Goal: Task Accomplishment & Management: Complete application form

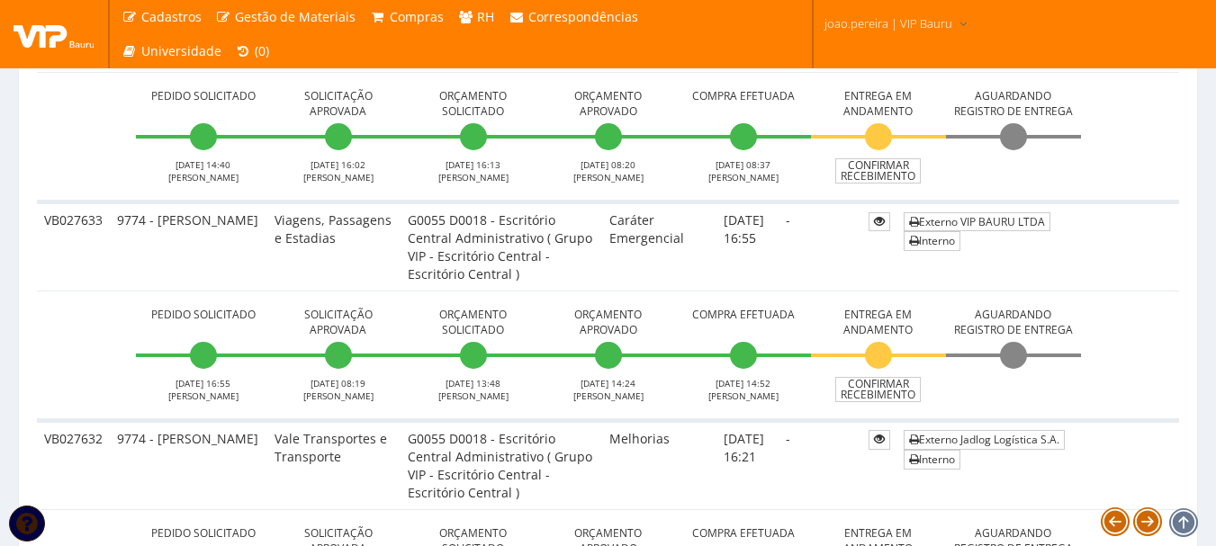
scroll to position [360, 0]
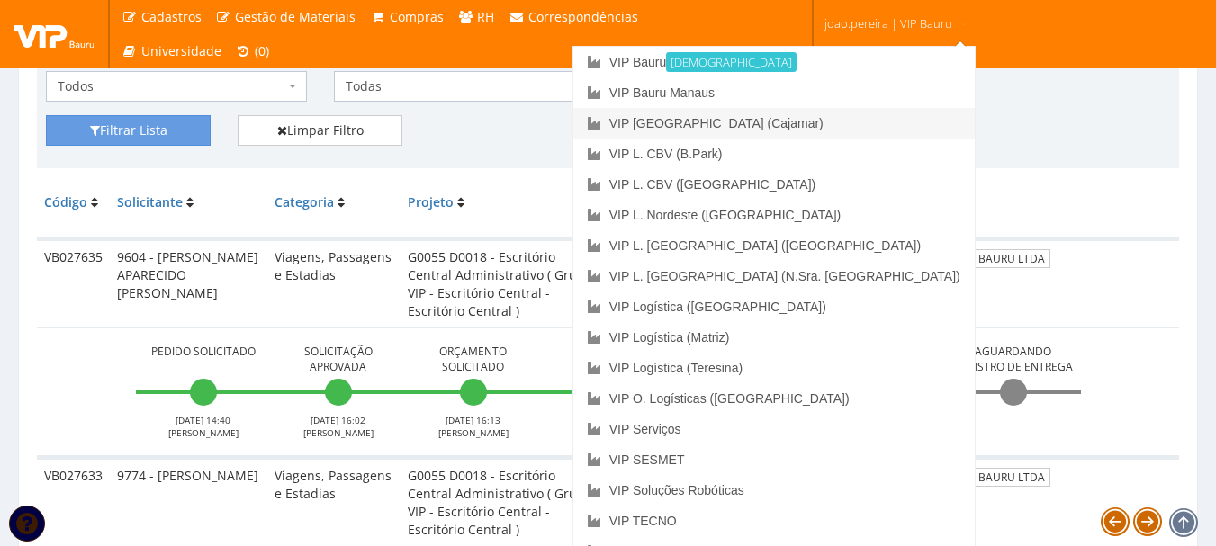
click at [854, 125] on link "VIP [GEOGRAPHIC_DATA] (Cajamar)" at bounding box center [773, 123] width 401 height 31
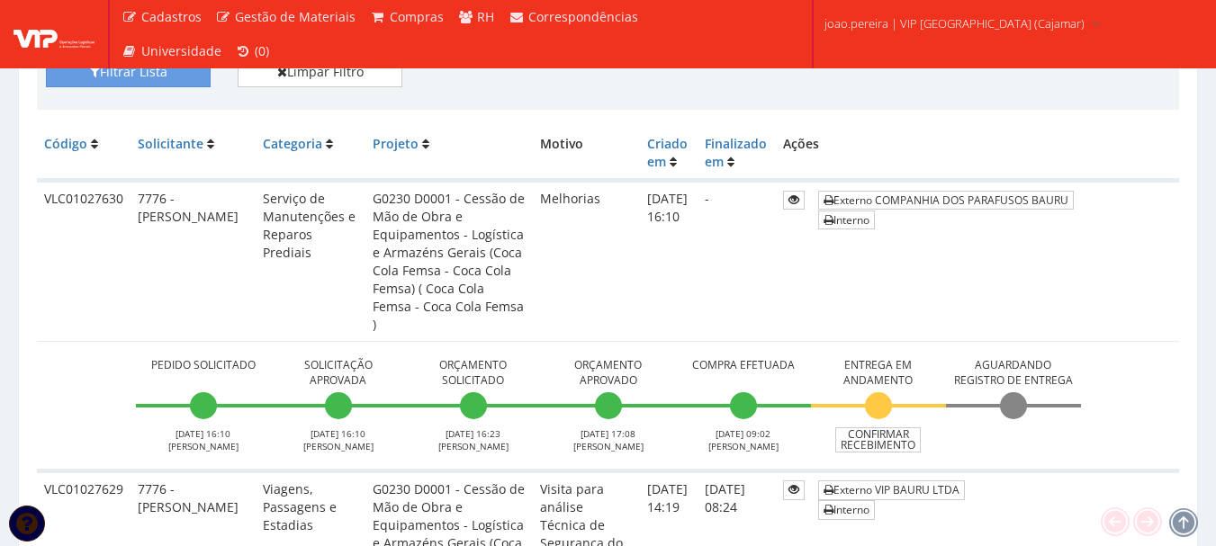
scroll to position [450, 0]
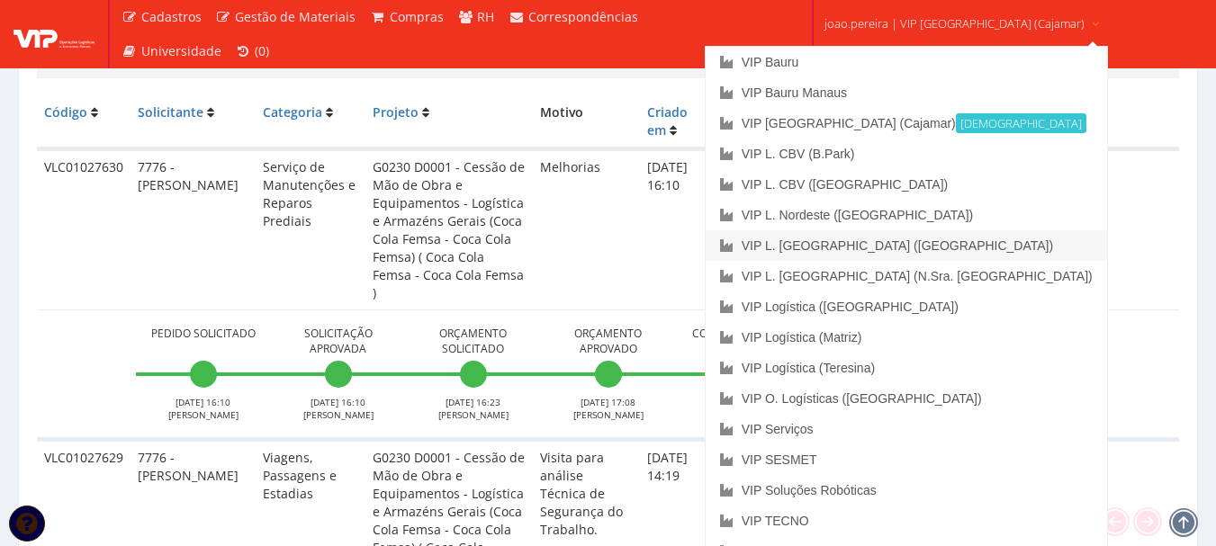
click at [954, 241] on link "VIP L. [GEOGRAPHIC_DATA] ([GEOGRAPHIC_DATA])" at bounding box center [905, 245] width 401 height 31
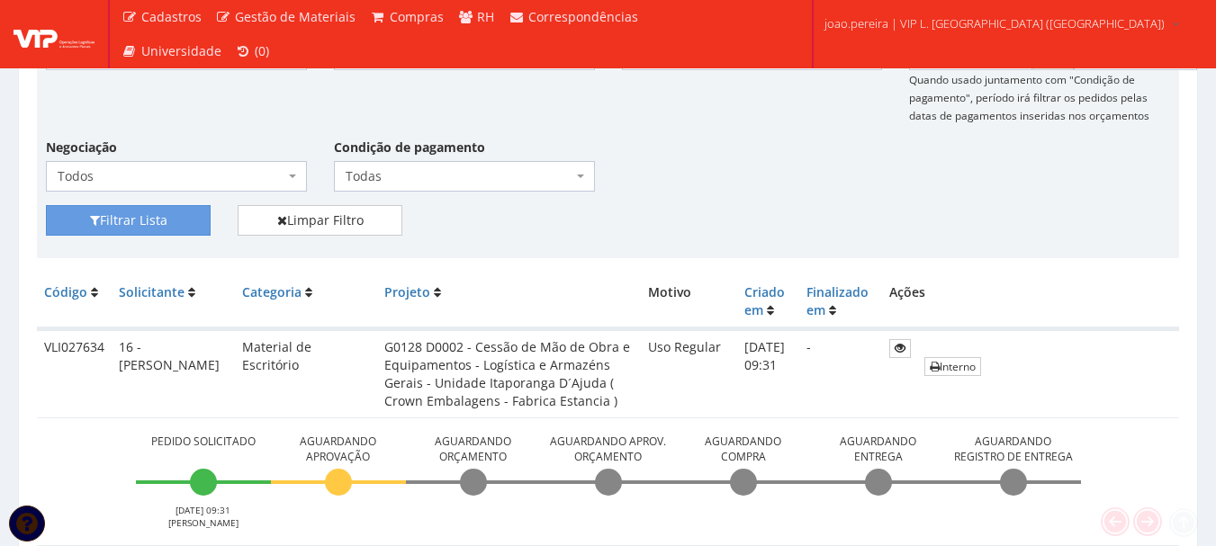
scroll to position [360, 0]
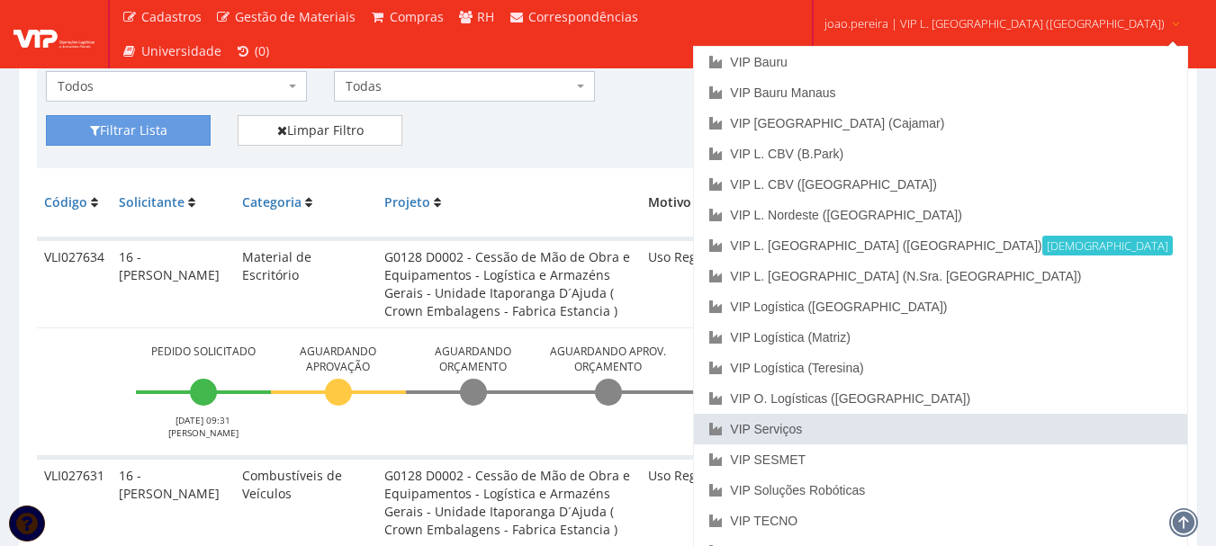
click at [905, 428] on link "VIP Serviços" at bounding box center [940, 429] width 492 height 31
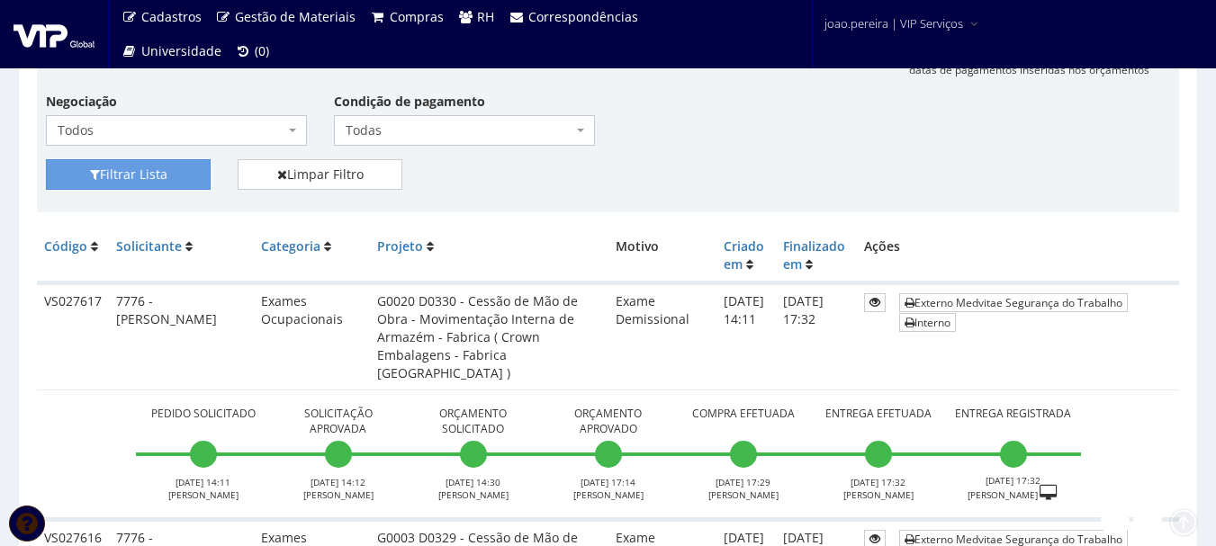
scroll to position [360, 0]
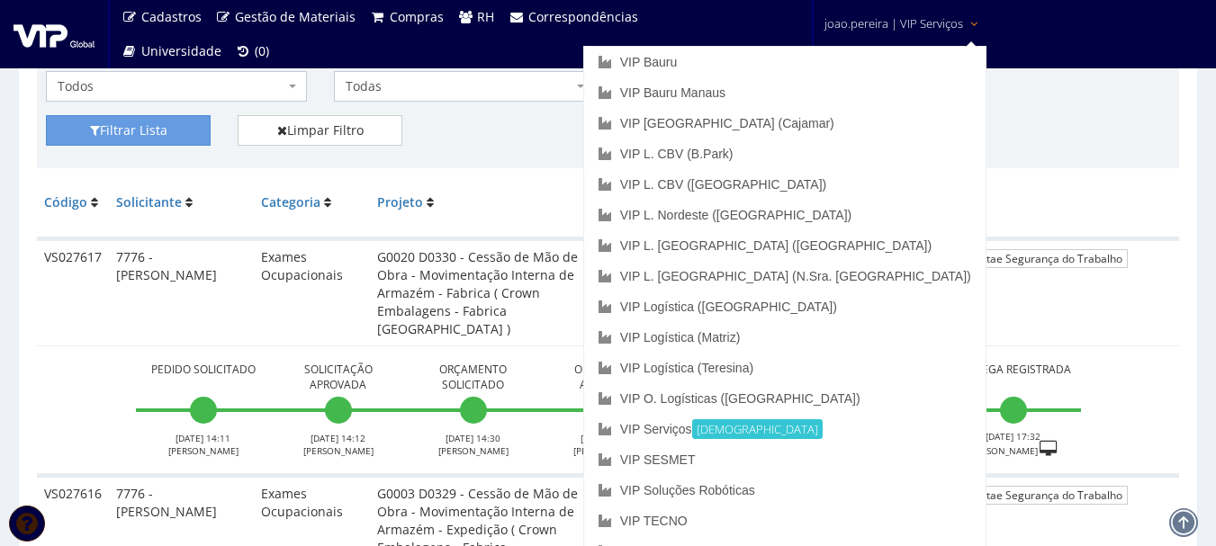
click at [924, 30] on span "joao.pereira | VIP Serviços" at bounding box center [893, 23] width 139 height 18
click at [799, 68] on link "VIP Bauru" at bounding box center [784, 62] width 401 height 31
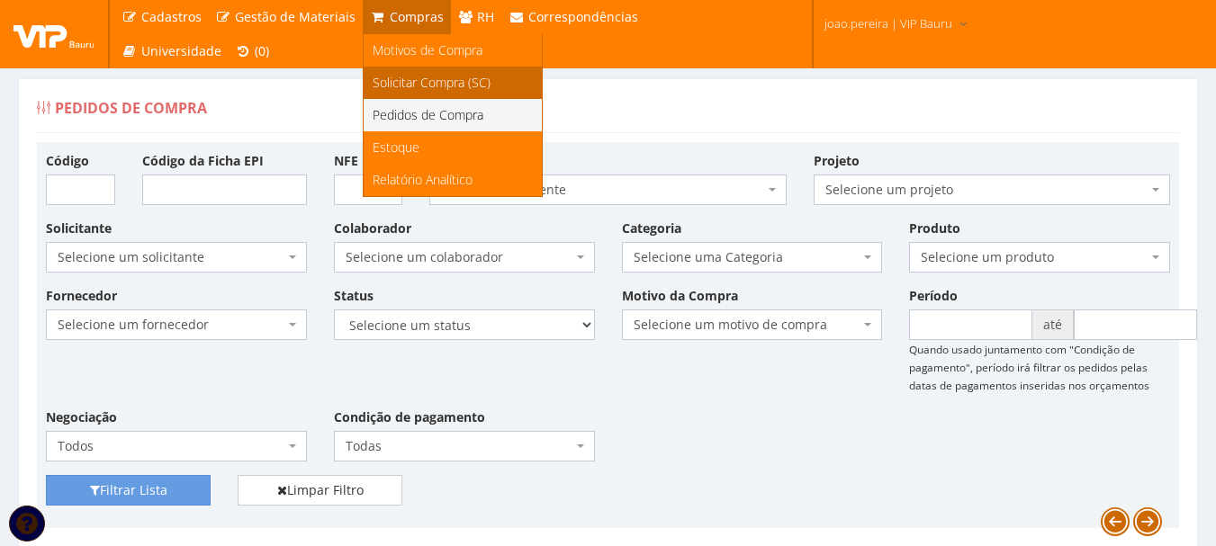
click at [411, 71] on link "Solicitar Compra (SC)" at bounding box center [452, 83] width 178 height 32
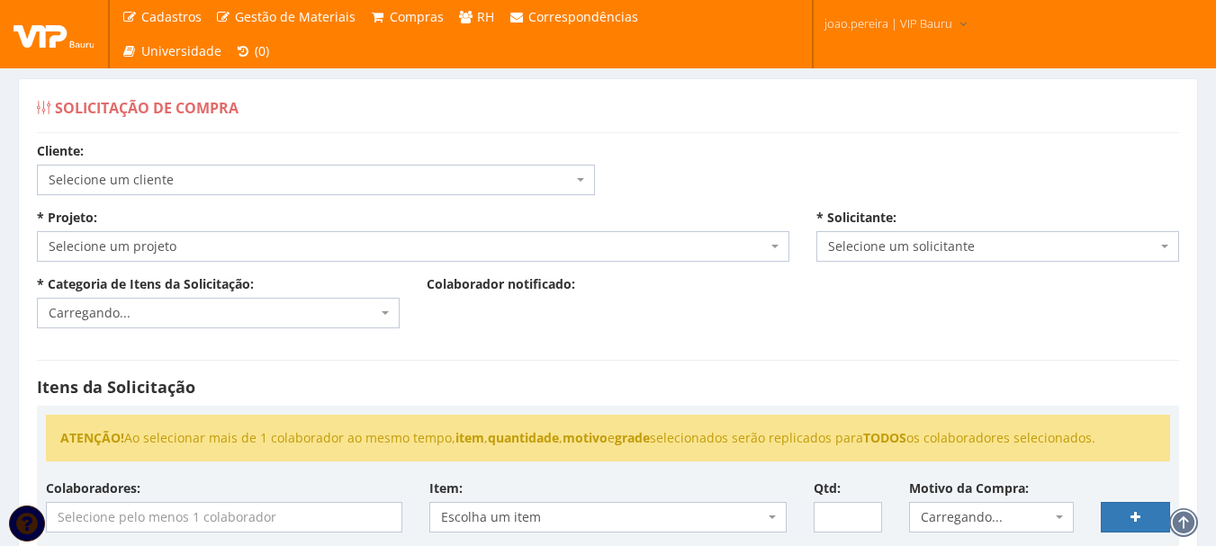
click at [238, 166] on span "Selecione um cliente" at bounding box center [316, 180] width 558 height 31
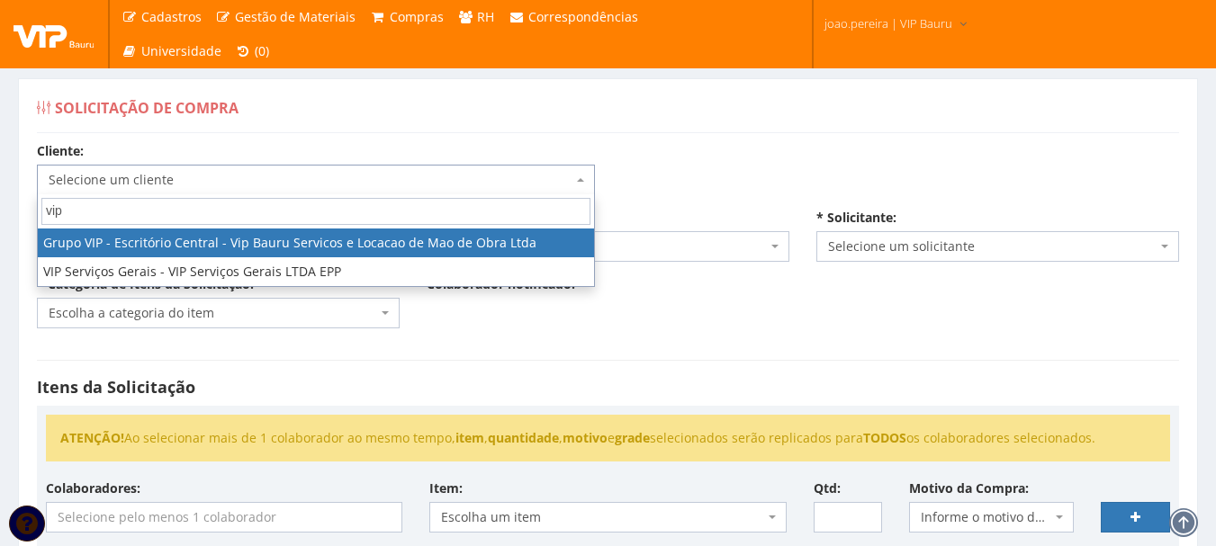
type input "vip"
select select "16"
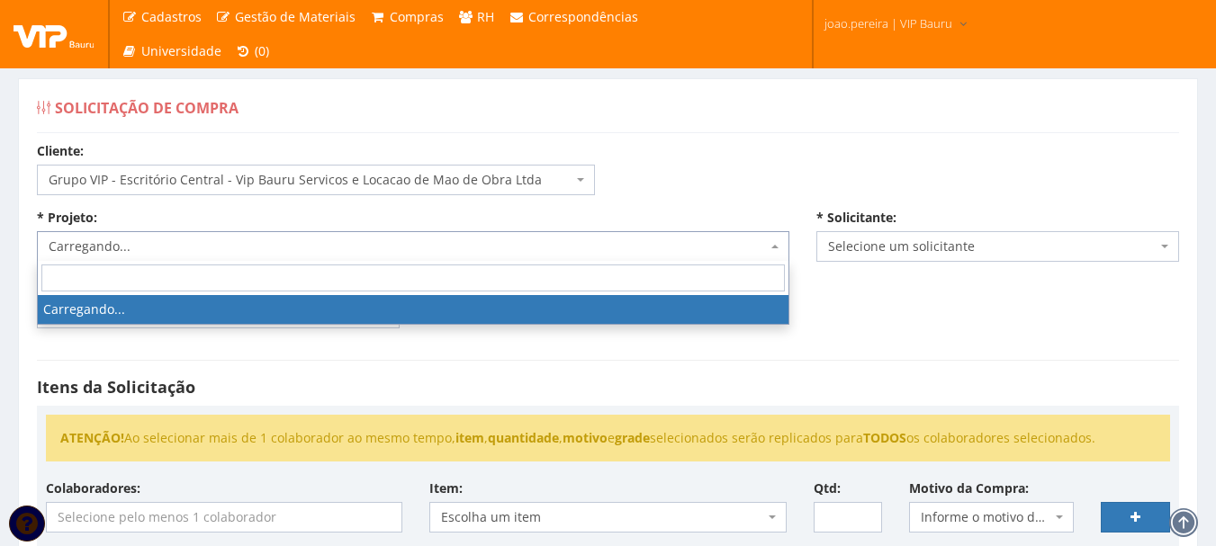
click at [211, 247] on span "Carregando..." at bounding box center [408, 247] width 718 height 18
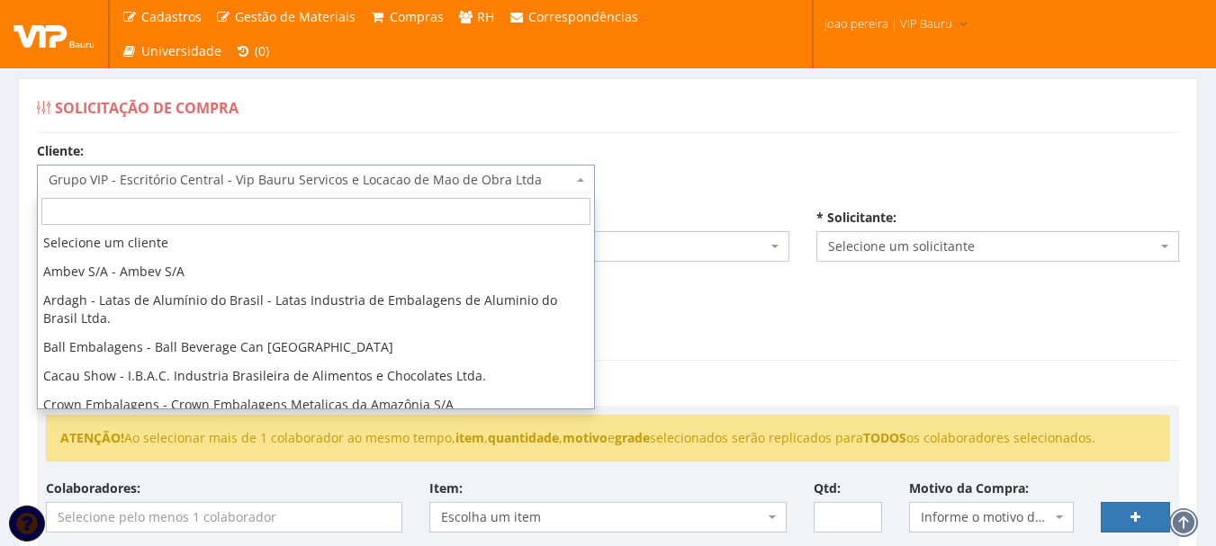
click at [312, 169] on span "Grupo VIP - Escritório Central - Vip Bauru Servicos e Locacao de Mao de Obra Lt…" at bounding box center [316, 180] width 558 height 31
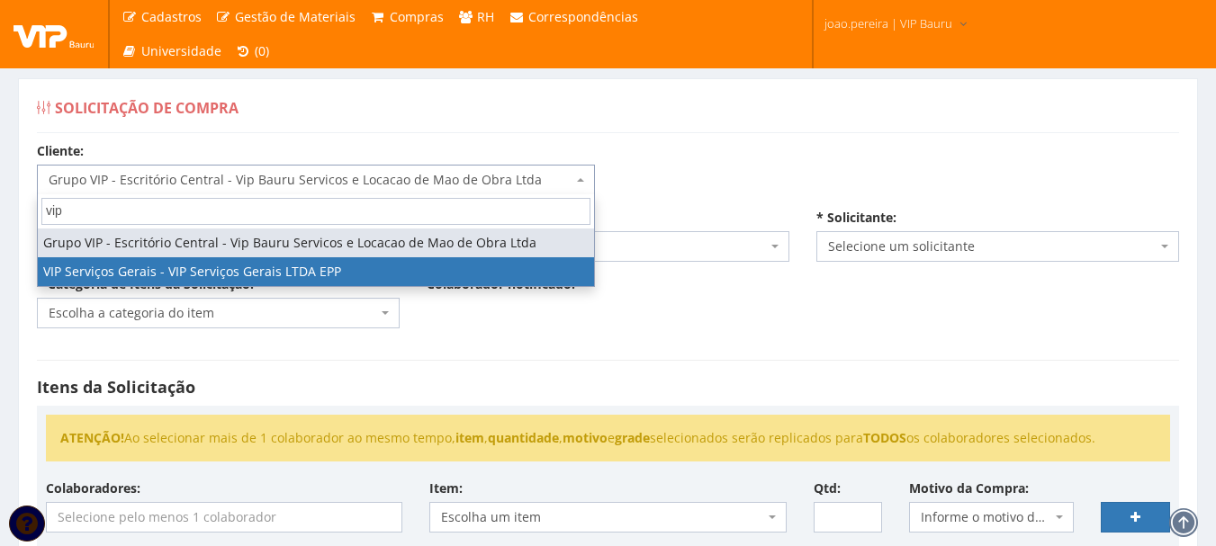
type input "vip"
select select "35"
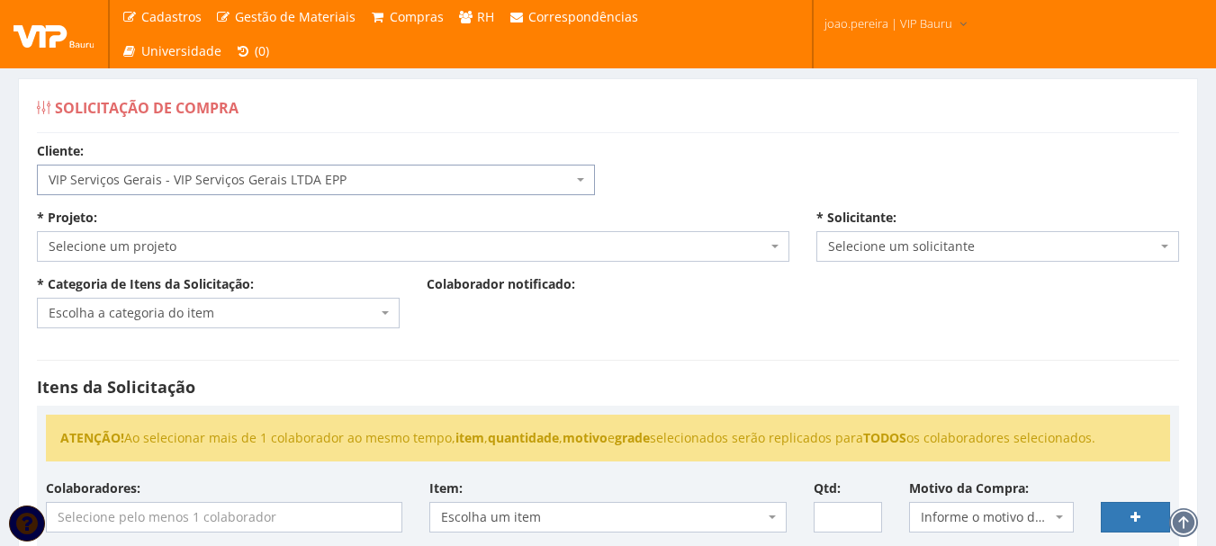
click at [431, 234] on span "Selecione um projeto" at bounding box center [413, 246] width 752 height 31
click at [402, 220] on div "* Projeto: Selecione um projeto Selecione um projeto" at bounding box center [412, 235] width 779 height 53
click at [432, 187] on span "VIP Serviços Gerais - VIP Serviços Gerais LTDA EPP" at bounding box center [311, 180] width 524 height 18
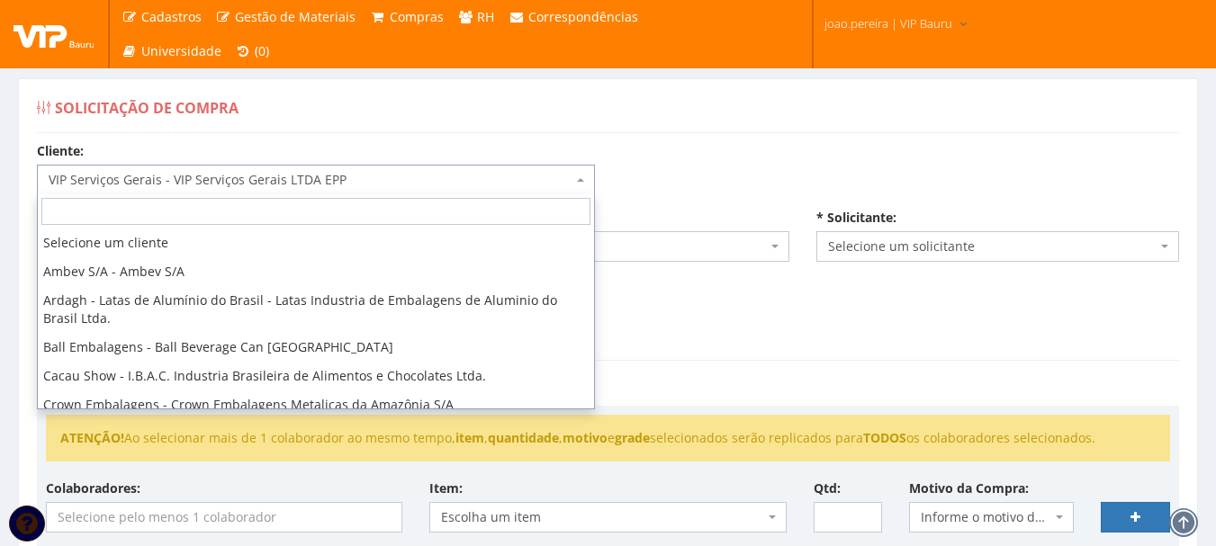
scroll to position [230, 0]
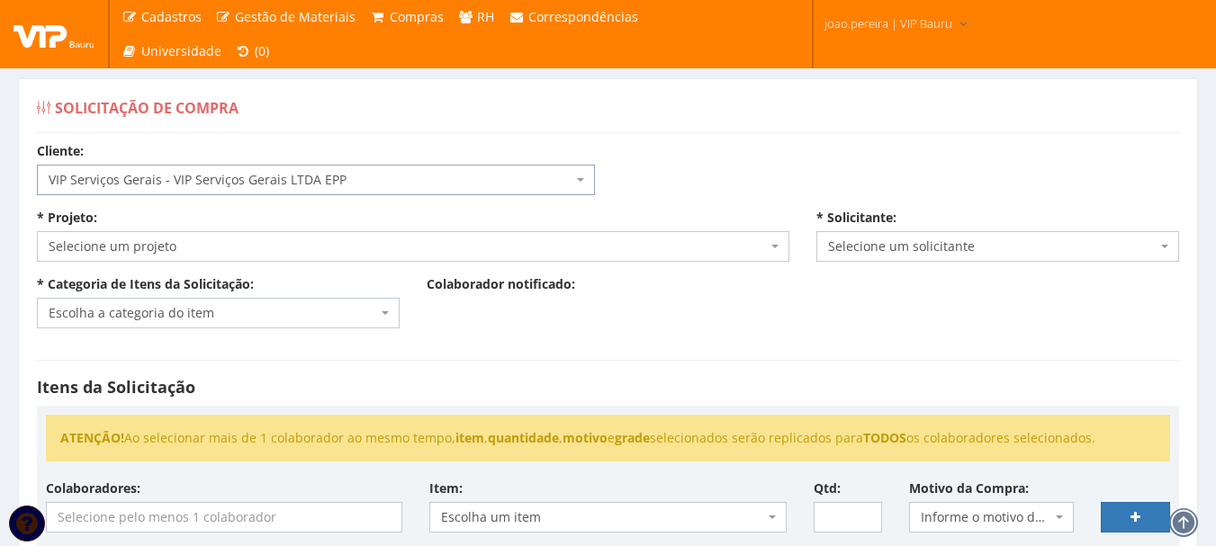
click at [327, 244] on span "Selecione um projeto" at bounding box center [408, 247] width 718 height 18
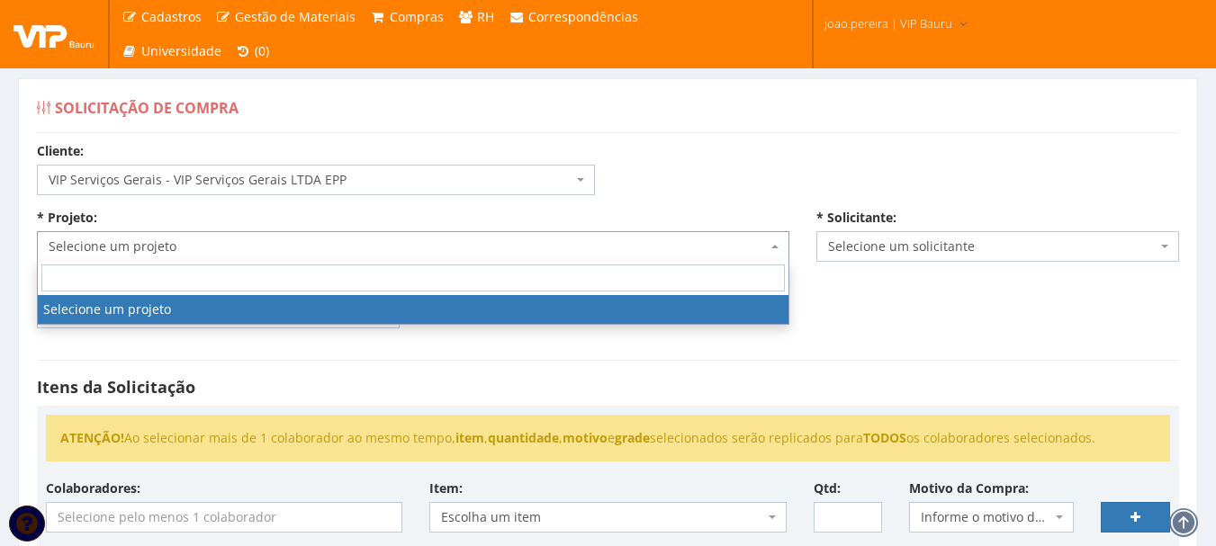
click at [327, 244] on span "Selecione um projeto" at bounding box center [408, 247] width 718 height 18
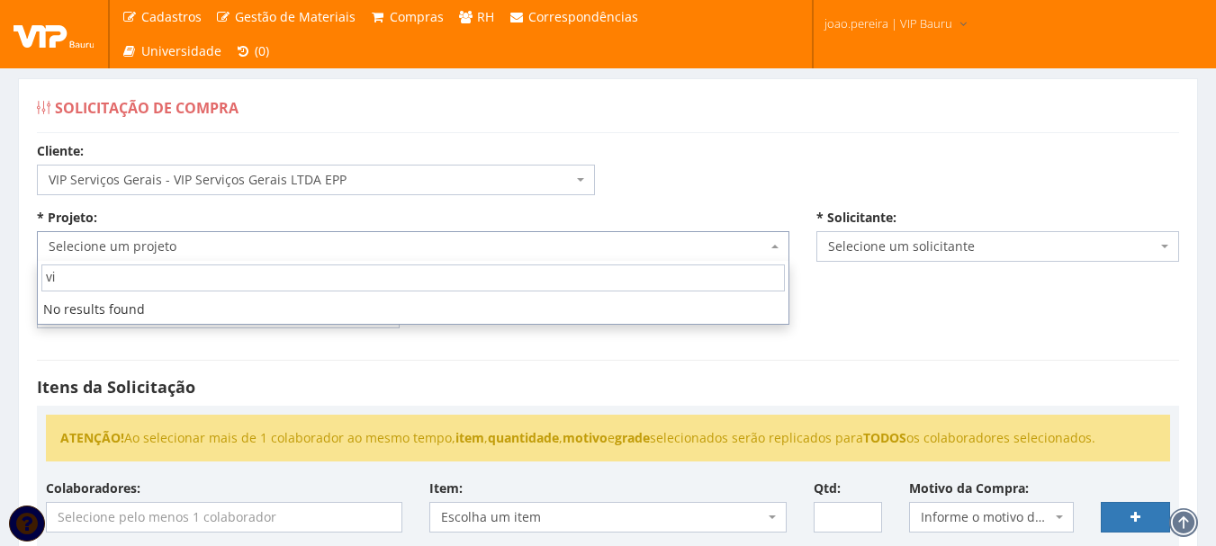
type input "v"
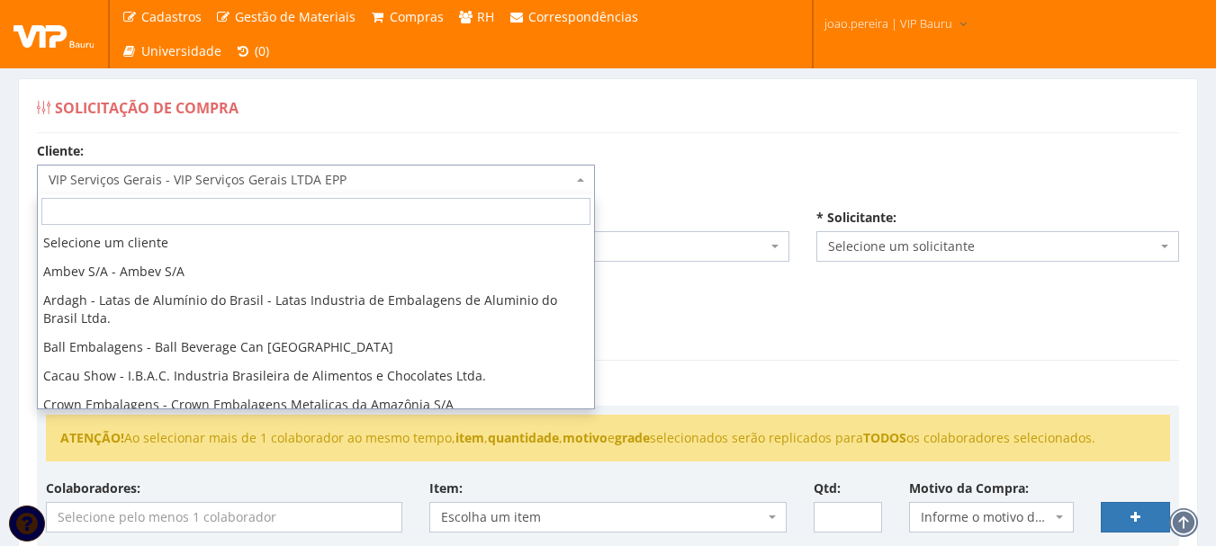
click at [377, 182] on span "VIP Serviços Gerais - VIP Serviços Gerais LTDA EPP" at bounding box center [311, 180] width 524 height 18
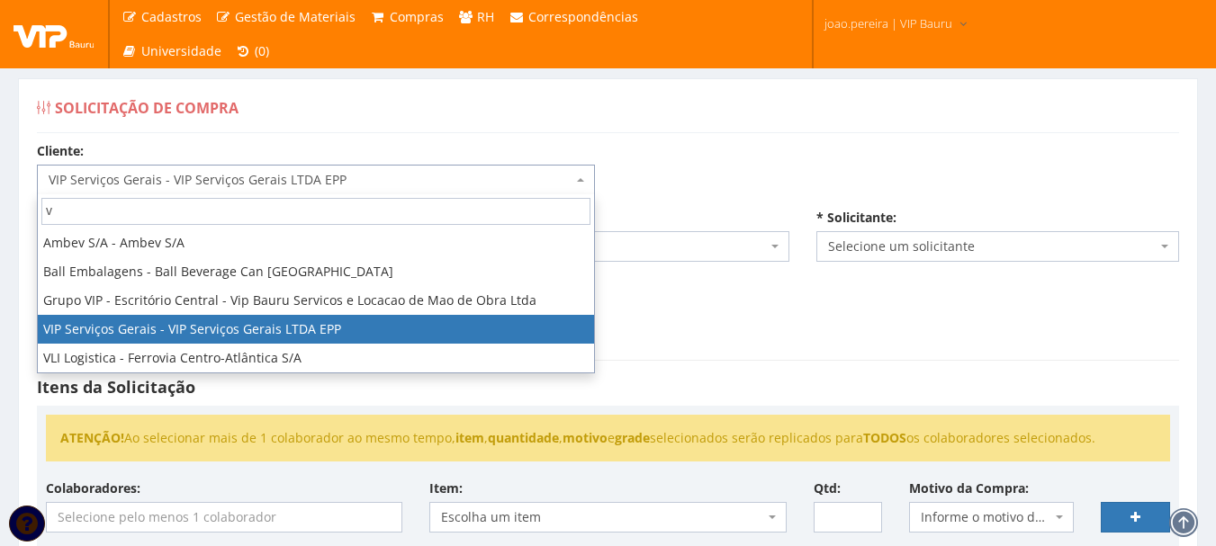
scroll to position [0, 0]
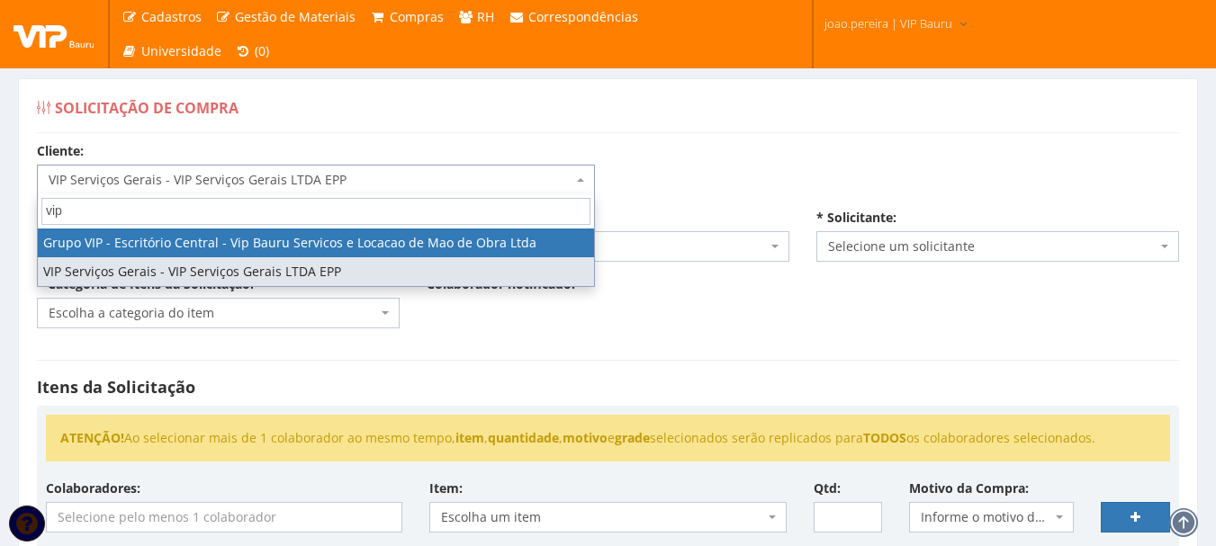
type input "vip"
select select "16"
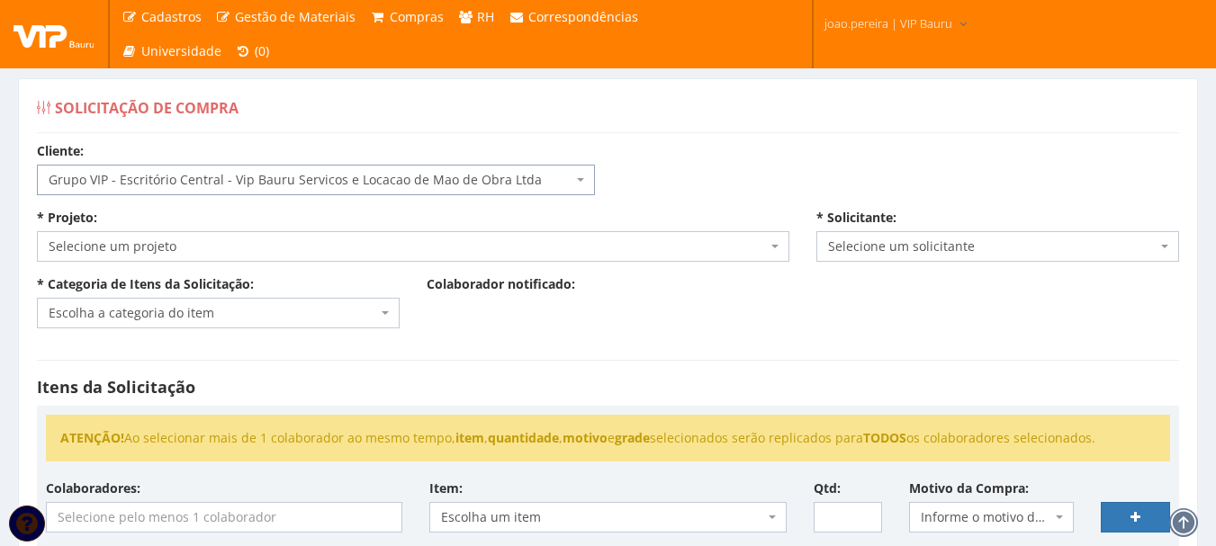
click at [275, 243] on span "Selecione um projeto" at bounding box center [408, 247] width 718 height 18
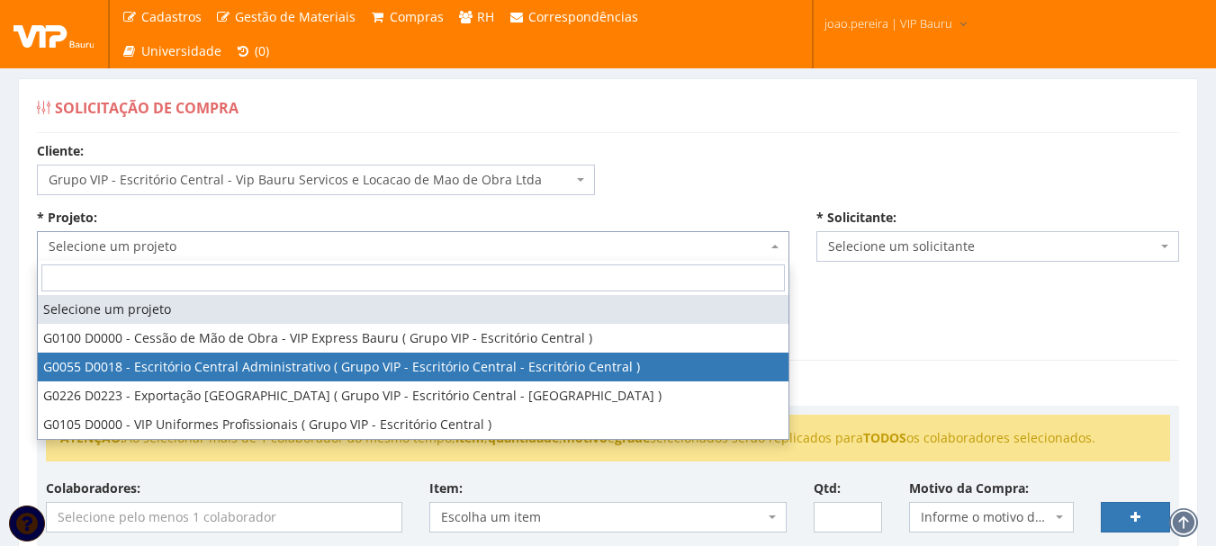
select select "55"
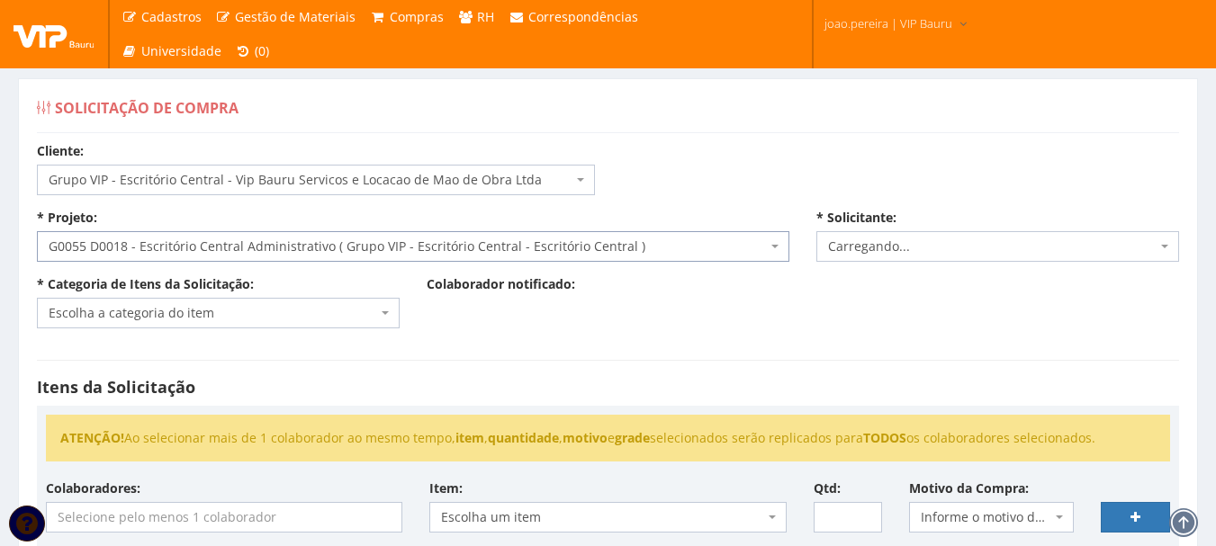
select select "4079"
click at [1171, 239] on span "9774 - JOAO PAULO MARQUES PEREIRA" at bounding box center [997, 246] width 363 height 31
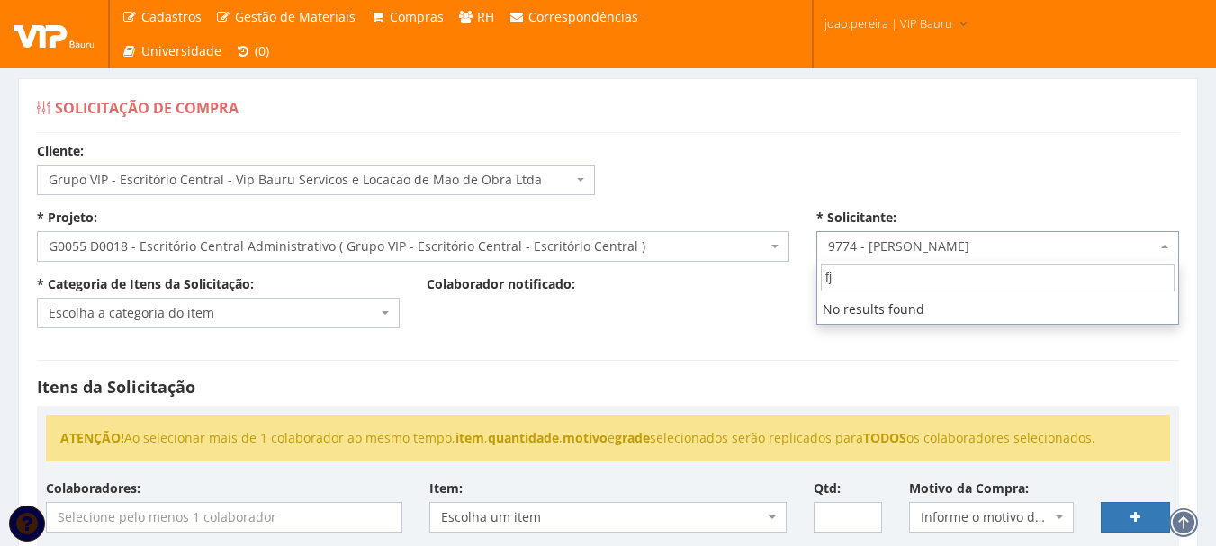
type input "f"
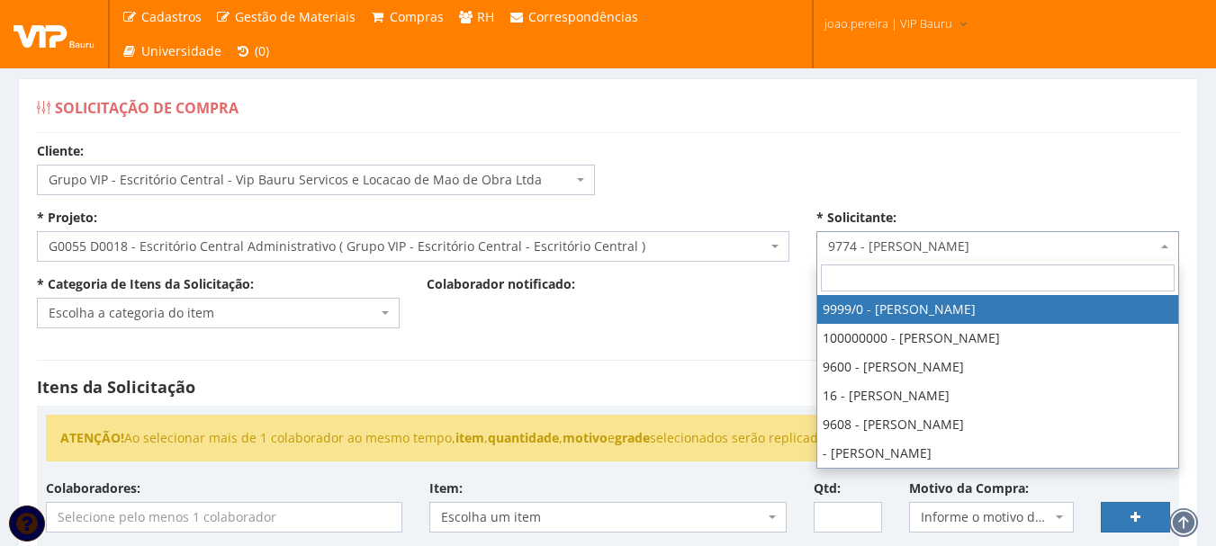
scroll to position [317, 0]
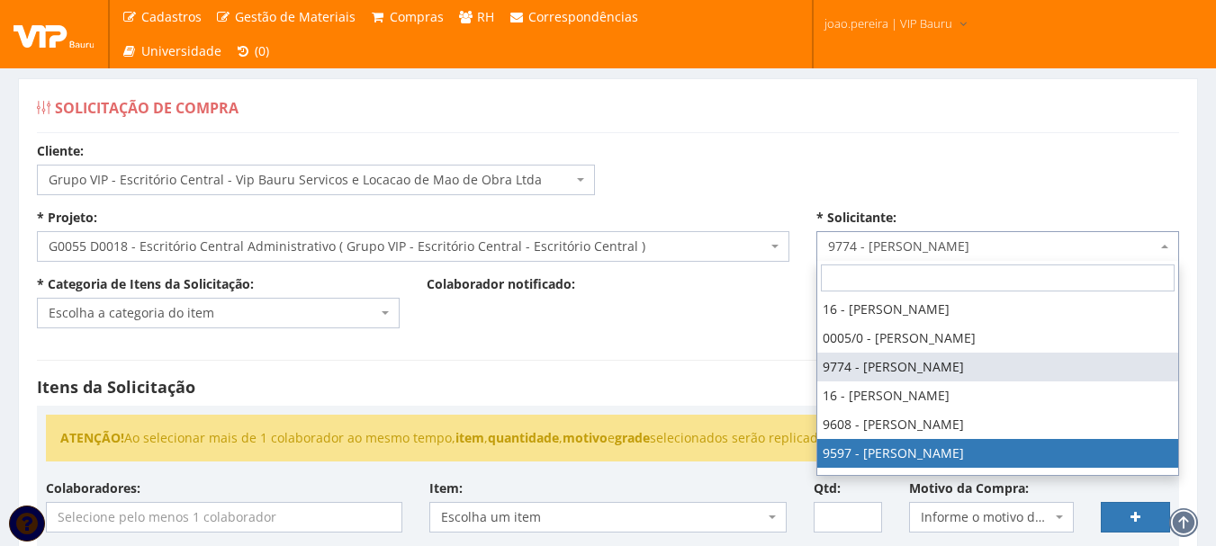
click at [225, 317] on span "Escolha a categoria do item" at bounding box center [213, 313] width 328 height 18
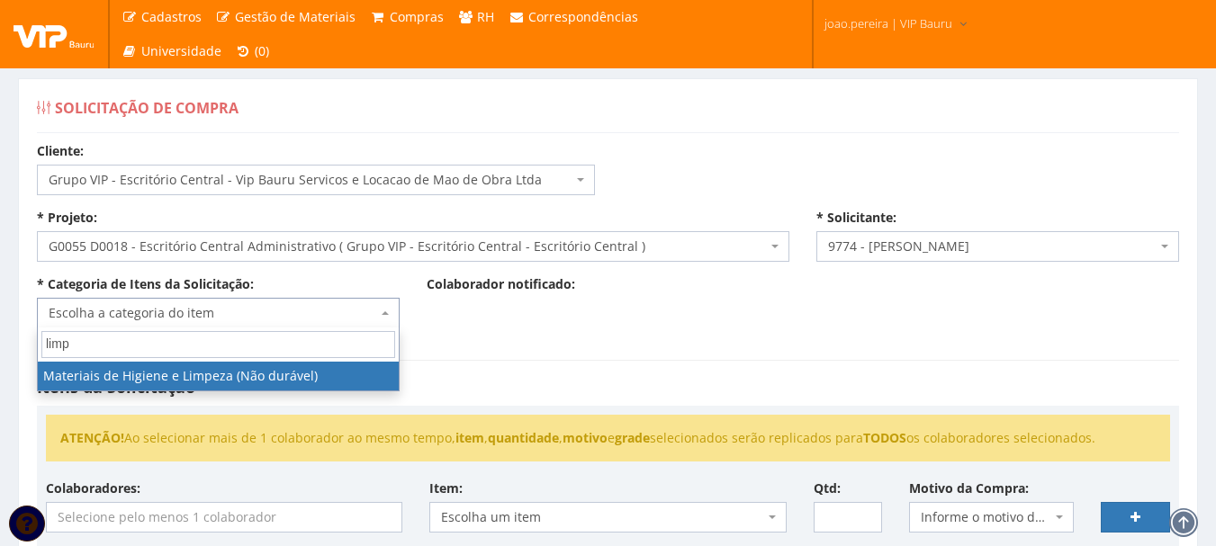
type input "limp"
select select "5"
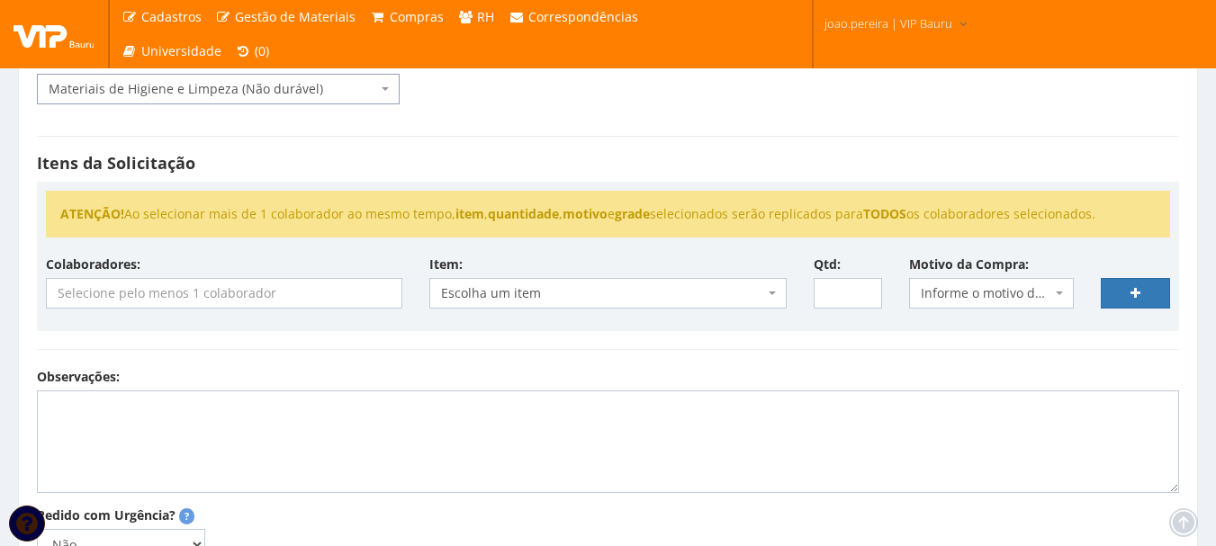
scroll to position [270, 0]
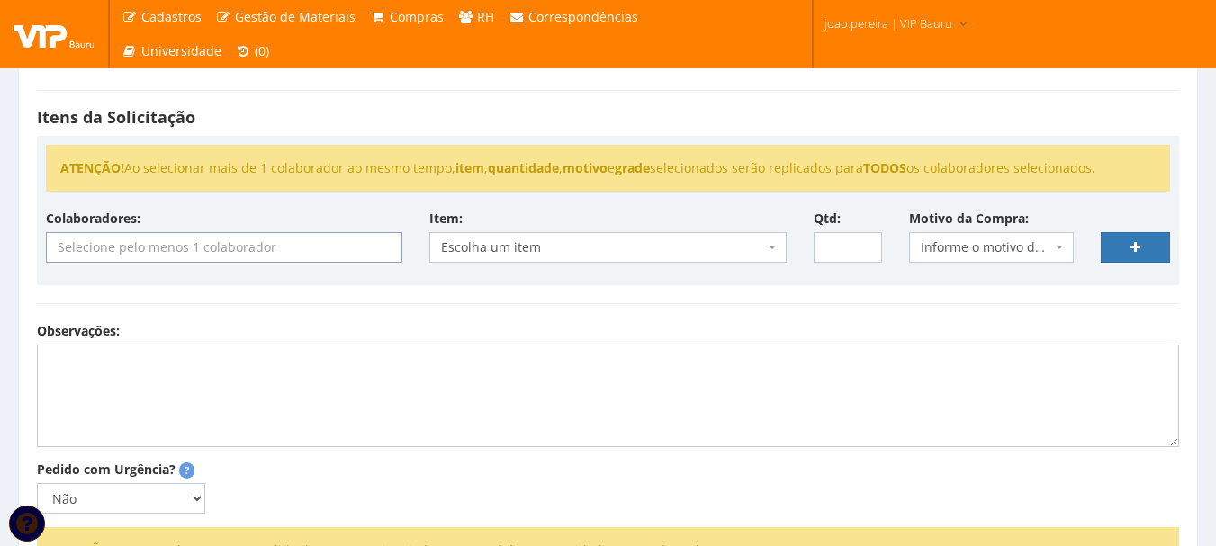
click at [346, 255] on input "search" at bounding box center [224, 247] width 354 height 29
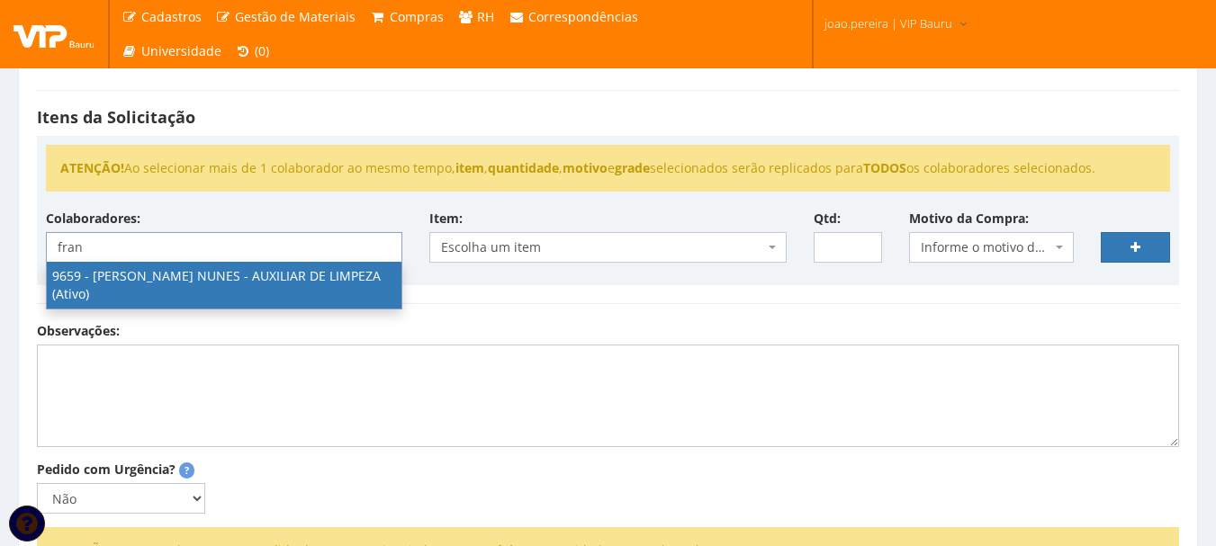
type input "fran"
select select "3869"
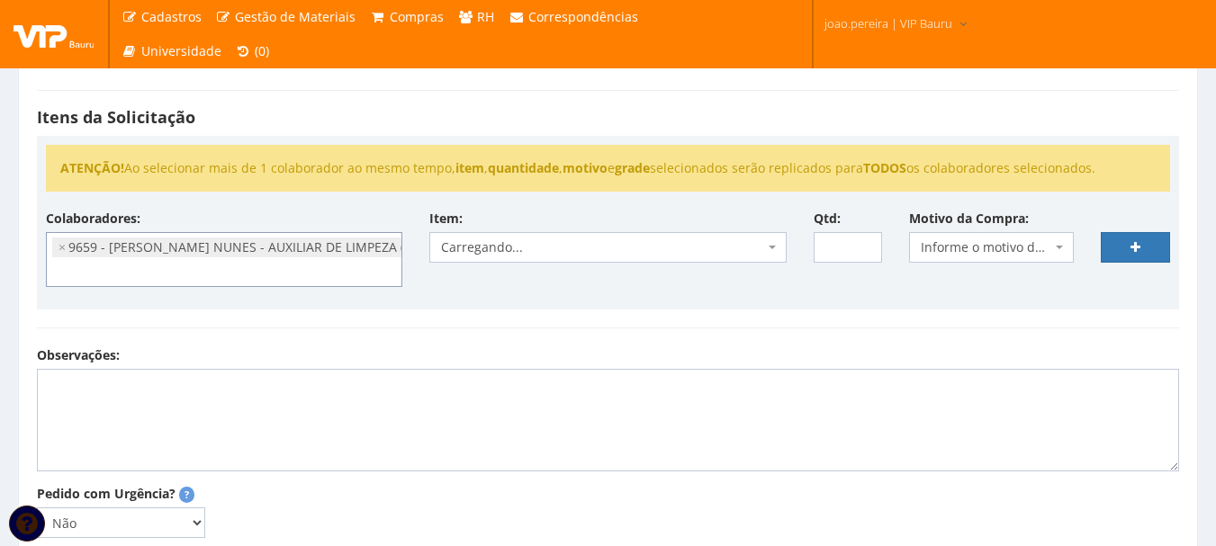
scroll to position [216, 0]
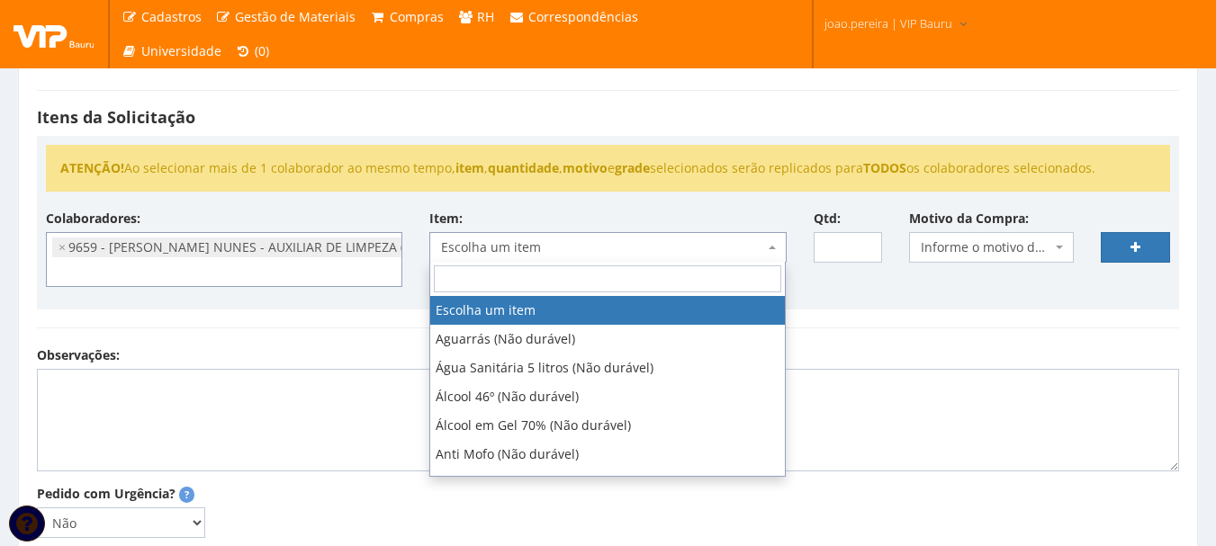
click at [657, 244] on span "Escolha um item" at bounding box center [602, 247] width 322 height 18
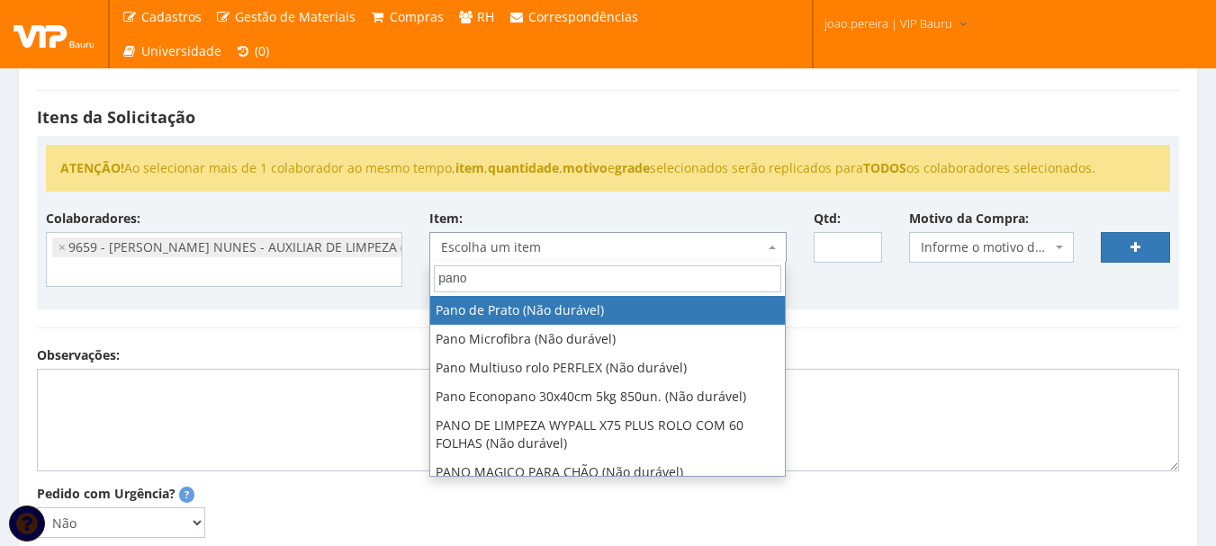
type input "pano"
select select "254"
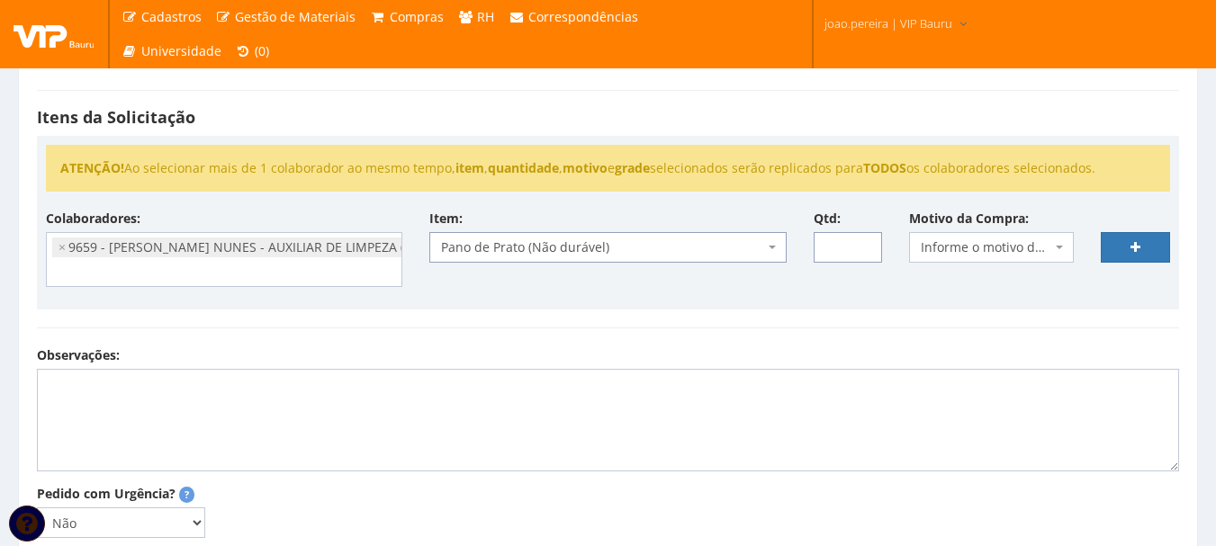
click at [830, 248] on input "Qtd:" at bounding box center [847, 247] width 69 height 31
type input "10"
click at [1009, 238] on span "Informe o motivo da compra" at bounding box center [985, 247] width 130 height 18
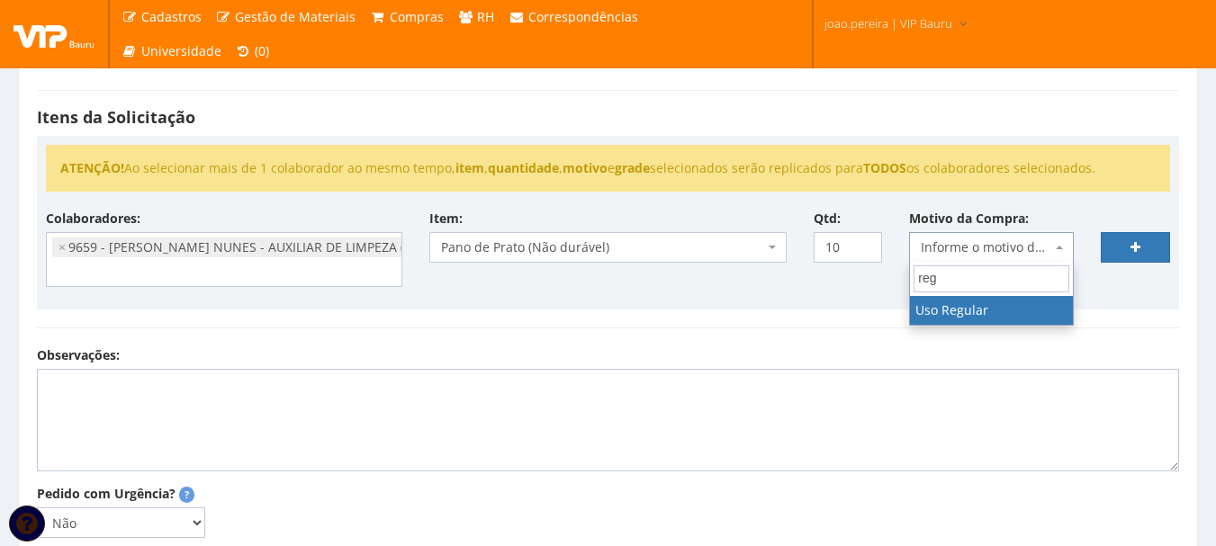
type input "regu"
select select "13"
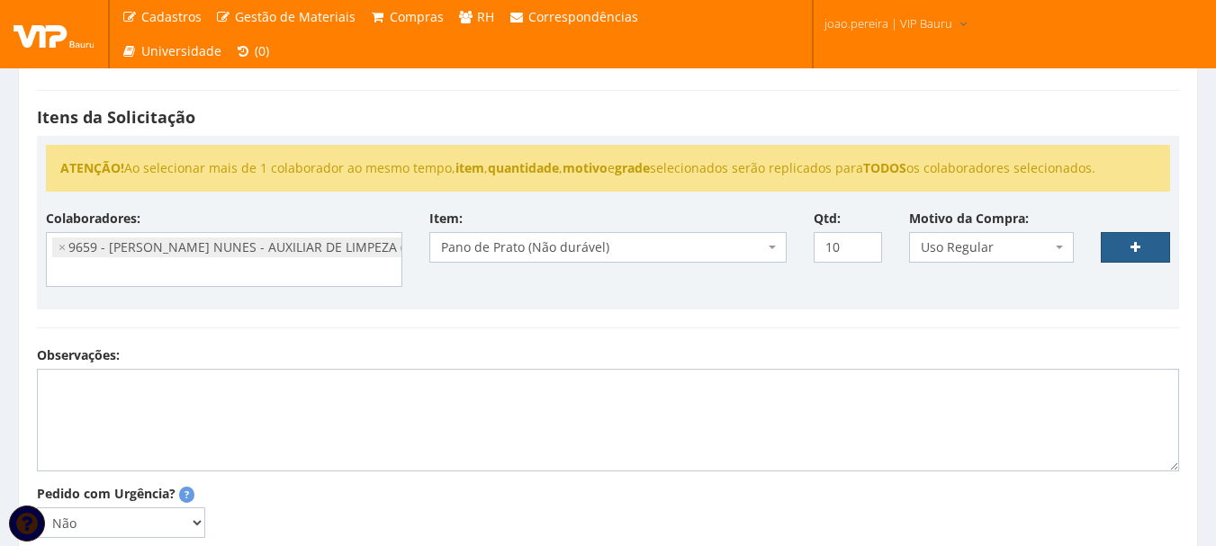
click at [1130, 245] on icon at bounding box center [1135, 247] width 10 height 13
select select
type input "0"
select select
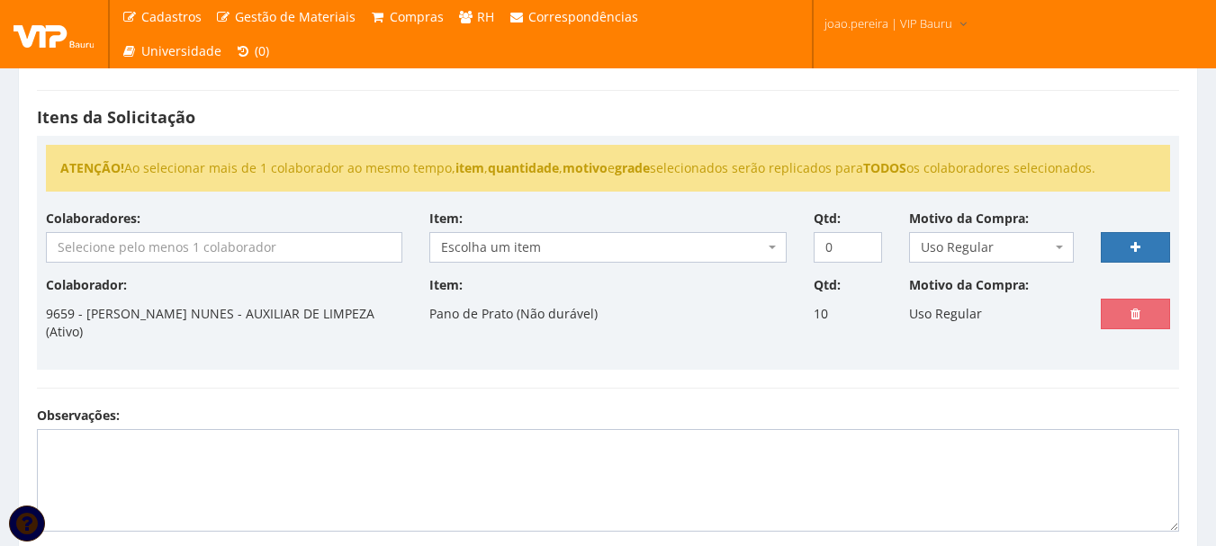
click at [222, 247] on input "search" at bounding box center [224, 247] width 354 height 29
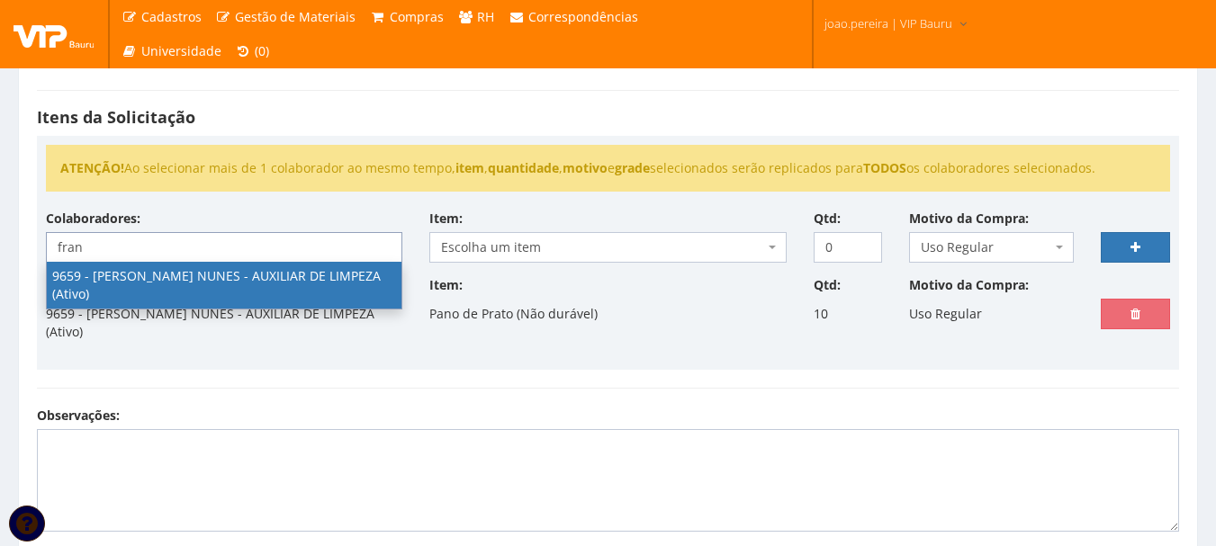
type input "fran"
select select "3869"
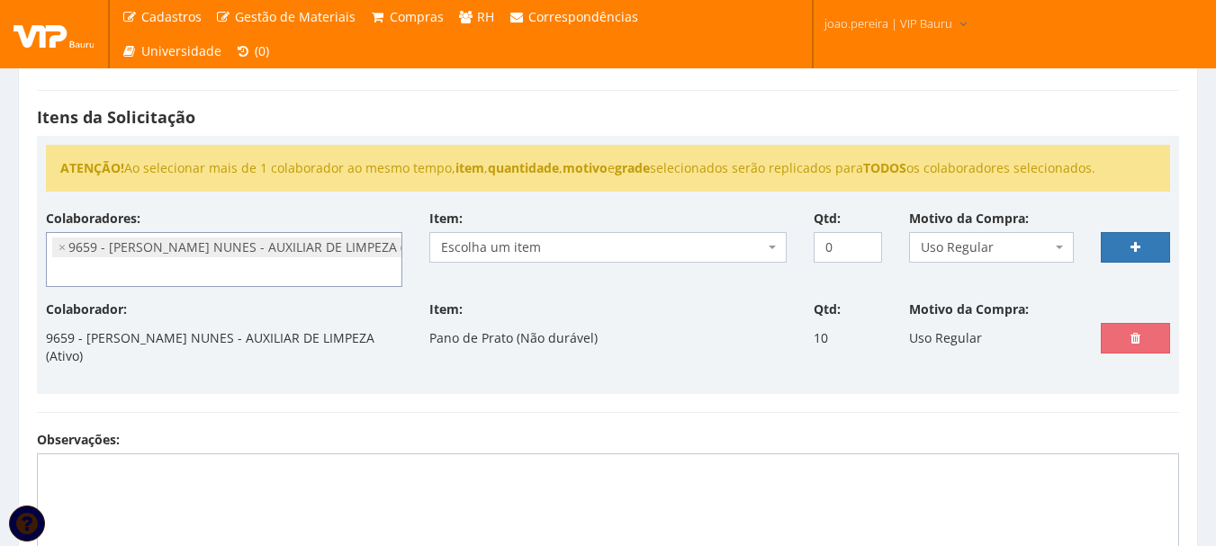
click at [656, 247] on span "Escolha um item" at bounding box center [602, 247] width 322 height 18
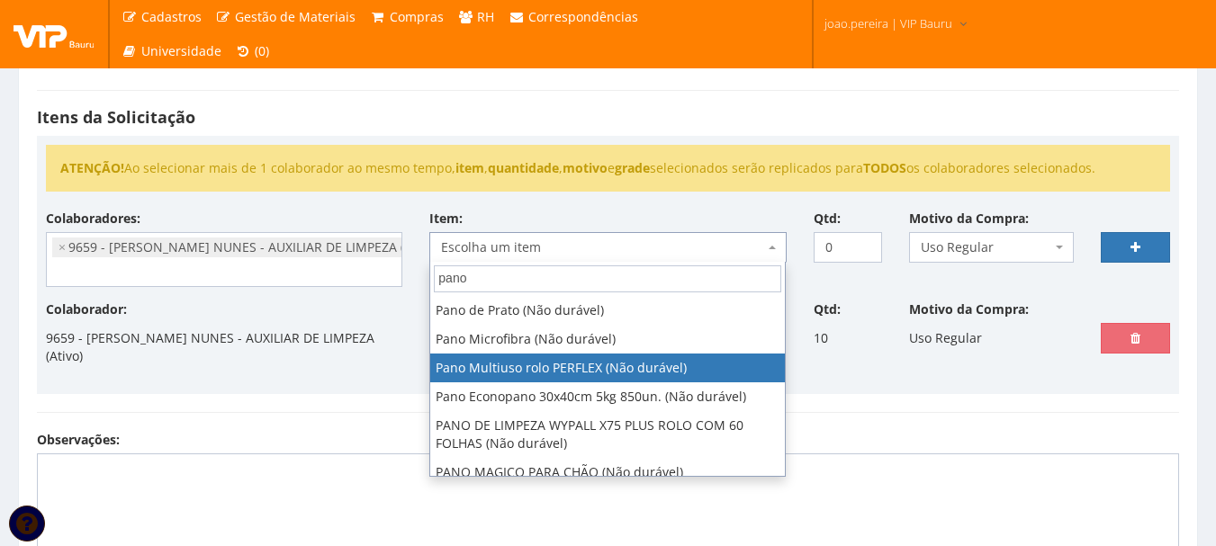
scroll to position [40, 0]
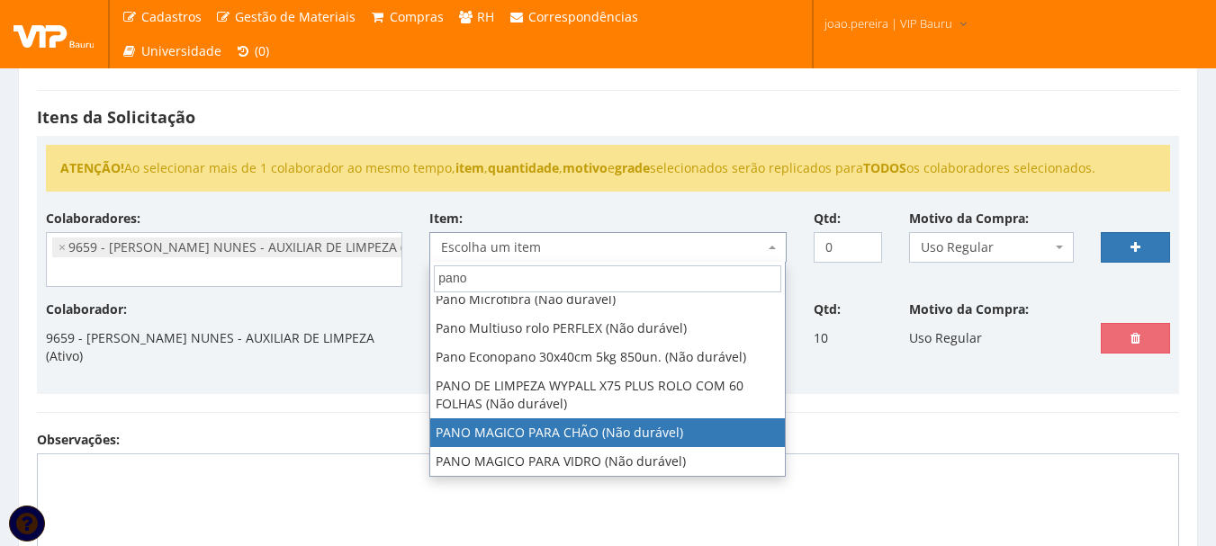
type input "pano"
select select "2382"
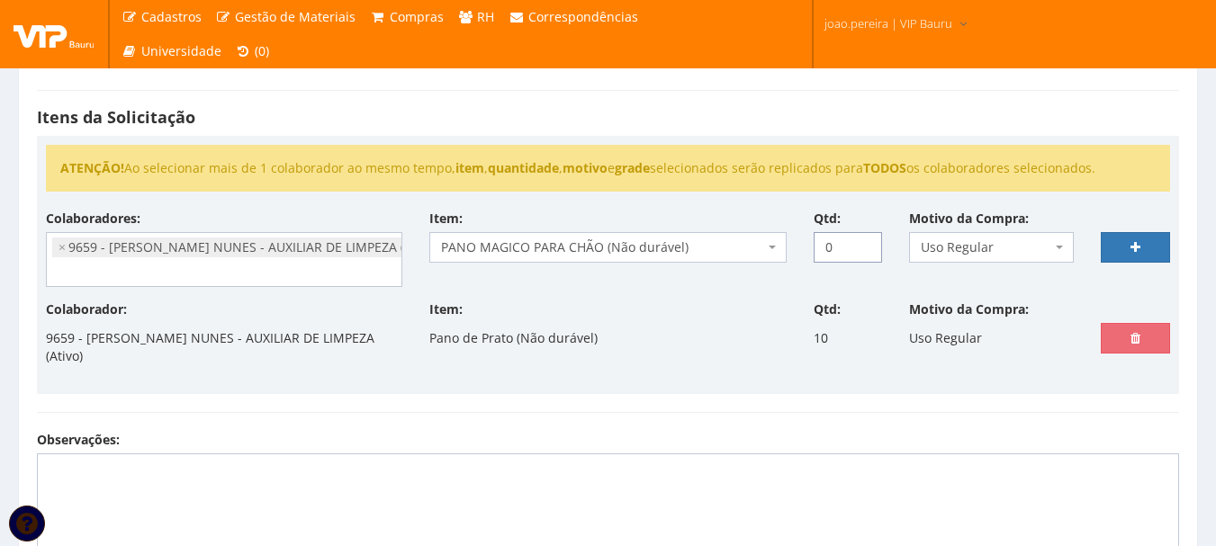
click at [840, 239] on input "0" at bounding box center [847, 247] width 69 height 31
drag, startPoint x: 840, startPoint y: 239, endPoint x: 795, endPoint y: 240, distance: 45.0
click at [795, 240] on div "Colaboradores: 9761 - ADRIANA SILVA DO NASCIMENTO PIRES - EMPREGADA DOMESTICA (…" at bounding box center [607, 255] width 1151 height 91
type input "10"
click at [1146, 235] on link at bounding box center [1134, 247] width 69 height 31
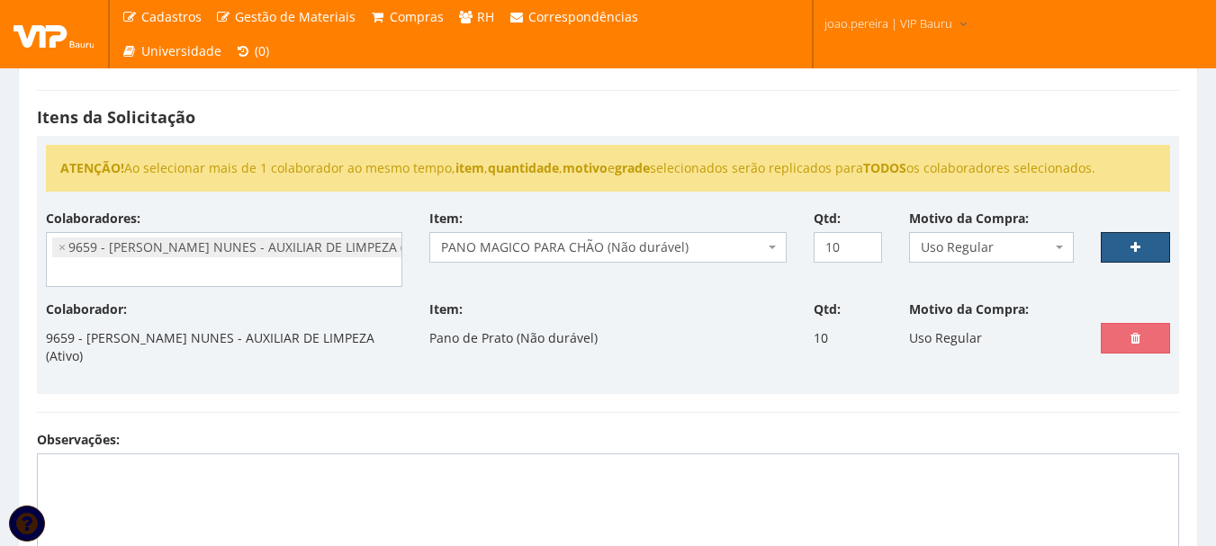
select select
type input "0"
select select
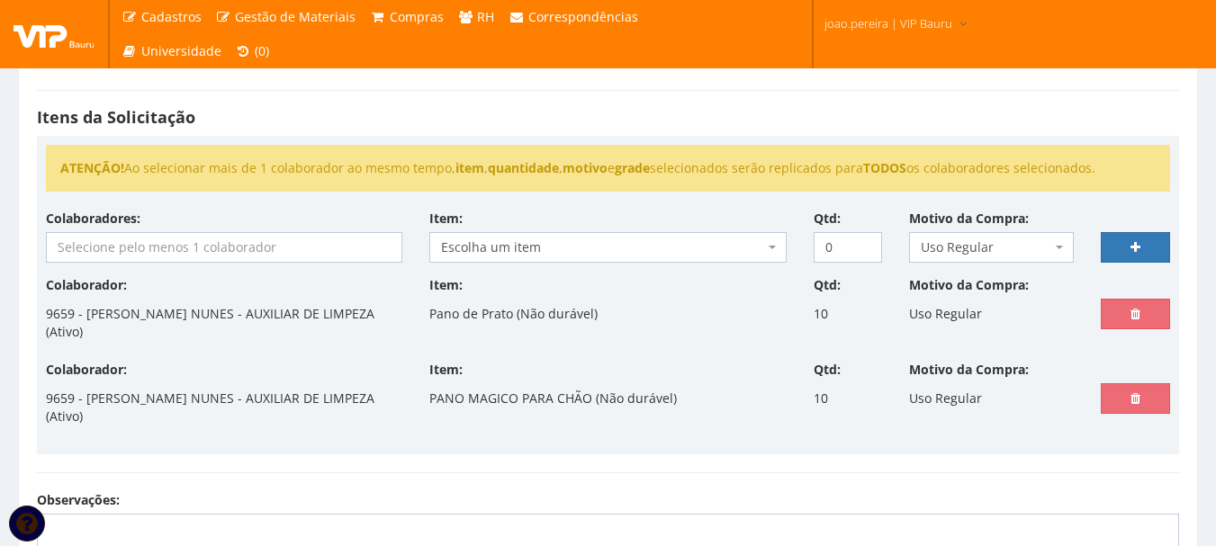
click at [586, 255] on span "Escolha um item" at bounding box center [602, 247] width 322 height 18
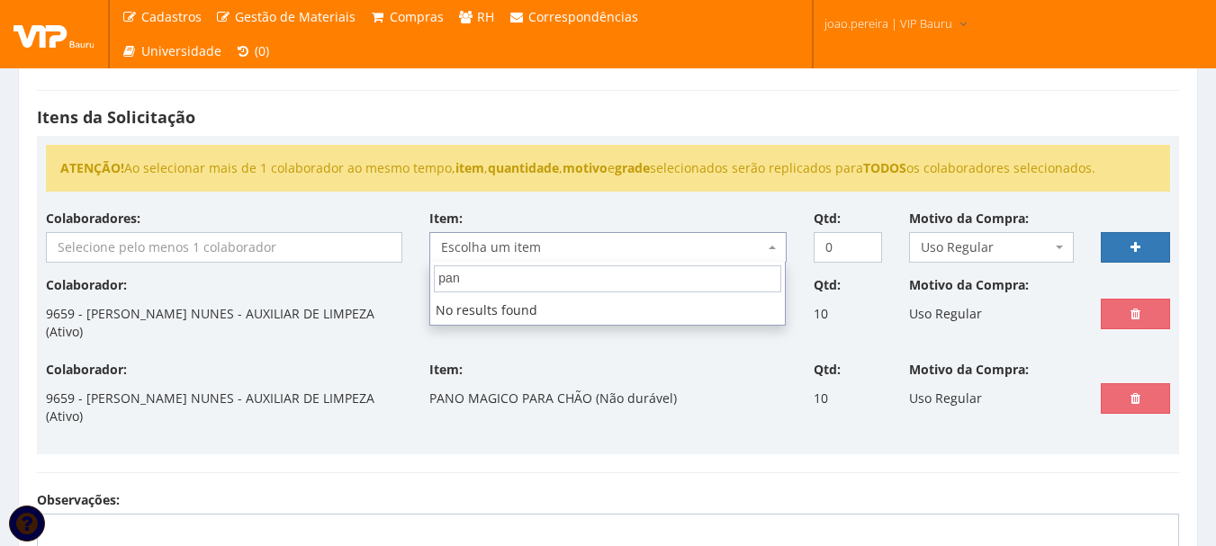
type input "pano"
click at [315, 239] on input "search" at bounding box center [224, 247] width 354 height 29
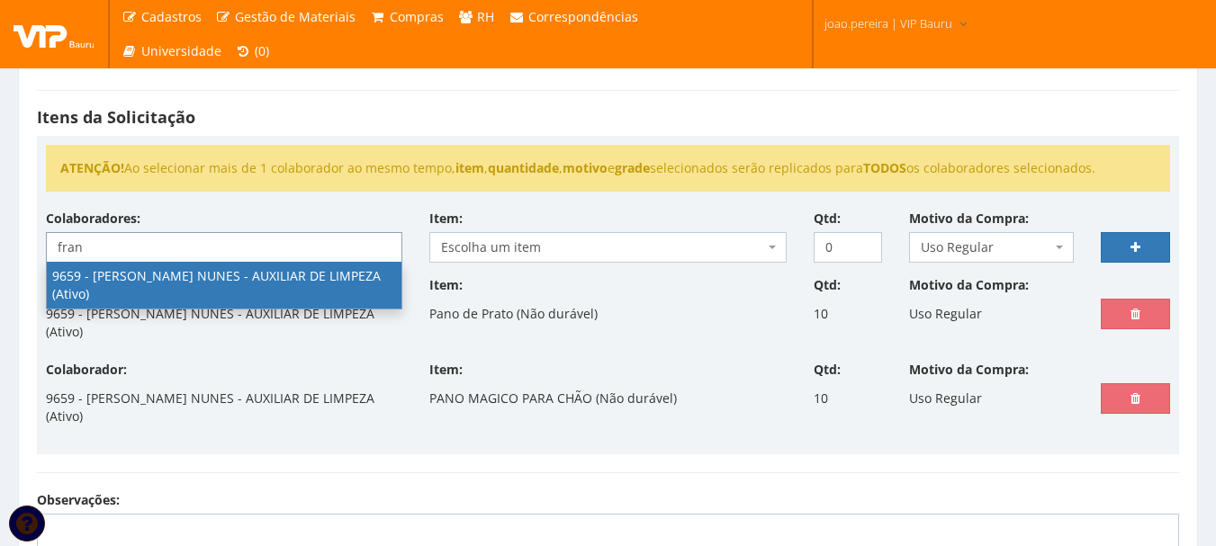
type input "fran"
select select "3869"
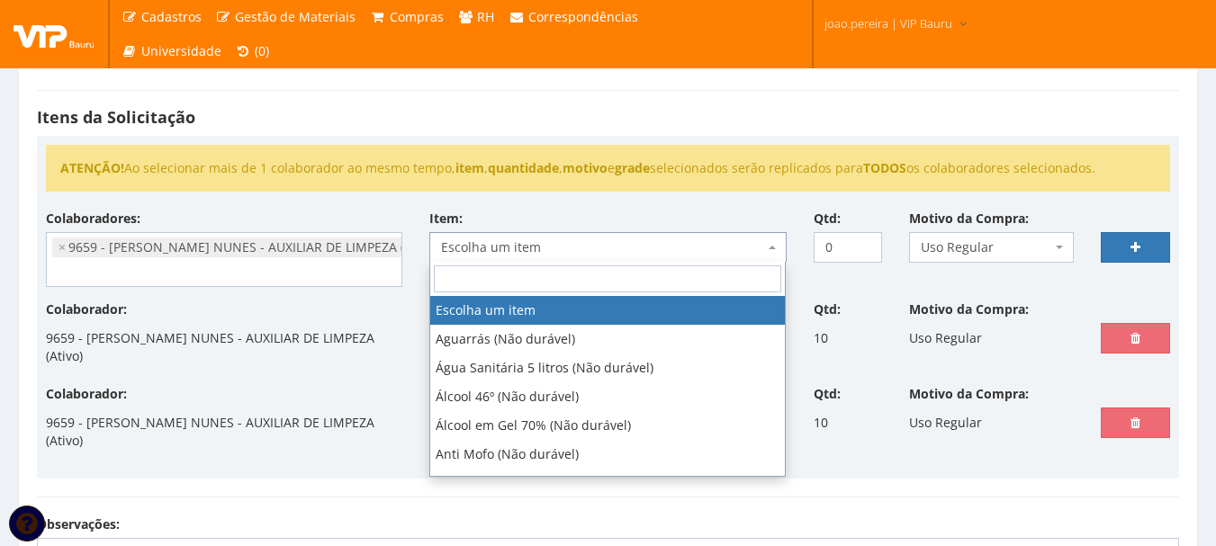
click at [615, 247] on span "Escolha um item" at bounding box center [602, 247] width 322 height 18
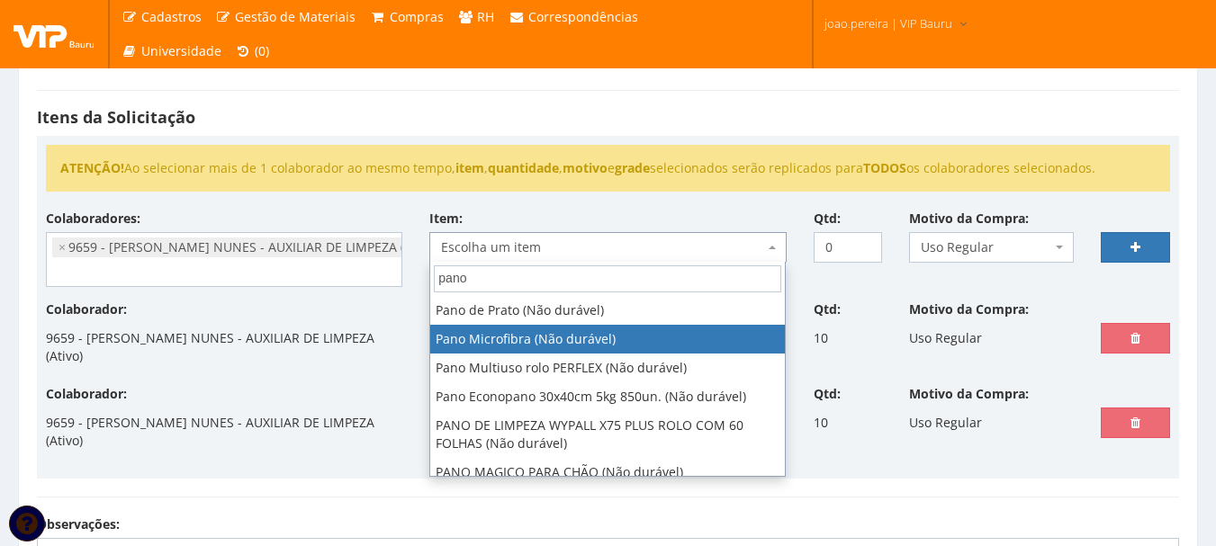
type input "pano"
select select "255"
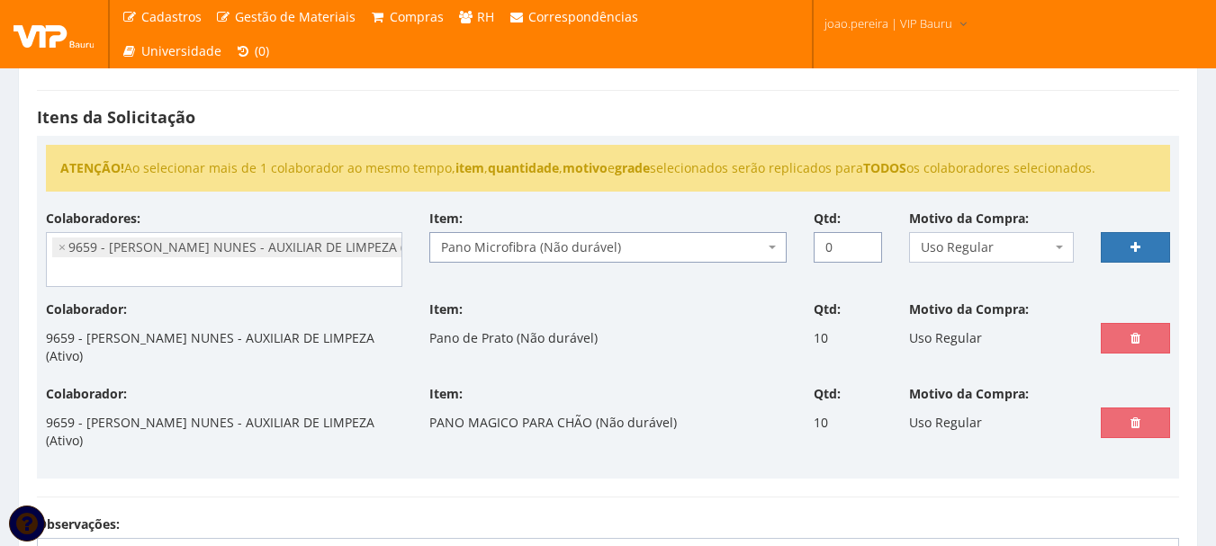
click at [834, 235] on input "0" at bounding box center [847, 247] width 69 height 31
type input "10"
click at [1138, 245] on icon at bounding box center [1135, 247] width 10 height 13
select select
type input "0"
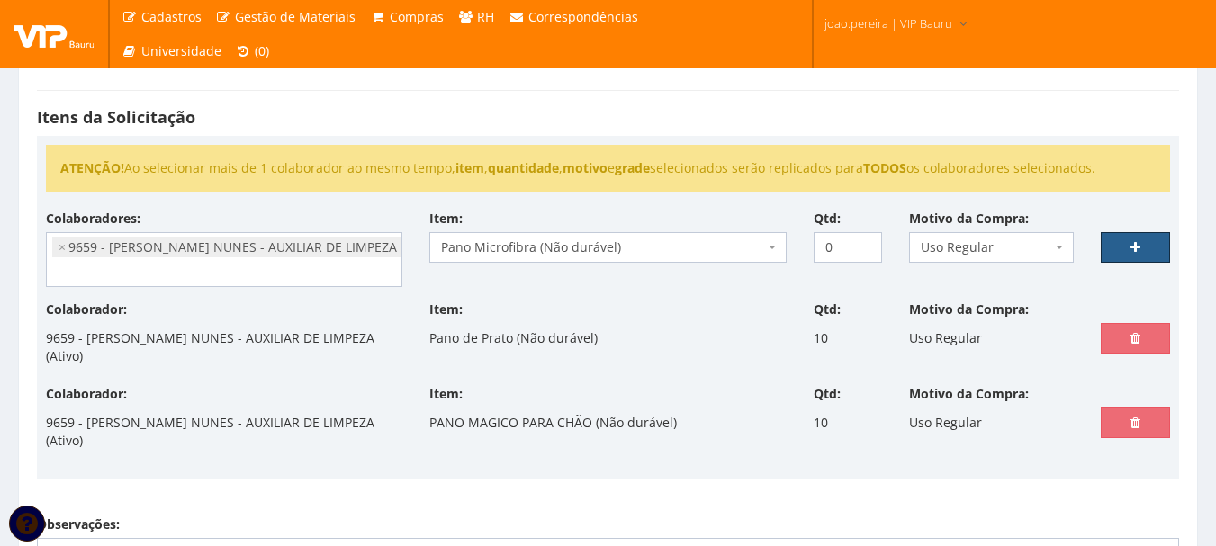
select select
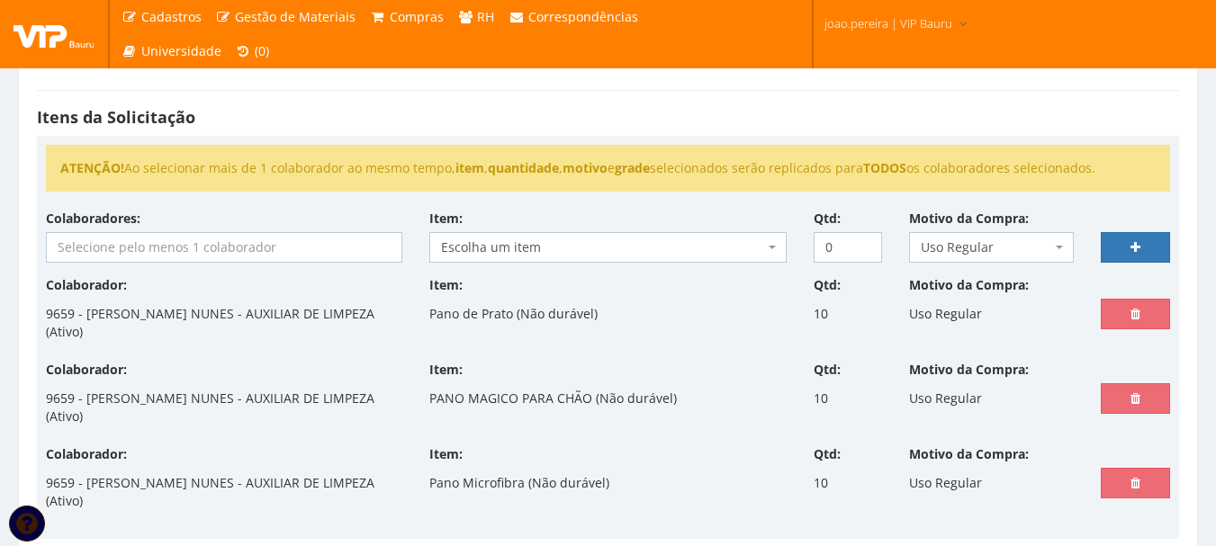
click at [119, 254] on input "search" at bounding box center [224, 247] width 354 height 29
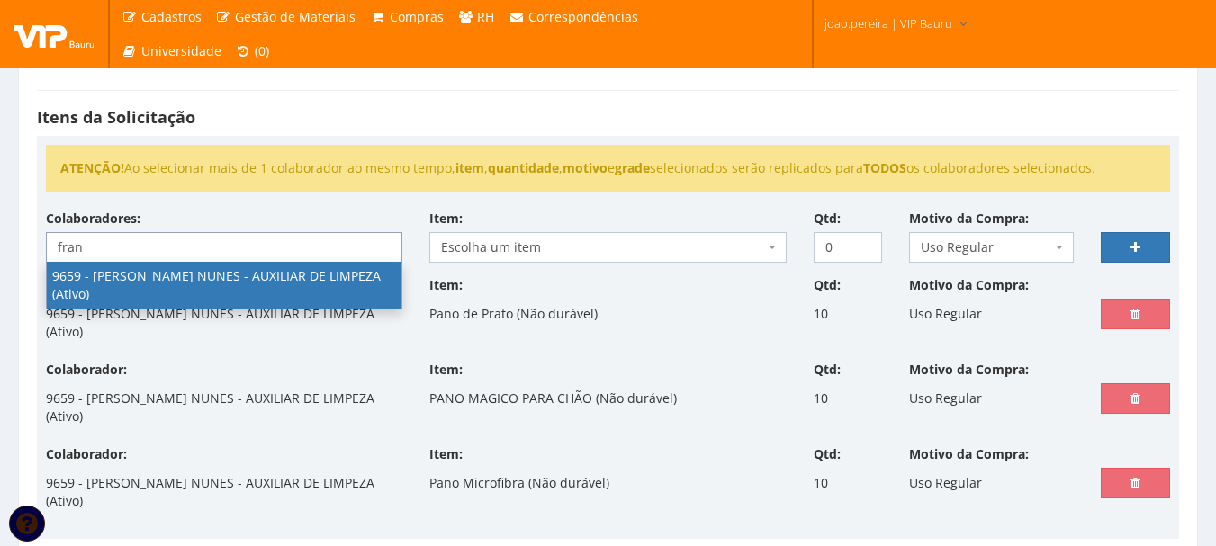
type input "fran"
select select "3869"
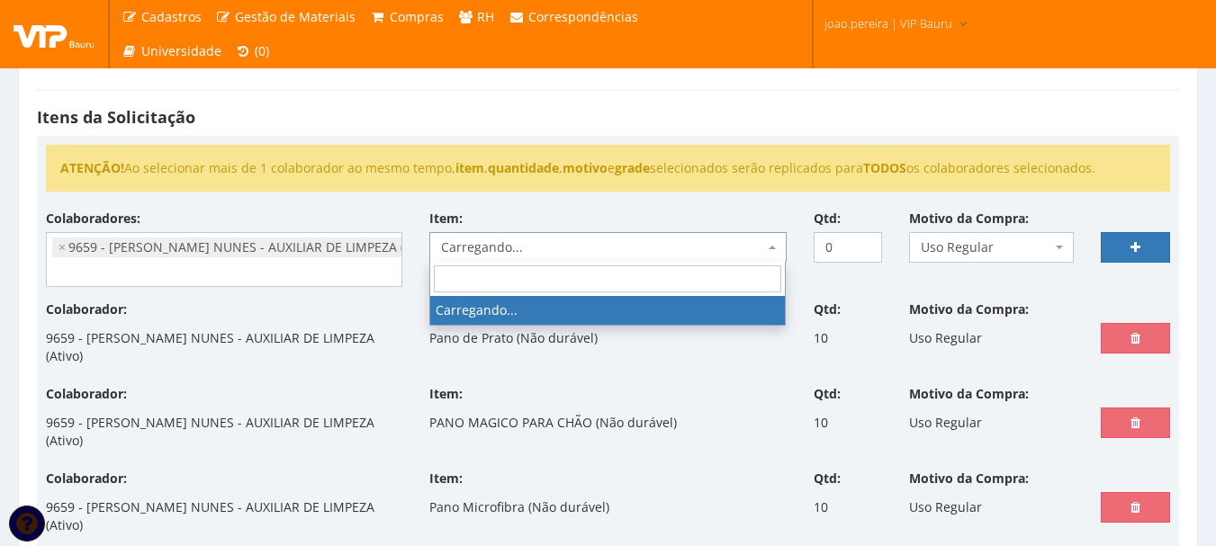
click at [525, 241] on span "Carregando..." at bounding box center [602, 247] width 322 height 18
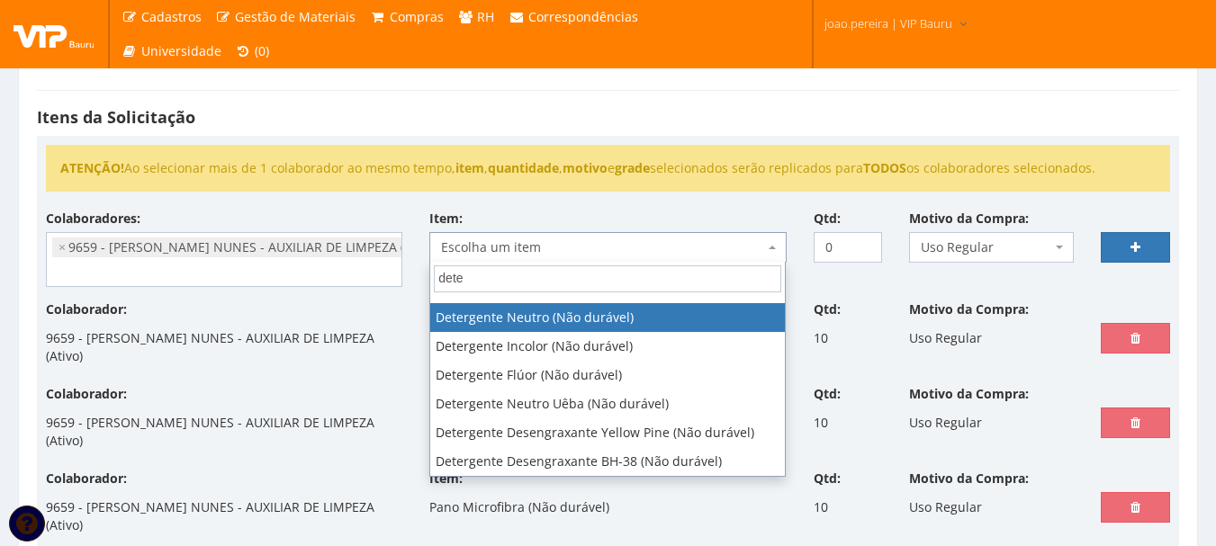
scroll to position [0, 0]
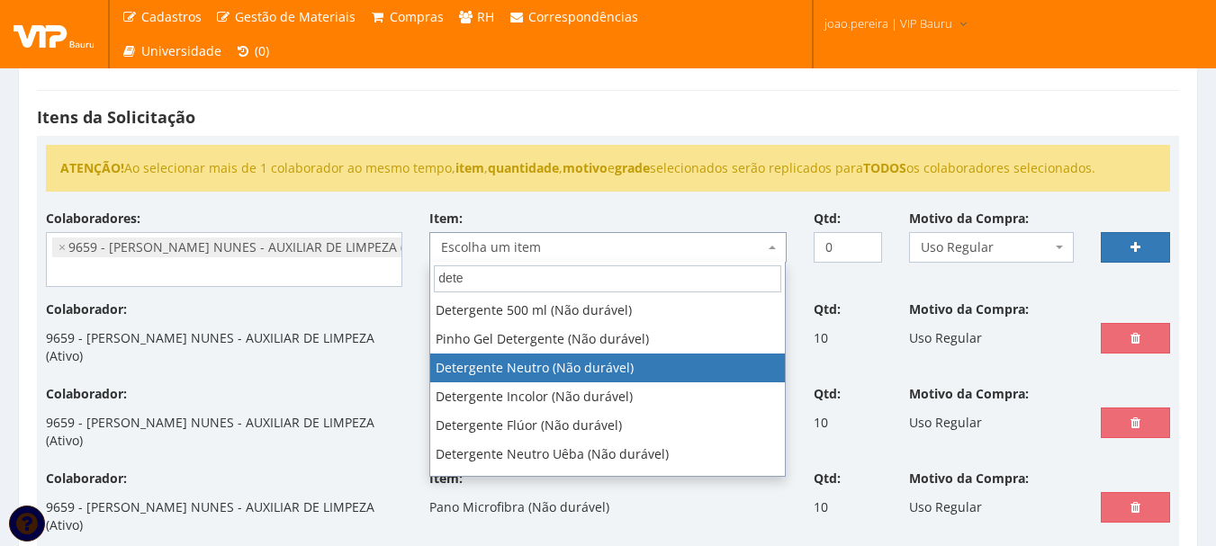
type input "dete"
select select "414"
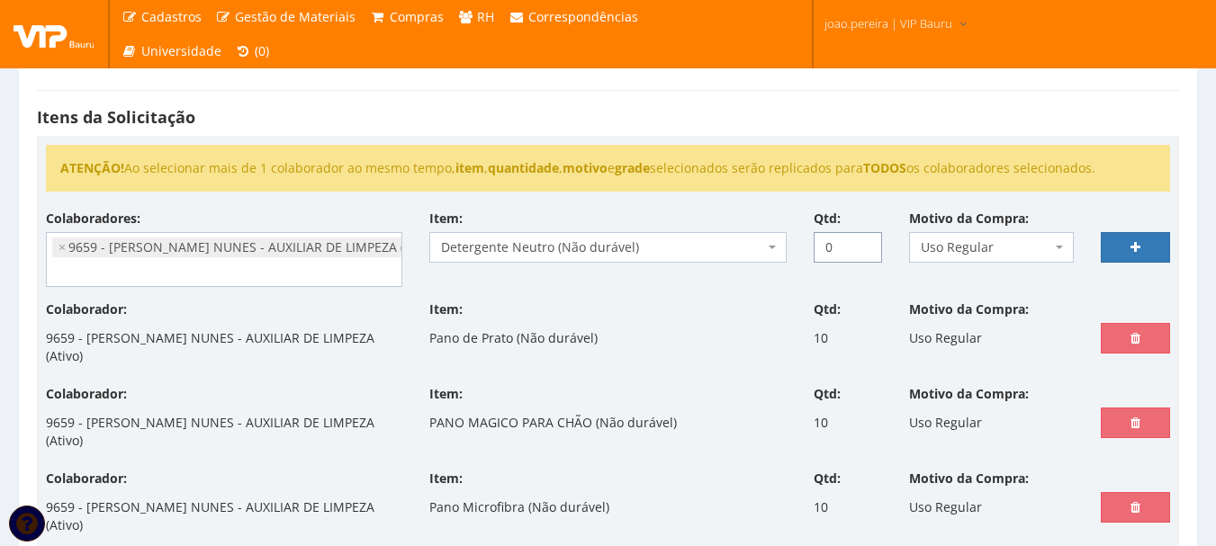
drag, startPoint x: 844, startPoint y: 247, endPoint x: 765, endPoint y: 258, distance: 80.0
click at [765, 258] on div "Colaboradores: 9761 - ADRIANA SILVA DO NASCIMENTO PIRES - EMPREGADA DOMESTICA (…" at bounding box center [607, 255] width 1151 height 91
type input "1"
click at [1152, 242] on link at bounding box center [1134, 247] width 69 height 31
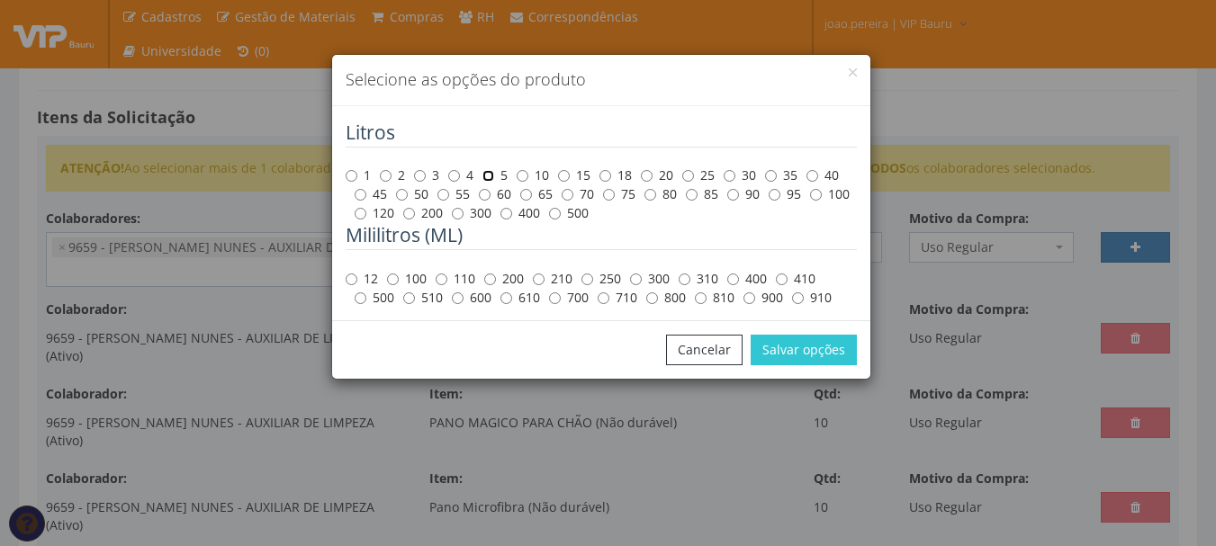
click at [490, 175] on input "5" at bounding box center [488, 176] width 12 height 12
radio input "true"
click at [803, 345] on button "Salvar opções" at bounding box center [803, 350] width 106 height 31
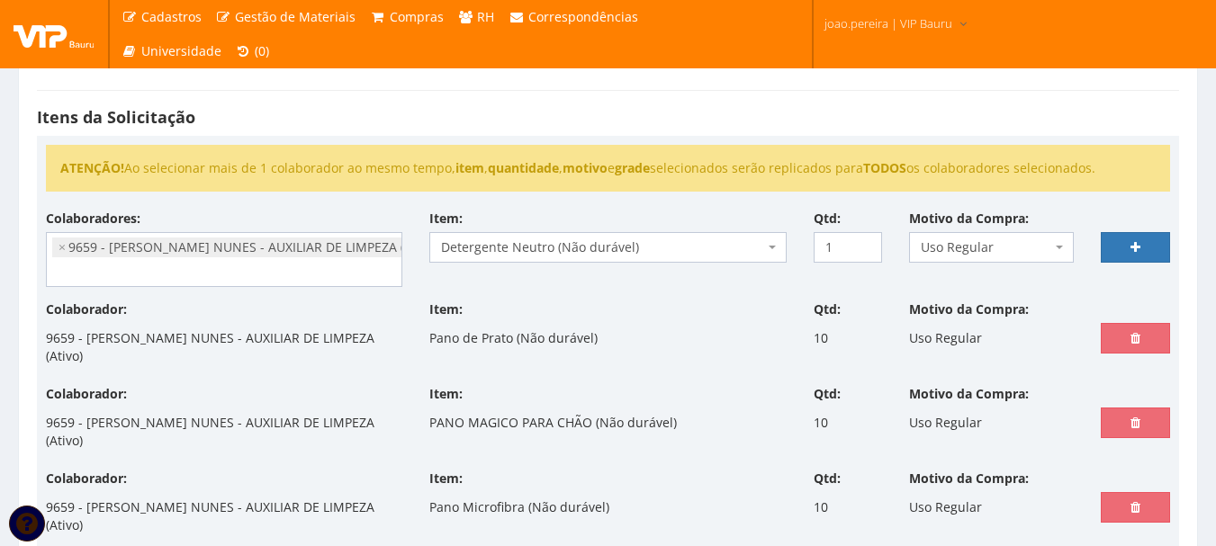
select select
type input "0"
select select
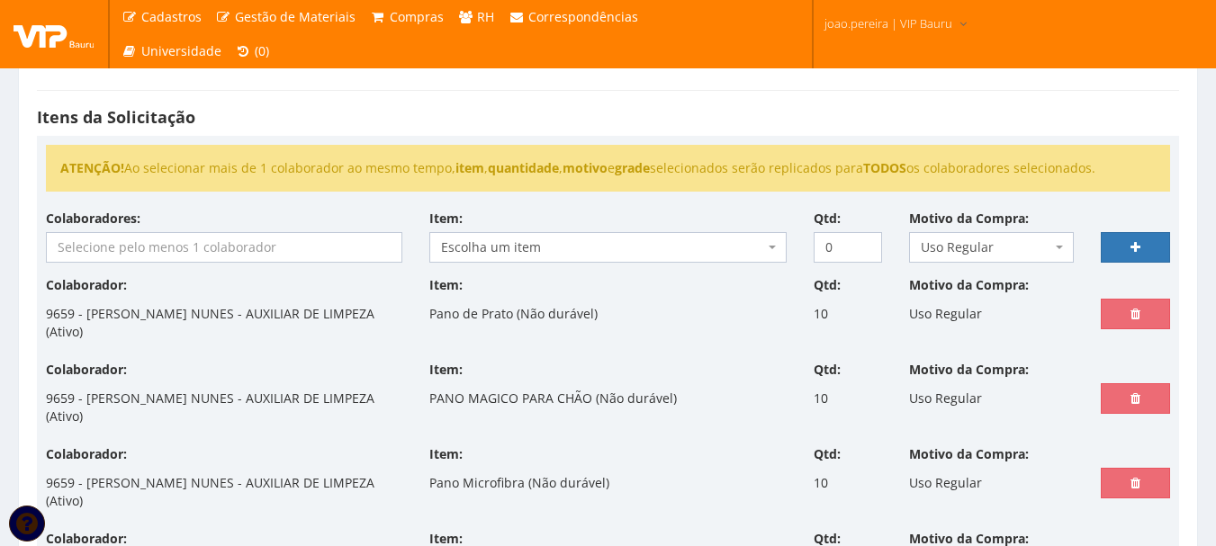
click at [99, 247] on input "search" at bounding box center [224, 247] width 354 height 29
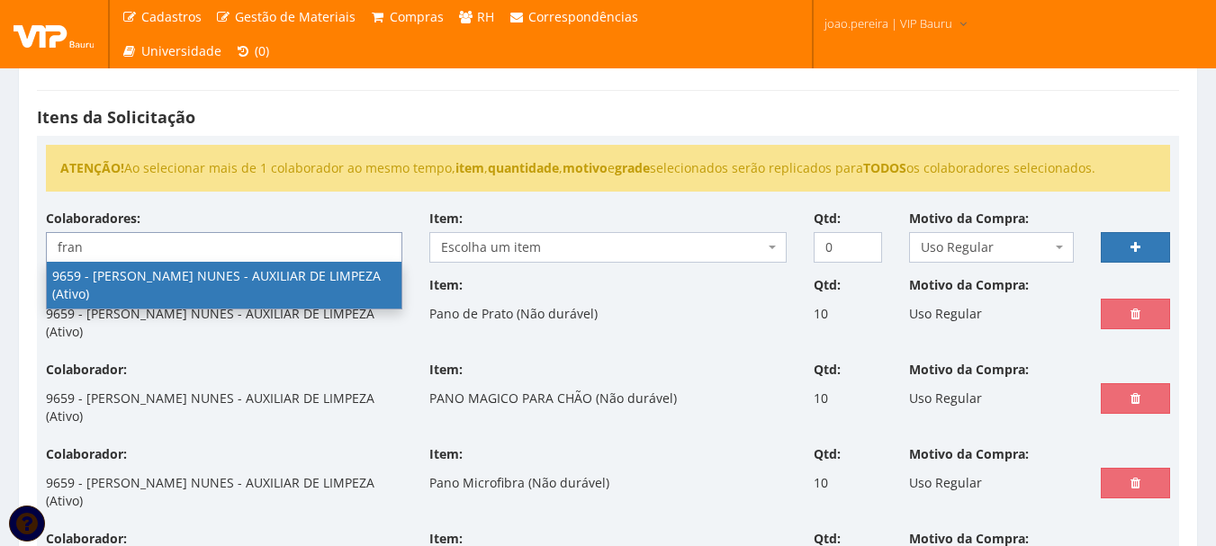
type input "fran"
select select "3869"
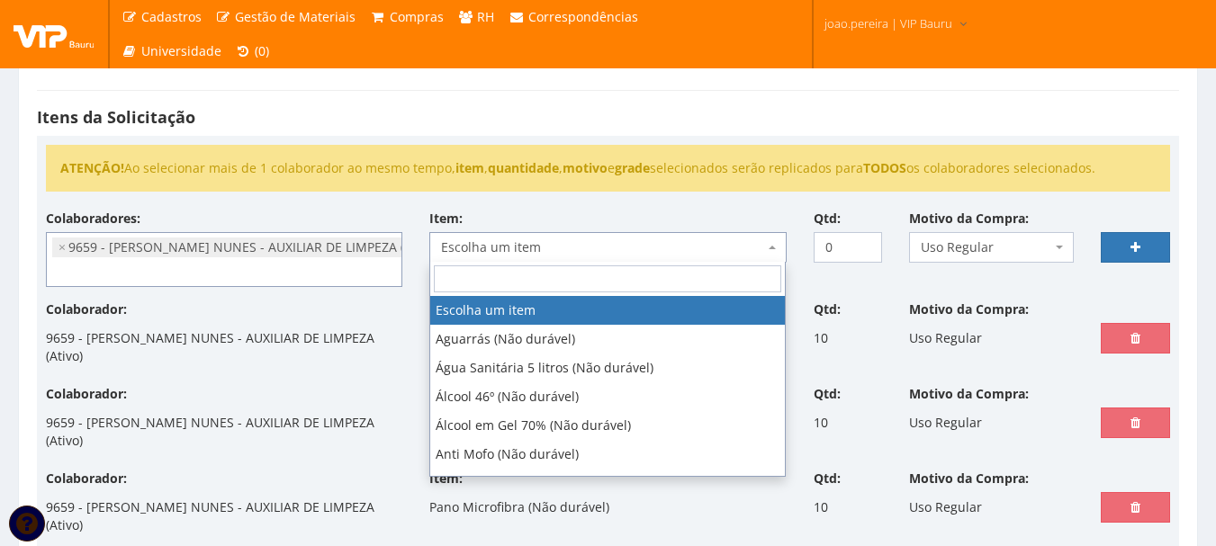
click at [585, 250] on span "Escolha um item" at bounding box center [602, 247] width 322 height 18
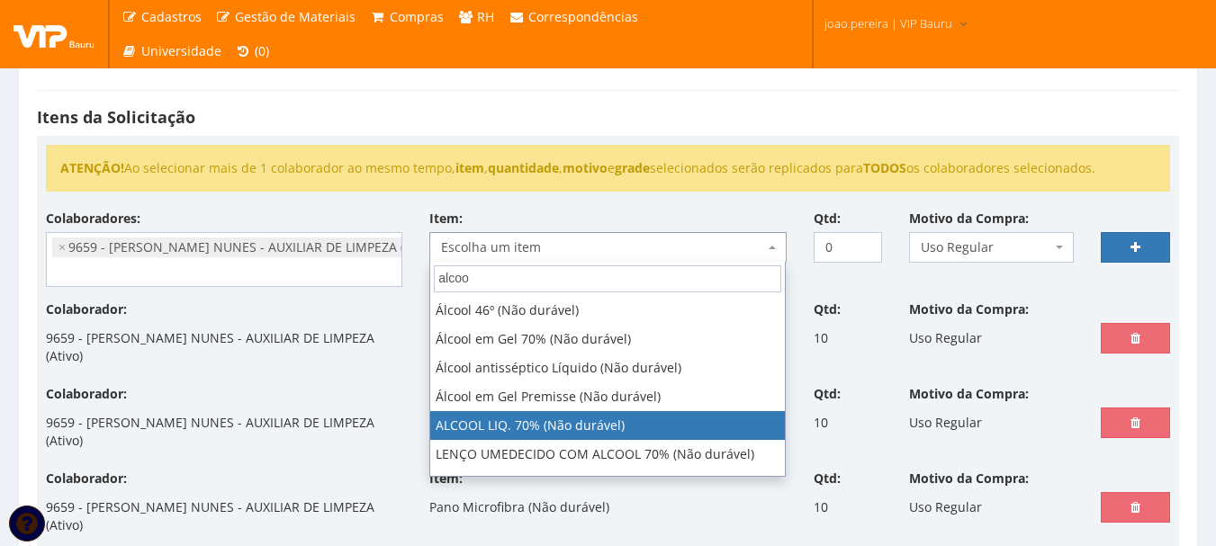
type input "alcoo"
select select "1503"
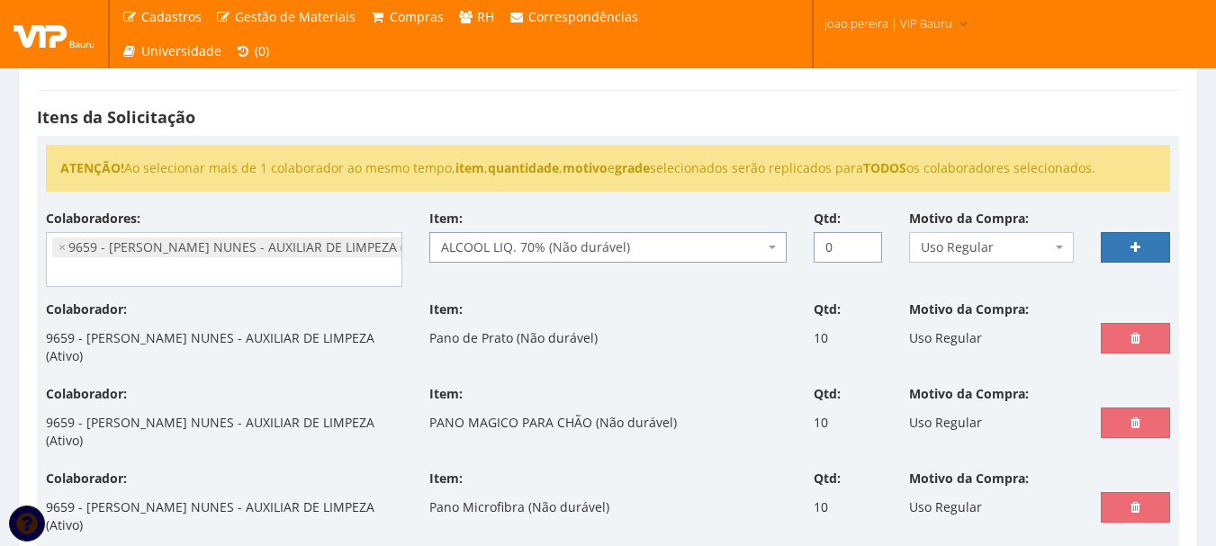
click at [848, 247] on input "0" at bounding box center [847, 247] width 69 height 31
drag, startPoint x: 848, startPoint y: 247, endPoint x: 805, endPoint y: 246, distance: 43.2
click at [805, 246] on div "Qtd: 0" at bounding box center [848, 236] width 96 height 53
type input "2"
click at [1126, 241] on link at bounding box center [1134, 247] width 69 height 31
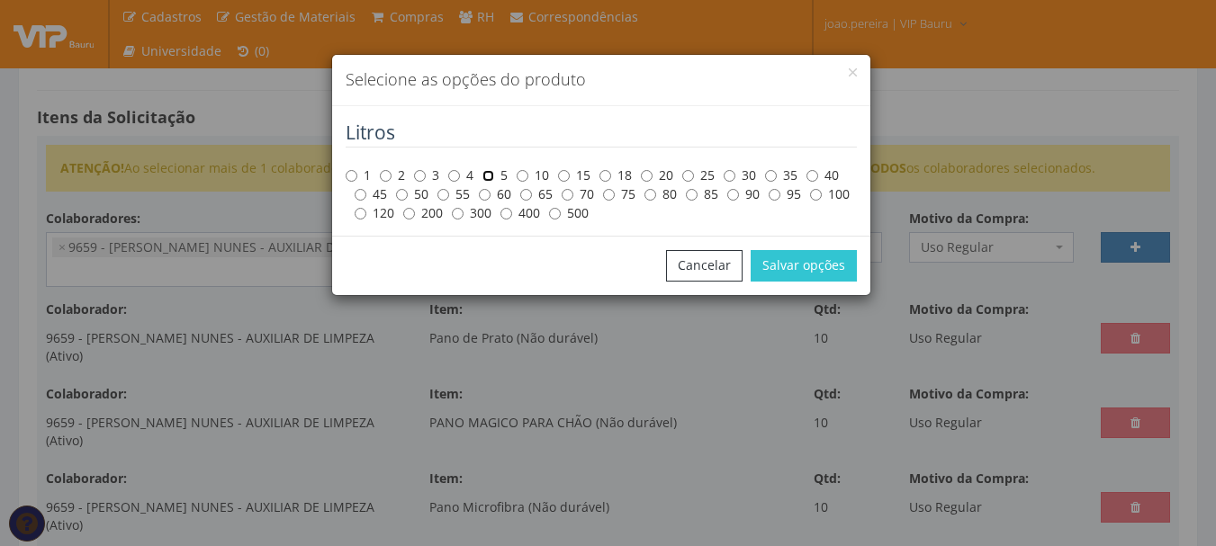
click at [494, 175] on input "5" at bounding box center [488, 176] width 12 height 12
radio input "true"
click at [812, 256] on button "Salvar opções" at bounding box center [803, 265] width 106 height 31
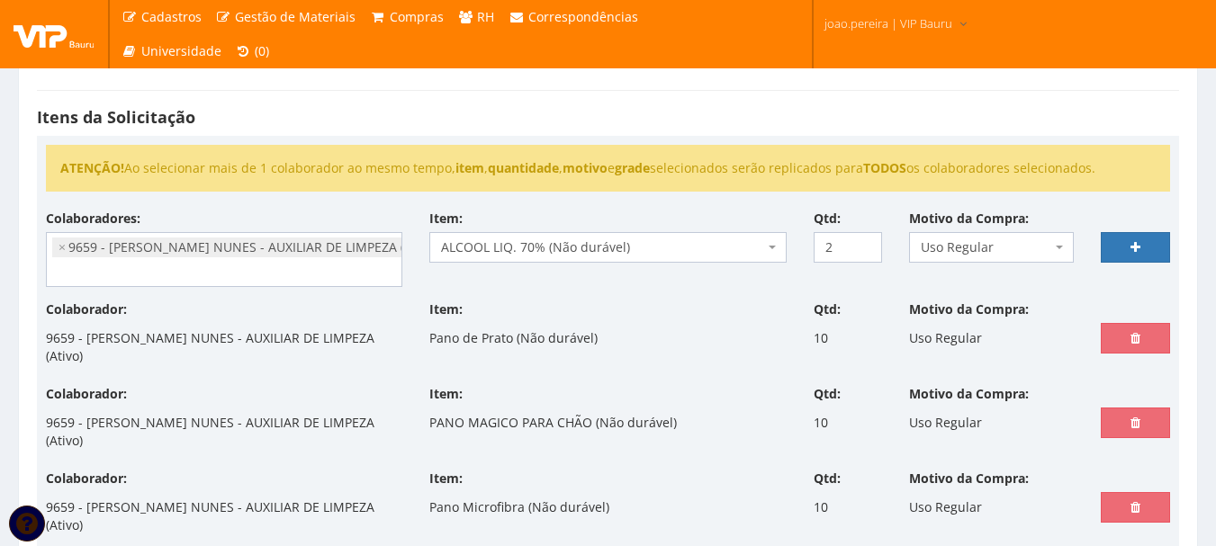
select select
type input "0"
select select
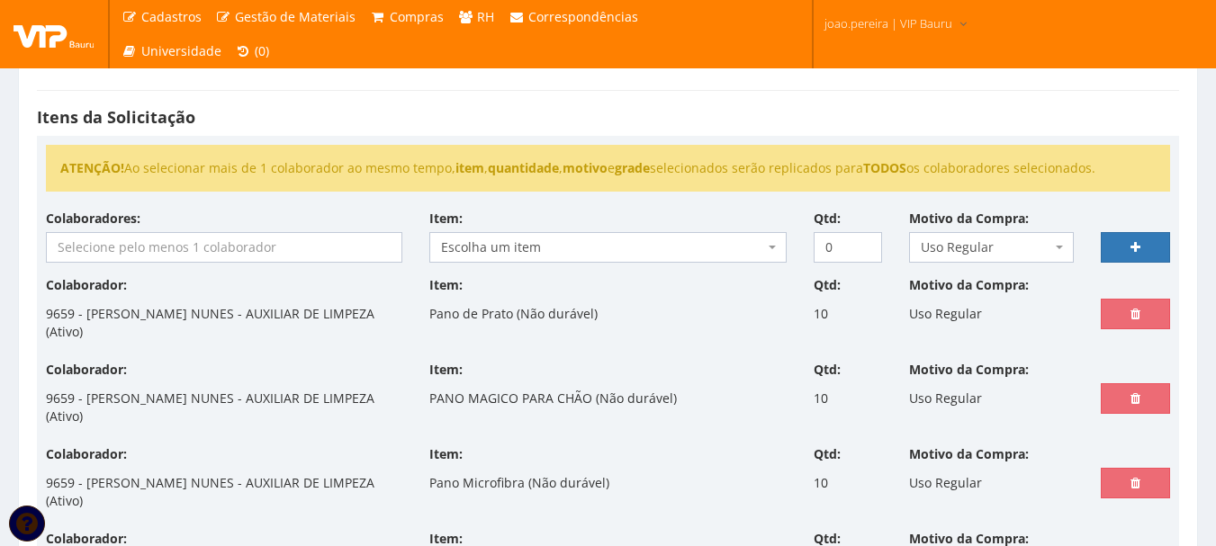
click at [142, 244] on input "search" at bounding box center [224, 247] width 354 height 29
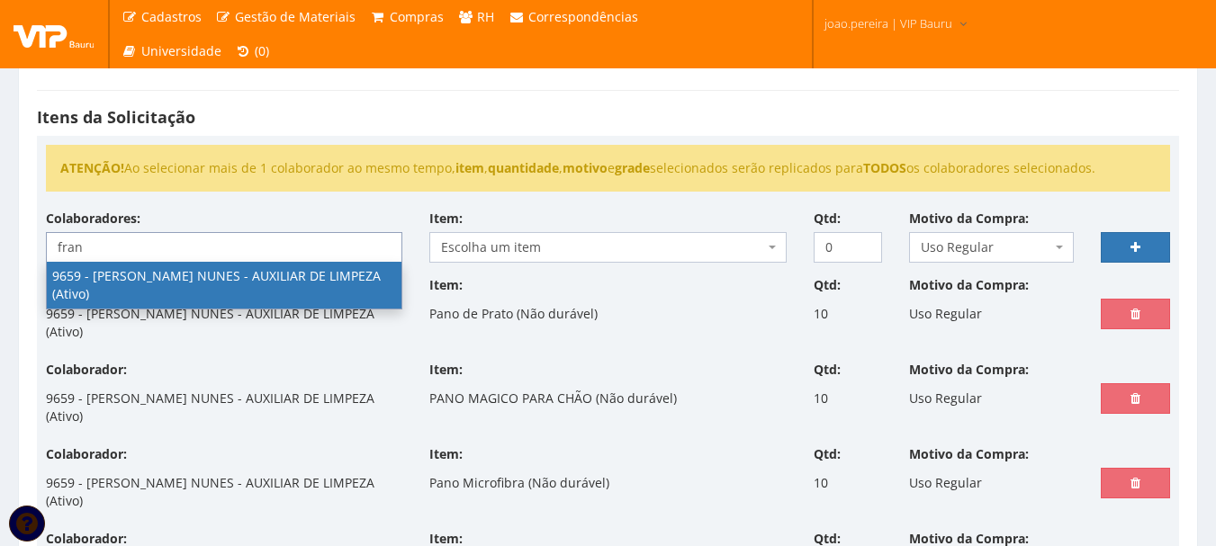
type input "fran"
select select "3869"
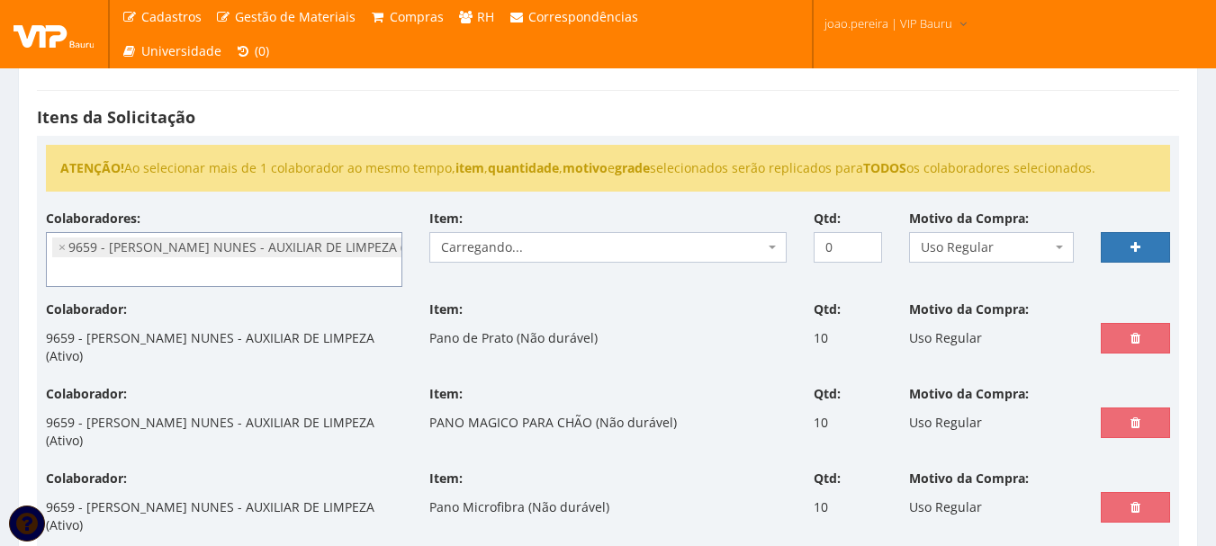
click at [520, 243] on span "Carregando..." at bounding box center [602, 247] width 322 height 18
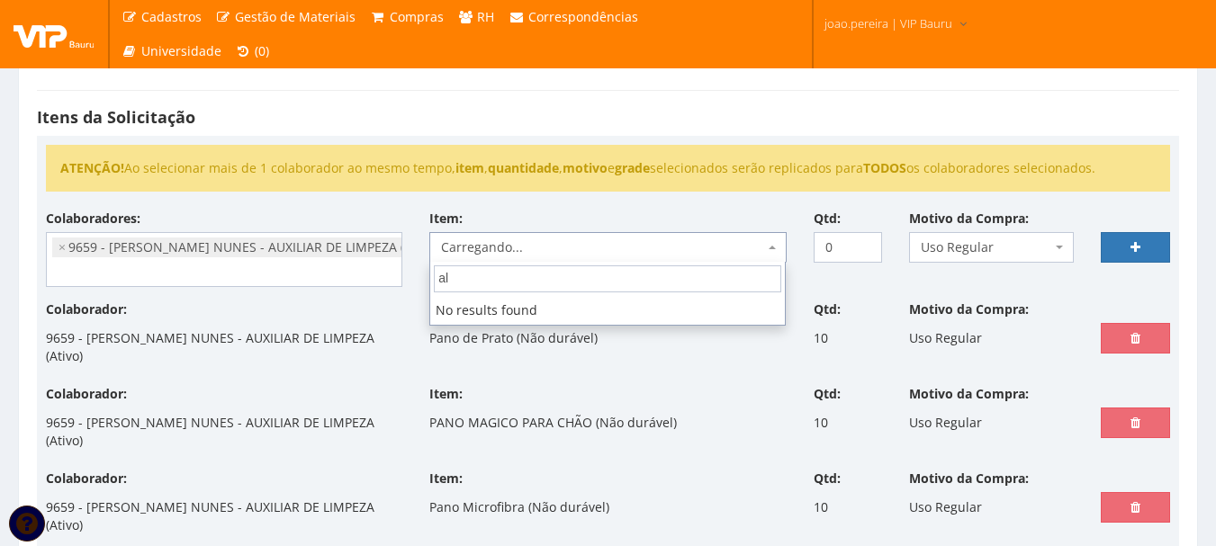
type input "a"
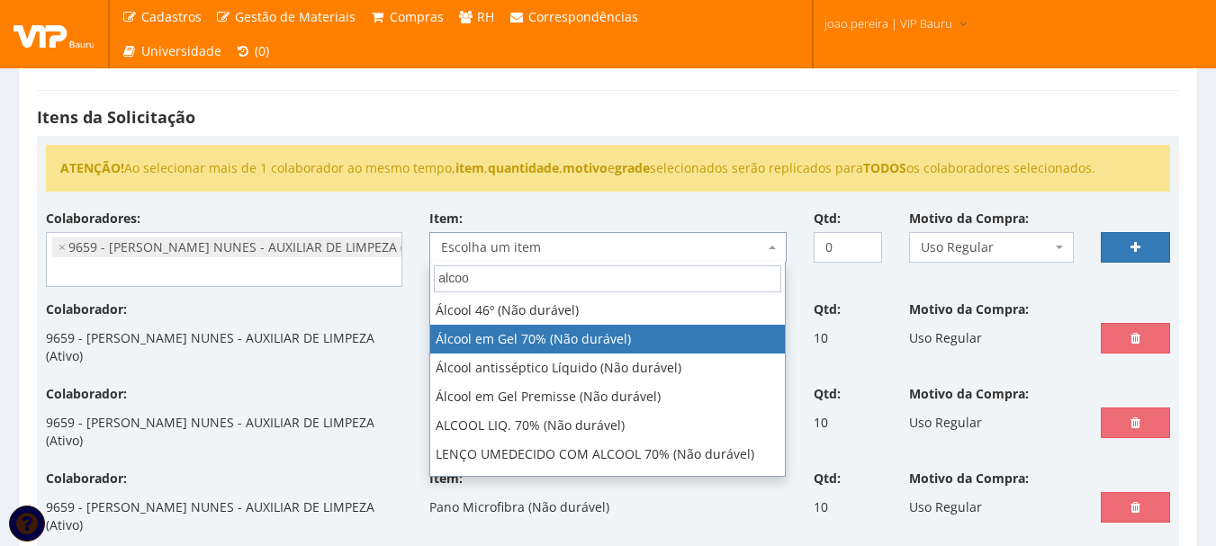
type input "alcoo"
select select "9"
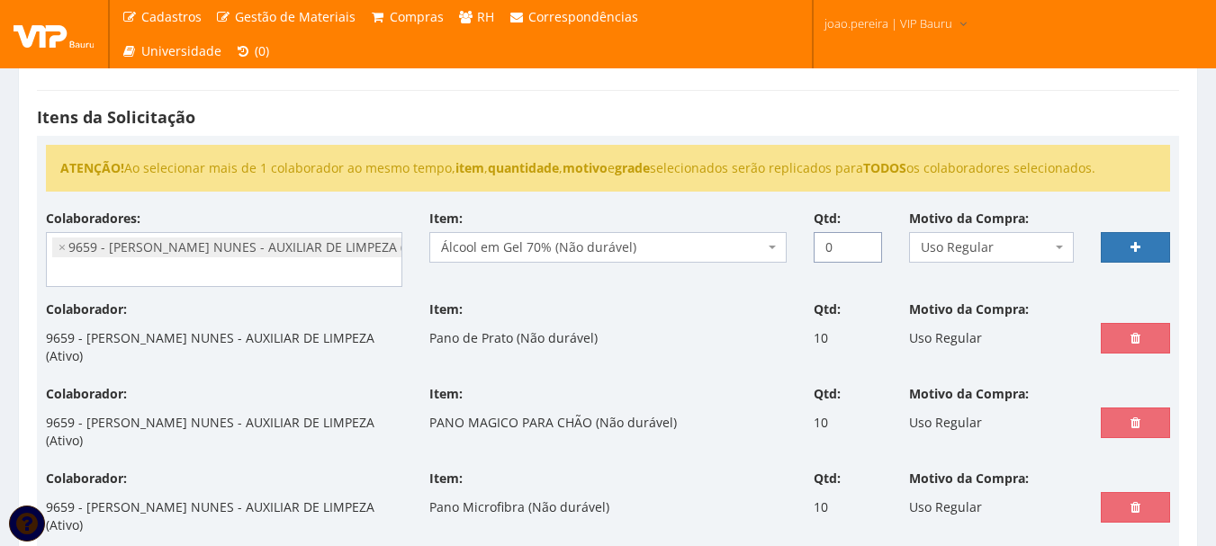
click at [842, 250] on input "0" at bounding box center [847, 247] width 69 height 31
type input "1"
click at [1135, 239] on link at bounding box center [1134, 247] width 69 height 31
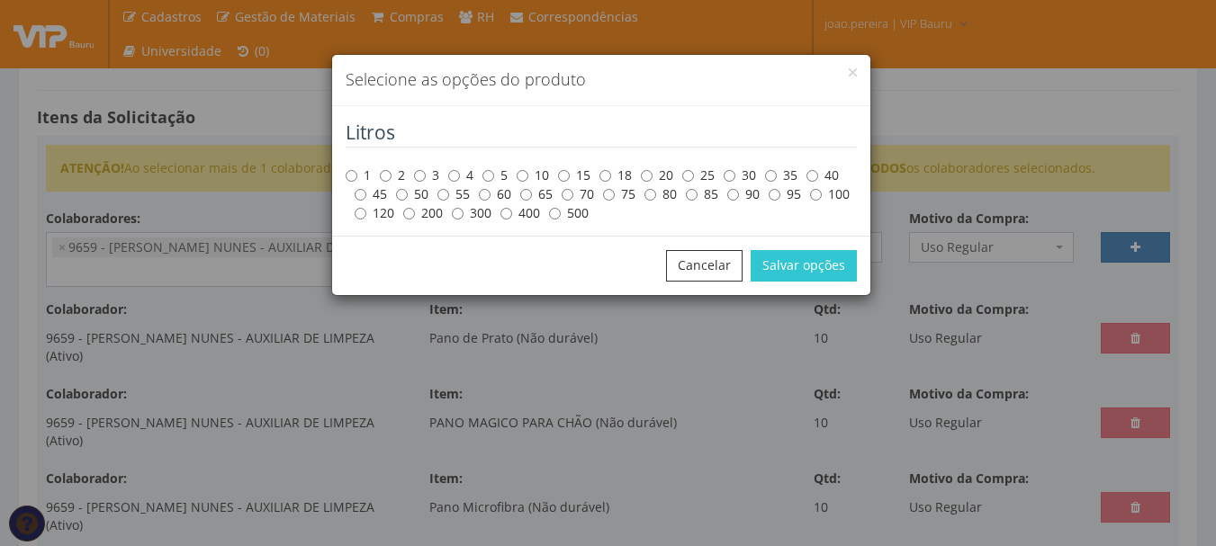
click at [495, 172] on label "5" at bounding box center [494, 175] width 25 height 18
click at [494, 172] on input "5" at bounding box center [488, 176] width 12 height 12
radio input "true"
click at [803, 267] on button "Salvar opções" at bounding box center [803, 265] width 106 height 31
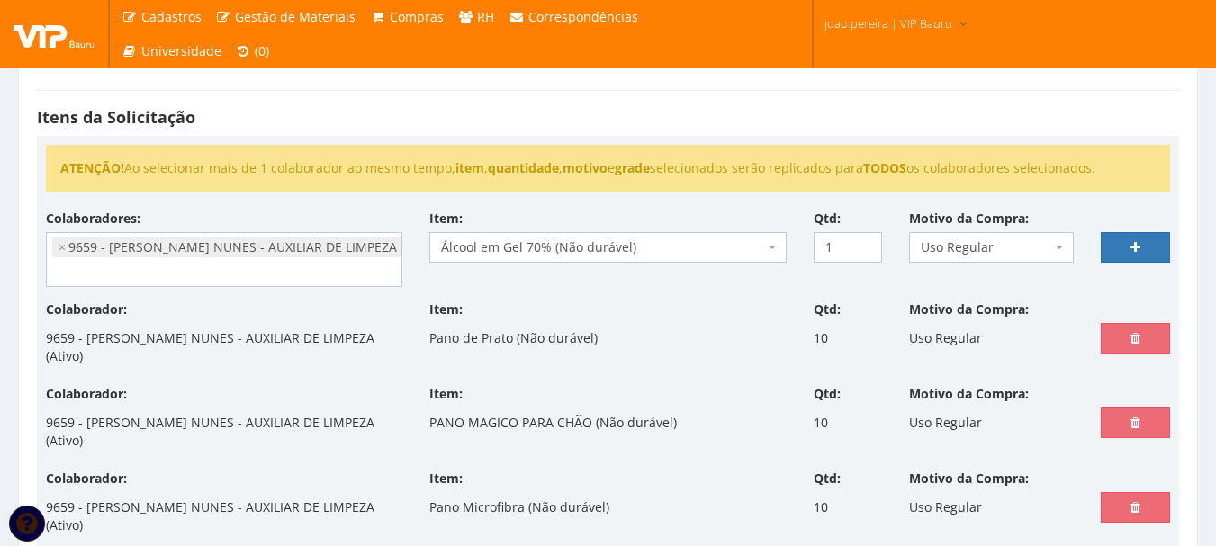
select select
type input "0"
select select
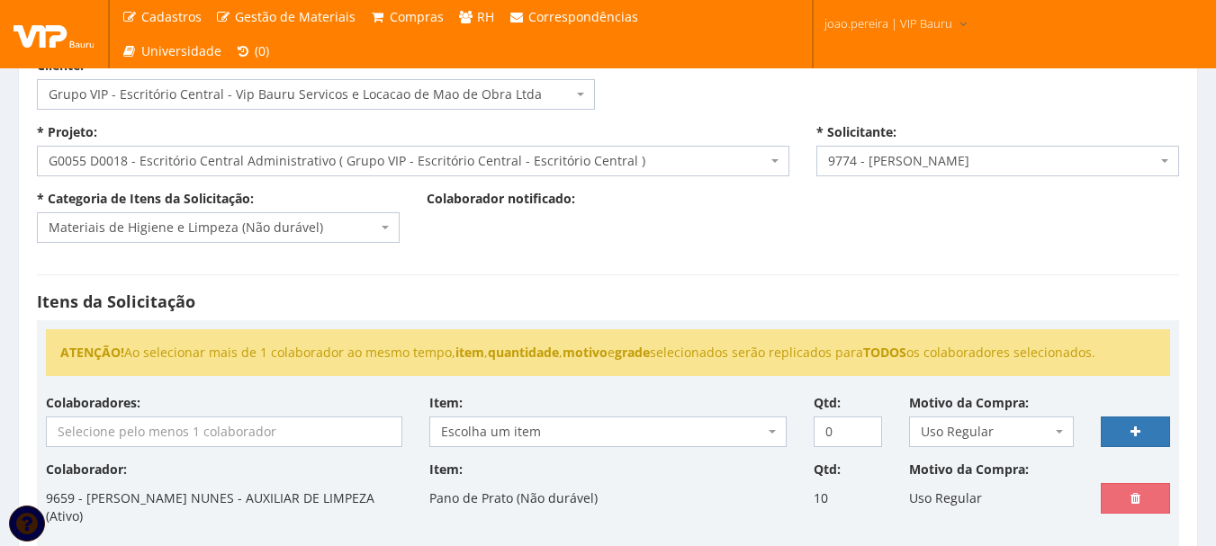
scroll to position [270, 0]
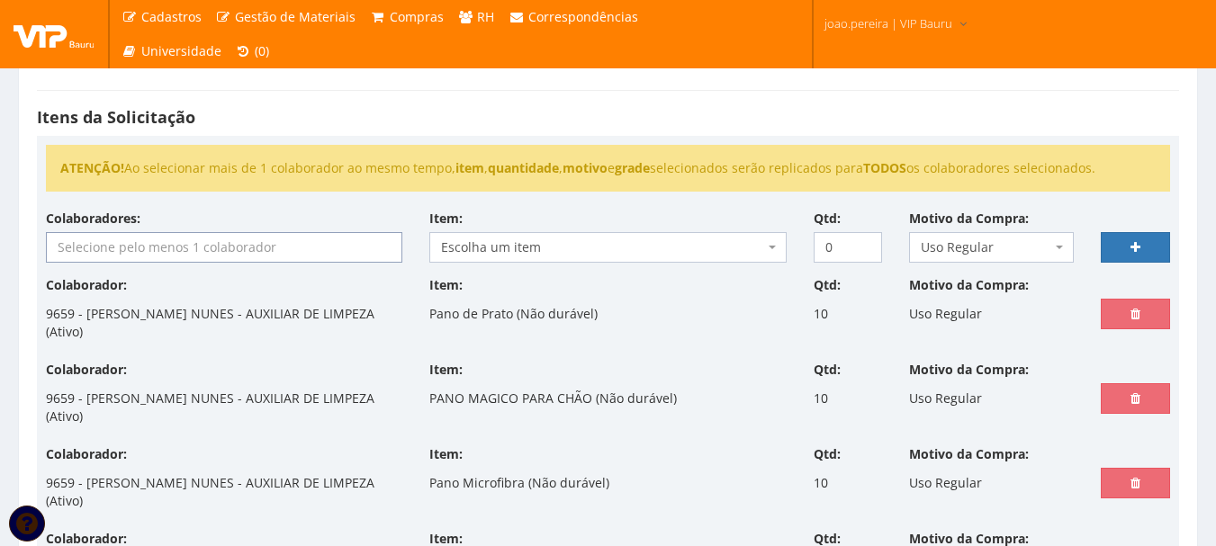
click at [169, 241] on input "search" at bounding box center [224, 247] width 354 height 29
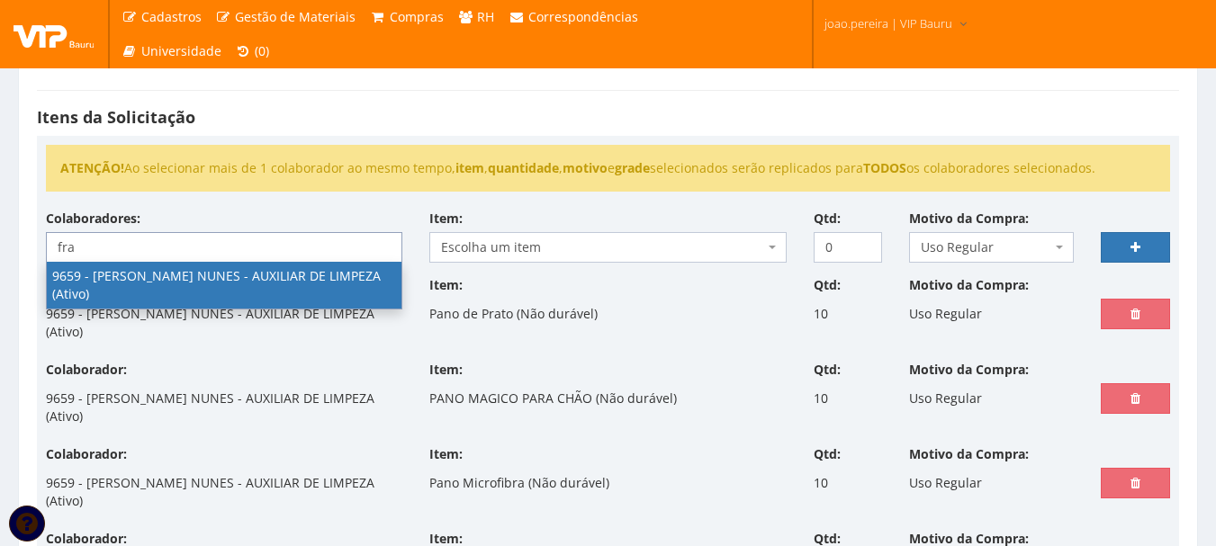
type input "fra"
select select "3869"
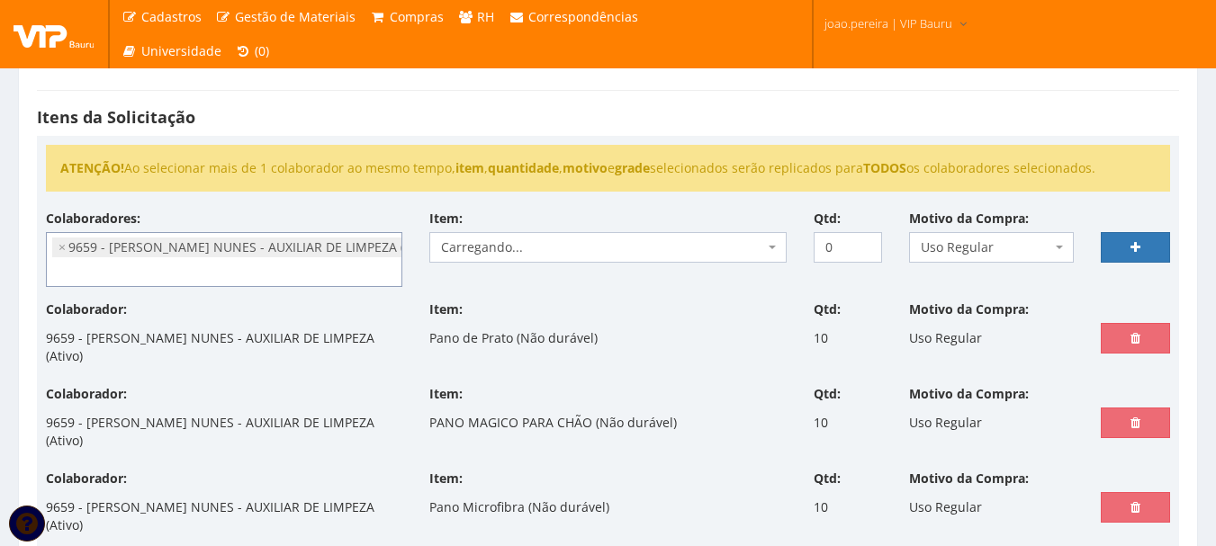
type input "1"
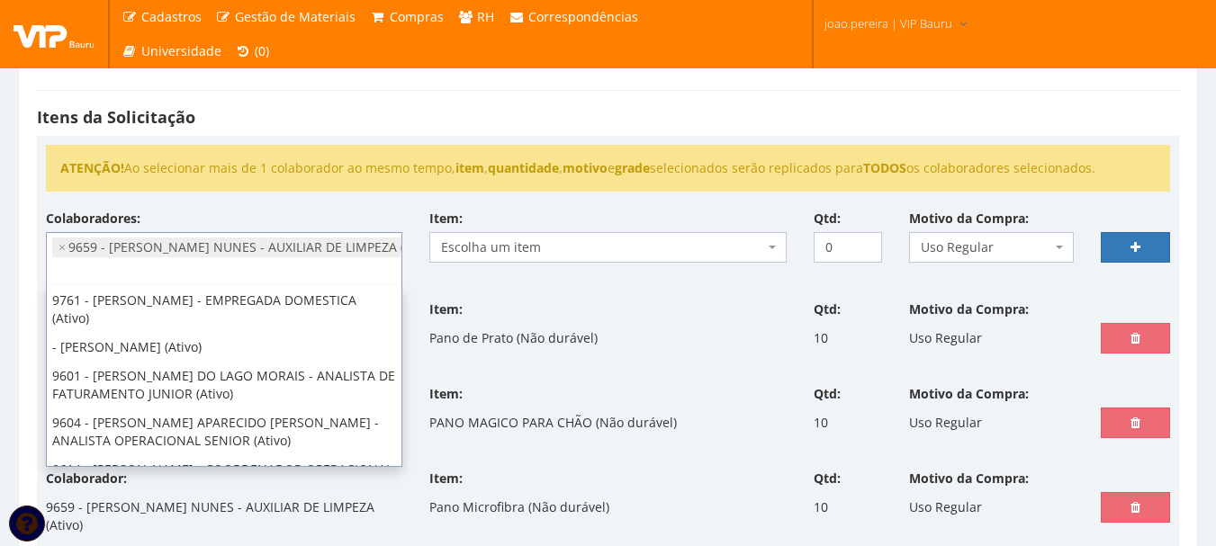
scroll to position [432, 0]
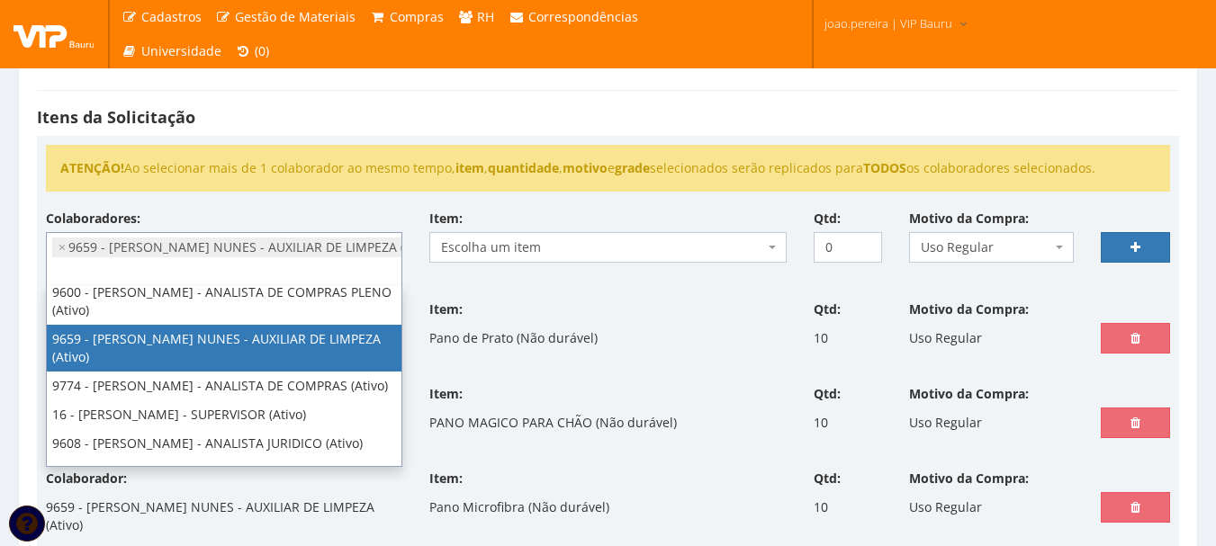
click at [271, 244] on li "× 9659 - FRANCINE CORREIA NUNES - AUXILIAR DE LIMPEZA (Ativo)" at bounding box center [247, 248] width 391 height 20
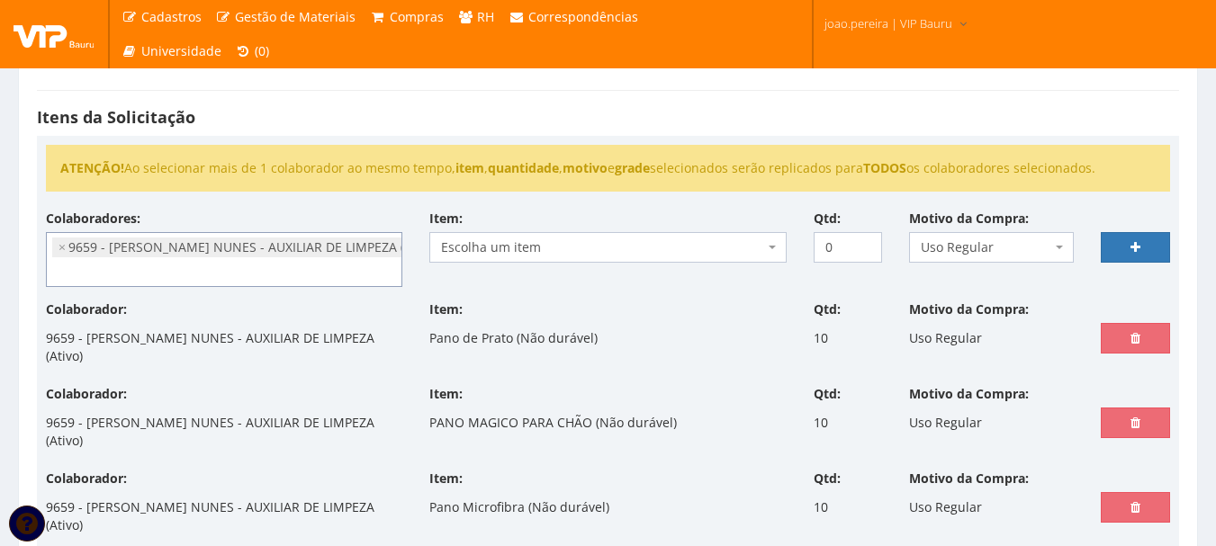
click at [667, 254] on span "Escolha um item" at bounding box center [602, 247] width 322 height 18
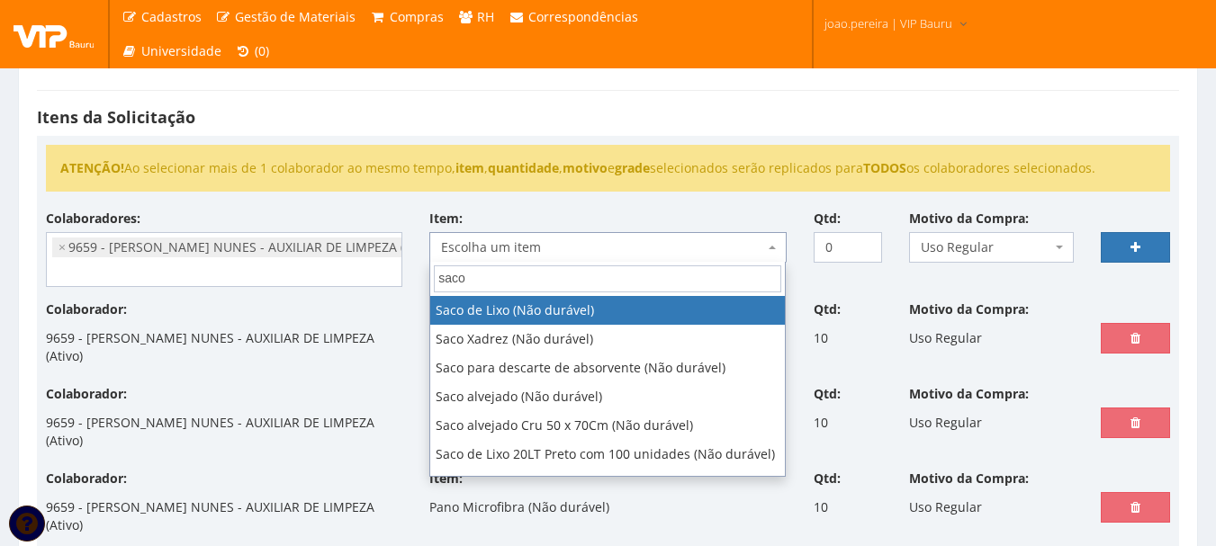
type input "saco"
drag, startPoint x: 610, startPoint y: 313, endPoint x: 634, endPoint y: 301, distance: 27.4
select select "334"
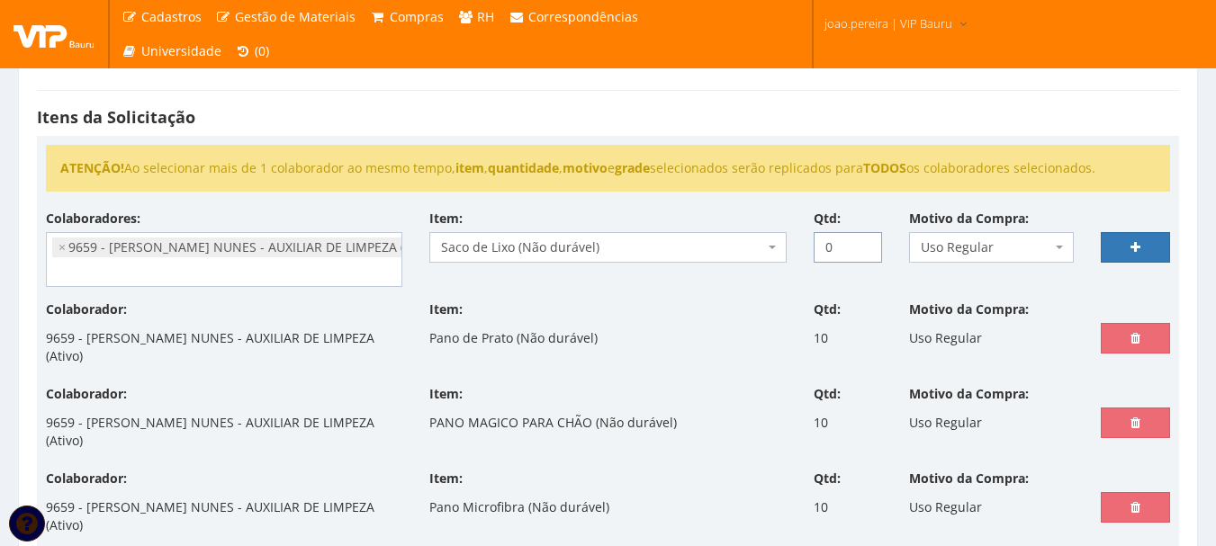
drag, startPoint x: 843, startPoint y: 243, endPoint x: 812, endPoint y: 246, distance: 30.7
click at [813, 246] on input "0" at bounding box center [847, 247] width 69 height 31
type input "5"
click at [1153, 251] on link at bounding box center [1134, 247] width 69 height 31
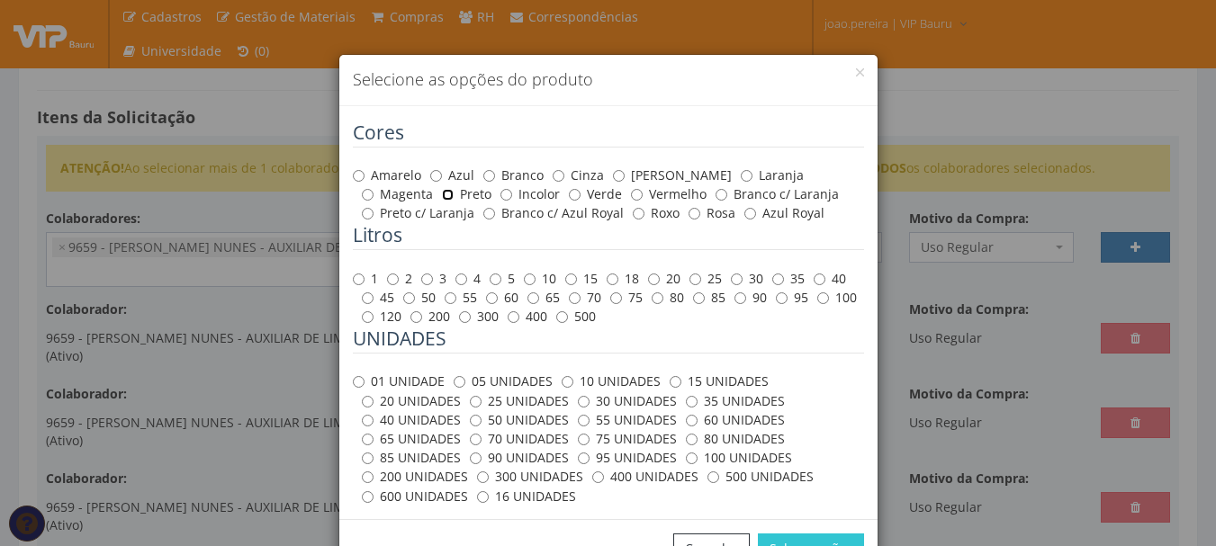
click at [442, 193] on input "Preto" at bounding box center [448, 195] width 12 height 12
radio input "true"
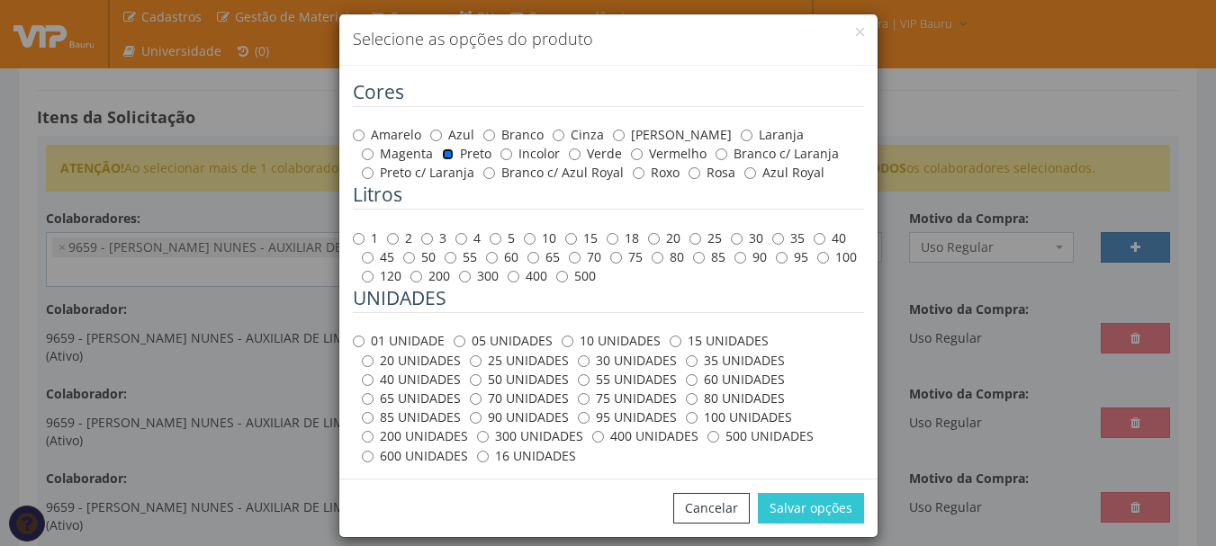
scroll to position [59, 0]
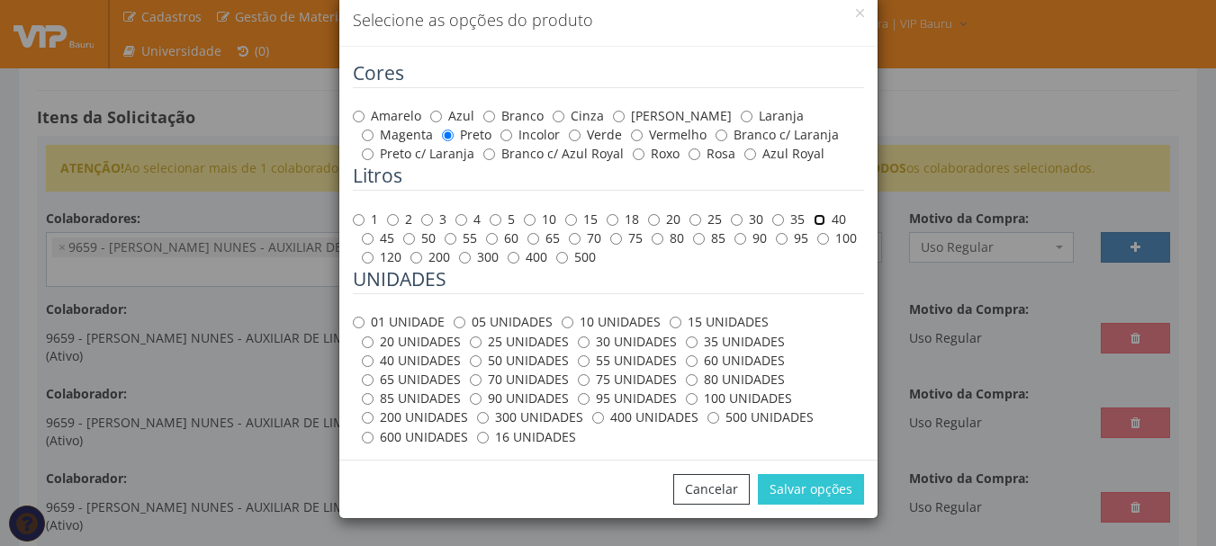
click at [813, 223] on input "40" at bounding box center [819, 220] width 12 height 12
radio input "true"
click at [687, 400] on label "100 UNIDADES" at bounding box center [739, 399] width 106 height 18
click at [687, 400] on input "100 UNIDADES" at bounding box center [692, 399] width 12 height 12
radio input "true"
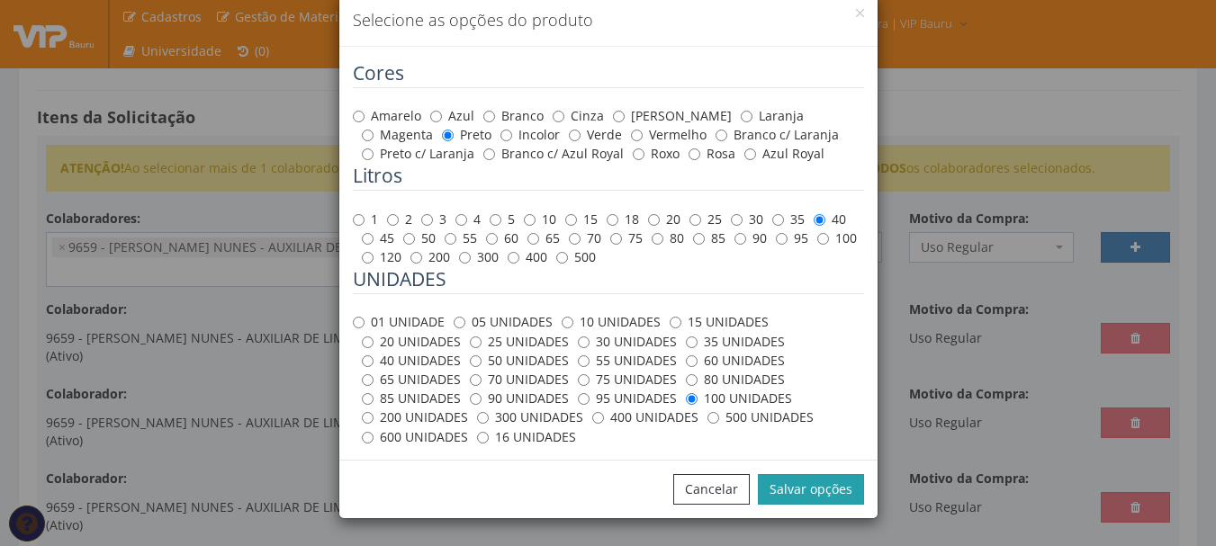
click at [835, 486] on button "Salvar opções" at bounding box center [811, 489] width 106 height 31
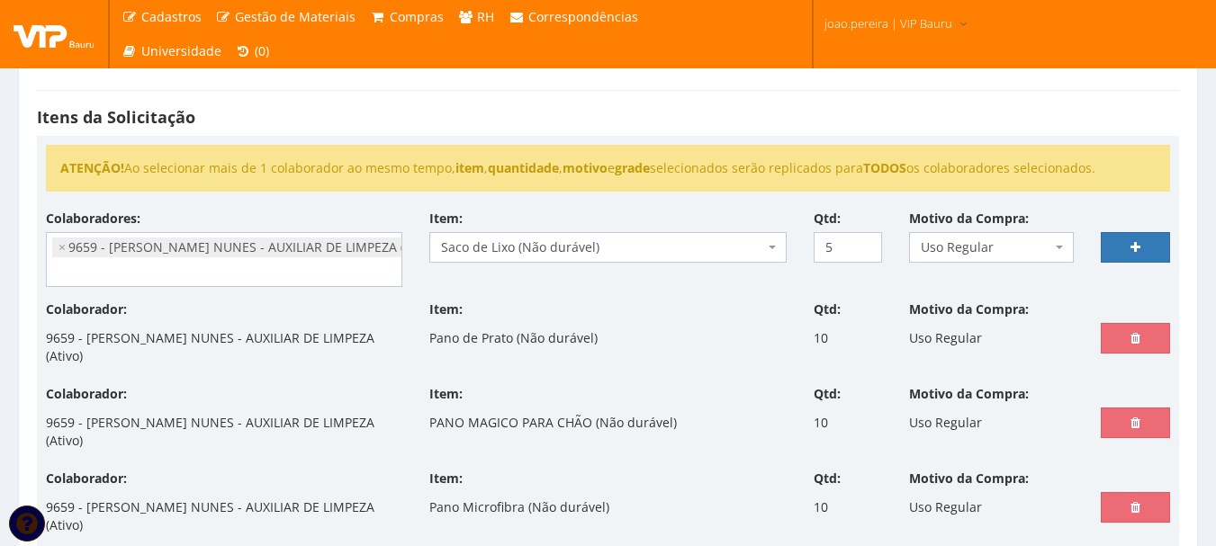
select select
type input "0"
select select
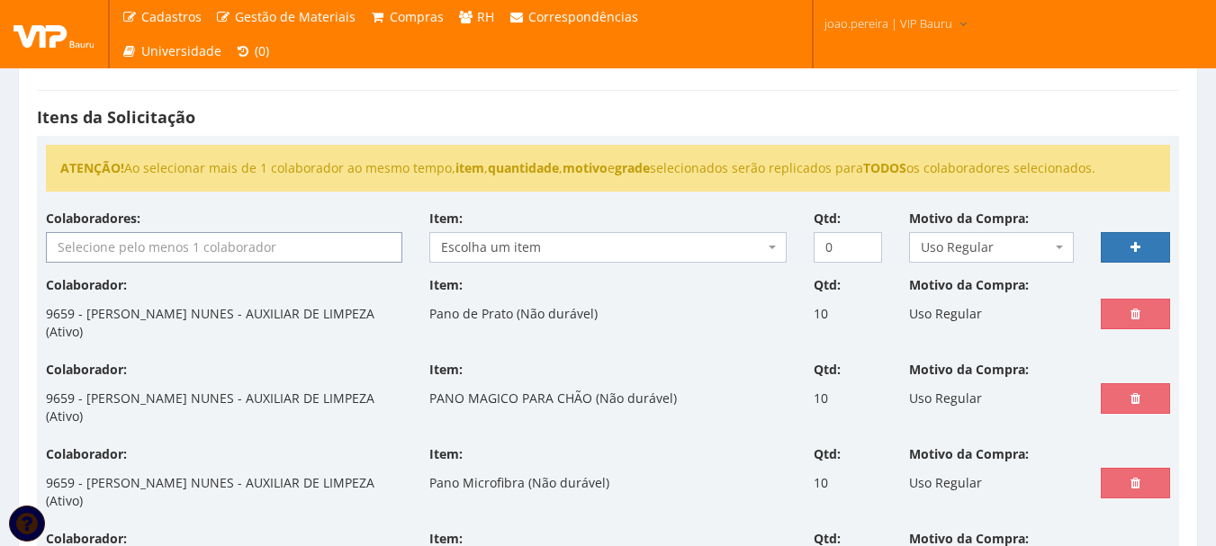
click at [245, 250] on input "search" at bounding box center [224, 247] width 354 height 29
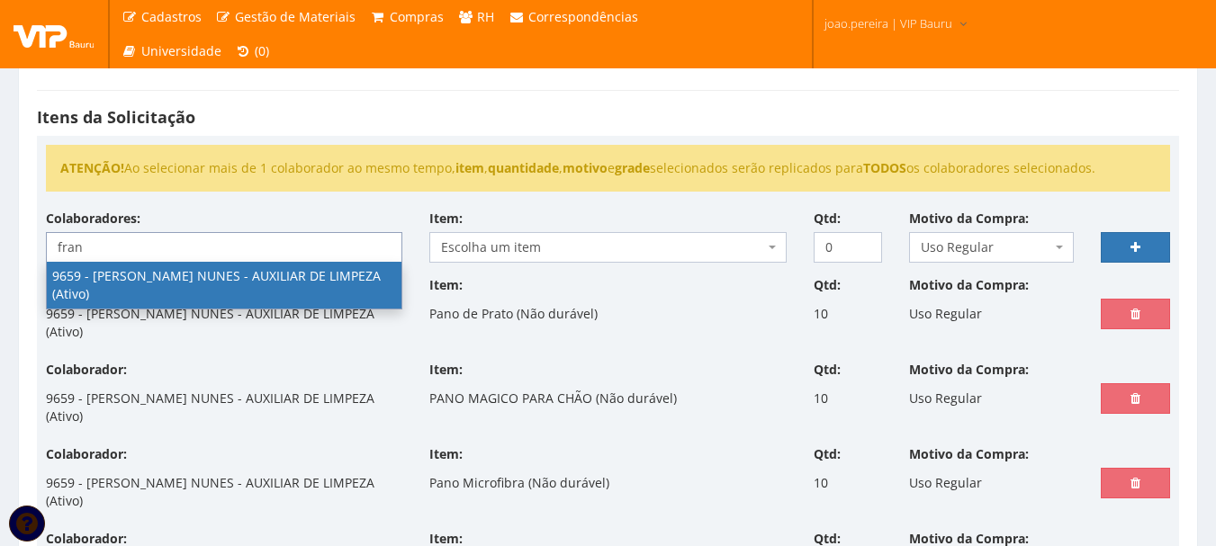
type input "fran"
select select "3869"
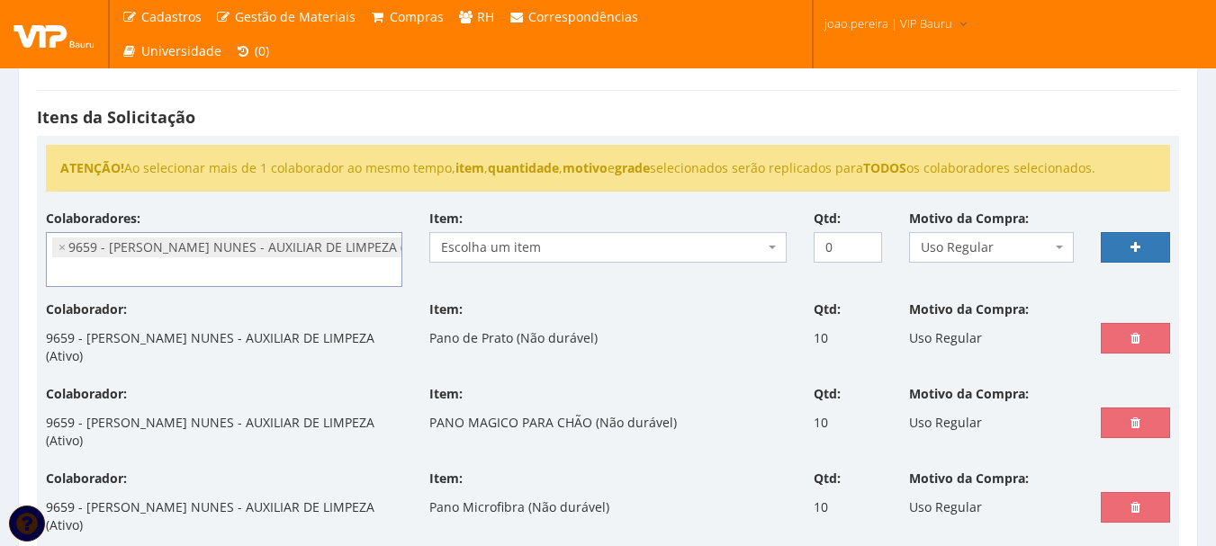
click at [738, 246] on span "Escolha um item" at bounding box center [602, 247] width 322 height 18
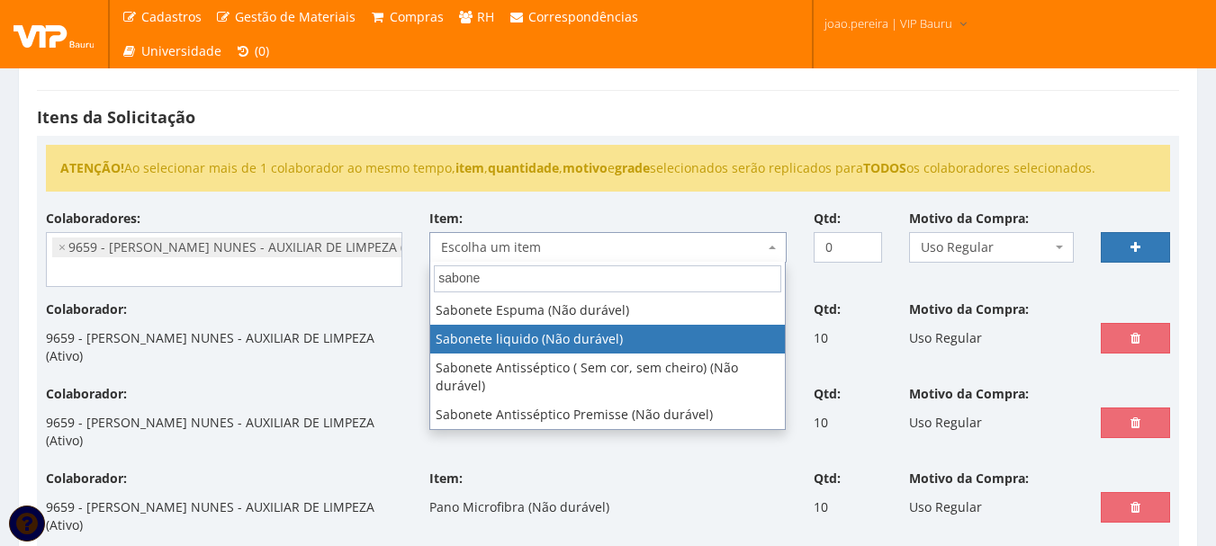
type input "sabone"
select select "700"
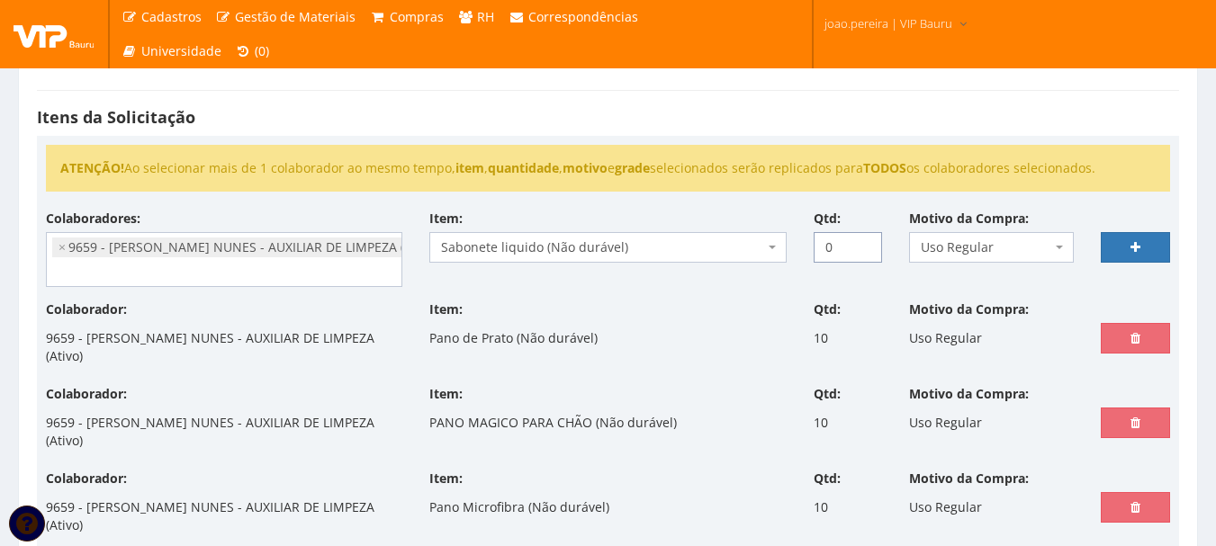
drag, startPoint x: 846, startPoint y: 247, endPoint x: 802, endPoint y: 245, distance: 44.1
click at [802, 245] on div "Qtd: 0" at bounding box center [848, 236] width 96 height 53
type input "1"
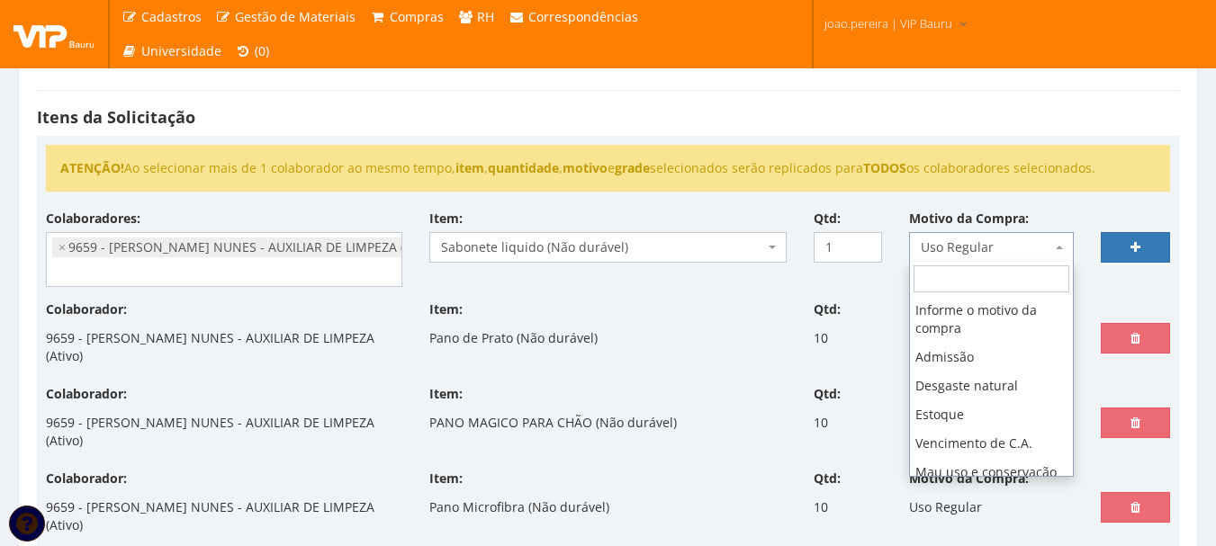
click at [1060, 246] on b at bounding box center [1058, 248] width 7 height 4
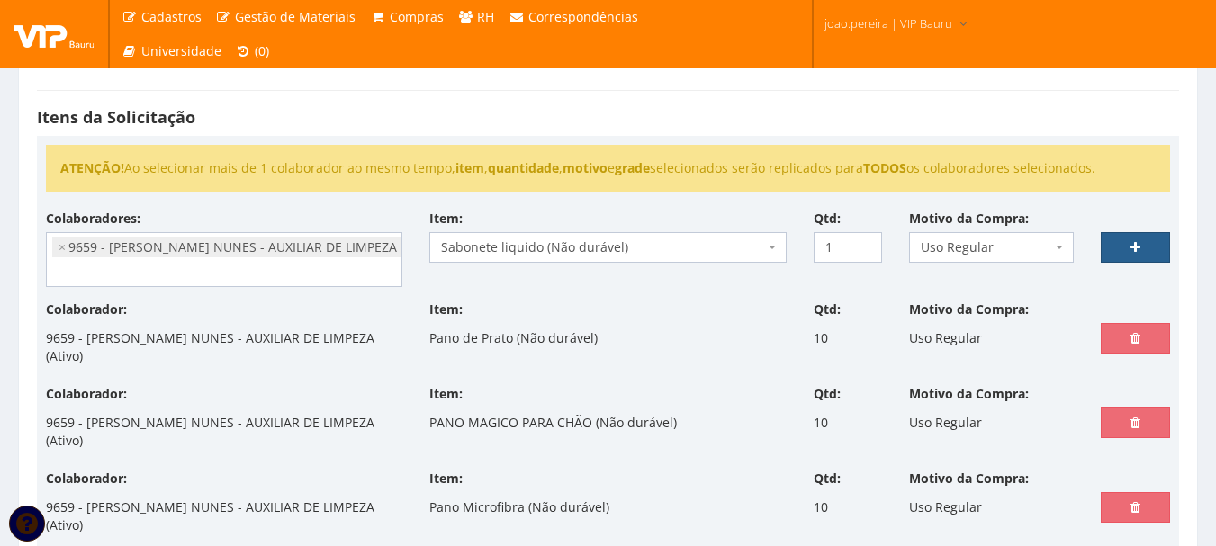
click at [1140, 241] on icon at bounding box center [1135, 247] width 10 height 13
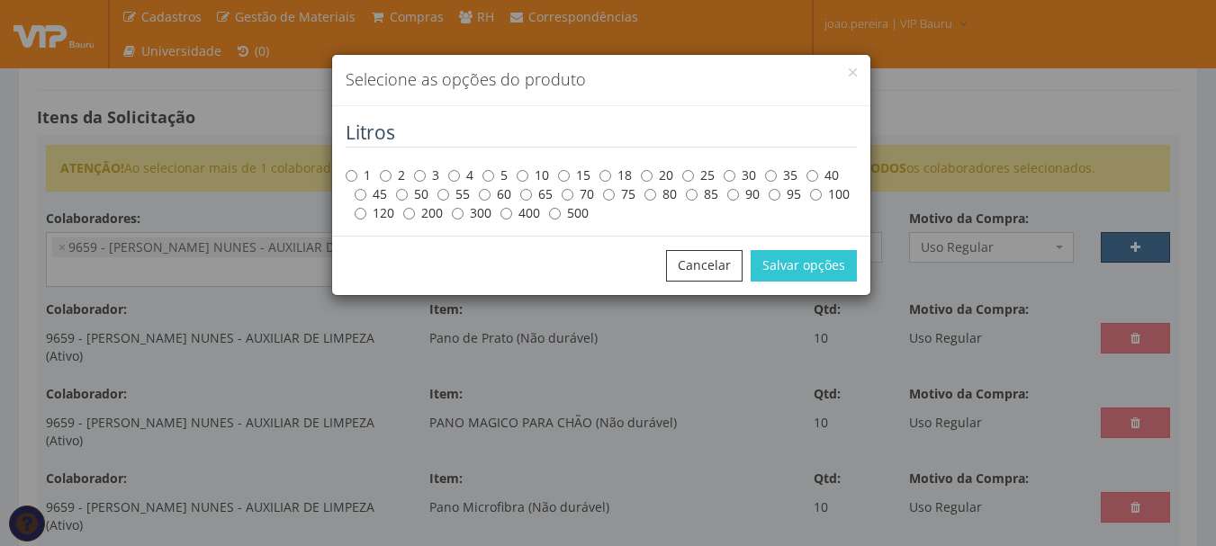
scroll to position [0, 0]
click at [492, 175] on input "5" at bounding box center [488, 176] width 12 height 12
radio input "true"
click at [819, 260] on button "Salvar opções" at bounding box center [803, 265] width 106 height 31
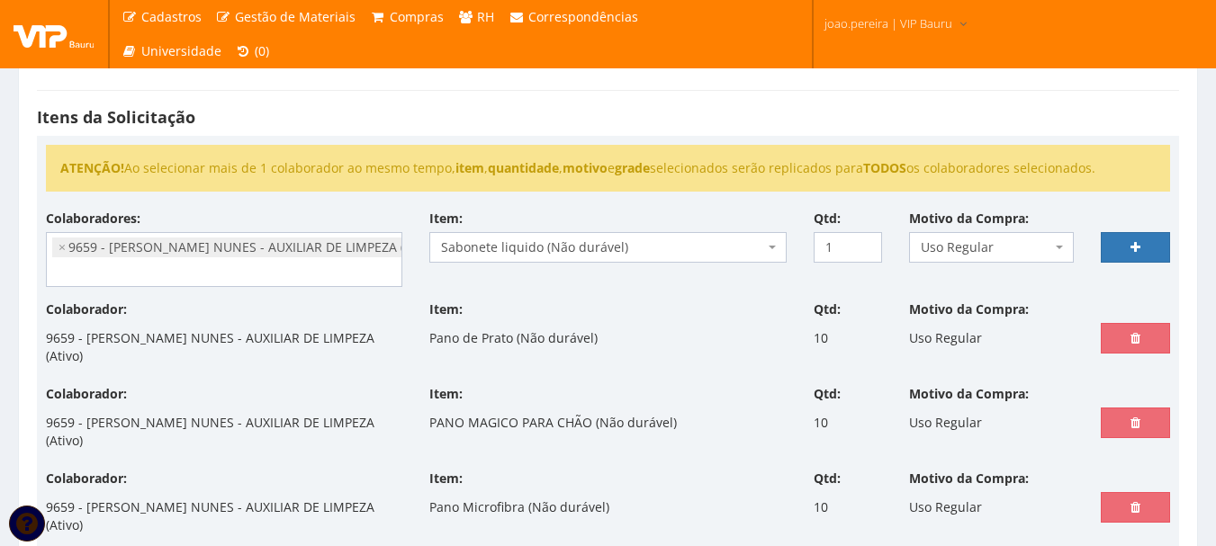
select select
type input "0"
select select
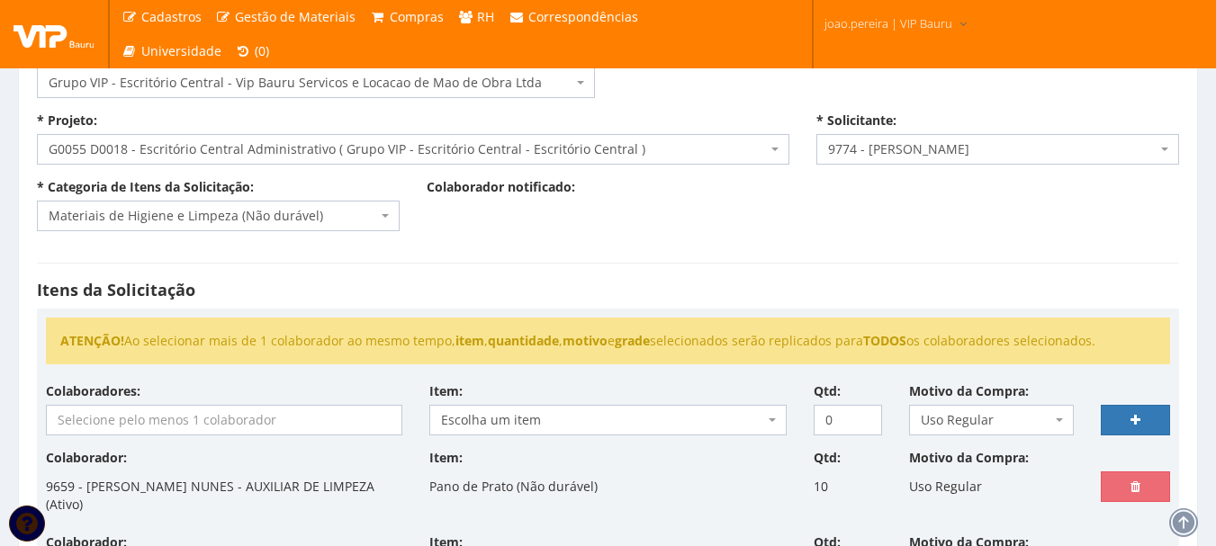
scroll to position [90, 0]
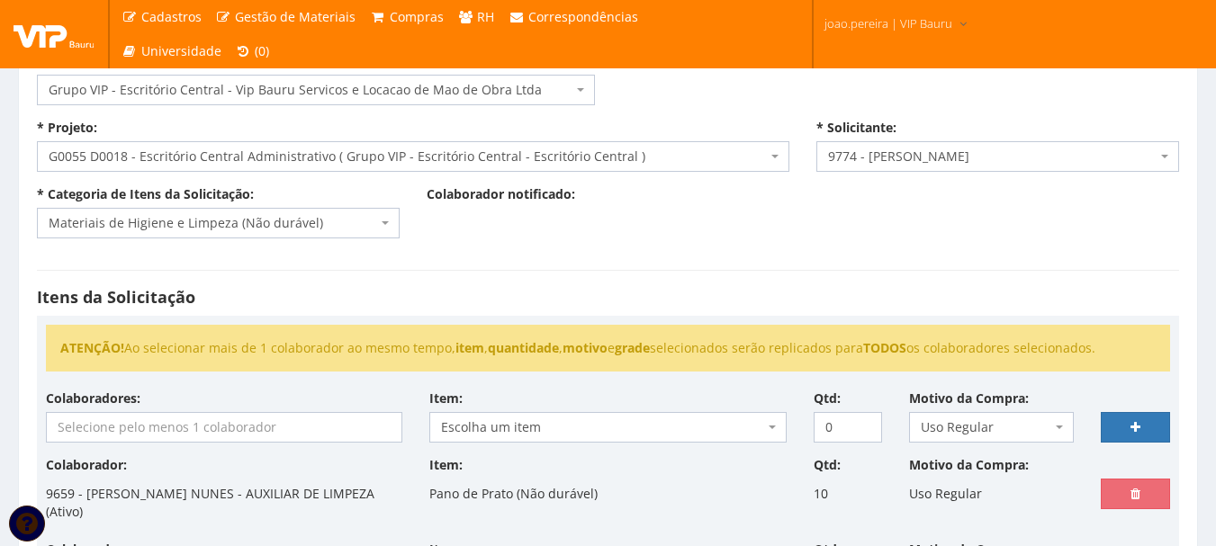
click at [139, 424] on input "search" at bounding box center [224, 427] width 354 height 29
click at [184, 423] on input "search" at bounding box center [224, 427] width 354 height 29
type input "p"
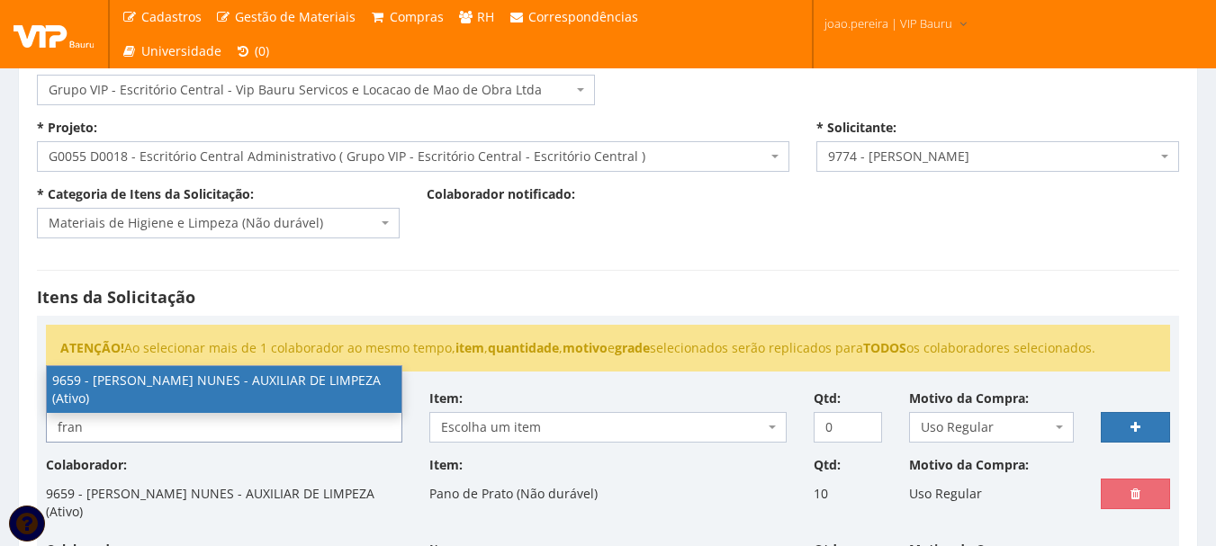
type input "fran"
select select "3869"
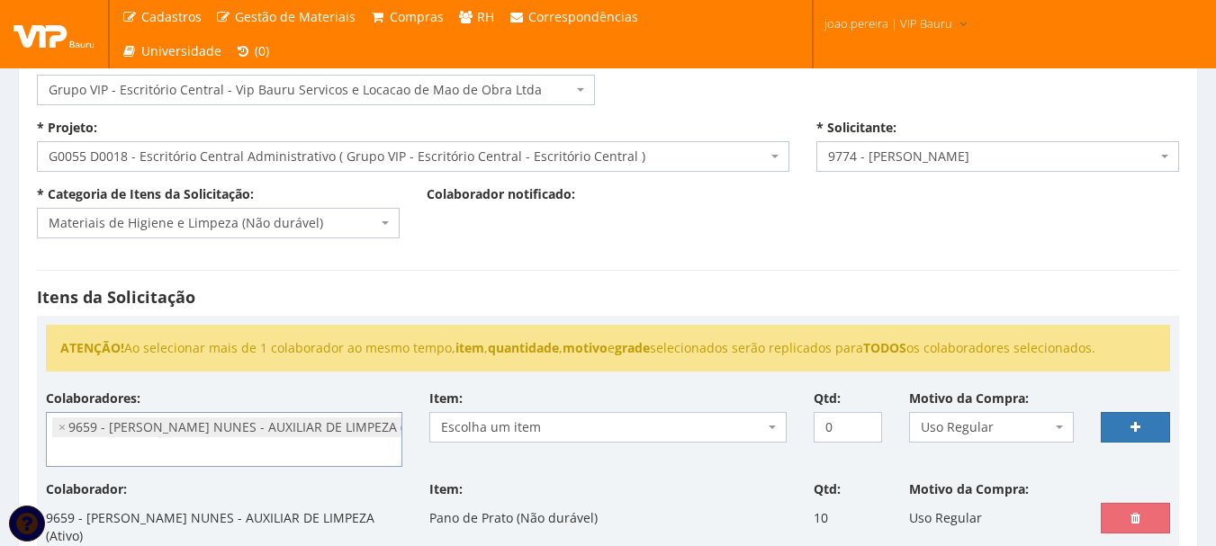
click at [646, 422] on span "Escolha um item" at bounding box center [602, 427] width 322 height 18
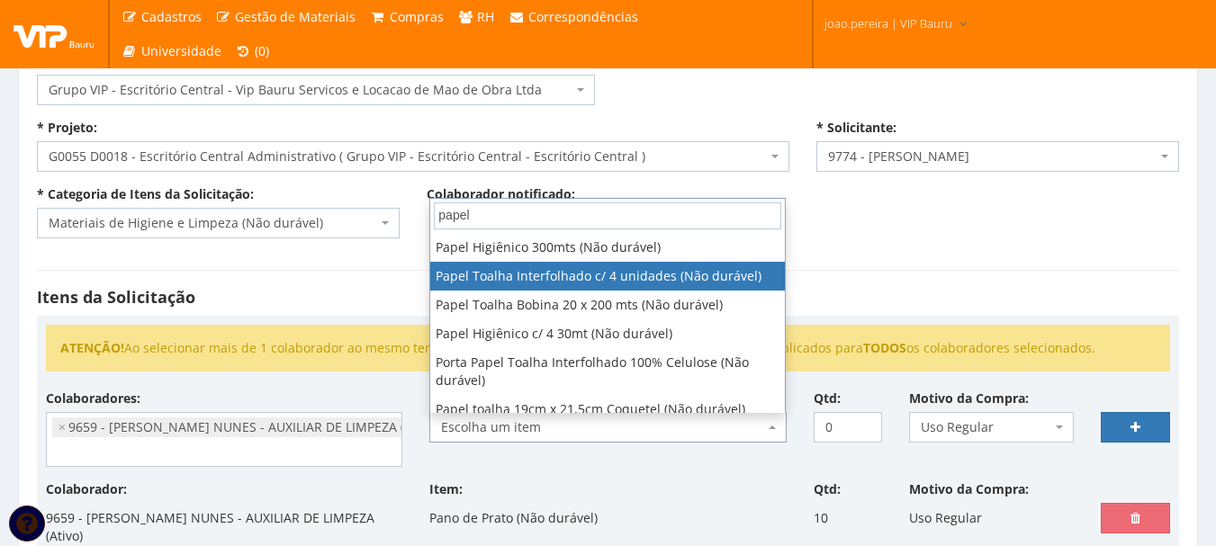
type input "papel"
select select "263"
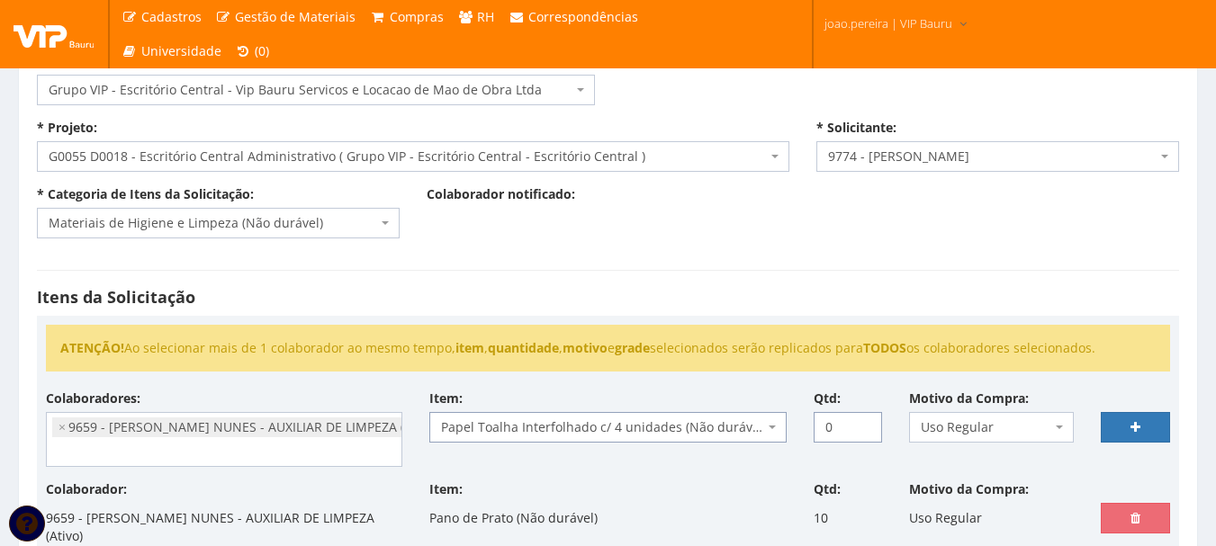
click at [840, 425] on input "0" at bounding box center [847, 427] width 69 height 31
drag, startPoint x: 840, startPoint y: 425, endPoint x: 804, endPoint y: 426, distance: 36.0
click at [804, 426] on div "Qtd: 0" at bounding box center [848, 416] width 96 height 53
type input "2"
click at [1138, 427] on icon at bounding box center [1135, 427] width 10 height 13
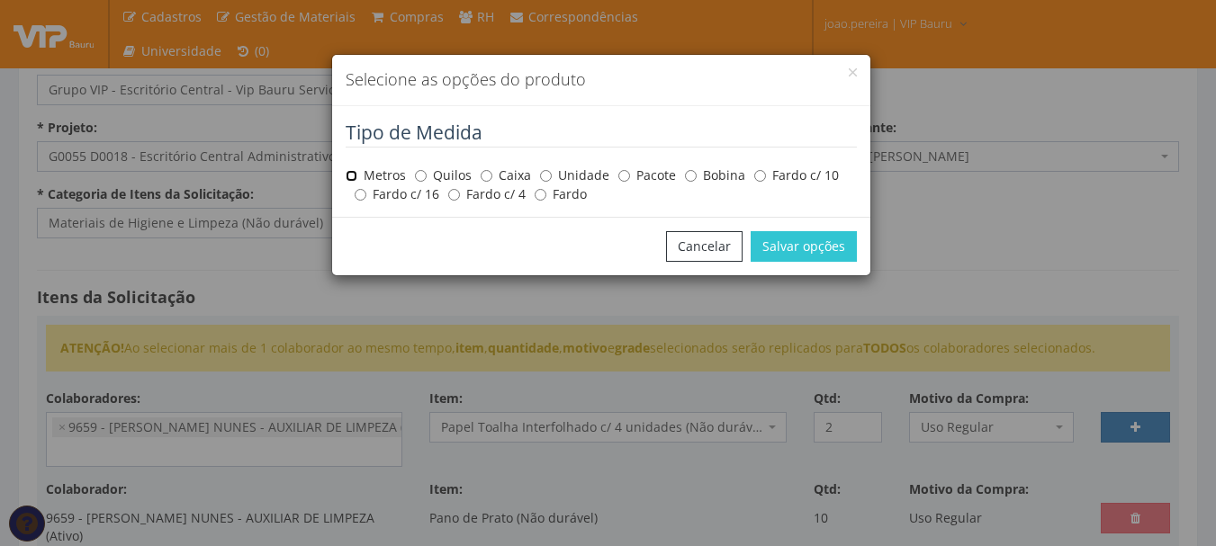
click at [355, 175] on input "Metros" at bounding box center [351, 176] width 12 height 12
radio input "true"
click at [820, 241] on button "Salvar opções" at bounding box center [803, 246] width 106 height 31
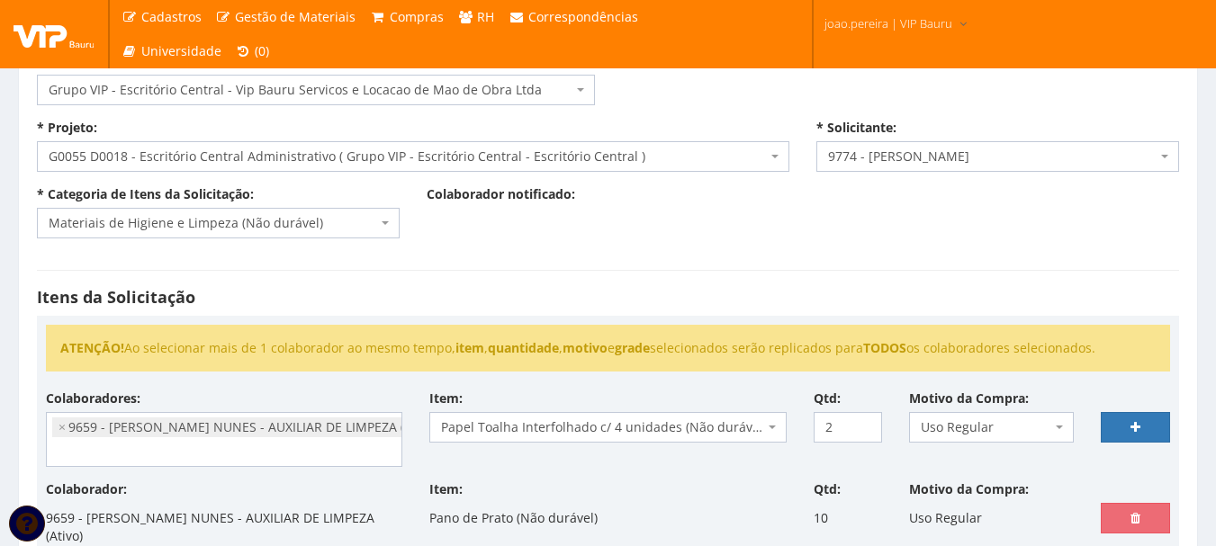
select select
type input "0"
select select
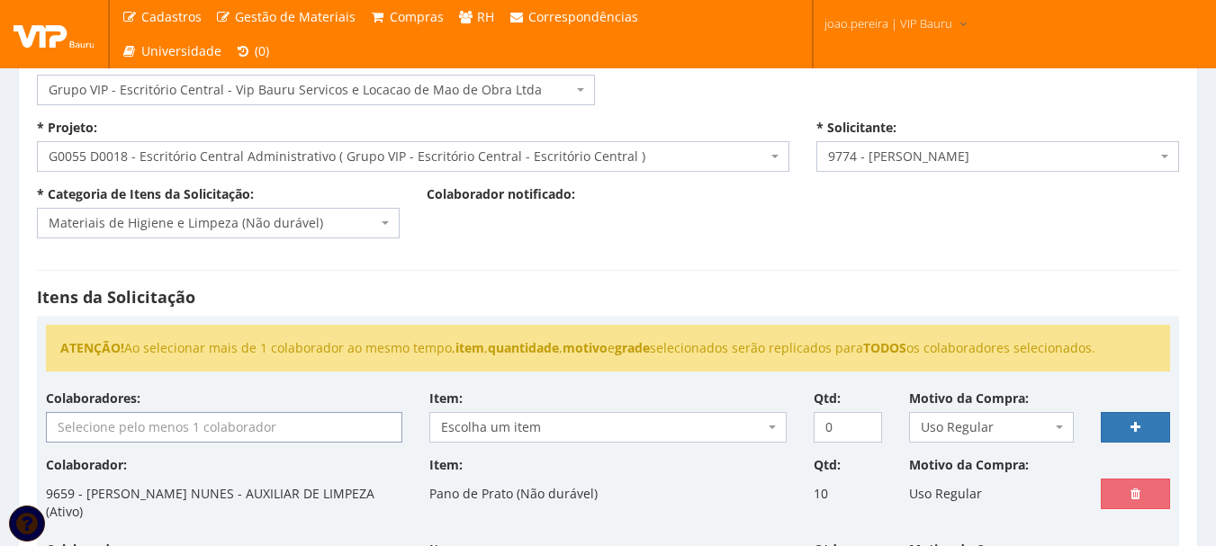
click at [207, 432] on input "search" at bounding box center [224, 427] width 354 height 29
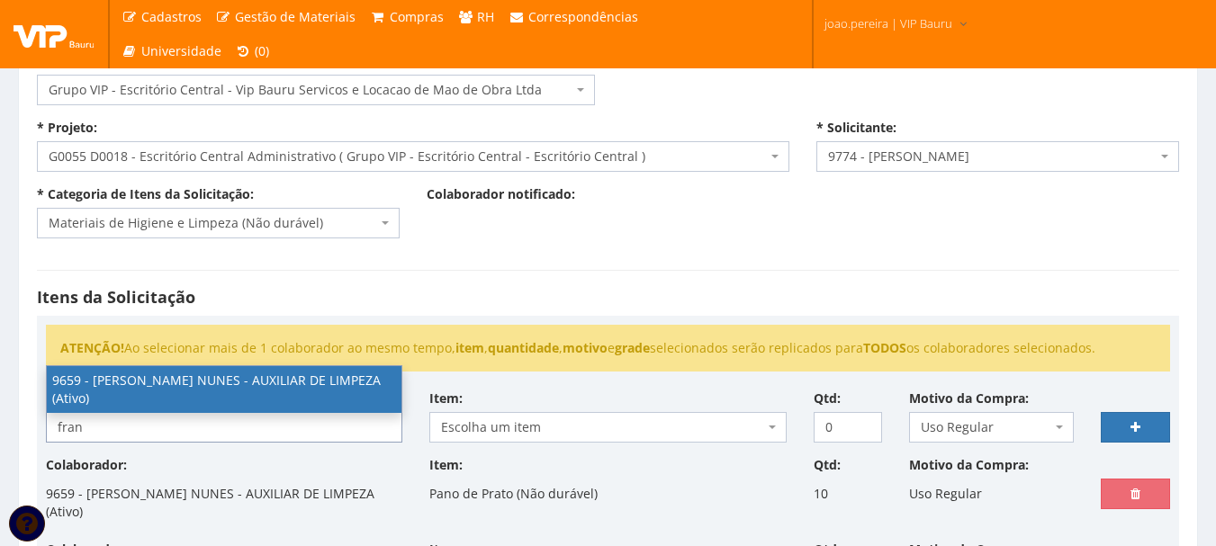
type input "fran"
select select "3869"
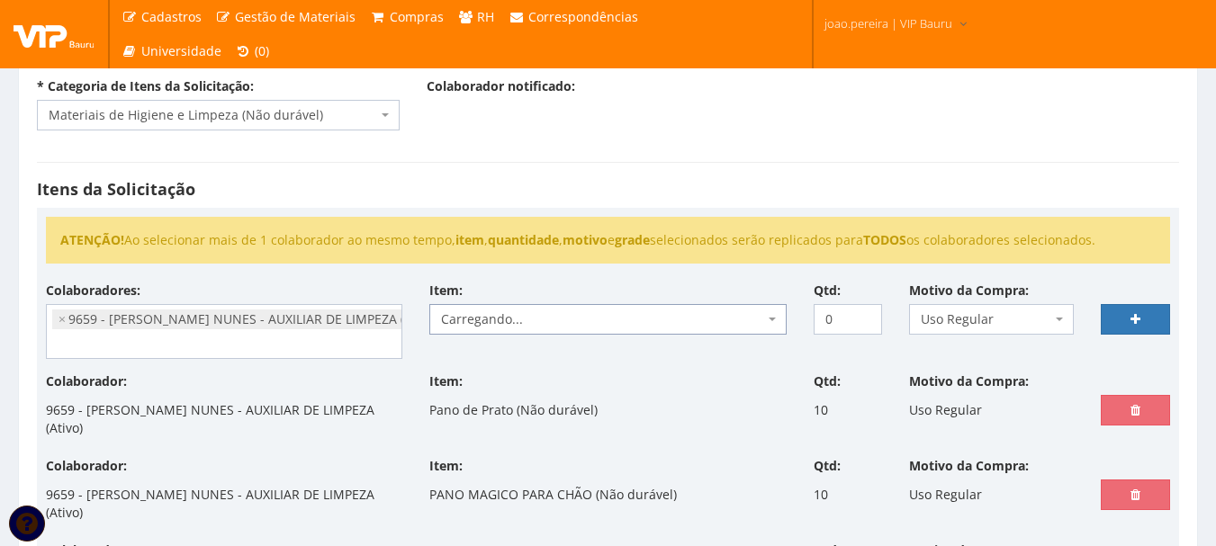
scroll to position [162, 0]
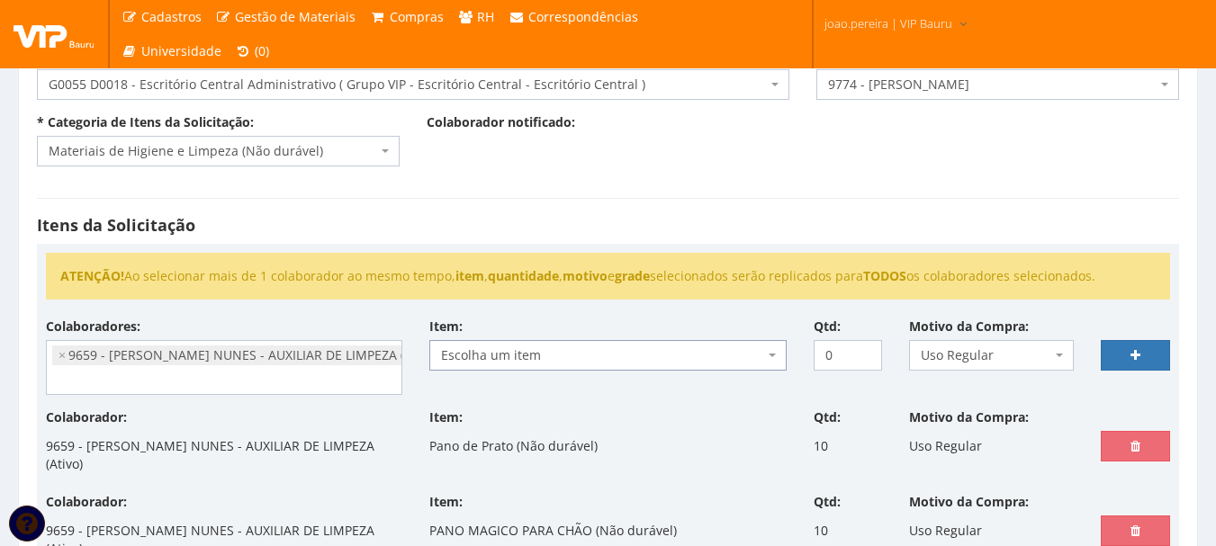
click at [778, 354] on span "Escolha um item" at bounding box center [607, 355] width 356 height 31
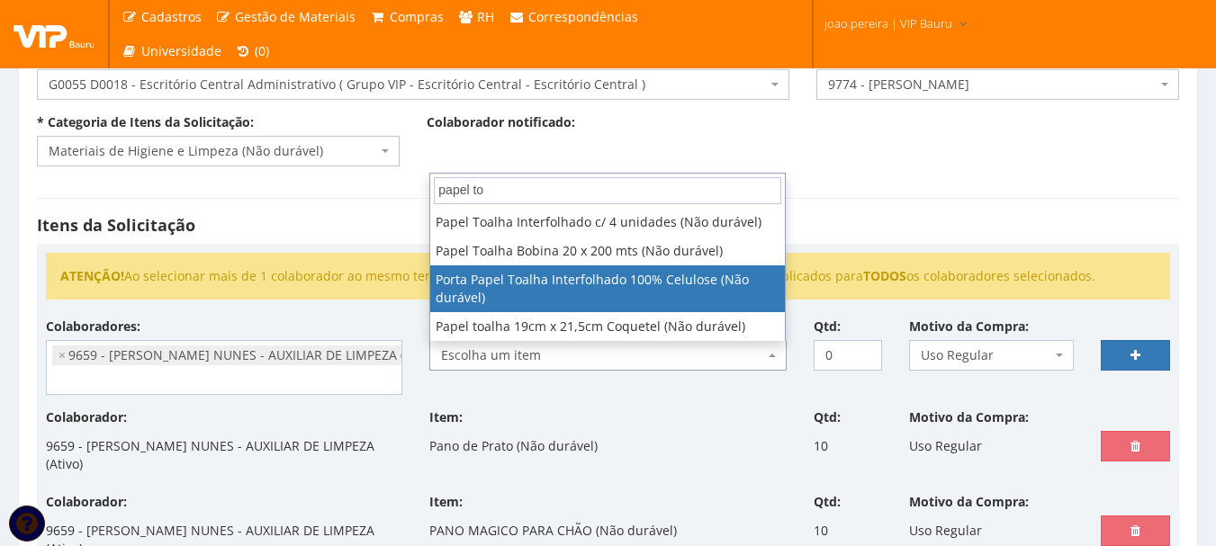
type input "papel to"
select select "599"
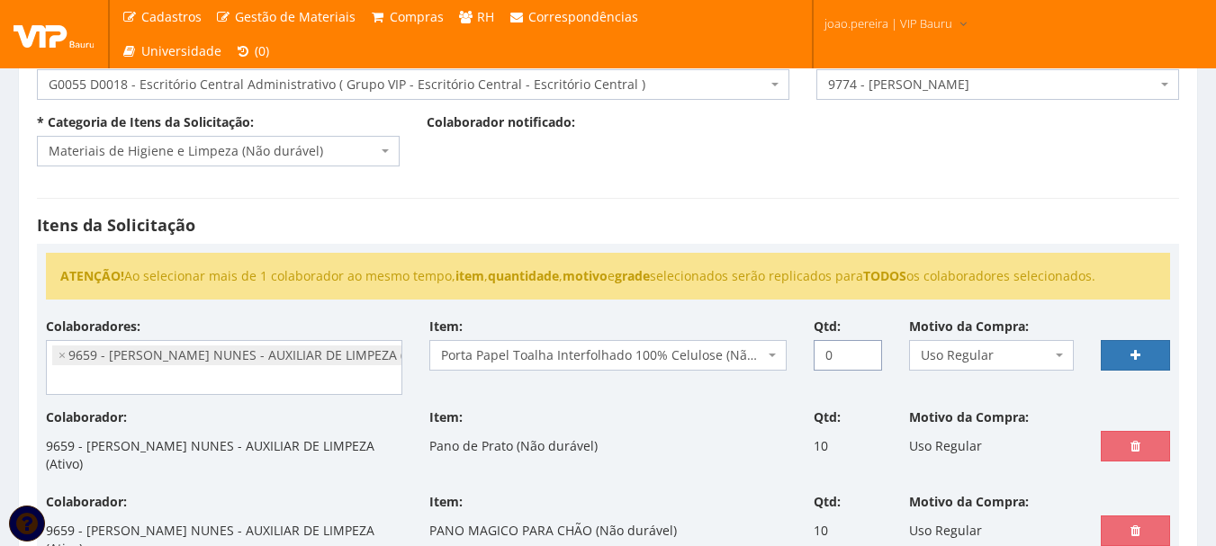
drag, startPoint x: 839, startPoint y: 358, endPoint x: 726, endPoint y: 369, distance: 113.9
click at [726, 369] on div "Colaboradores: 9761 - ADRIANA SILVA DO NASCIMENTO PIRES - EMPREGADA DOMESTICA (…" at bounding box center [607, 363] width 1151 height 91
type input "3"
click at [1151, 350] on link at bounding box center [1134, 355] width 69 height 31
select select
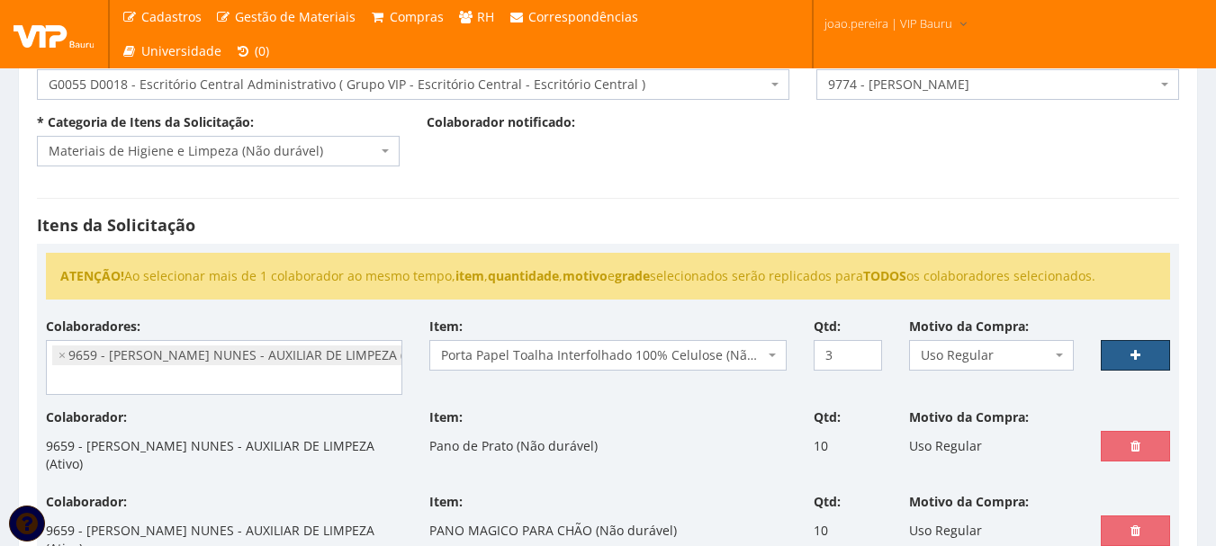
type input "0"
select select
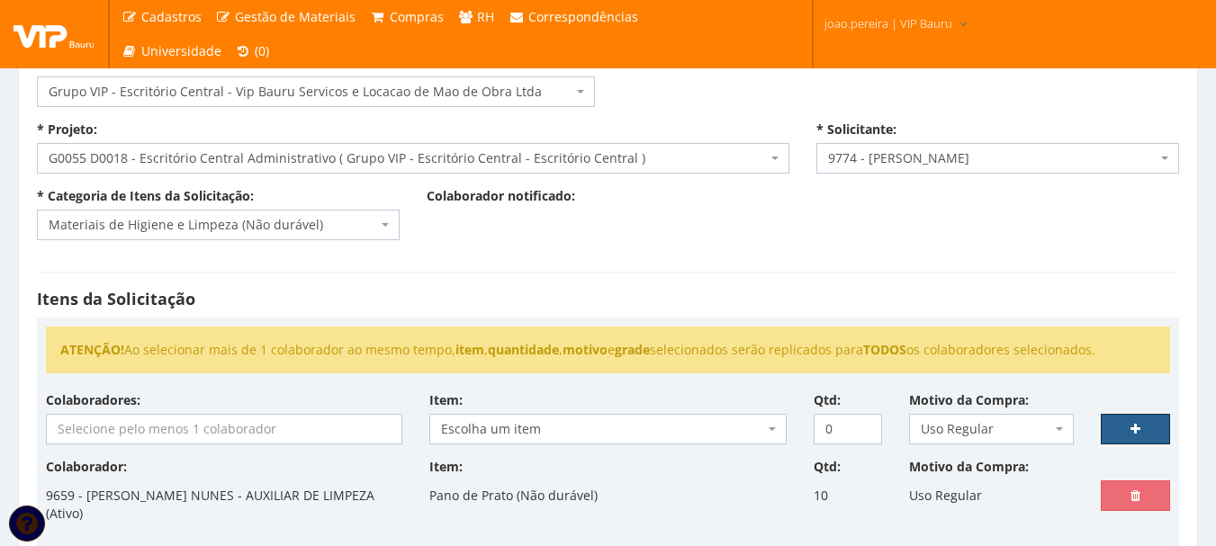
scroll to position [270, 0]
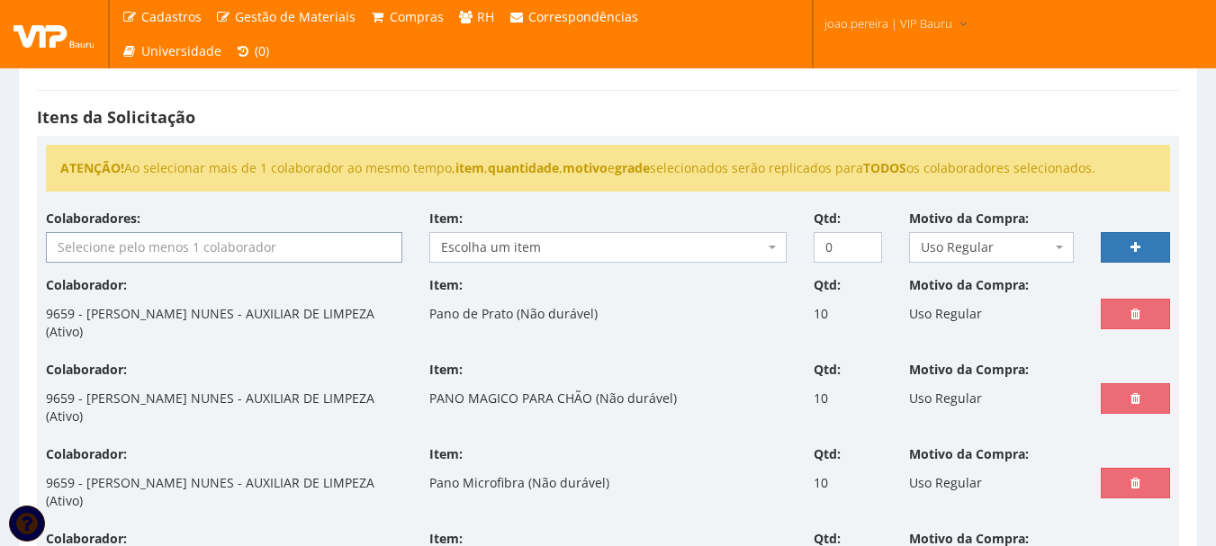
click at [259, 252] on input "search" at bounding box center [224, 247] width 354 height 29
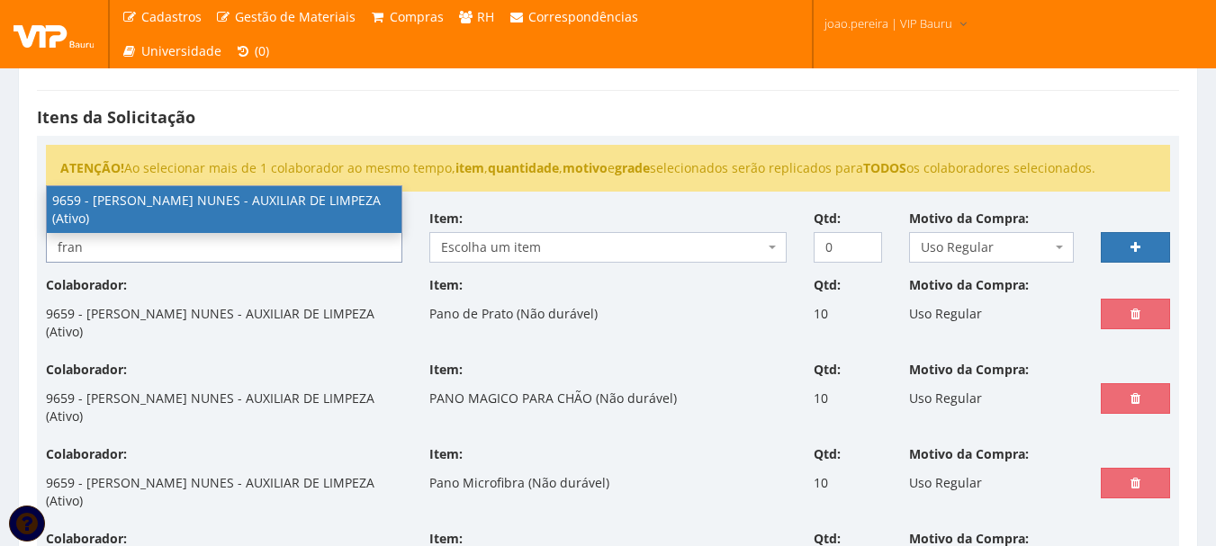
type input "fran"
select select "3869"
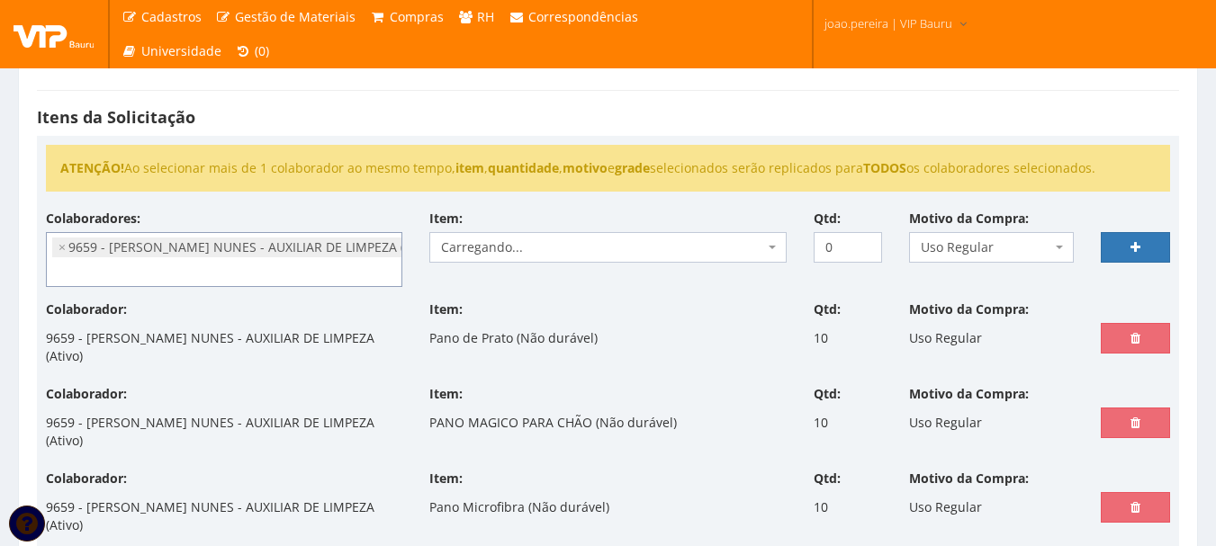
click at [619, 246] on span "Carregando..." at bounding box center [602, 247] width 322 height 18
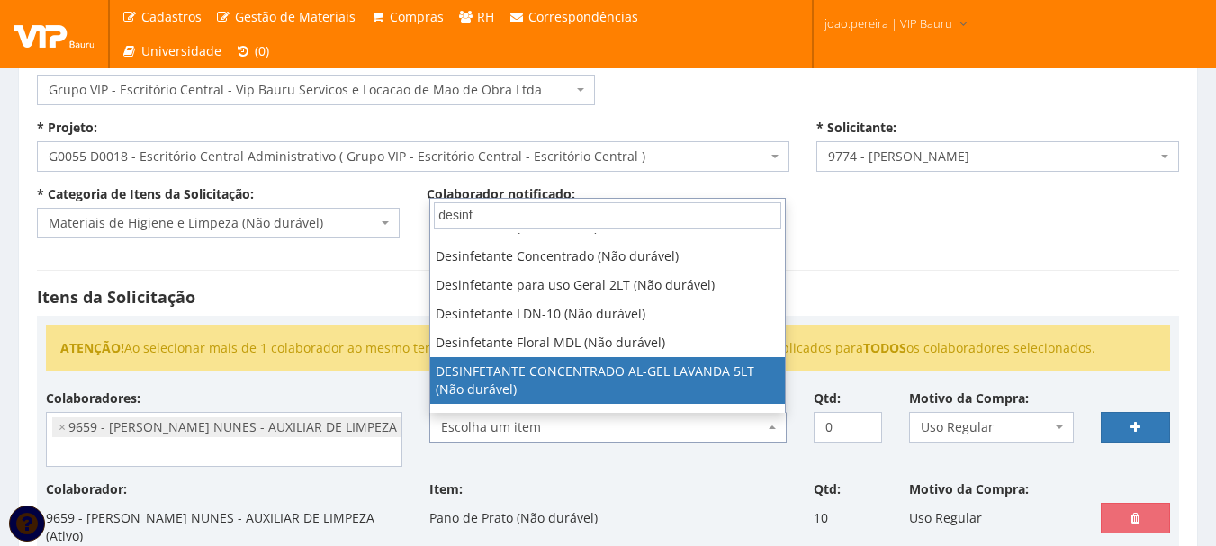
scroll to position [0, 0]
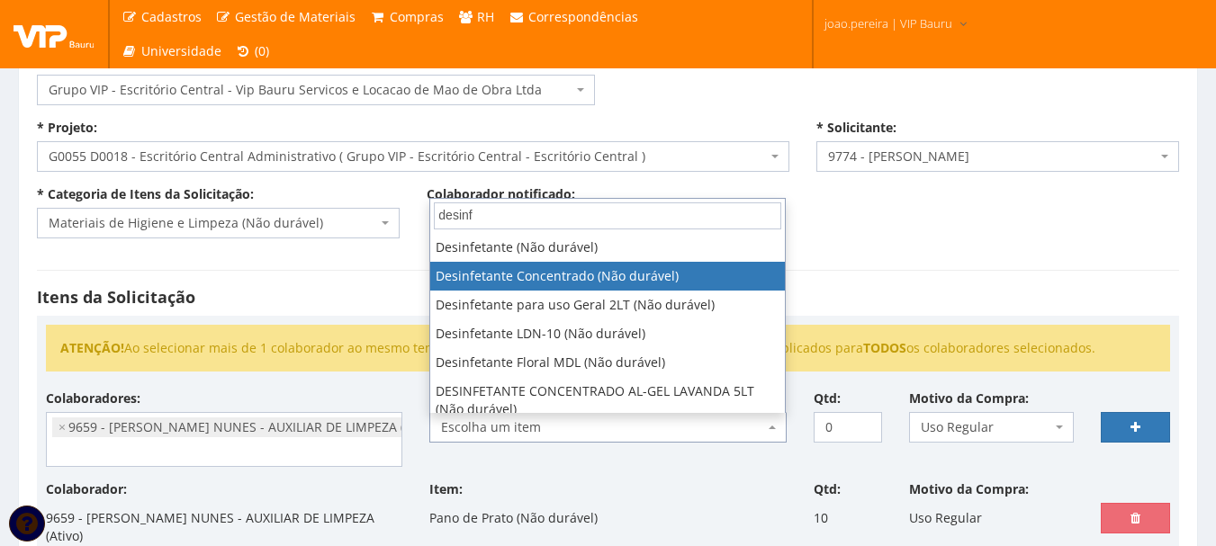
type input "desinf"
select select "436"
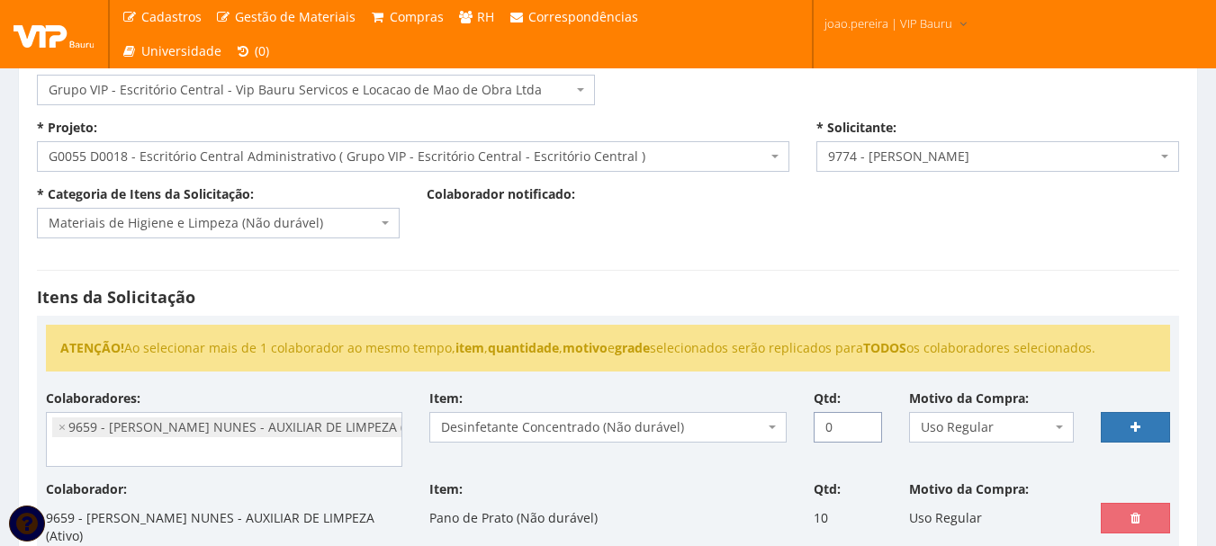
drag, startPoint x: 827, startPoint y: 432, endPoint x: 784, endPoint y: 432, distance: 43.2
click at [784, 432] on div "Colaboradores: 9761 - ADRIANA SILVA DO NASCIMENTO PIRES - EMPREGADA DOMESTICA (…" at bounding box center [607, 435] width 1151 height 91
type input "2"
click at [1141, 418] on link at bounding box center [1134, 427] width 69 height 31
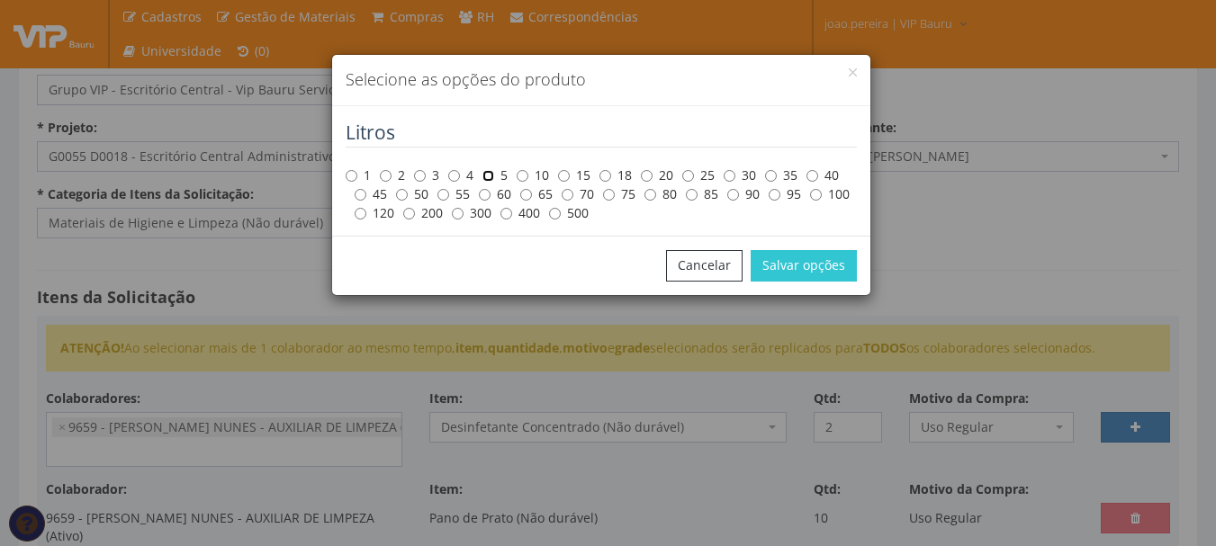
click at [492, 175] on input "5" at bounding box center [488, 176] width 12 height 12
radio input "true"
click at [814, 263] on button "Salvar opções" at bounding box center [803, 265] width 106 height 31
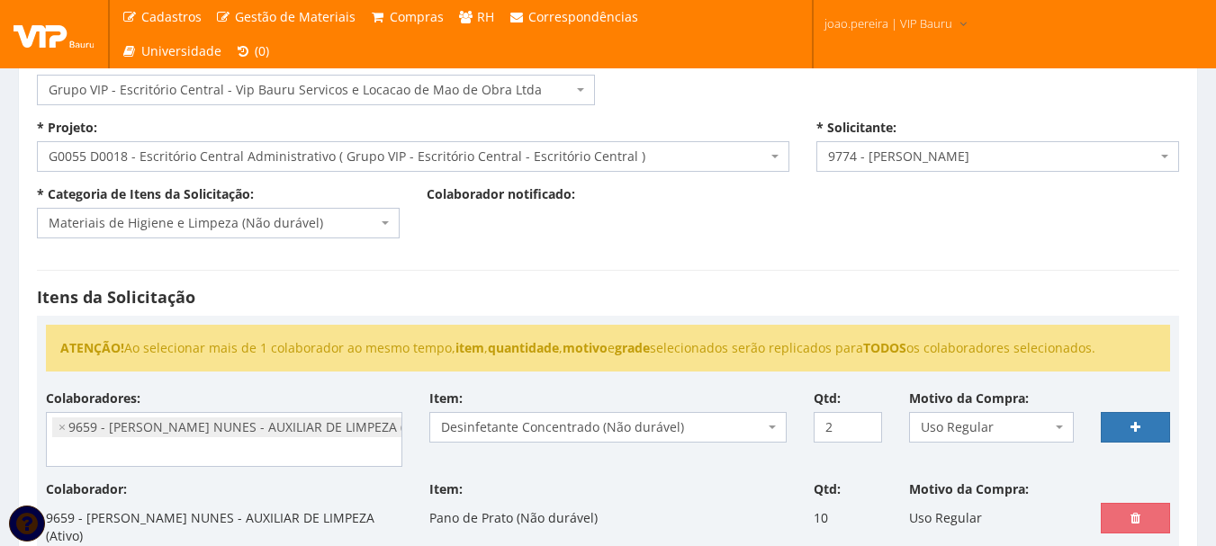
select select
type input "0"
select select
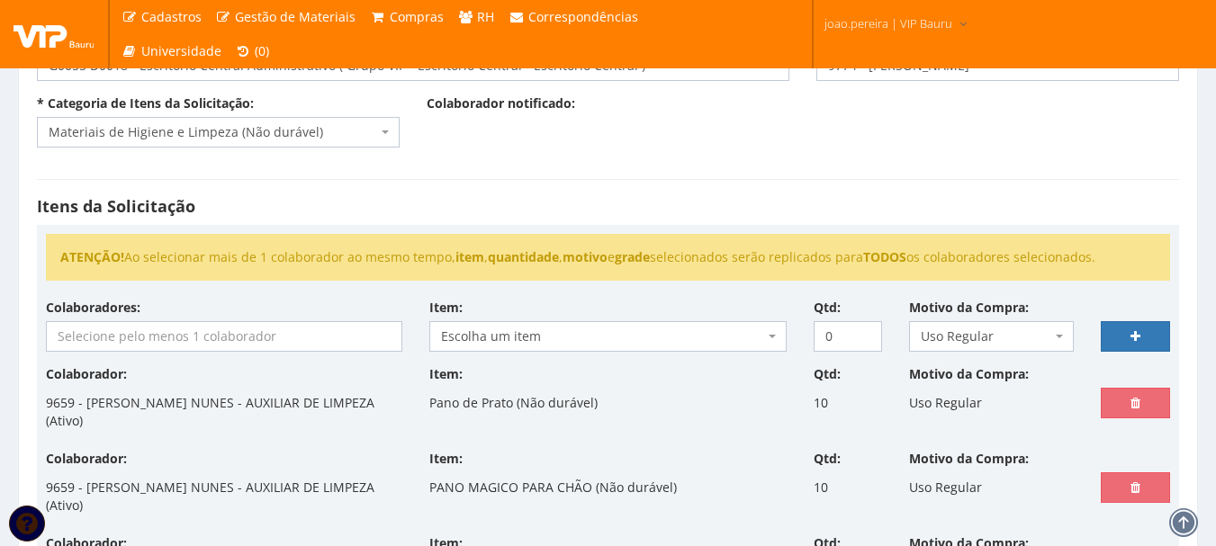
scroll to position [180, 0]
click at [118, 335] on input "search" at bounding box center [224, 337] width 354 height 29
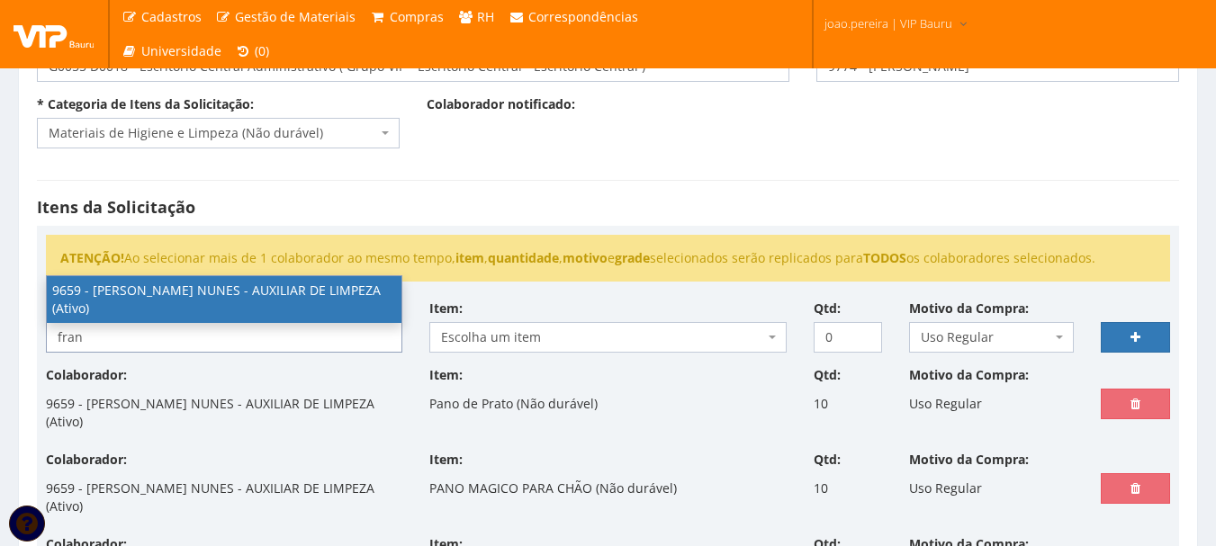
type input "fran"
select select "3869"
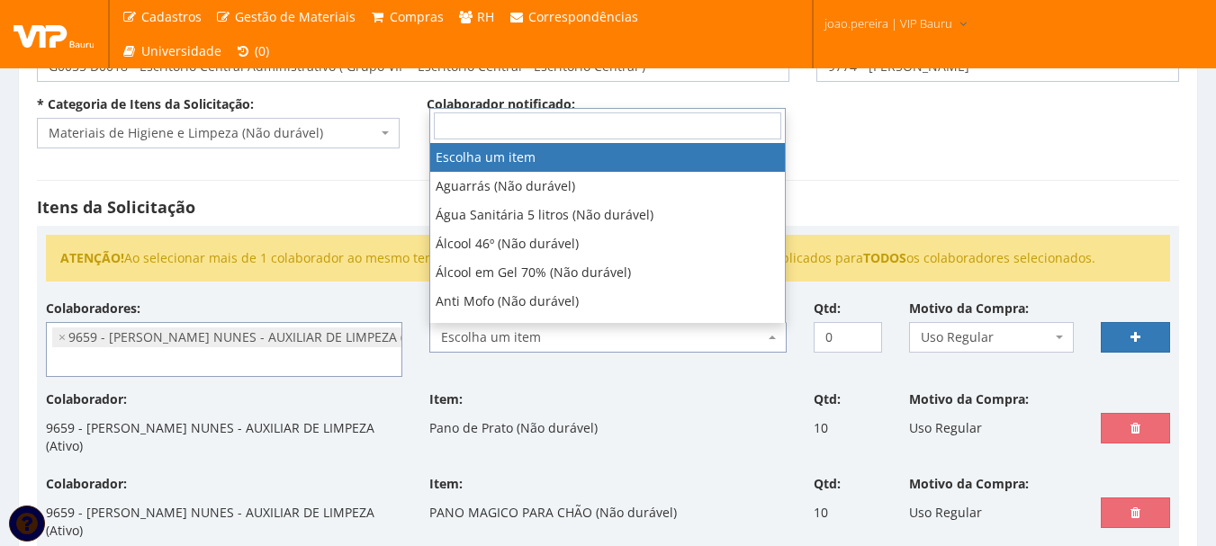
click at [572, 340] on span "Escolha um item" at bounding box center [602, 337] width 322 height 18
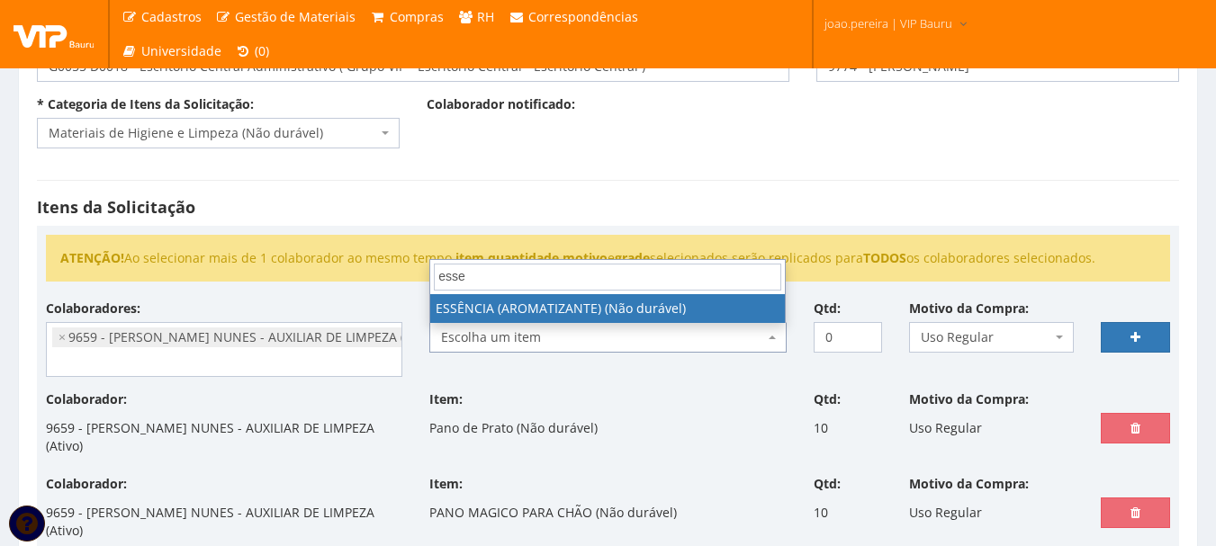
type input "esse"
select select "1563"
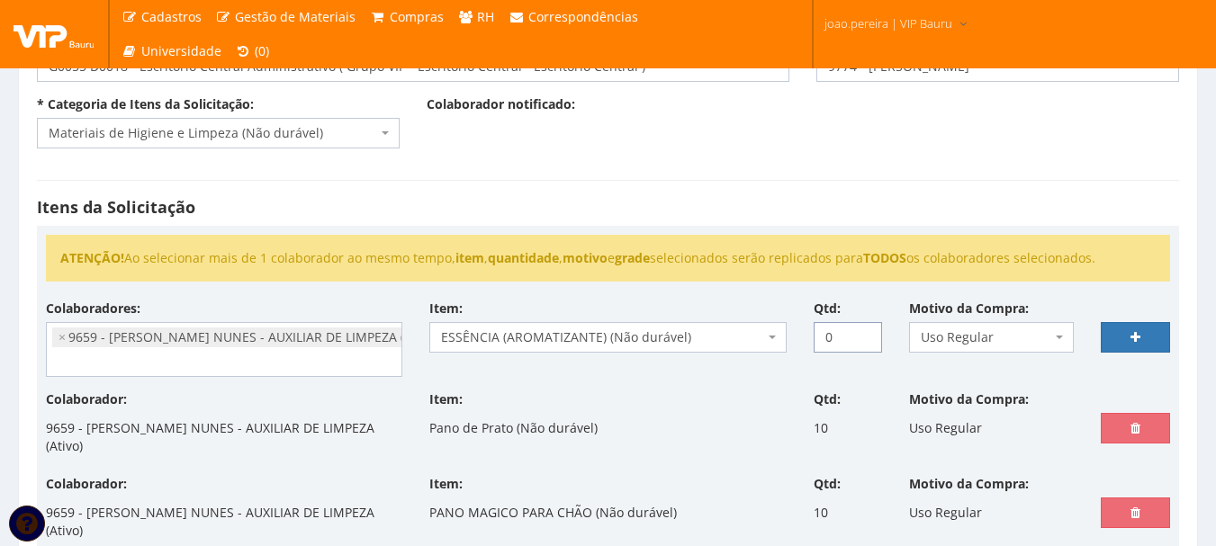
drag, startPoint x: 834, startPoint y: 341, endPoint x: 773, endPoint y: 341, distance: 61.2
click at [773, 341] on div "Colaboradores: 9761 - ADRIANA SILVA DO NASCIMENTO PIRES - EMPREGADA DOMESTICA (…" at bounding box center [607, 345] width 1151 height 91
type input "3"
click at [1144, 325] on link at bounding box center [1134, 337] width 69 height 31
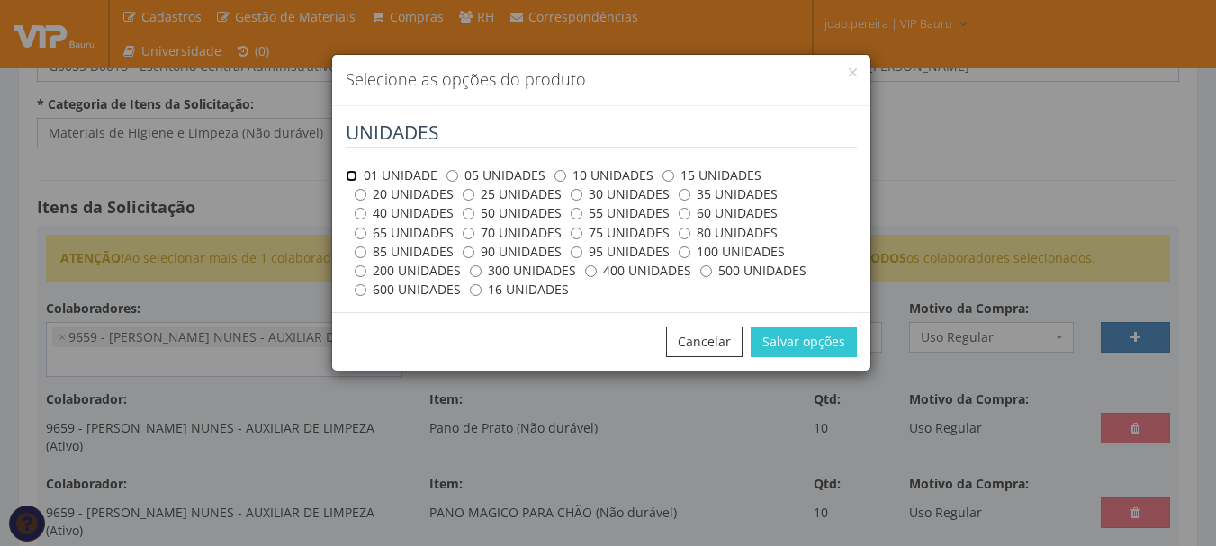
click at [351, 173] on input "01 UNIDADE" at bounding box center [351, 176] width 12 height 12
radio input "true"
click at [799, 336] on button "Salvar opções" at bounding box center [803, 342] width 106 height 31
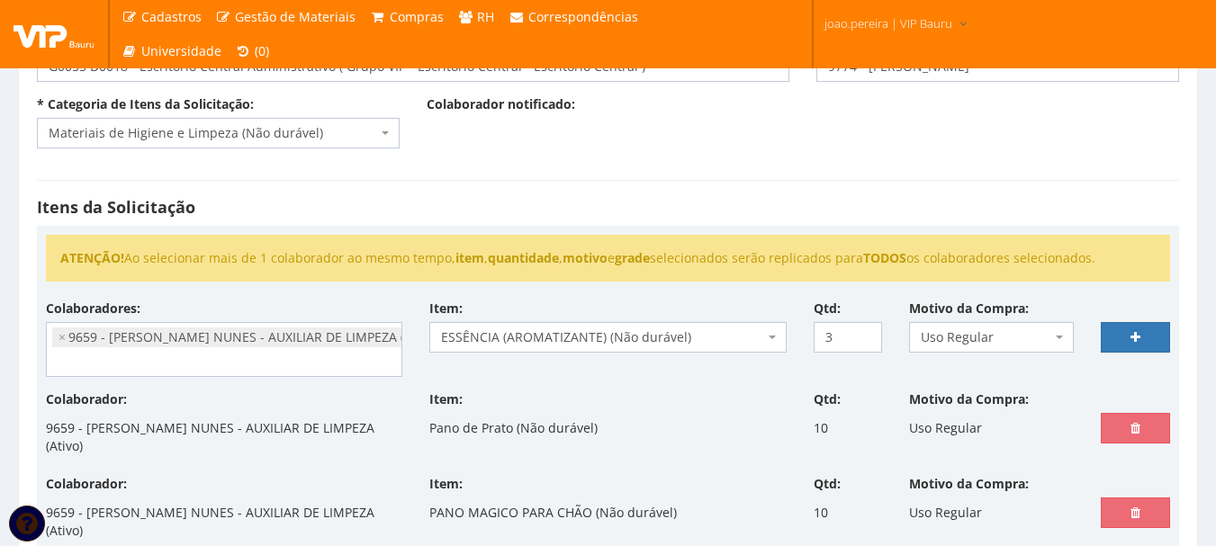
select select
type input "0"
select select
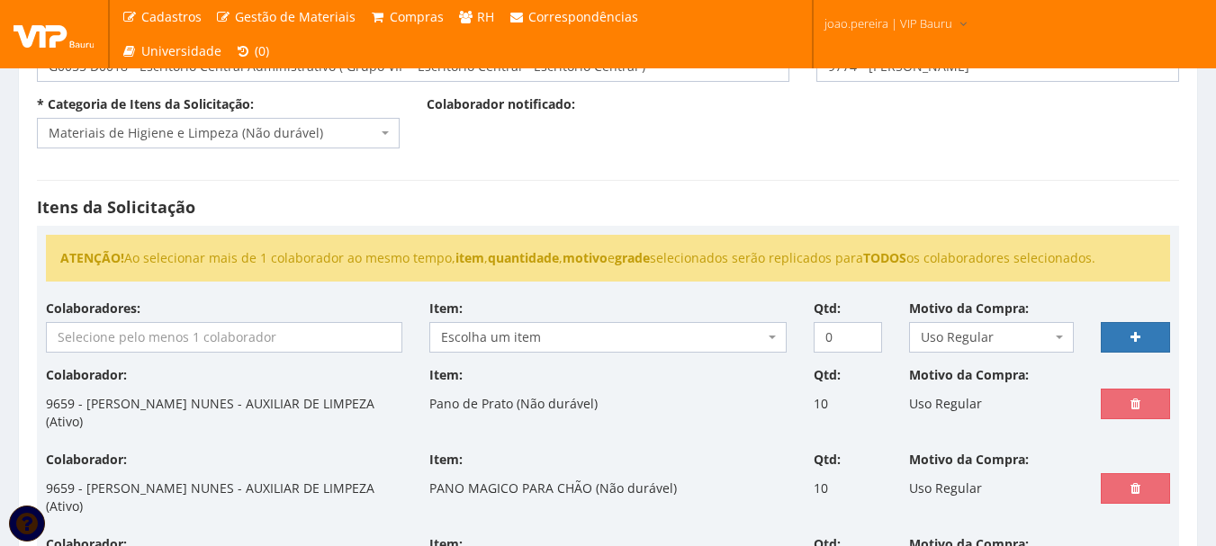
click at [127, 329] on input "search" at bounding box center [224, 337] width 354 height 29
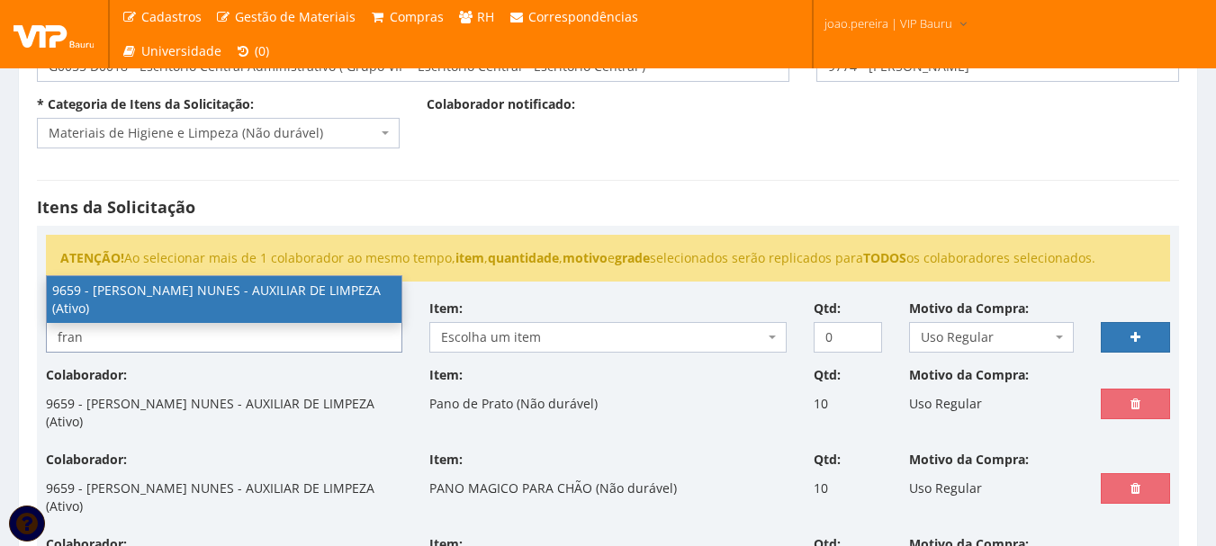
type input "fran"
select select "3869"
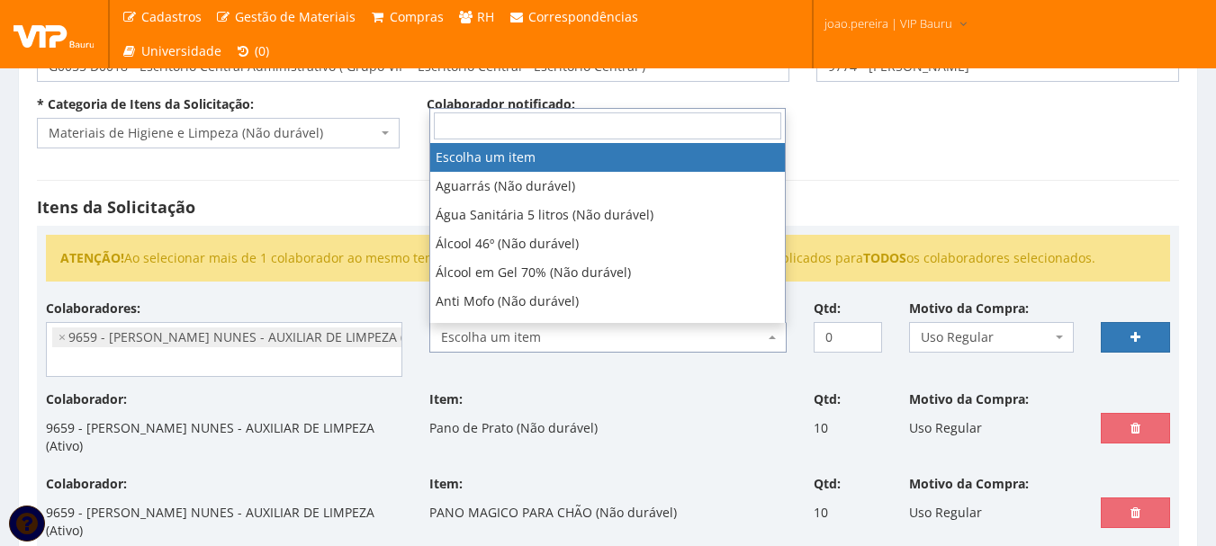
click at [772, 333] on span at bounding box center [774, 337] width 4 height 31
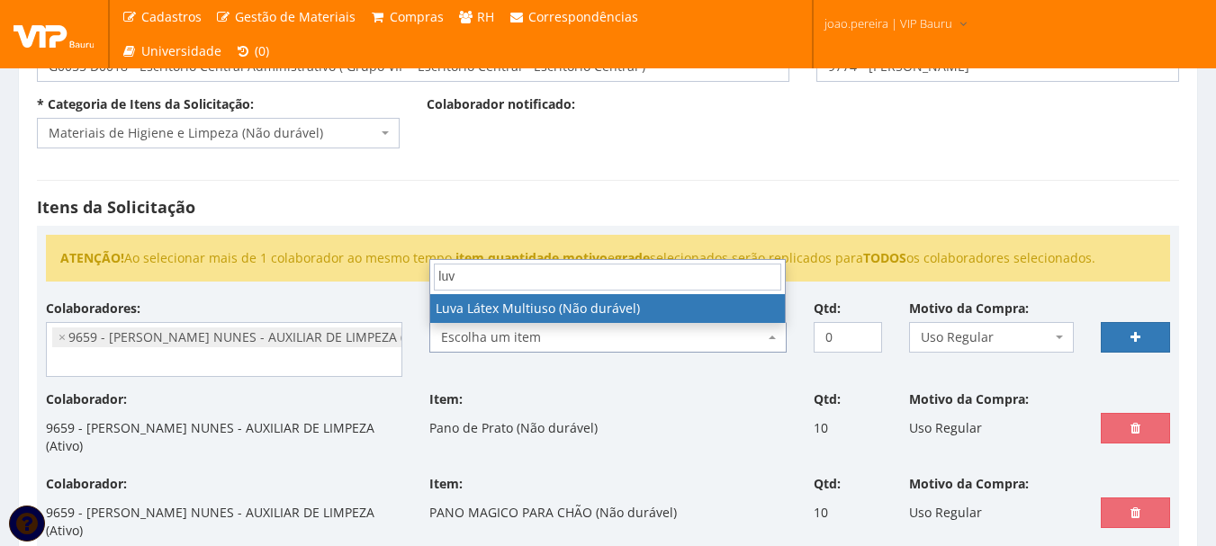
type input "luva"
select select "653"
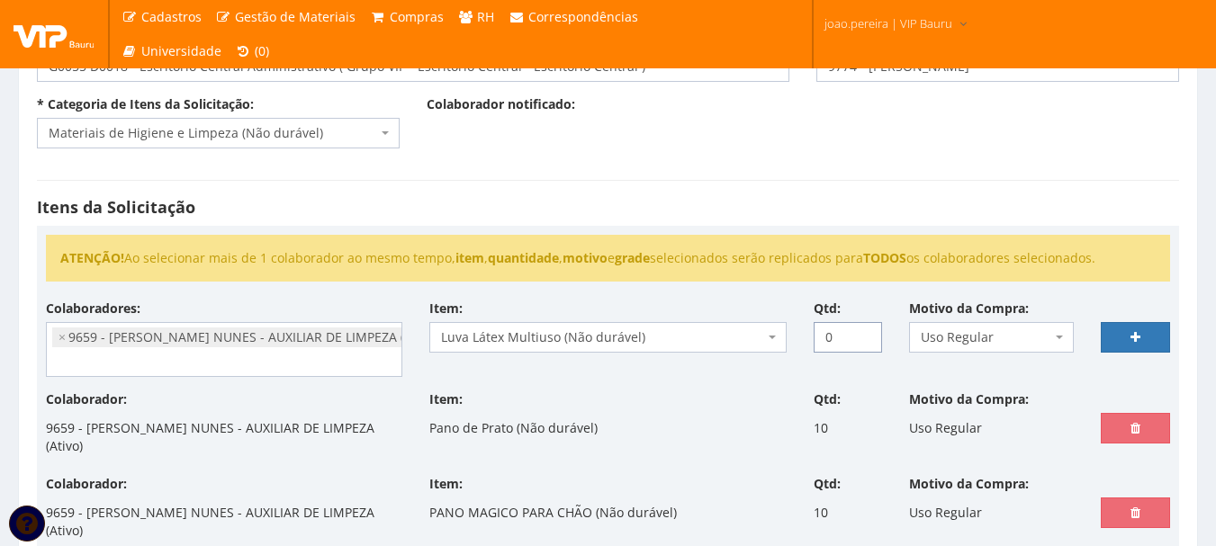
drag, startPoint x: 839, startPoint y: 338, endPoint x: 749, endPoint y: 345, distance: 90.3
click at [749, 345] on div "Colaboradores: 9761 - ADRIANA SILVA DO NASCIMENTO PIRES - EMPREGADA DOMESTICA (…" at bounding box center [607, 345] width 1151 height 91
type input "3"
click at [1139, 333] on icon at bounding box center [1135, 337] width 10 height 13
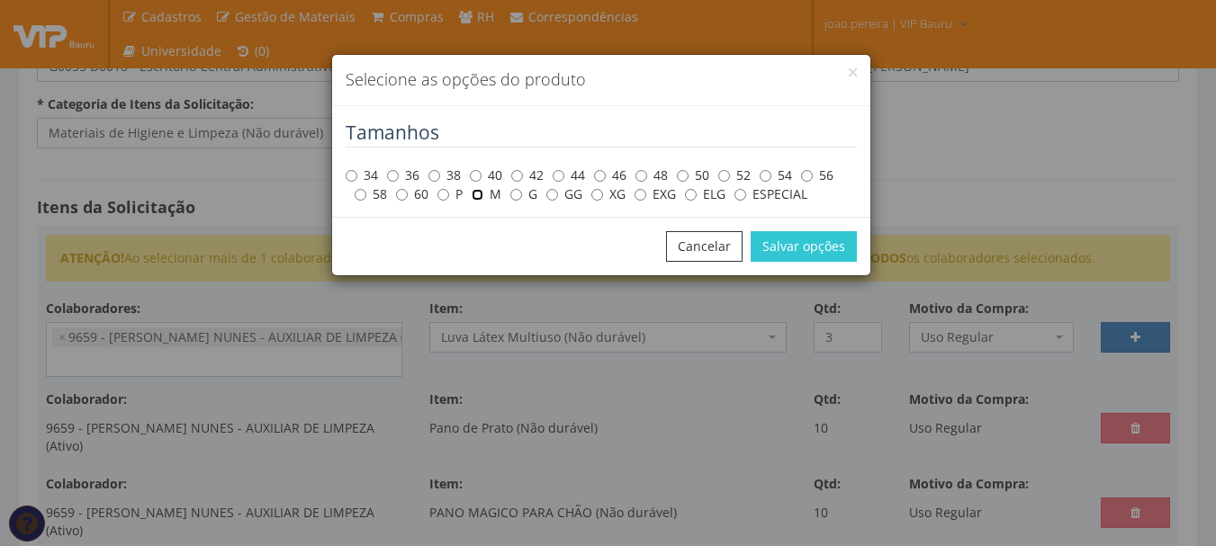
click at [480, 197] on input "M" at bounding box center [477, 195] width 12 height 12
radio input "true"
click at [829, 242] on button "Salvar opções" at bounding box center [803, 246] width 106 height 31
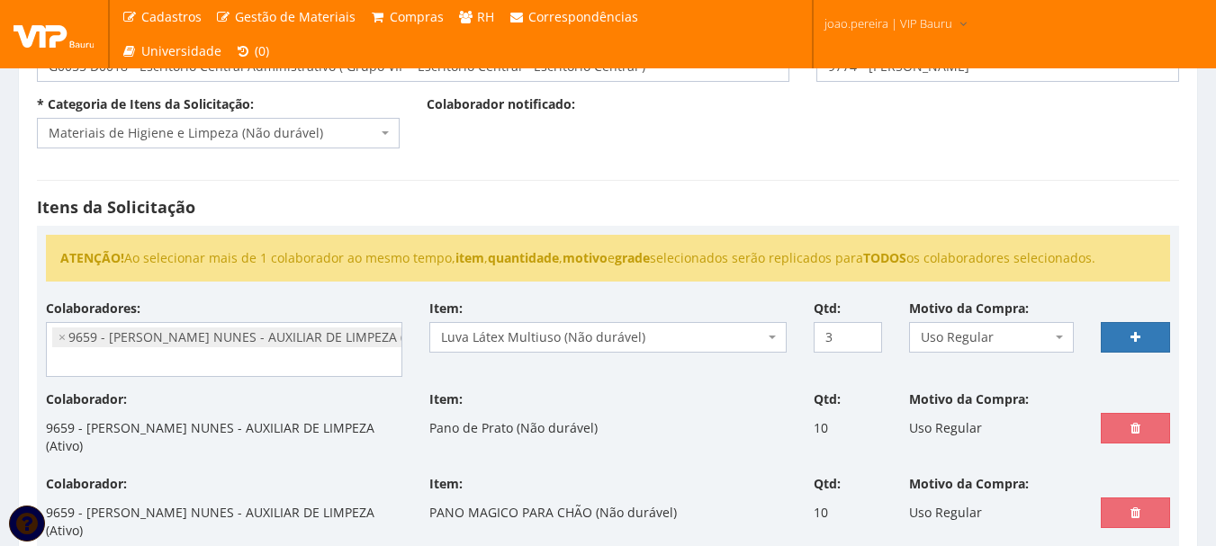
select select
type input "0"
select select
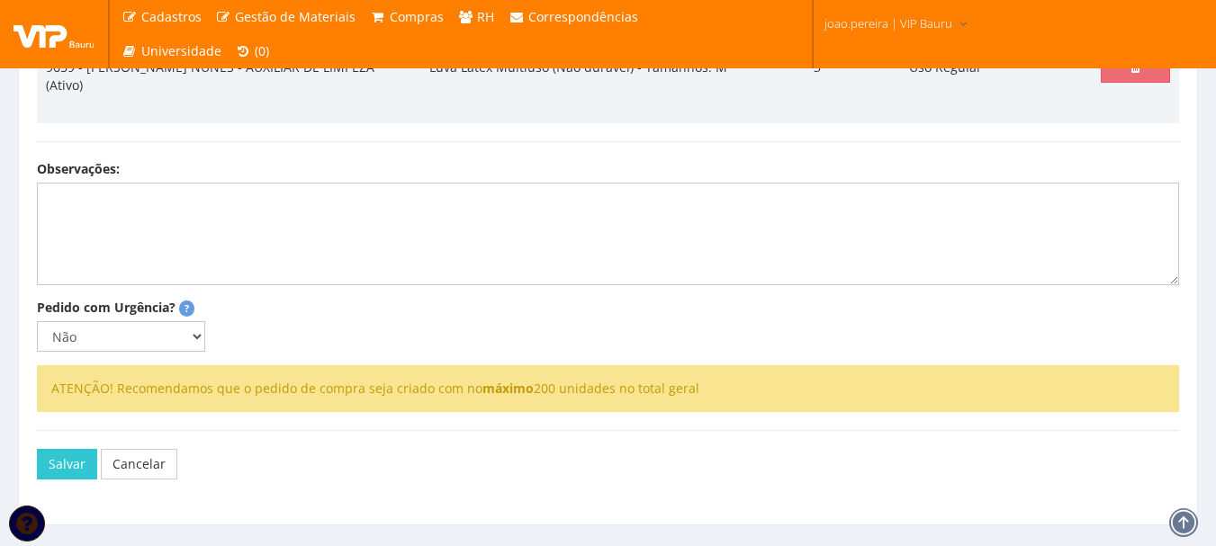
scroll to position [1571, 0]
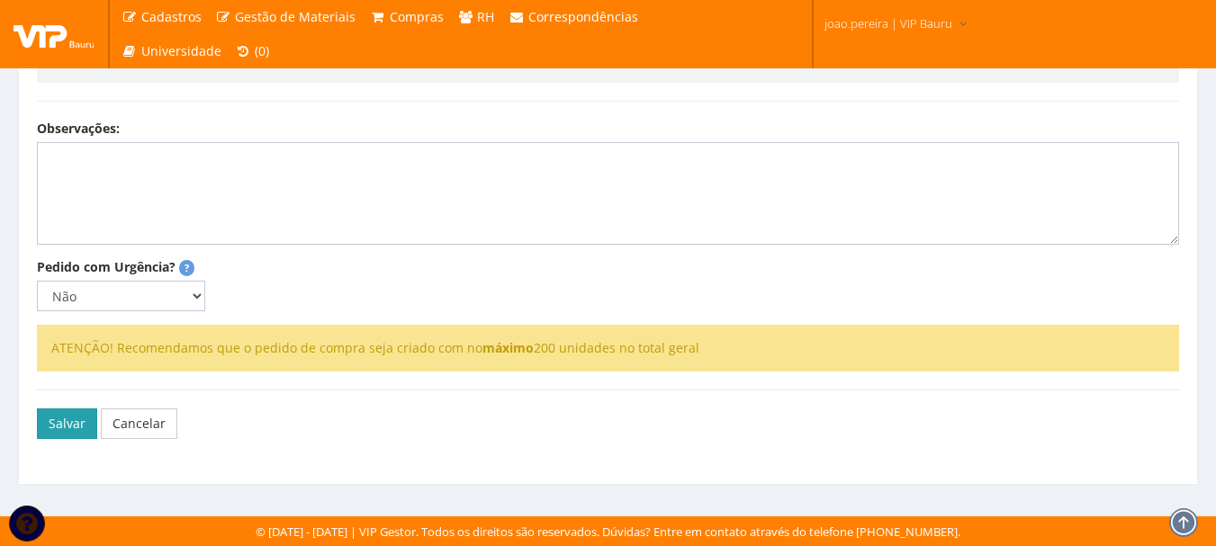
click at [69, 426] on button "Salvar" at bounding box center [67, 423] width 60 height 31
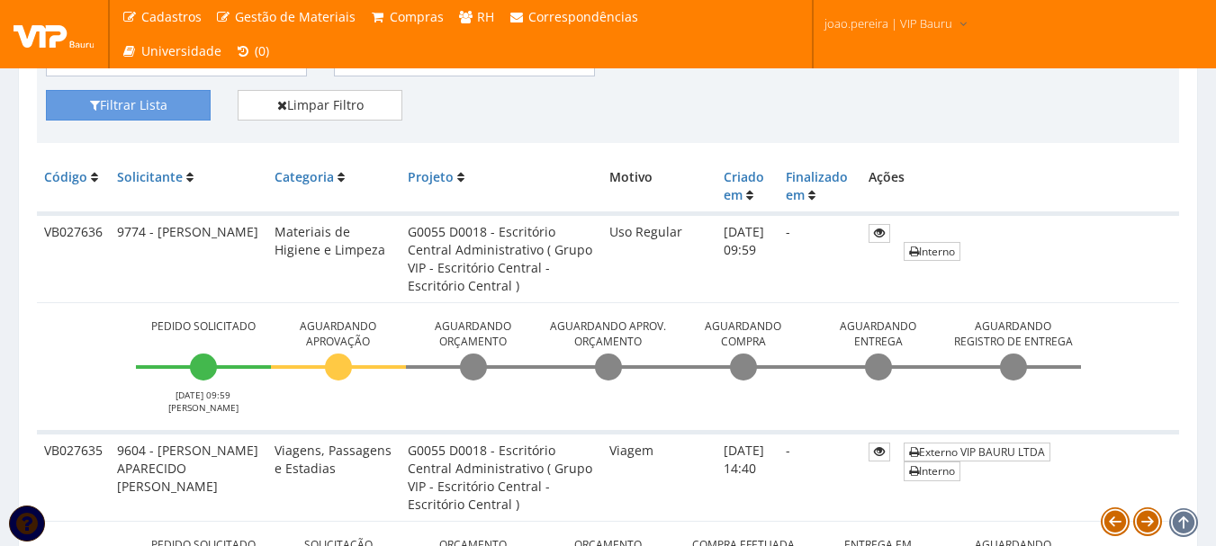
scroll to position [360, 0]
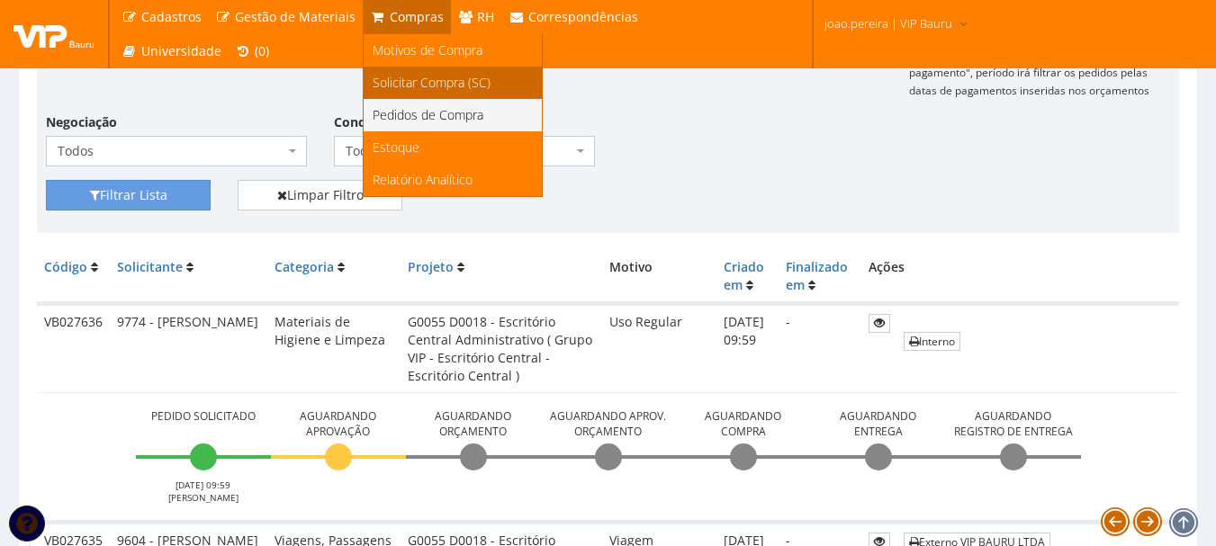
click at [424, 82] on span "Solicitar Compra (SC)" at bounding box center [431, 82] width 118 height 17
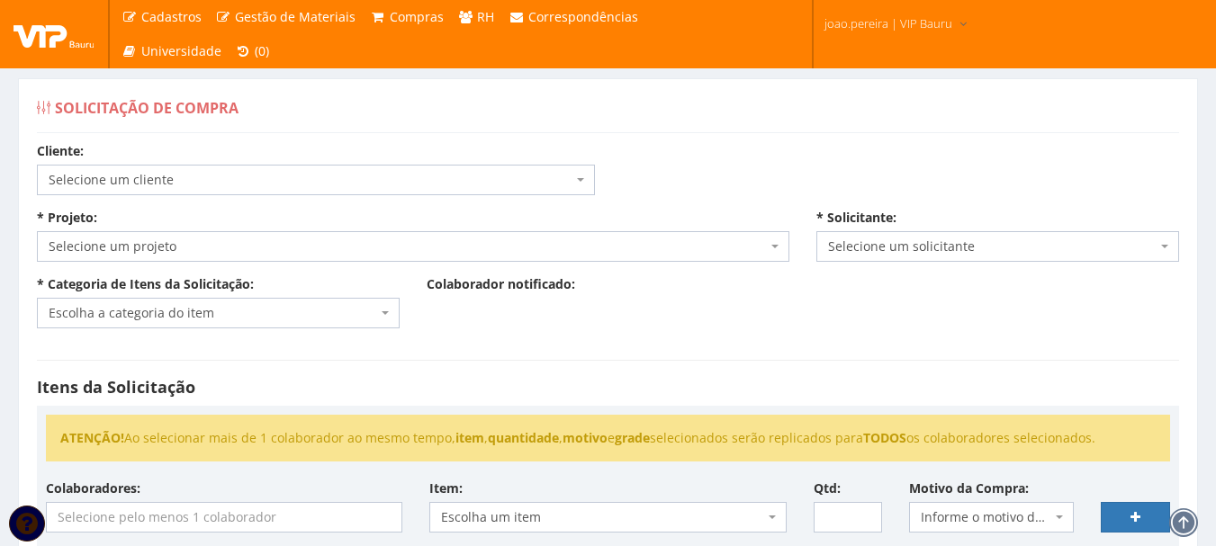
click at [415, 181] on span "Selecione um cliente" at bounding box center [311, 180] width 524 height 18
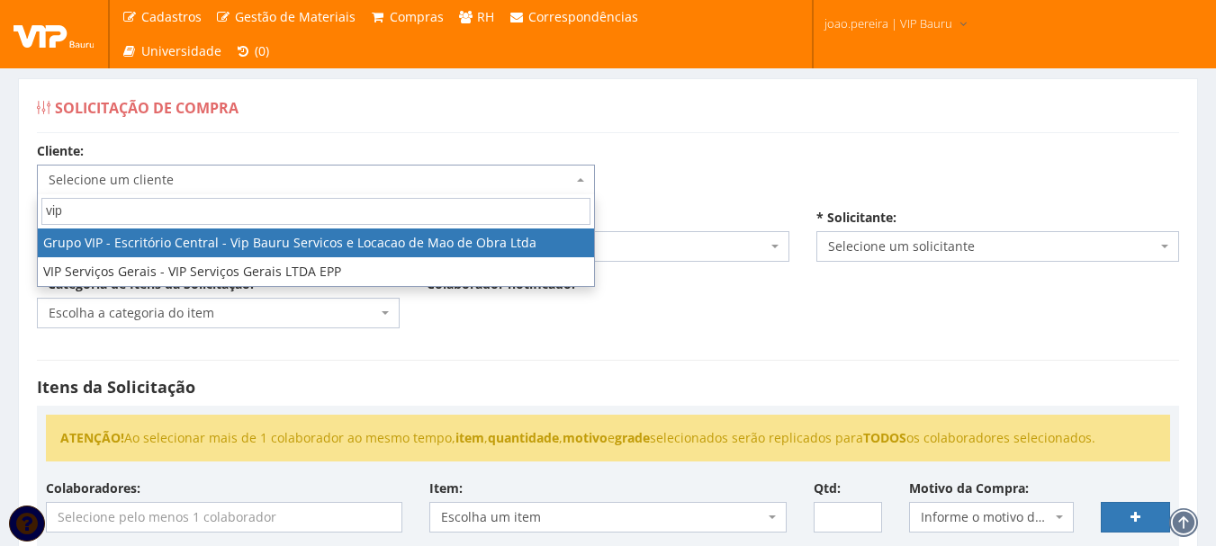
type input "vip"
select select "16"
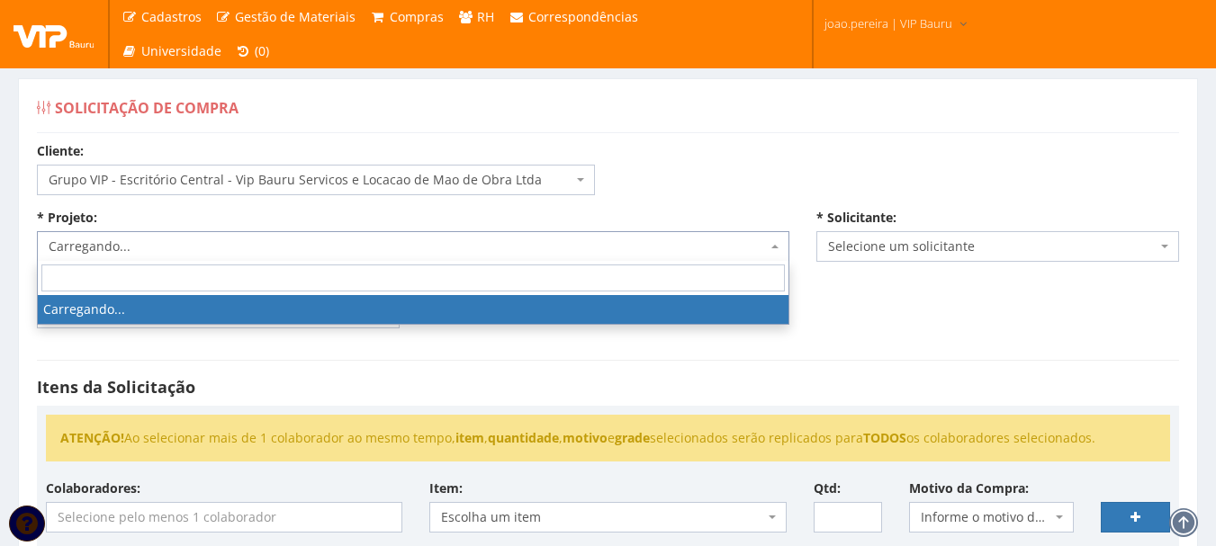
click at [236, 241] on span "Carregando..." at bounding box center [408, 247] width 718 height 18
type input "vi"
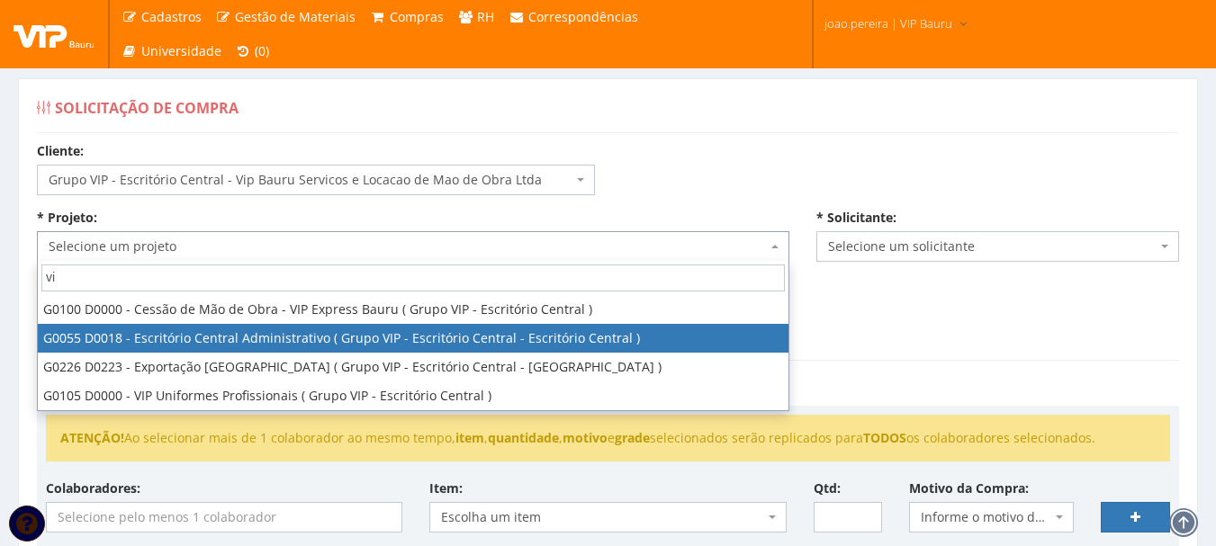
select select "55"
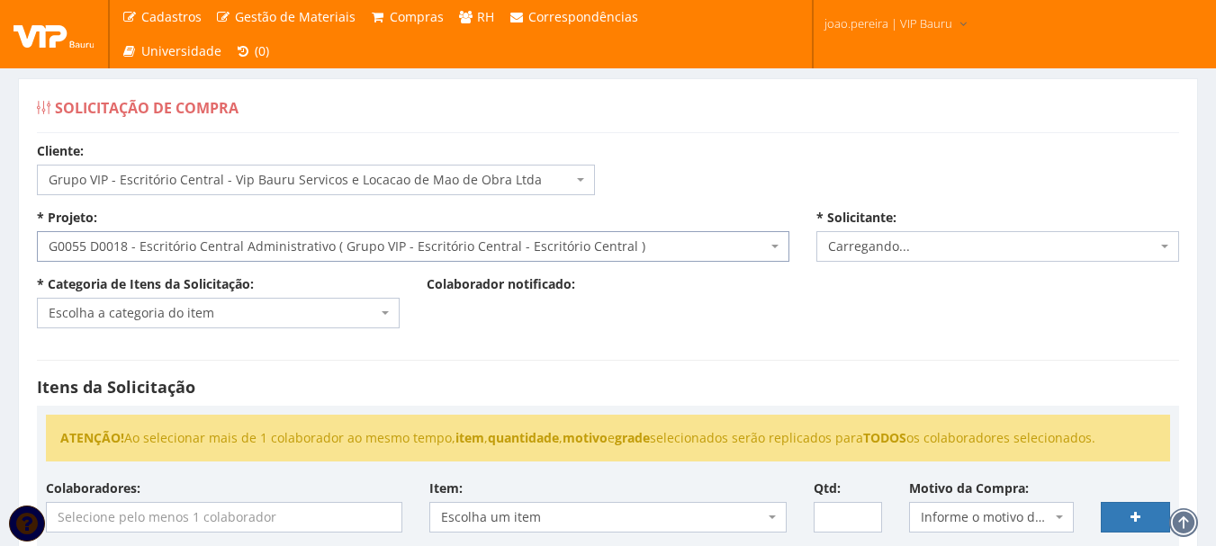
select select "4079"
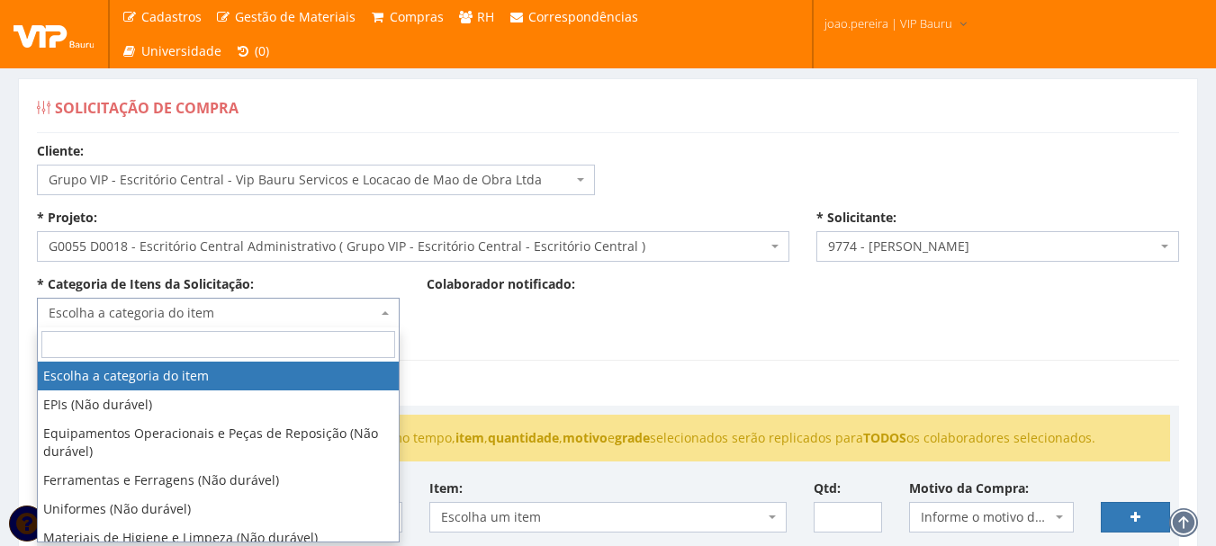
click at [331, 311] on span "Escolha a categoria do item" at bounding box center [213, 313] width 328 height 18
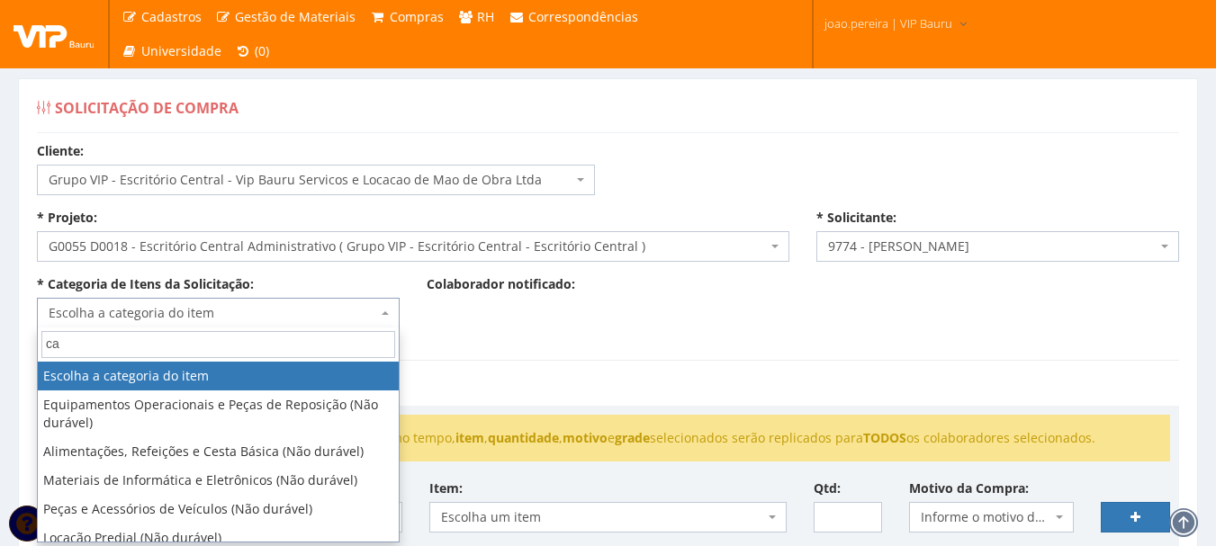
type input "c"
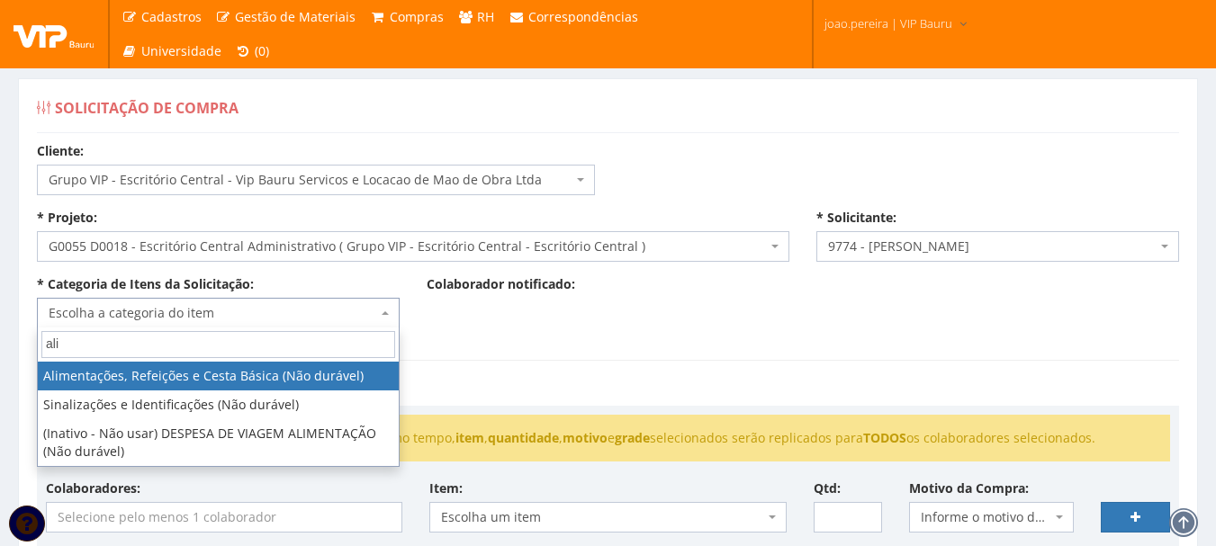
type input "ali"
select select "8"
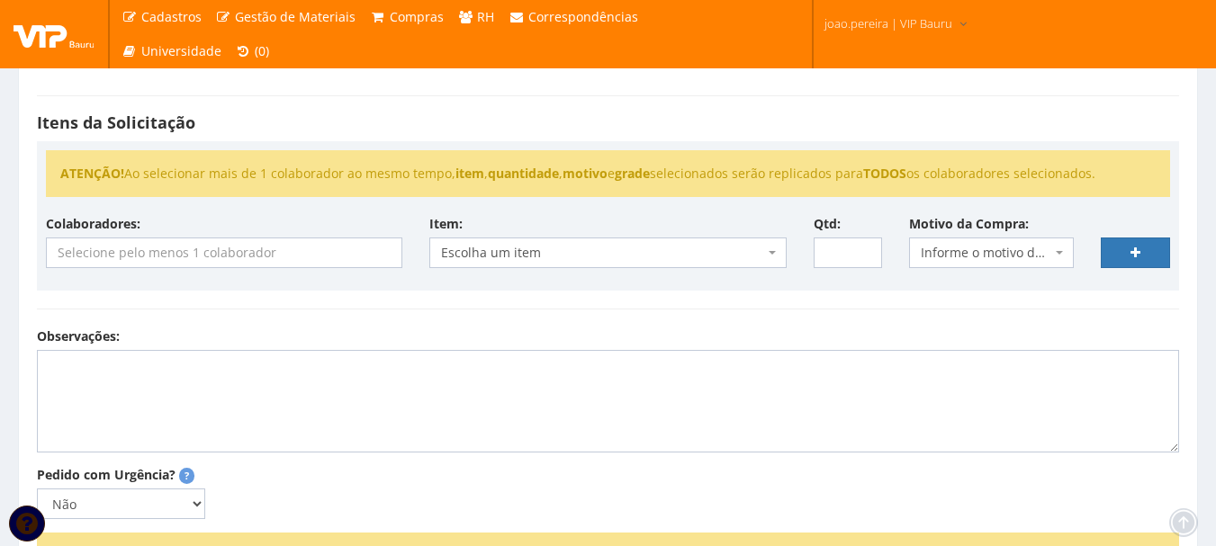
scroll to position [270, 0]
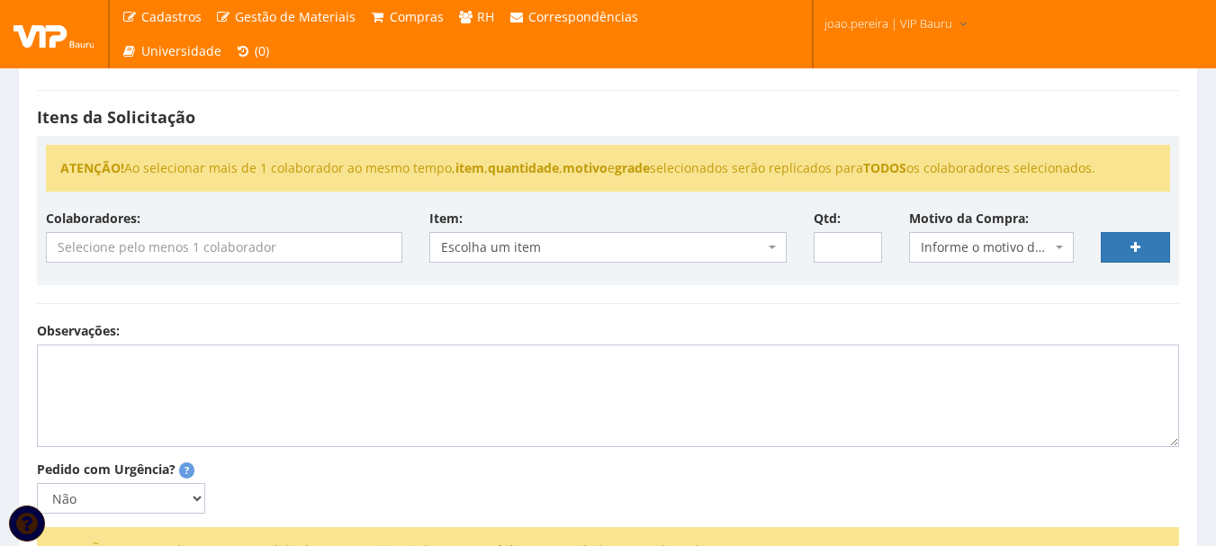
click at [228, 245] on input "search" at bounding box center [224, 247] width 354 height 29
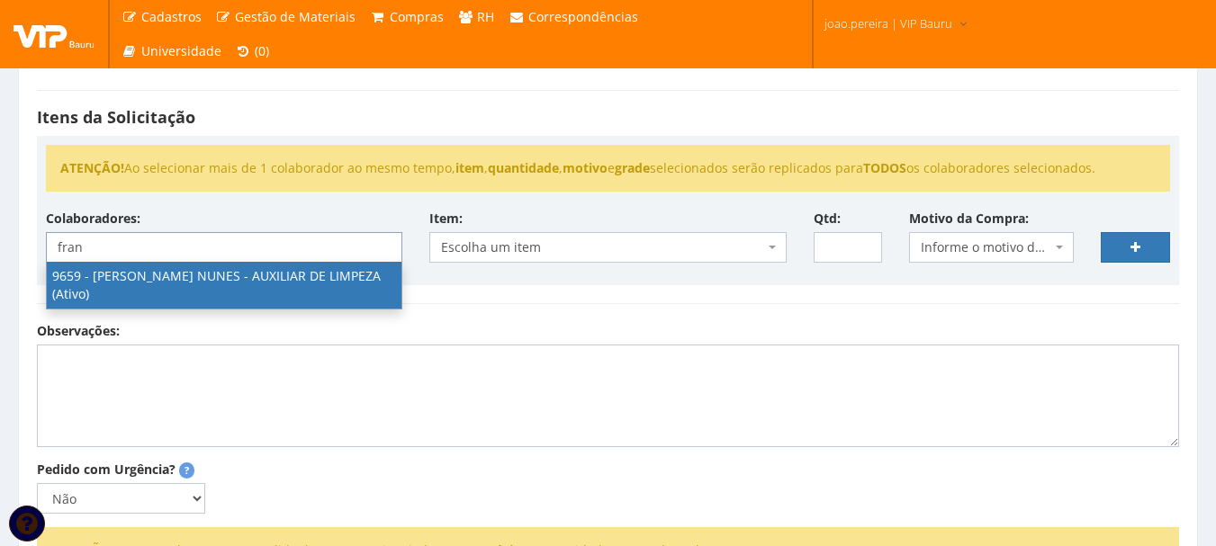
type input "fran"
select select "3869"
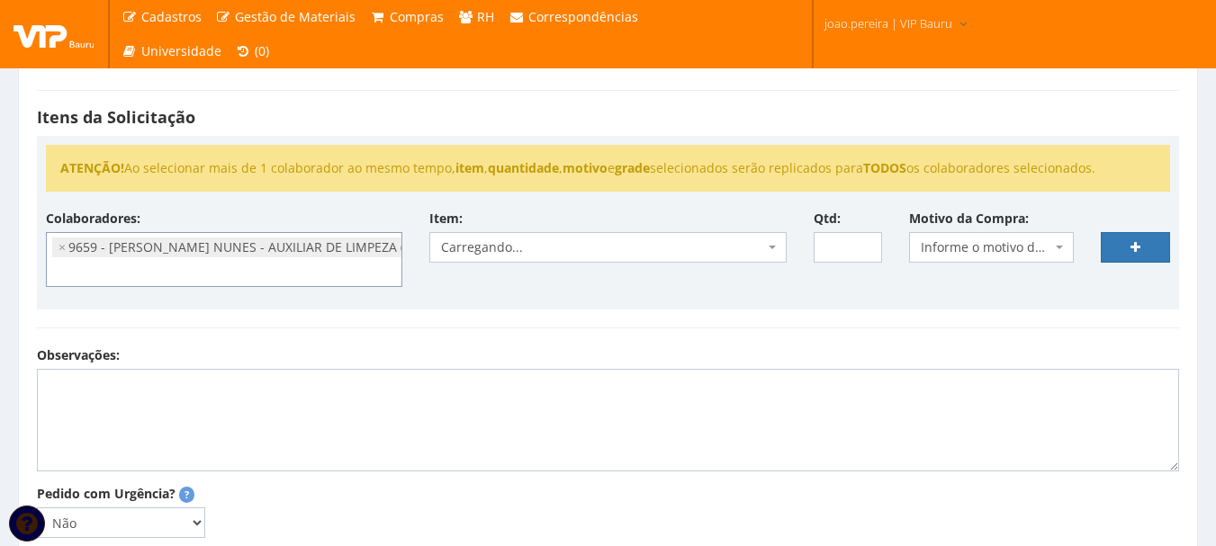
scroll to position [216, 0]
click at [615, 251] on span "Escolha um item" at bounding box center [602, 247] width 322 height 18
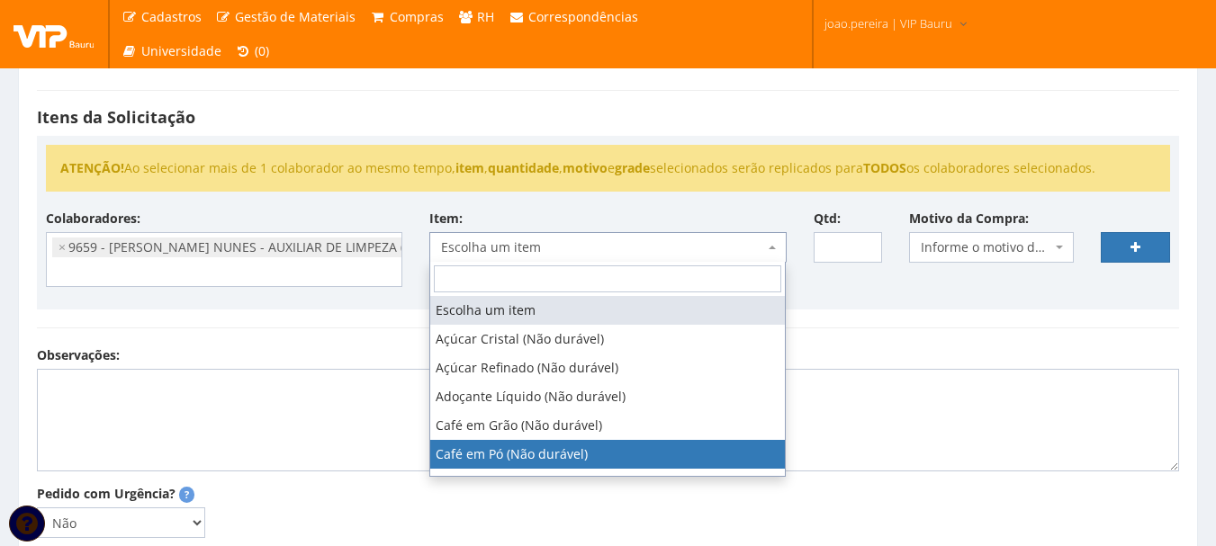
select select "56"
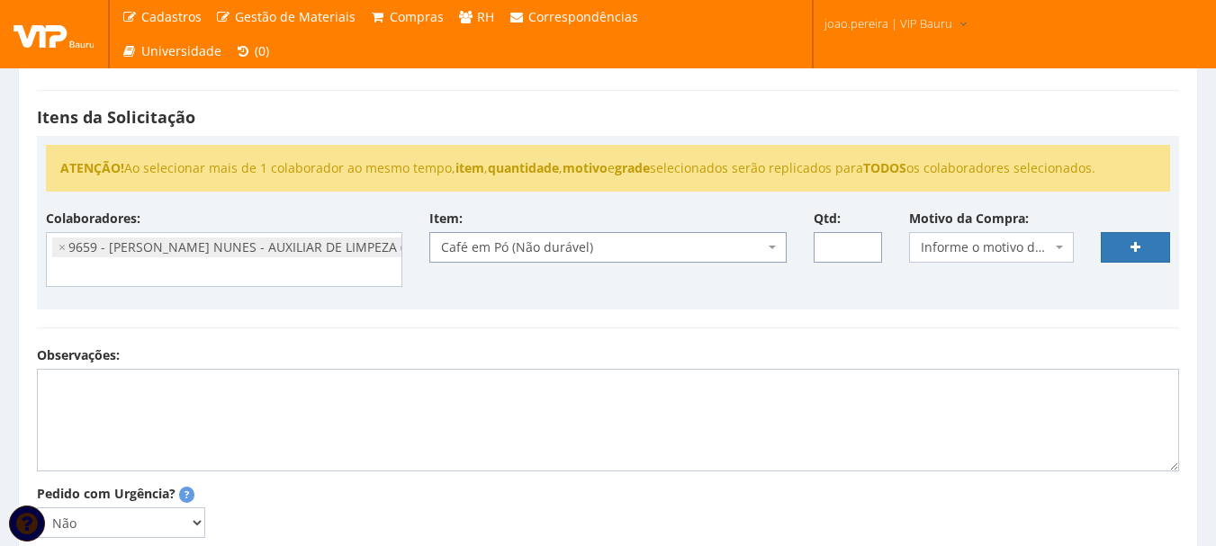
click at [827, 254] on input "Qtd:" at bounding box center [847, 247] width 69 height 31
type input "10"
click at [1028, 245] on span "Informe o motivo da compra" at bounding box center [985, 247] width 130 height 18
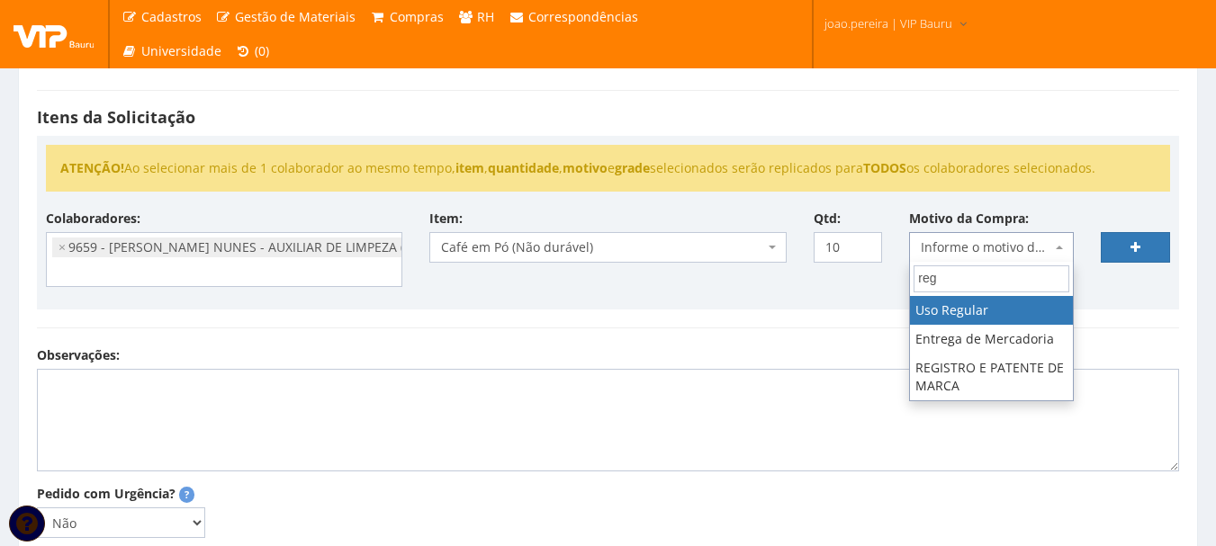
type input "reg"
select select "13"
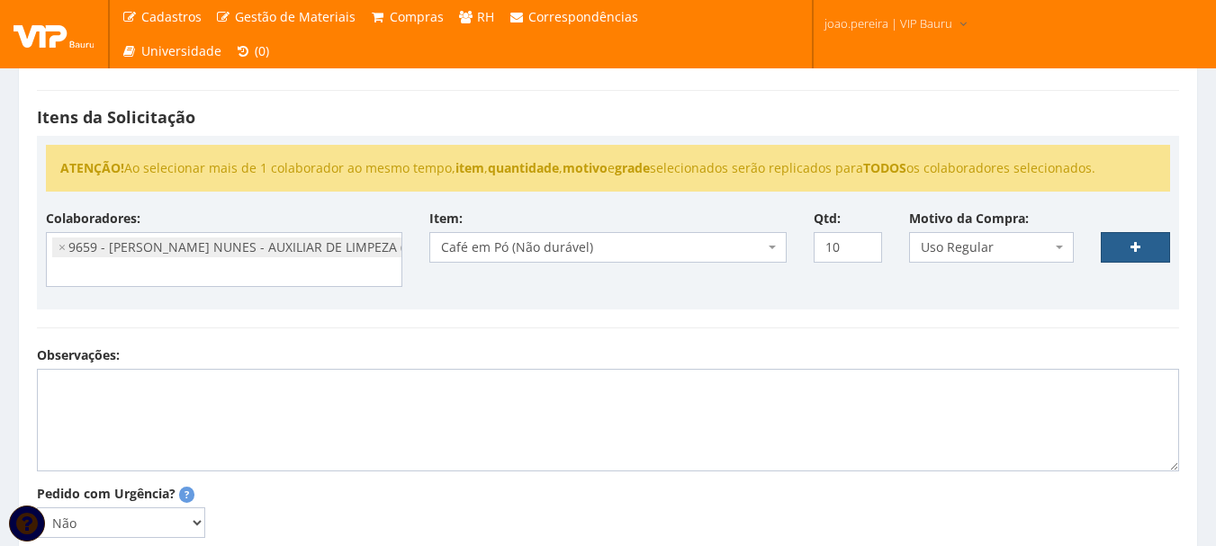
click at [1130, 249] on icon at bounding box center [1135, 247] width 10 height 13
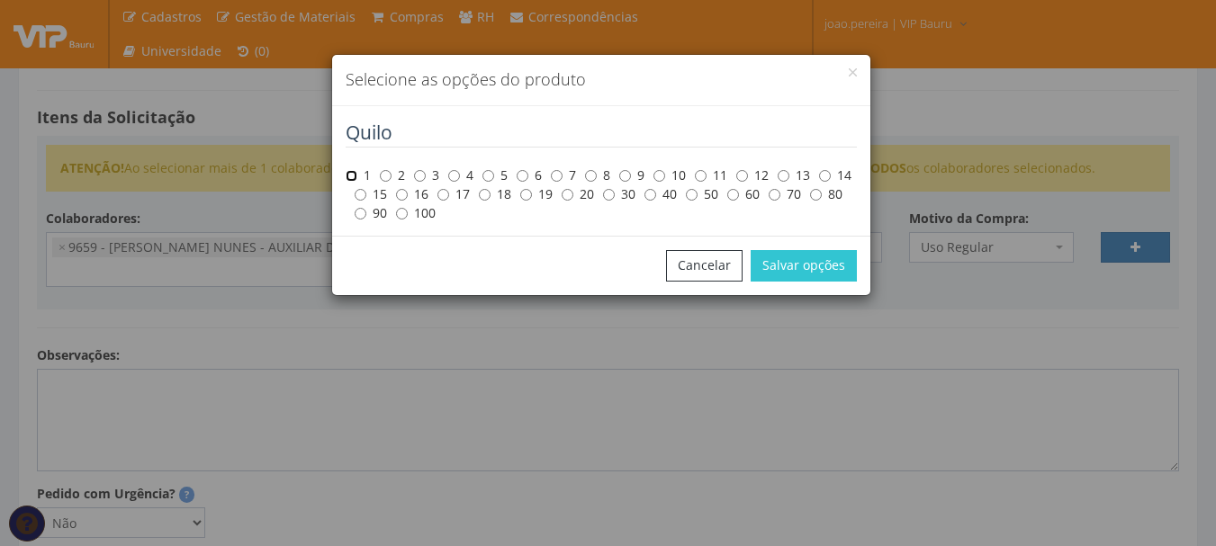
click at [353, 174] on input "1" at bounding box center [351, 176] width 12 height 12
radio input "true"
click at [822, 264] on button "Salvar opções" at bounding box center [803, 265] width 106 height 31
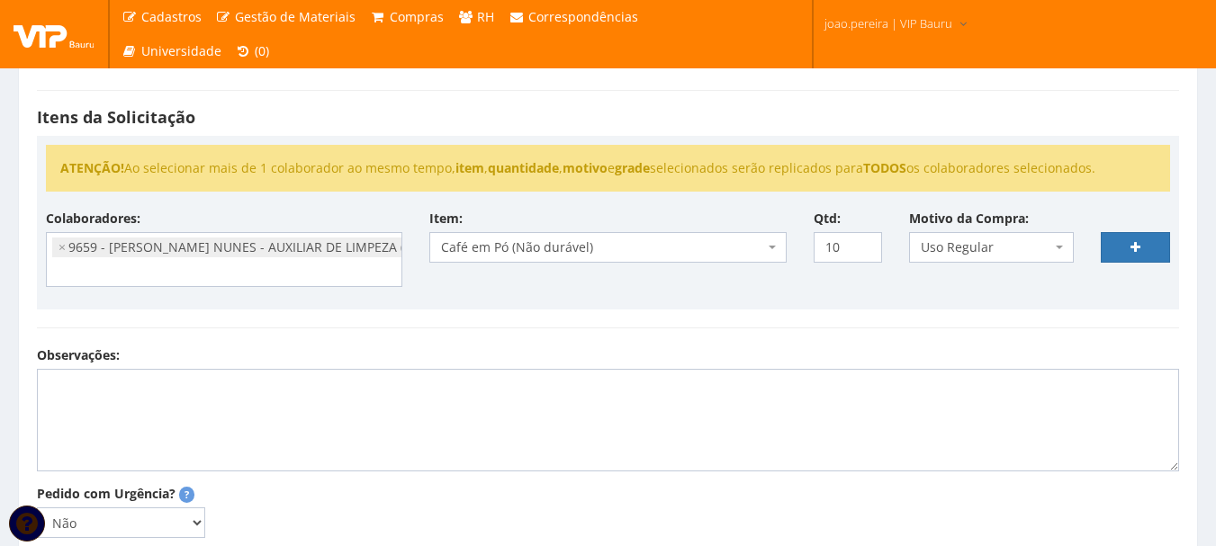
select select
type input "0"
select select
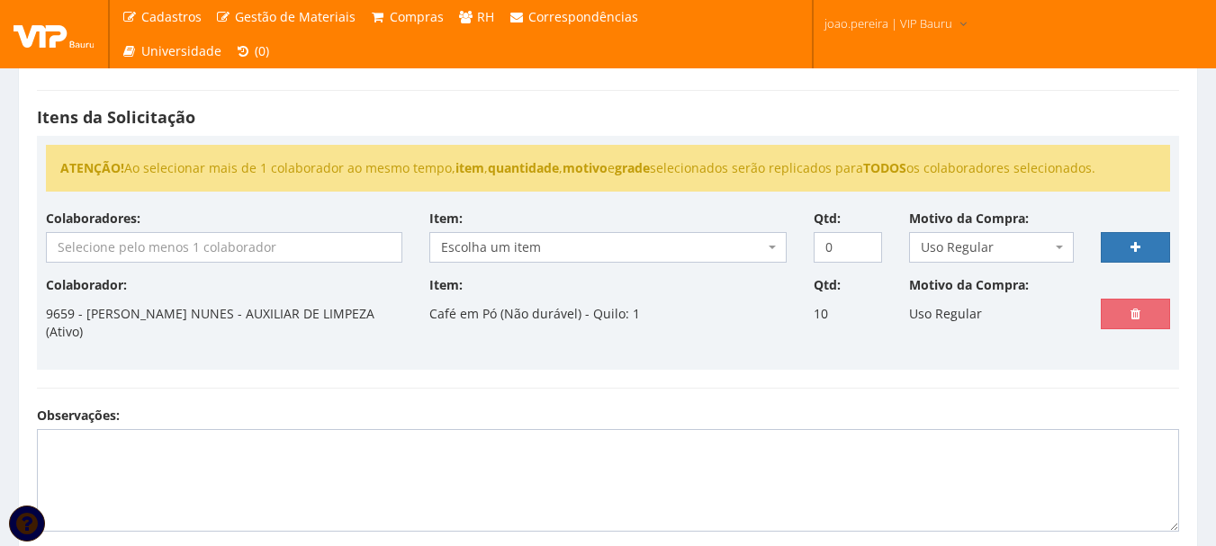
click at [137, 242] on input "search" at bounding box center [224, 247] width 354 height 29
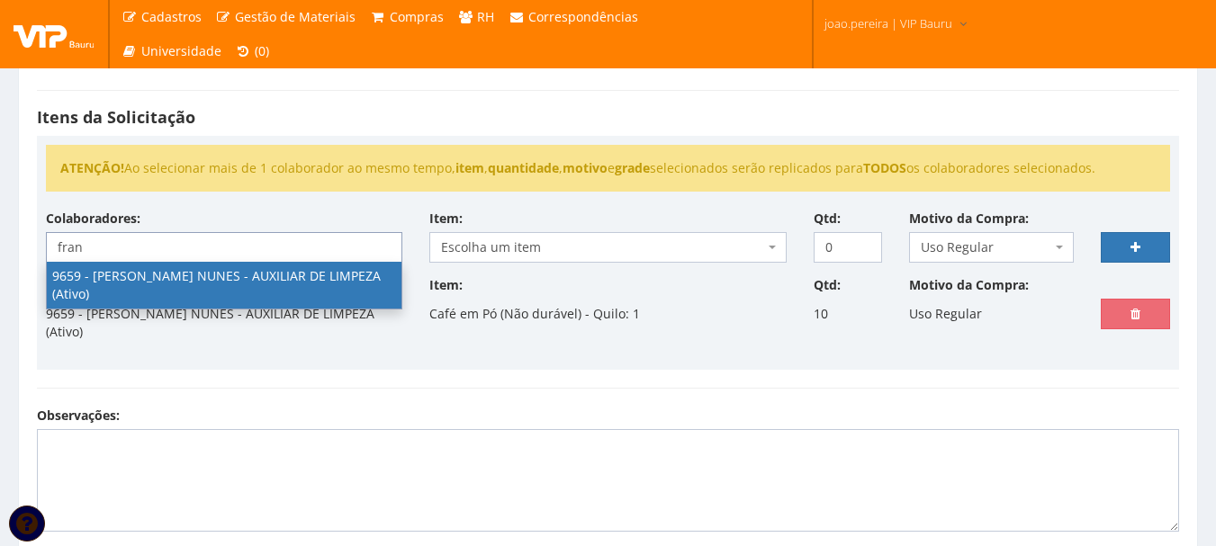
type input "fran"
select select "3869"
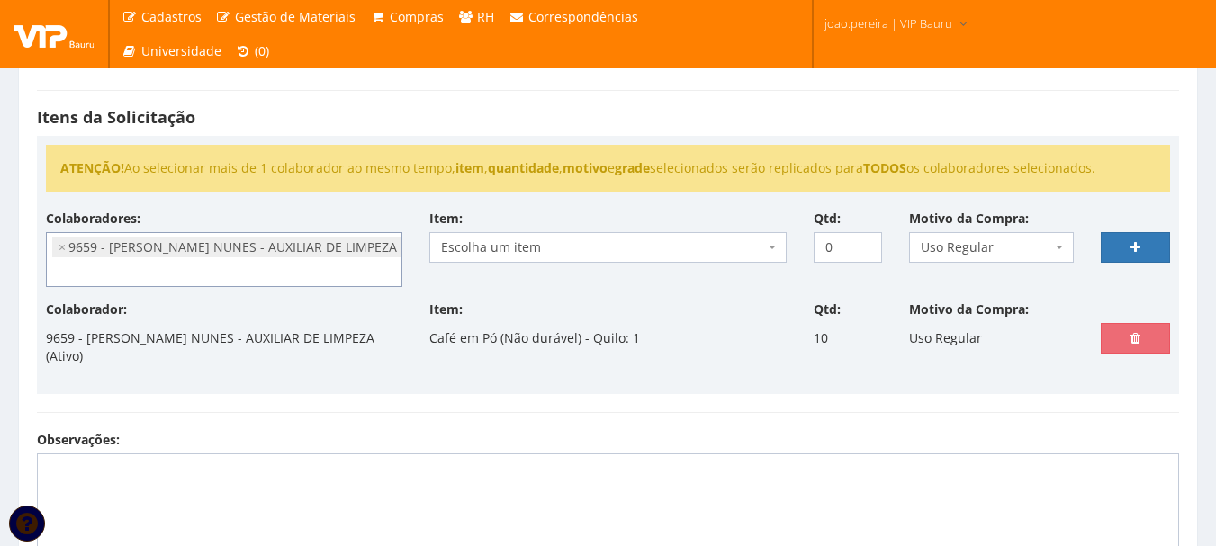
click at [767, 245] on span "Escolha um item" at bounding box center [607, 247] width 356 height 31
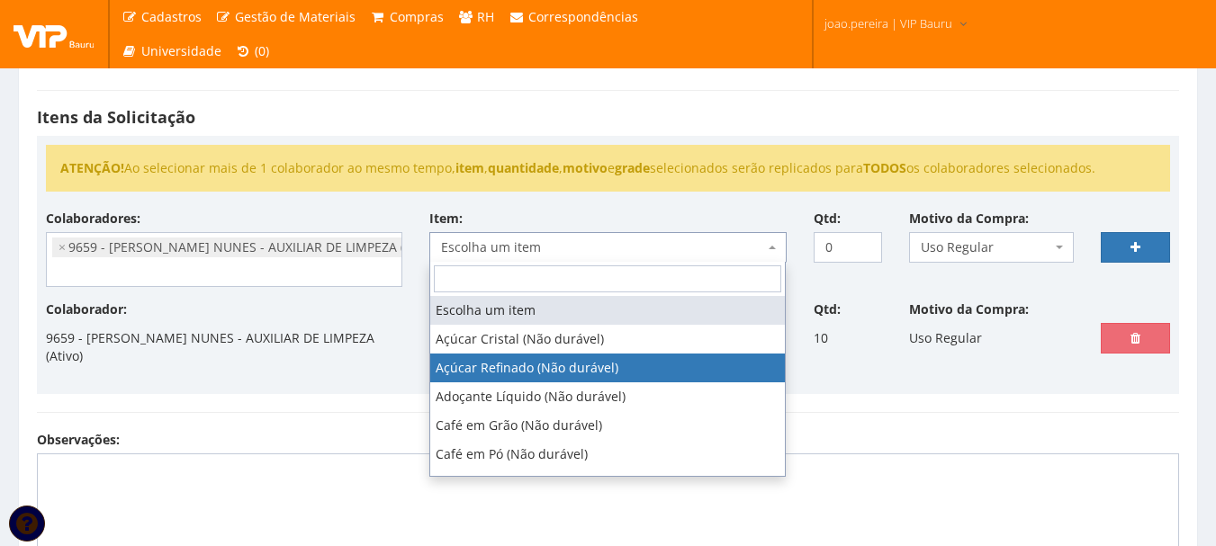
select select "3"
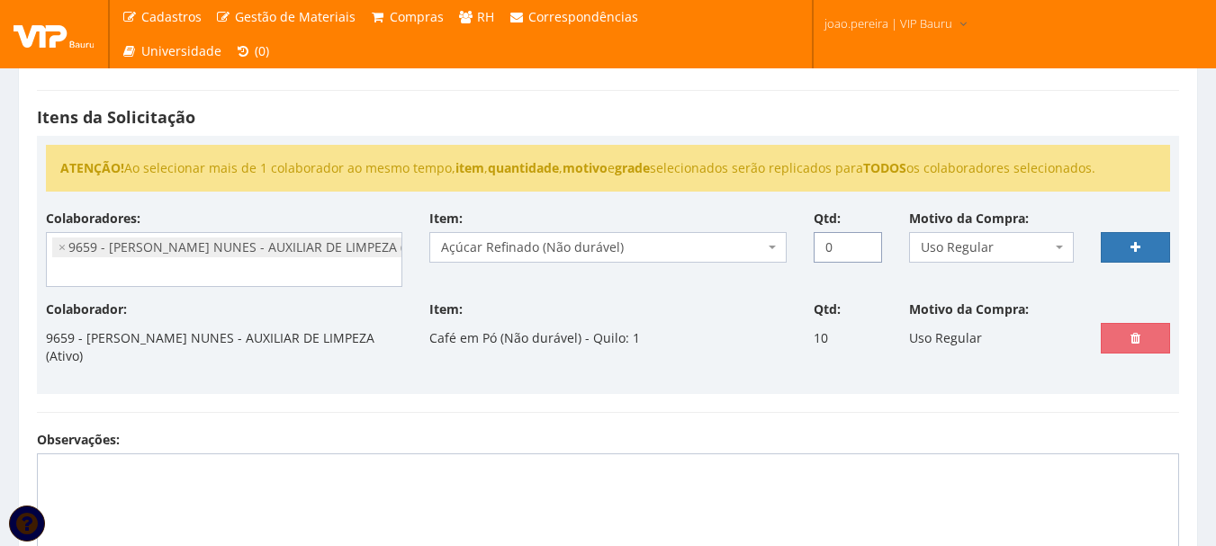
drag, startPoint x: 841, startPoint y: 242, endPoint x: 753, endPoint y: 239, distance: 88.2
click at [753, 239] on div "Colaboradores: 9761 - ADRIANA SILVA DO NASCIMENTO PIRES - EMPREGADA DOMESTICA (…" at bounding box center [607, 255] width 1151 height 91
type input "10"
click at [1148, 259] on link at bounding box center [1134, 247] width 69 height 31
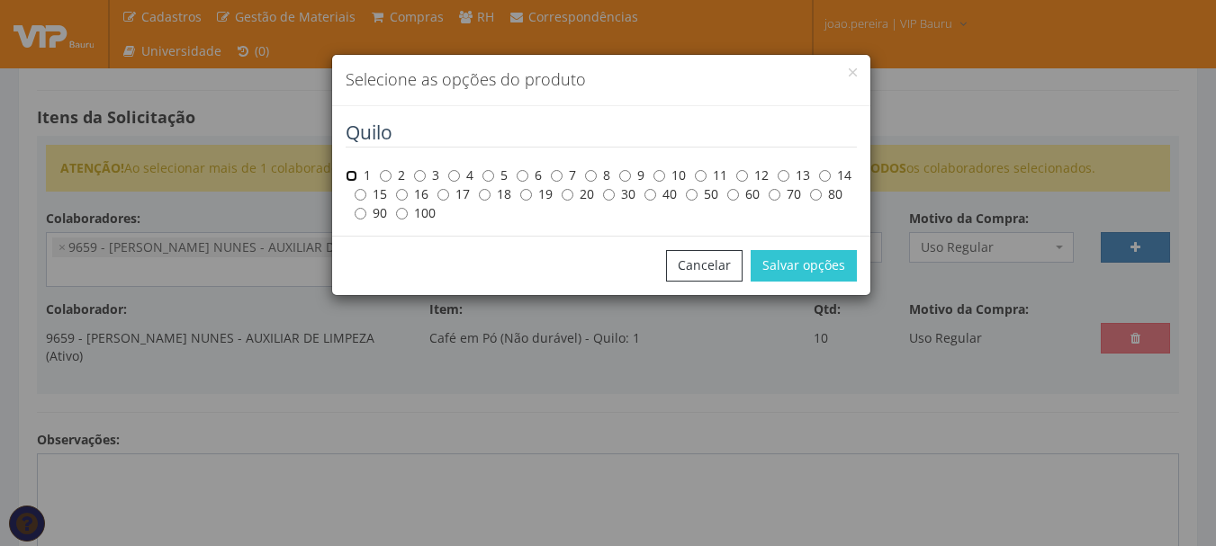
click at [352, 178] on input "1" at bounding box center [351, 176] width 12 height 12
radio input "true"
click at [812, 261] on button "Salvar opções" at bounding box center [803, 265] width 106 height 31
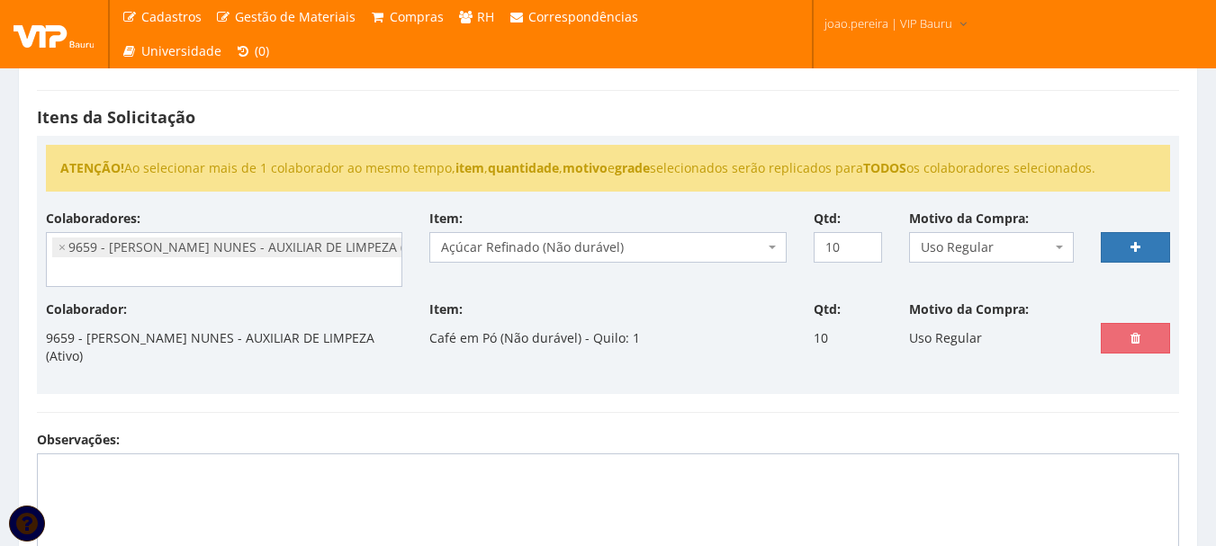
select select
type input "0"
select select
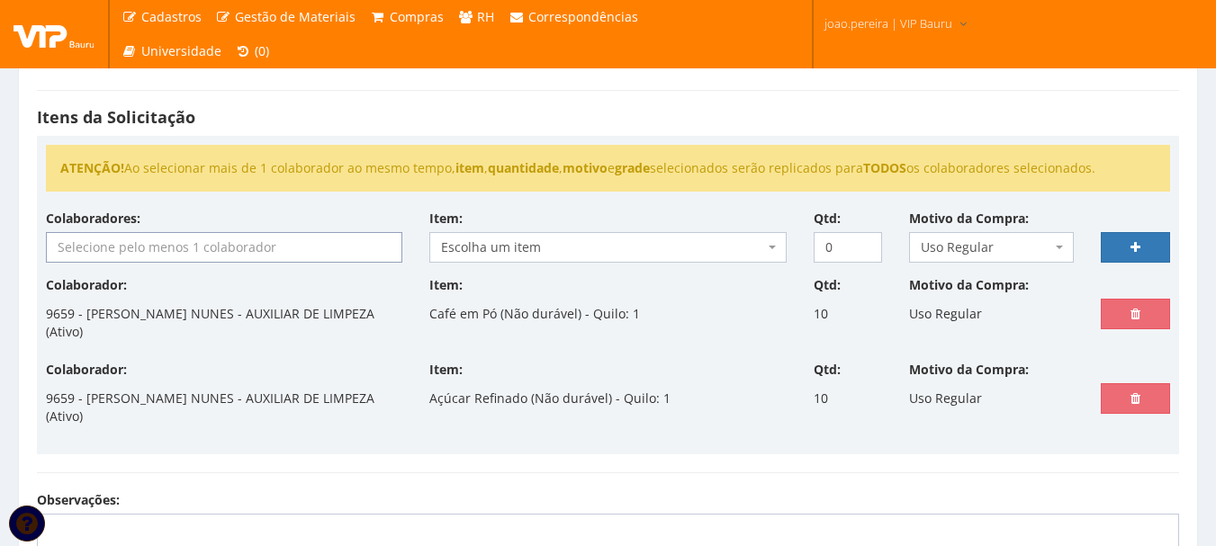
click at [150, 243] on input "search" at bounding box center [224, 247] width 354 height 29
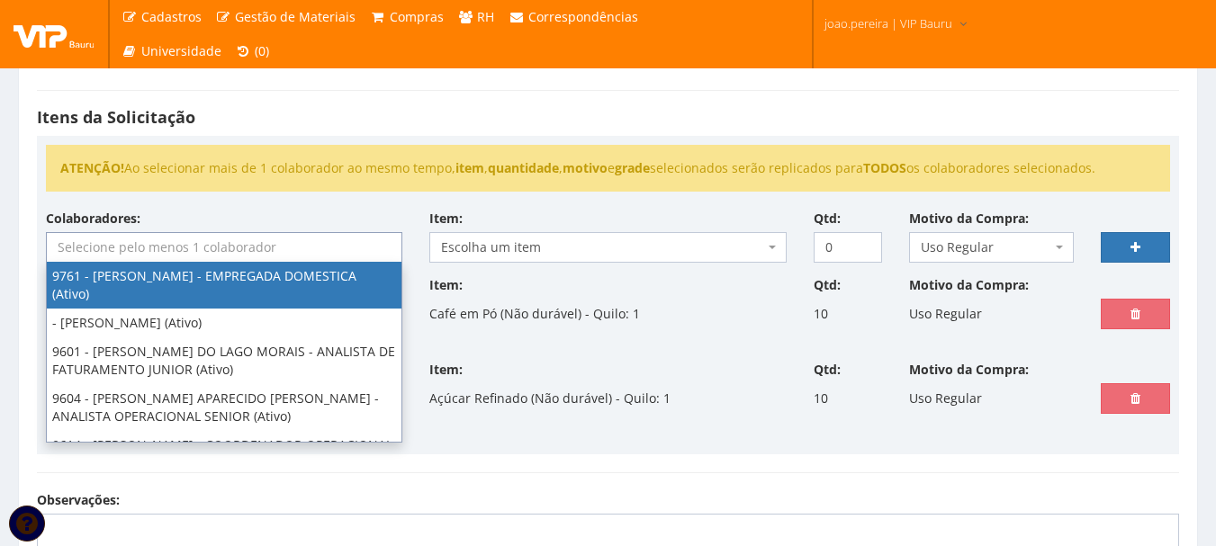
click at [164, 242] on input "search" at bounding box center [224, 247] width 354 height 29
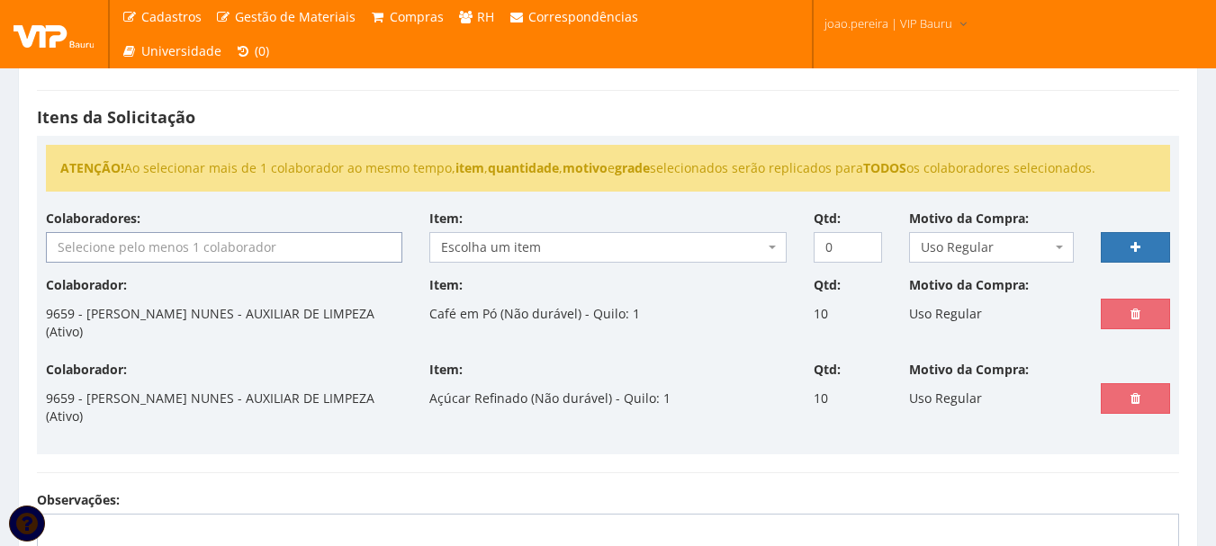
click at [164, 242] on input "search" at bounding box center [224, 247] width 354 height 29
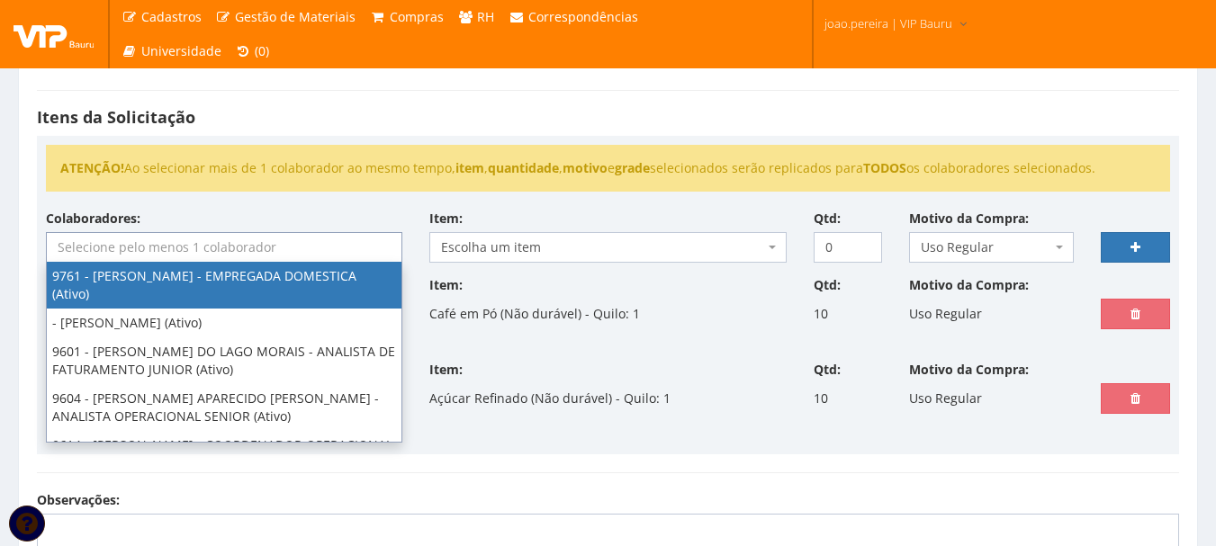
click at [164, 241] on input "search" at bounding box center [224, 247] width 354 height 29
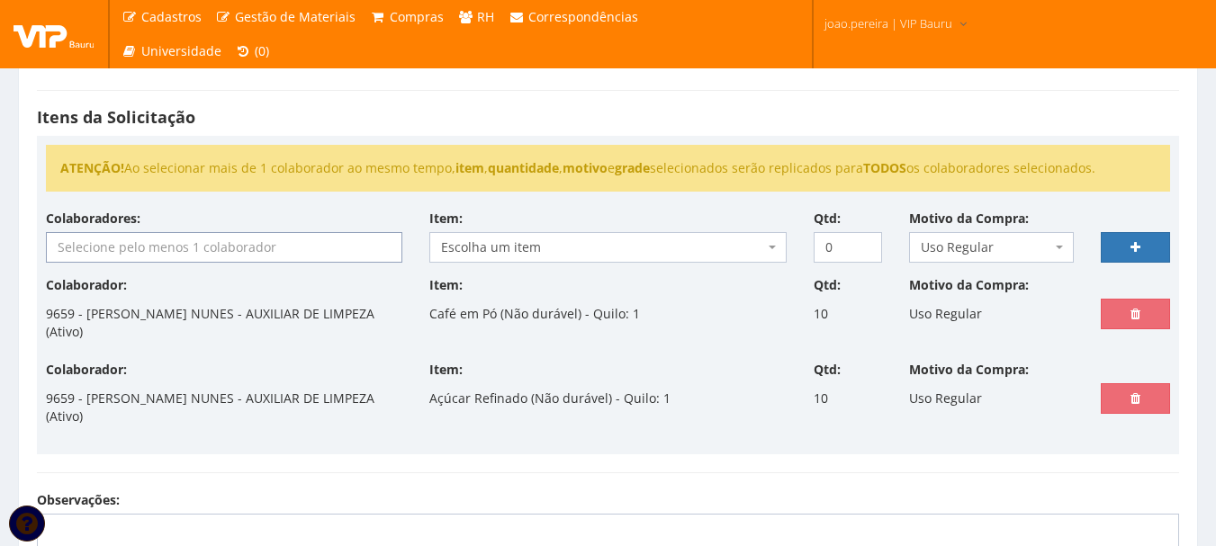
click at [164, 241] on input "search" at bounding box center [224, 247] width 354 height 29
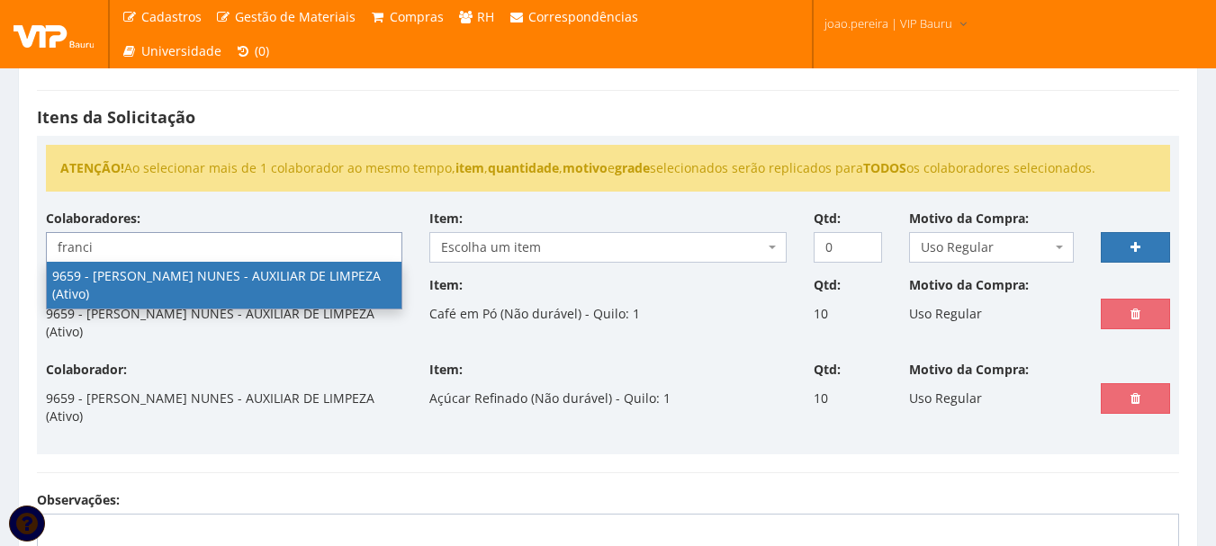
type input "franci"
select select "3869"
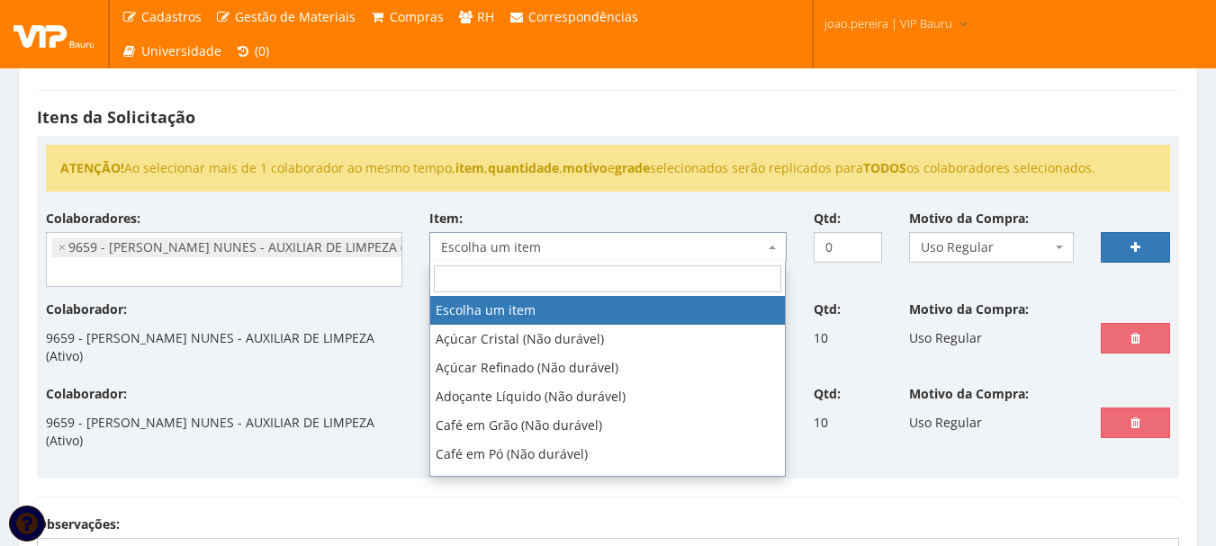
click at [654, 234] on span "Escolha um item" at bounding box center [607, 247] width 356 height 31
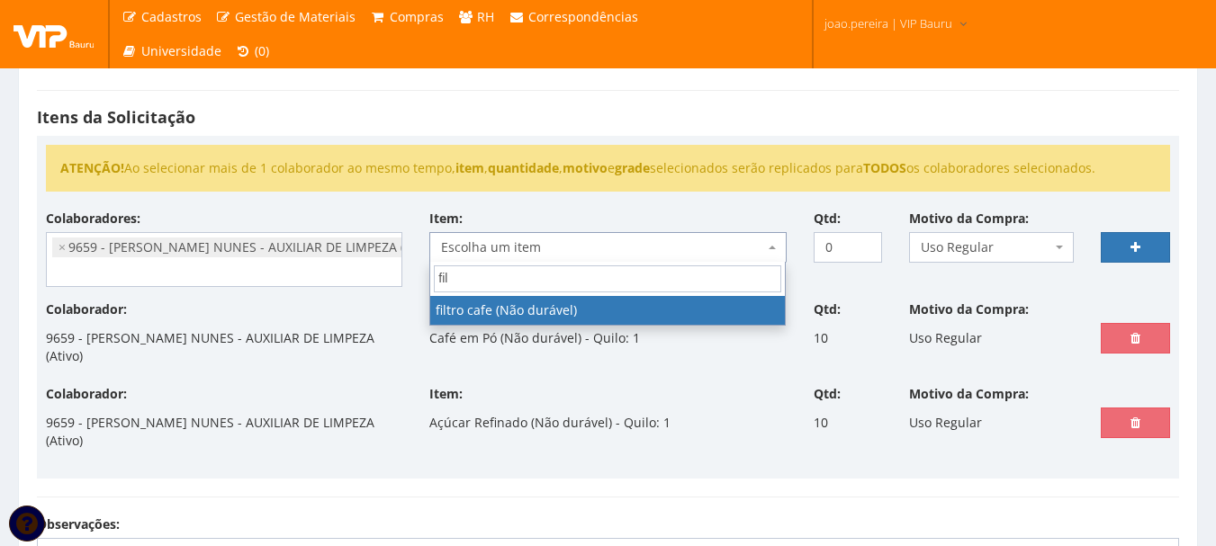
type input "fil"
select select "2850"
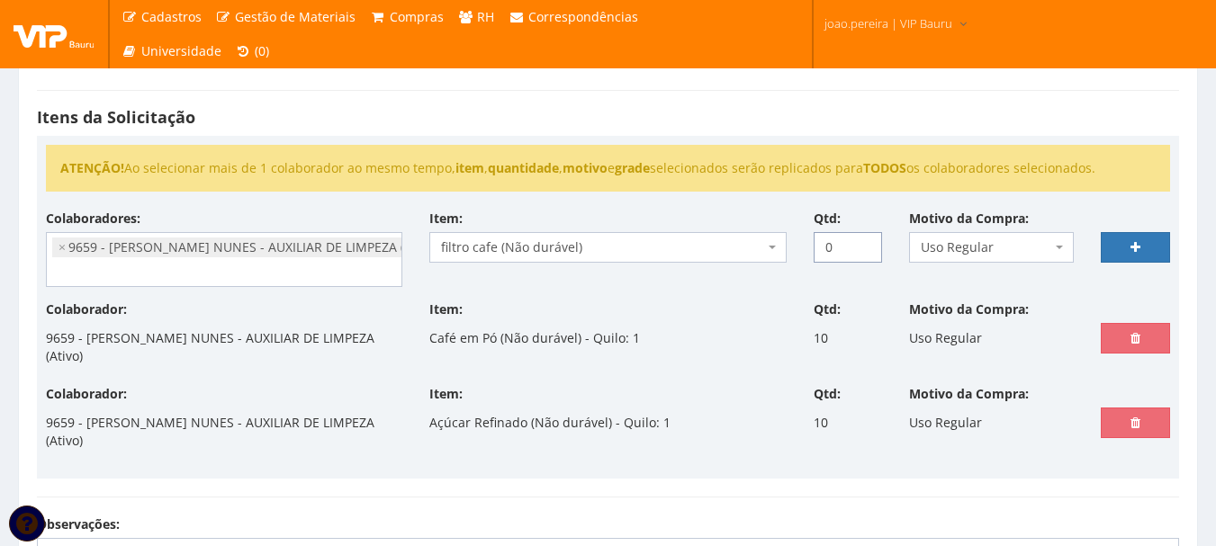
drag, startPoint x: 842, startPoint y: 237, endPoint x: 756, endPoint y: 237, distance: 86.4
click at [756, 237] on div "Colaboradores: 9761 - ADRIANA SILVA DO NASCIMENTO PIRES - EMPREGADA DOMESTICA (…" at bounding box center [607, 255] width 1151 height 91
type input "3"
click at [1151, 238] on link at bounding box center [1134, 247] width 69 height 31
select select
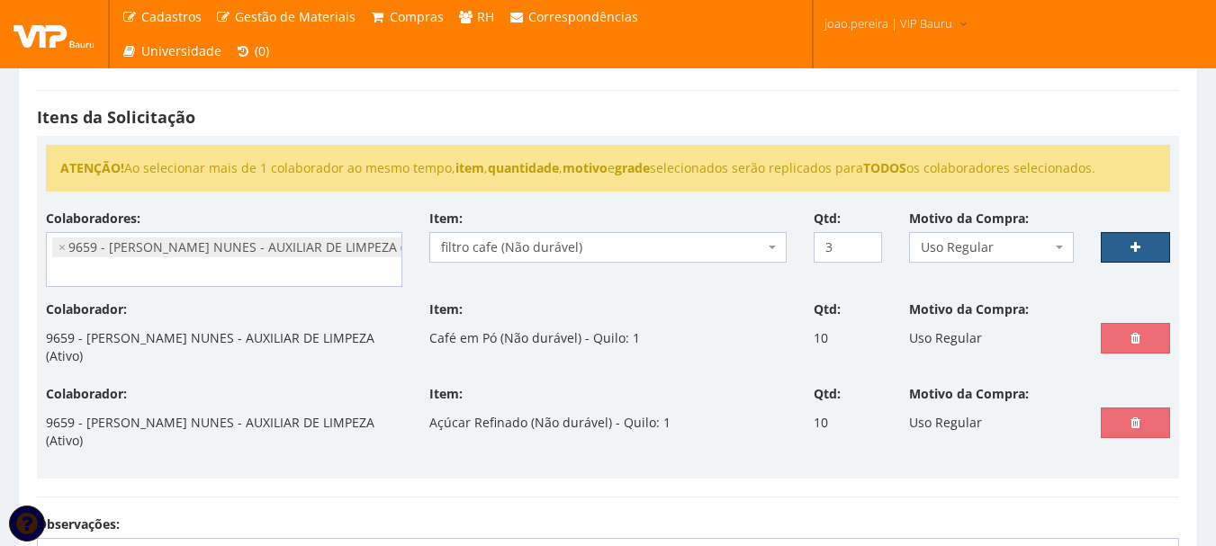
type input "0"
select select
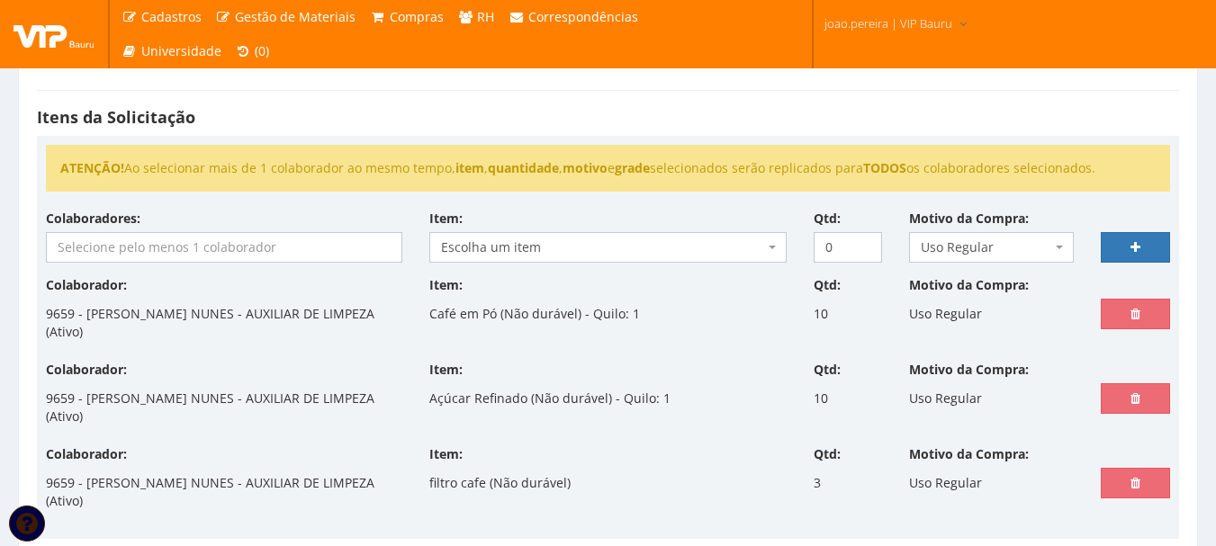
click at [120, 262] on span at bounding box center [224, 247] width 356 height 31
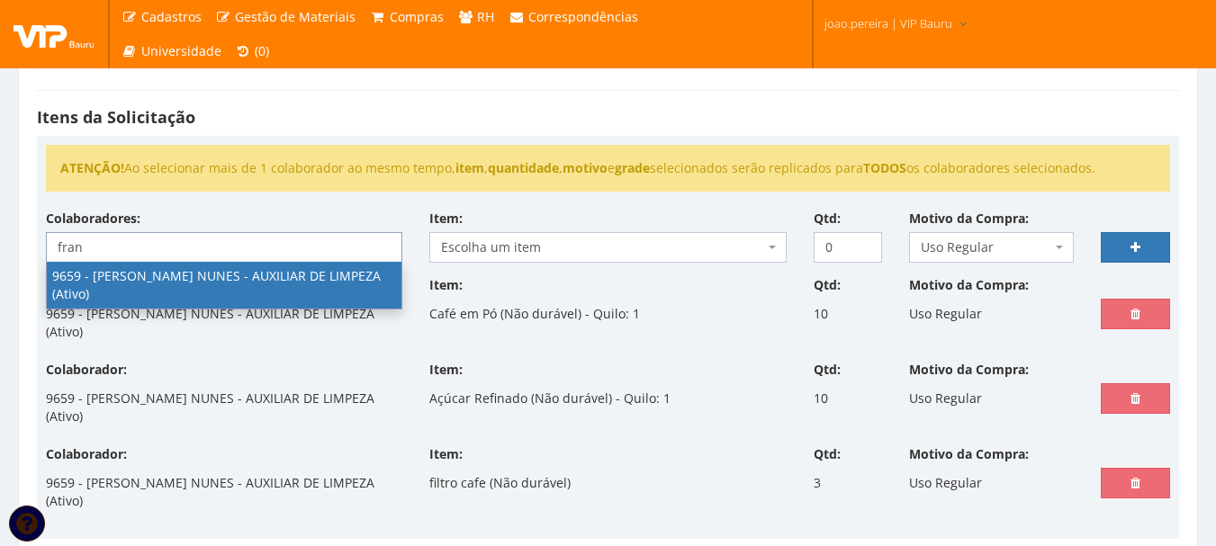
type input "fran"
select select "3869"
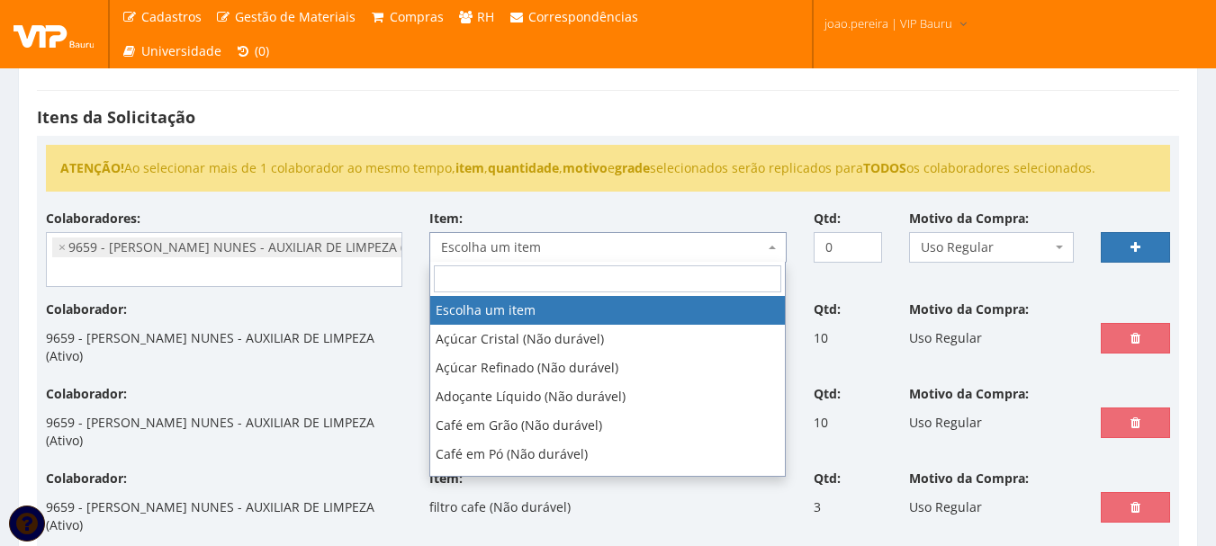
click at [661, 245] on span "Escolha um item" at bounding box center [602, 247] width 322 height 18
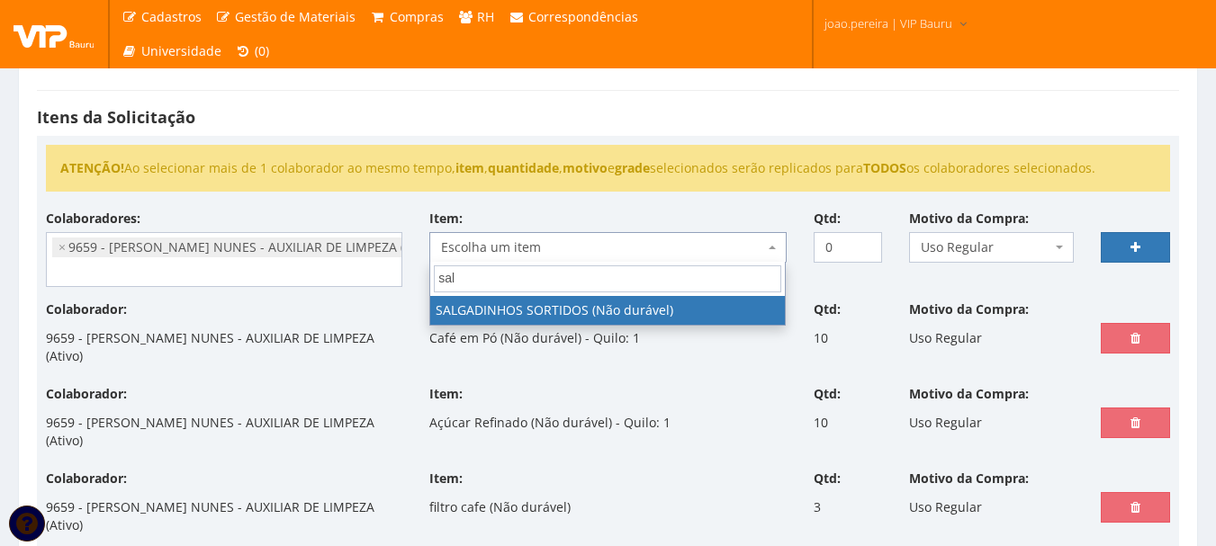
click at [647, 277] on input "sal" at bounding box center [607, 278] width 347 height 27
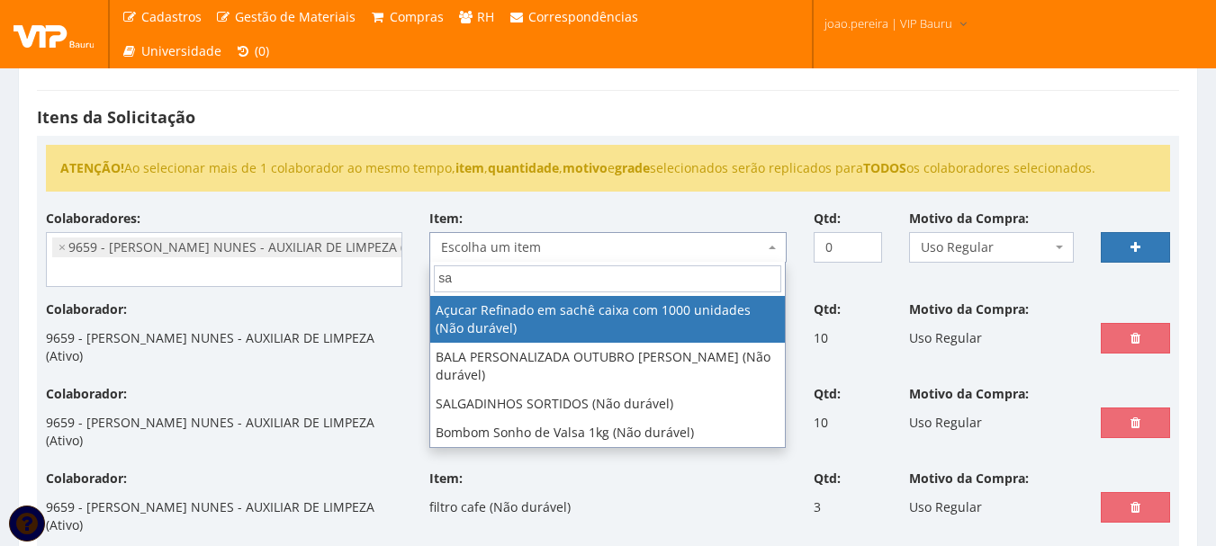
type input "s"
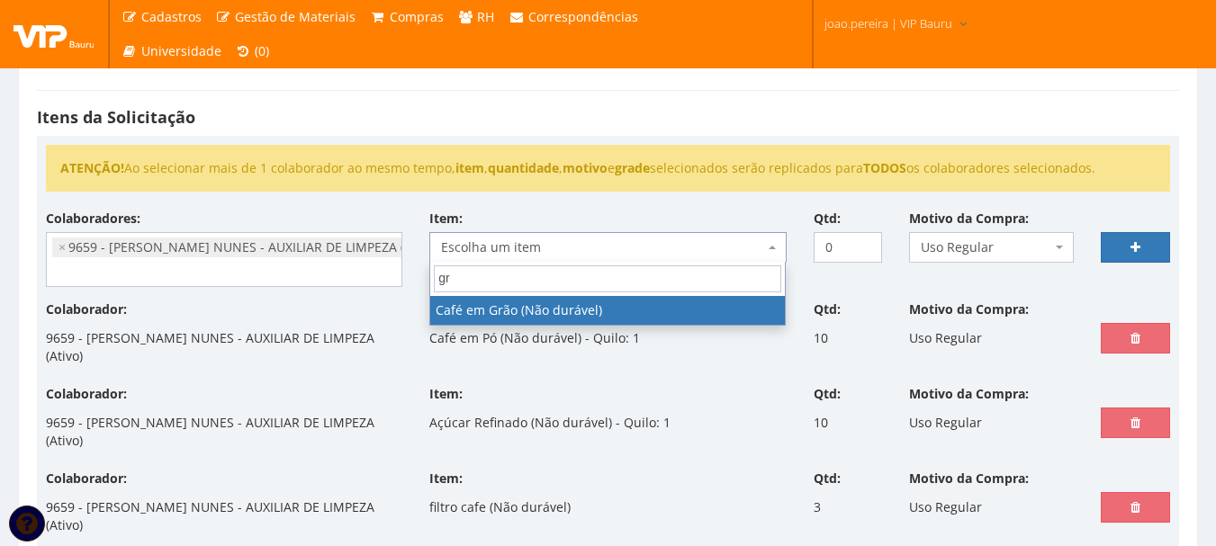
type input "g"
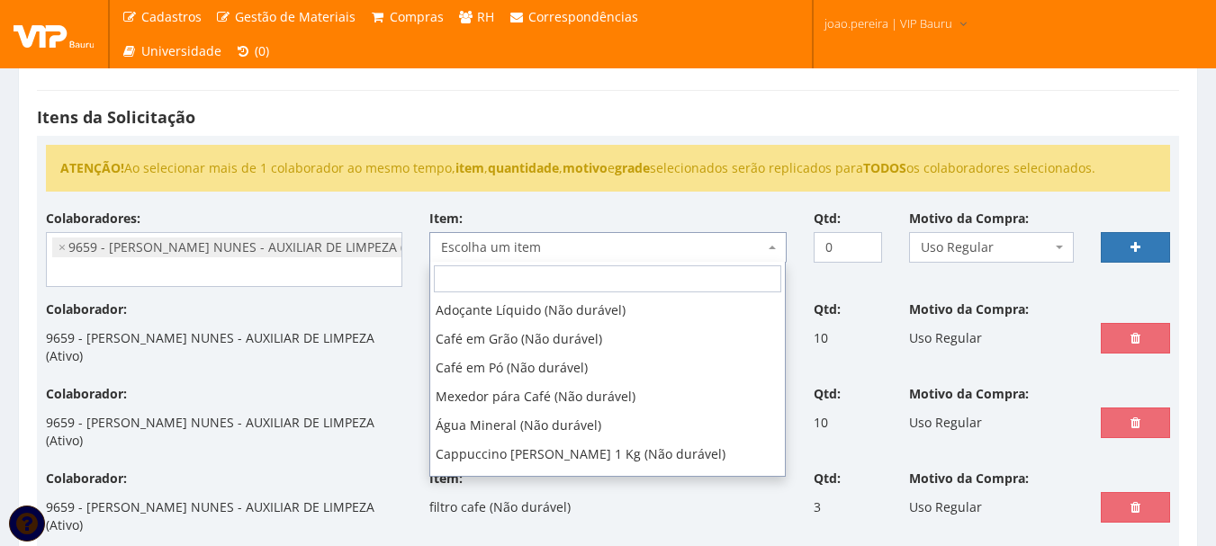
scroll to position [0, 0]
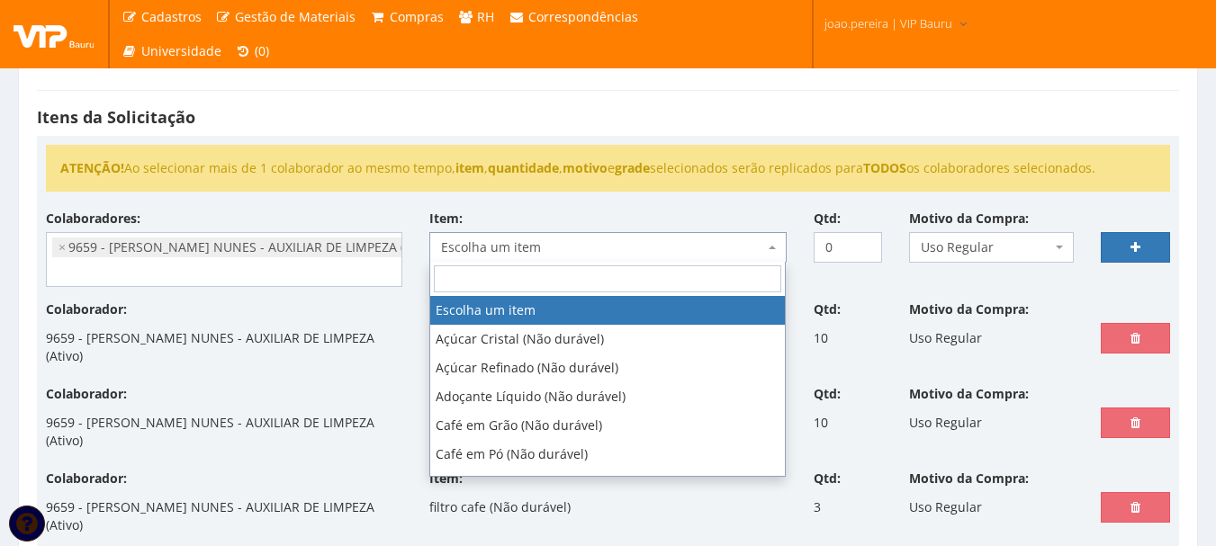
click at [315, 266] on ul "× 9659 - FRANCINE CORREIA NUNES - AUXILIAR DE LIMPEZA (Ativo)" at bounding box center [224, 259] width 354 height 53
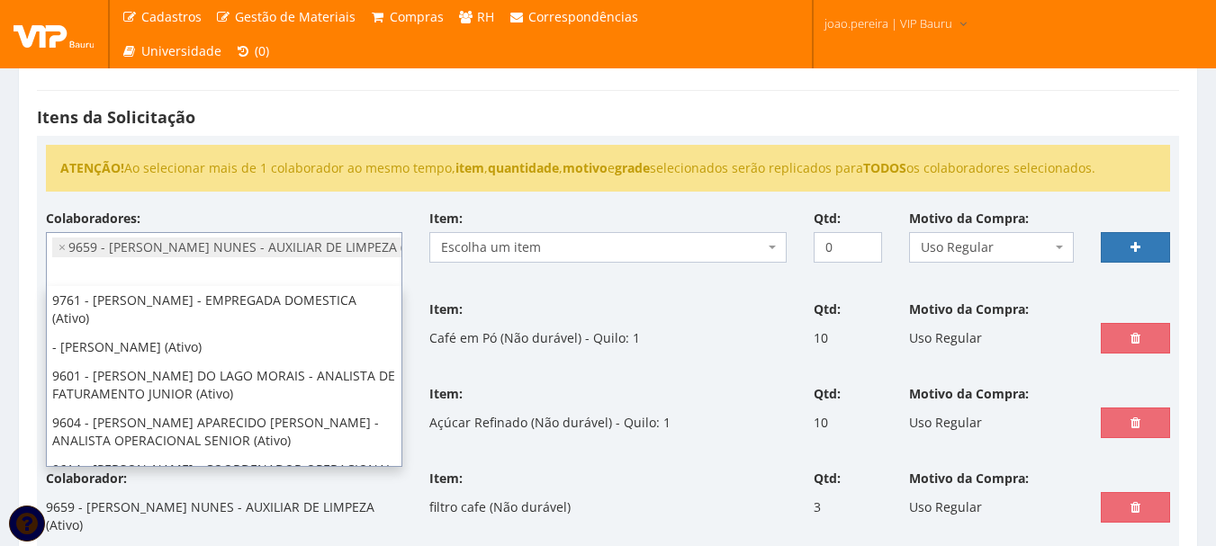
scroll to position [432, 0]
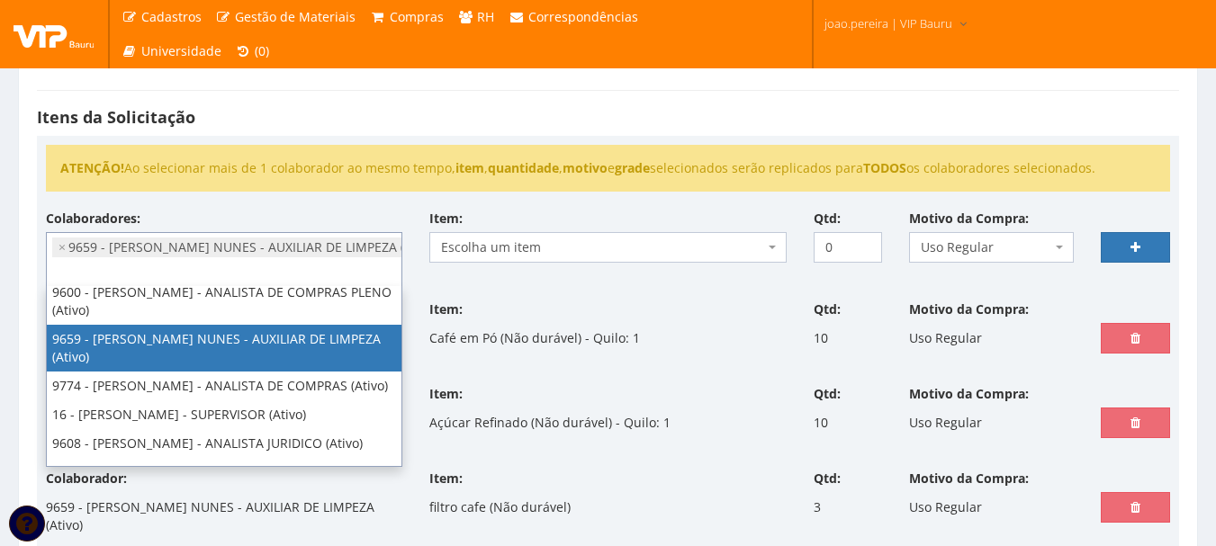
click at [318, 247] on li "× 9659 - FRANCINE CORREIA NUNES - AUXILIAR DE LIMPEZA (Ativo)" at bounding box center [247, 248] width 391 height 20
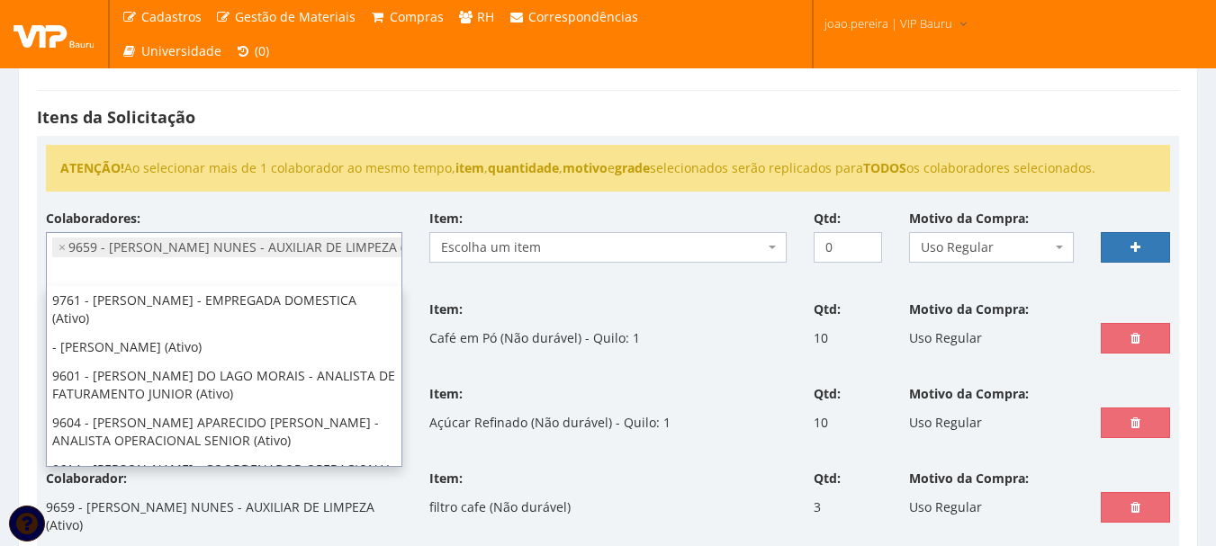
scroll to position [461, 0]
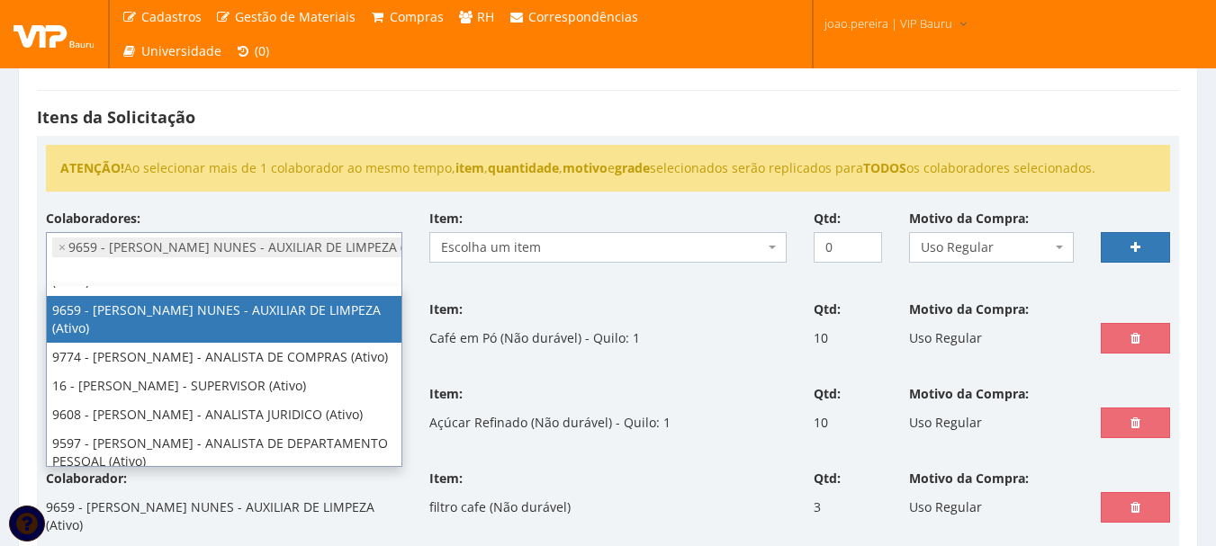
click at [636, 260] on span "Escolha um item" at bounding box center [607, 247] width 356 height 31
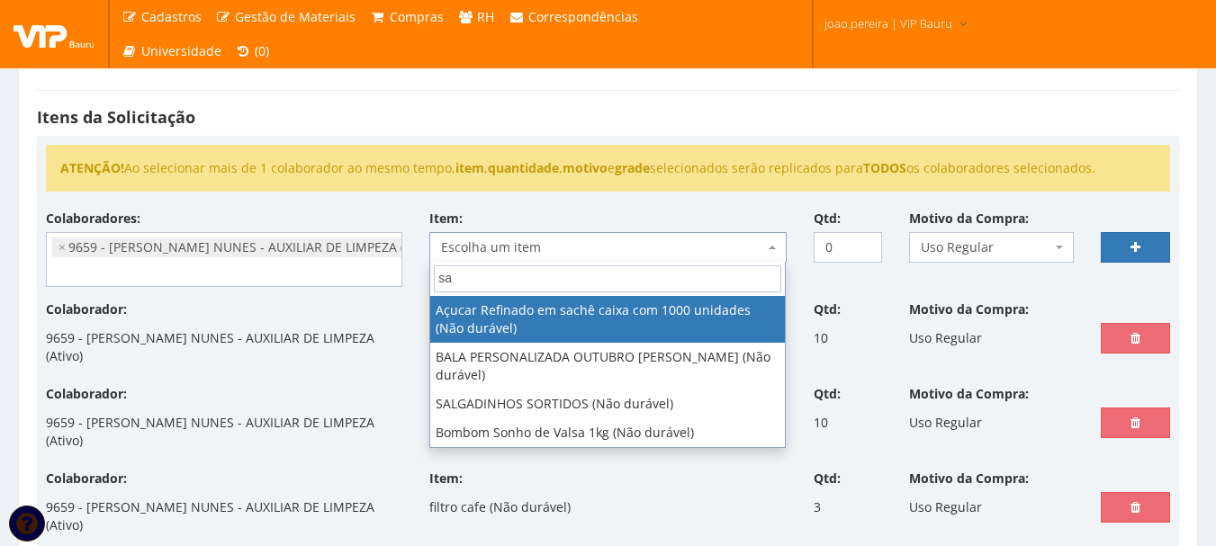
type input "s"
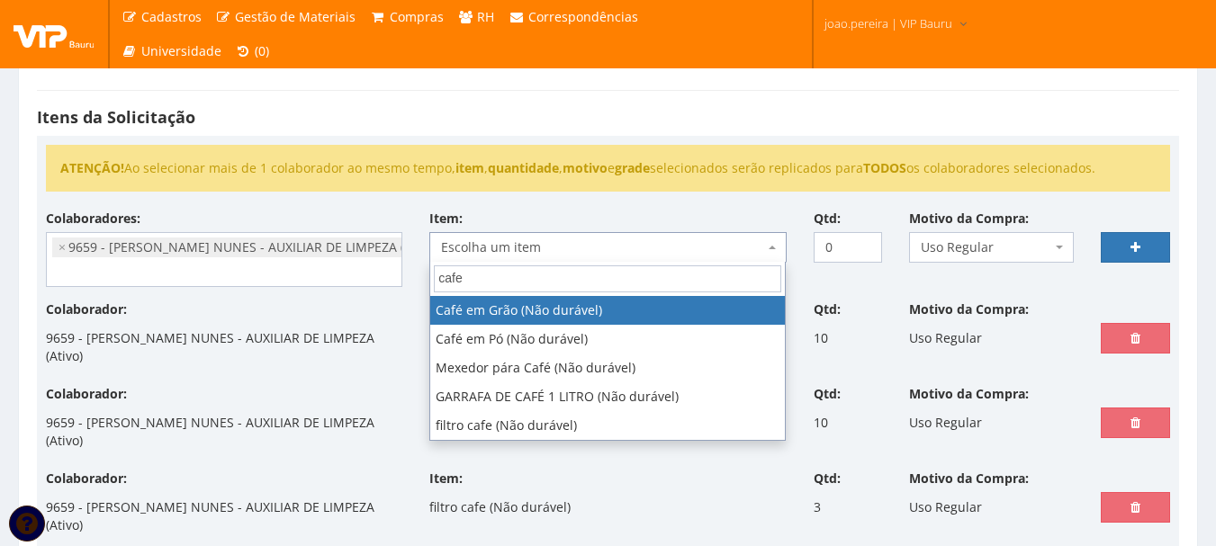
type input "cafe"
select select "55"
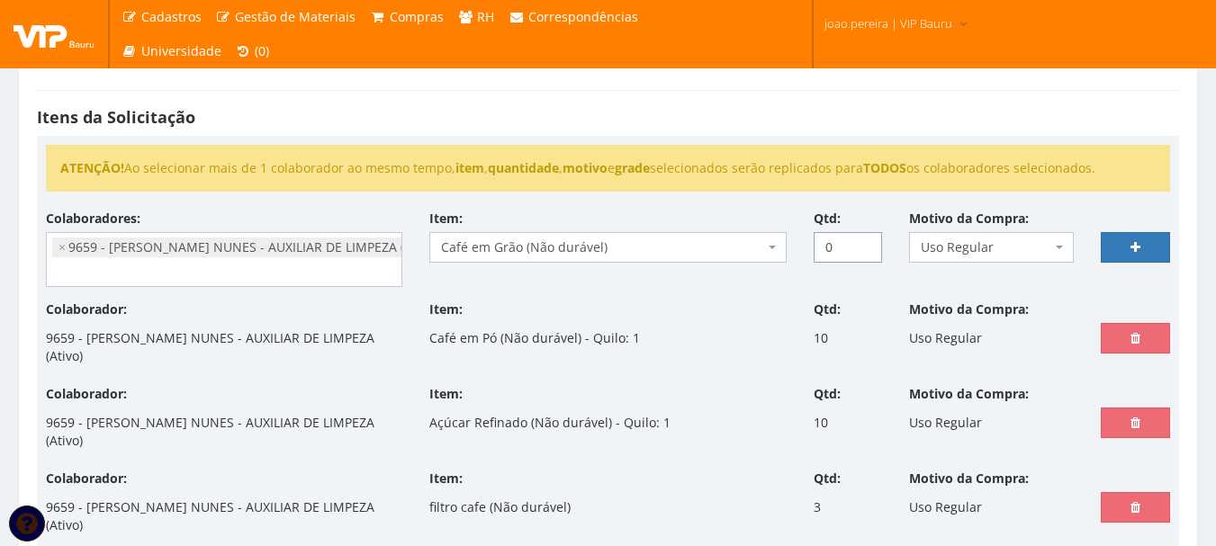
drag, startPoint x: 841, startPoint y: 241, endPoint x: 681, endPoint y: 257, distance: 161.0
click at [681, 257] on div "Colaboradores: 9761 - ADRIANA SILVA DO NASCIMENTO PIRES - EMPREGADA DOMESTICA (…" at bounding box center [607, 255] width 1151 height 91
type input "2"
click at [1157, 242] on link at bounding box center [1134, 247] width 69 height 31
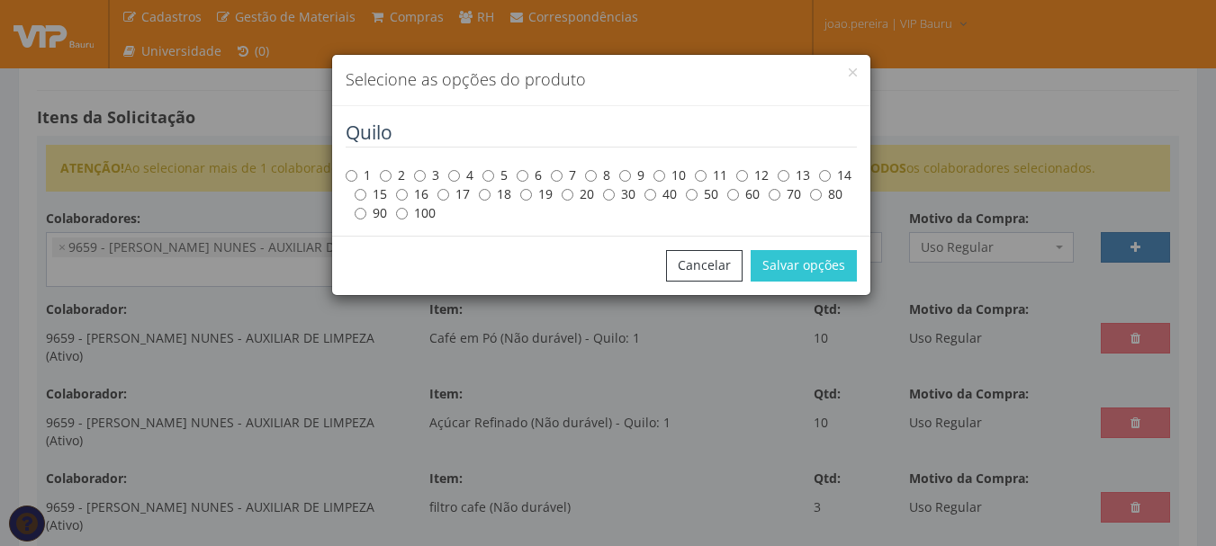
click at [359, 173] on label "1" at bounding box center [357, 175] width 25 height 18
click at [357, 173] on input "1" at bounding box center [351, 176] width 12 height 12
radio input "true"
click at [836, 271] on button "Salvar opções" at bounding box center [803, 265] width 106 height 31
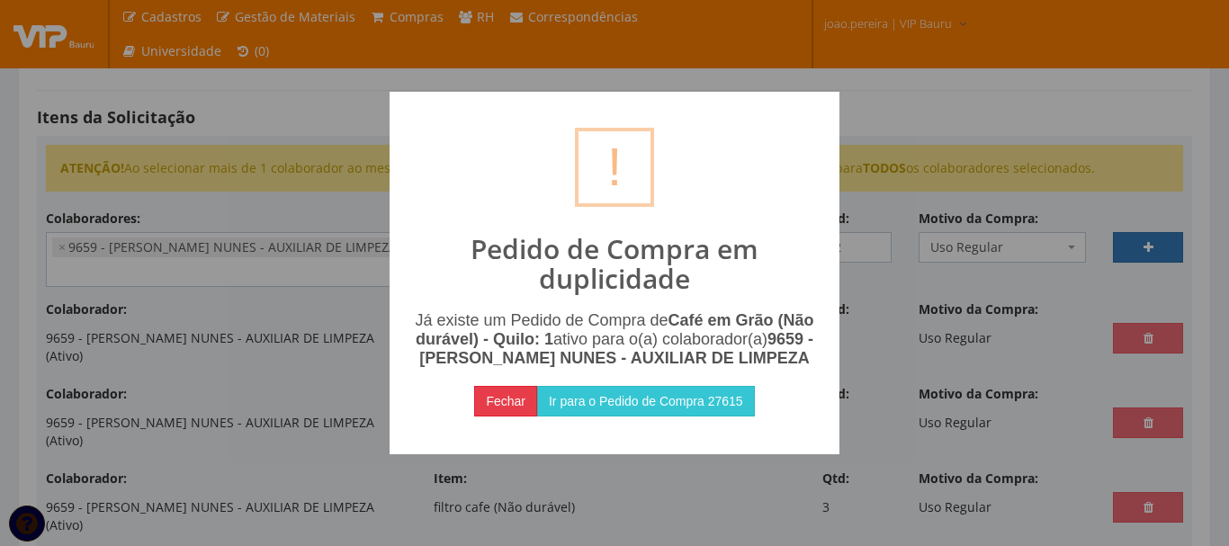
click at [515, 417] on button "Fechar" at bounding box center [505, 401] width 63 height 31
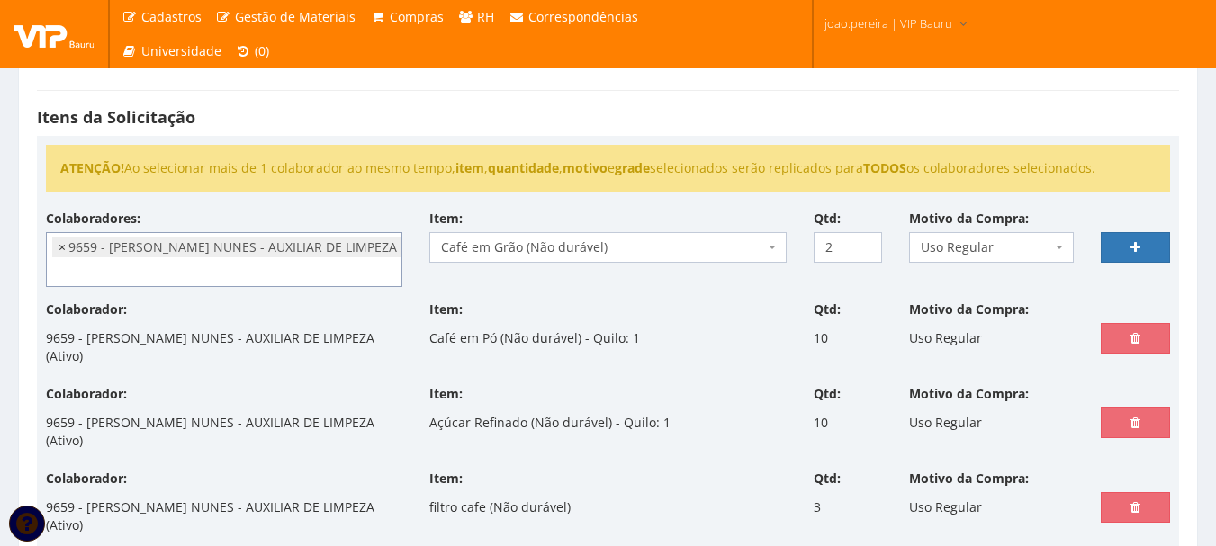
click at [59, 245] on span "×" at bounding box center [61, 247] width 7 height 18
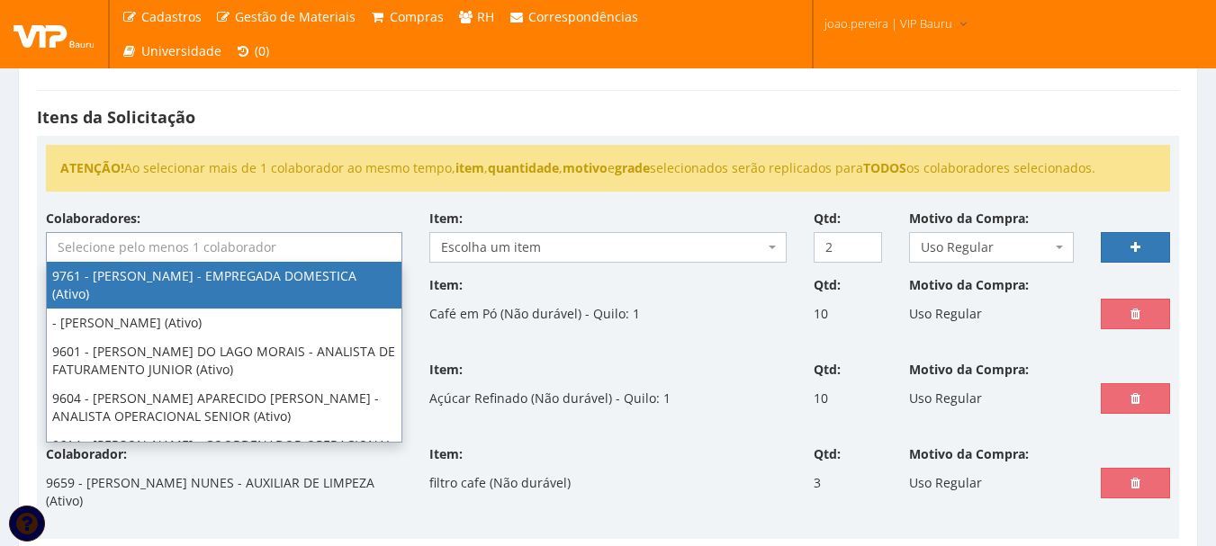
click at [265, 250] on input "search" at bounding box center [224, 247] width 354 height 29
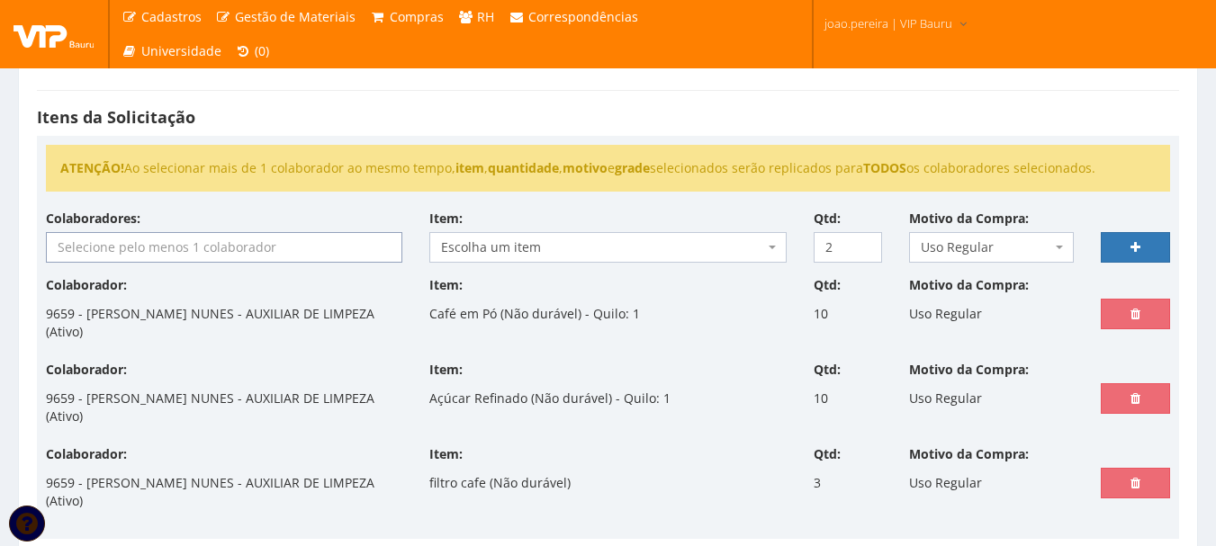
click at [194, 252] on input "search" at bounding box center [224, 247] width 354 height 29
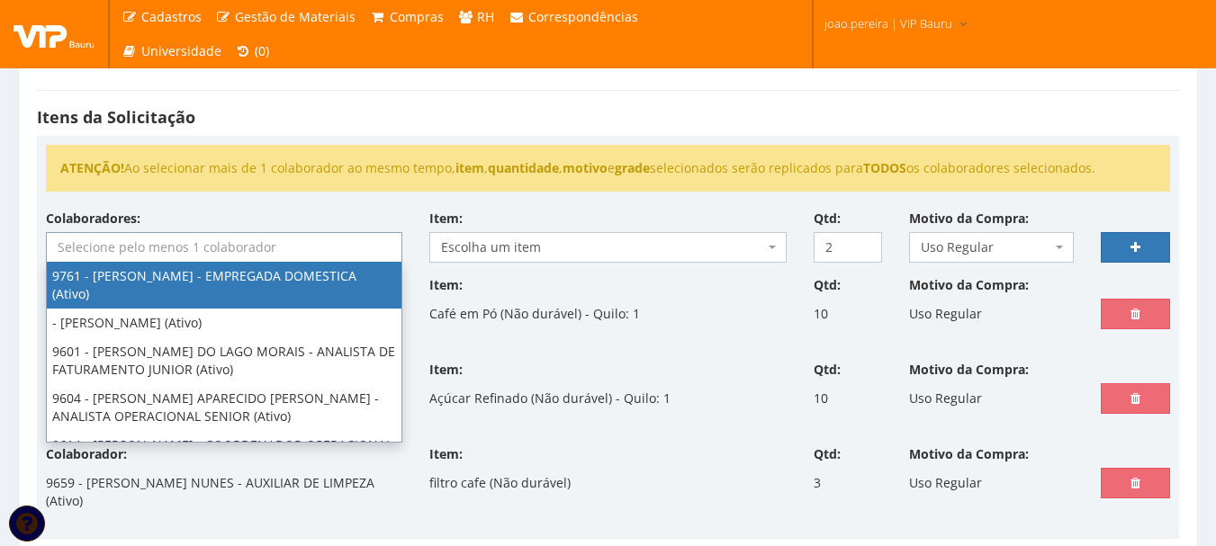
select select "4048"
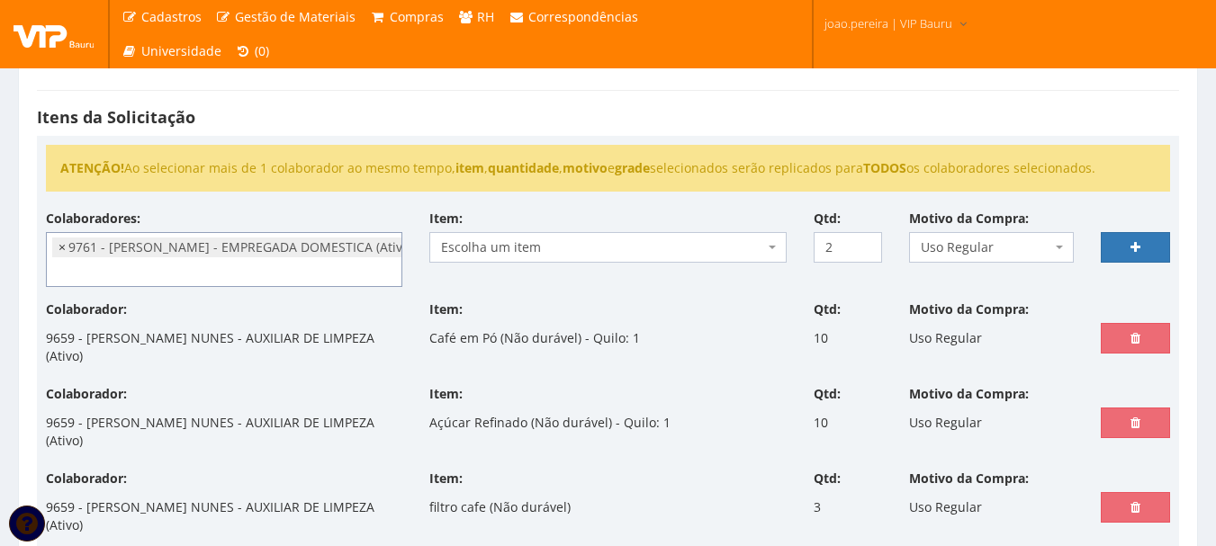
click at [62, 247] on span "×" at bounding box center [61, 247] width 7 height 18
select select
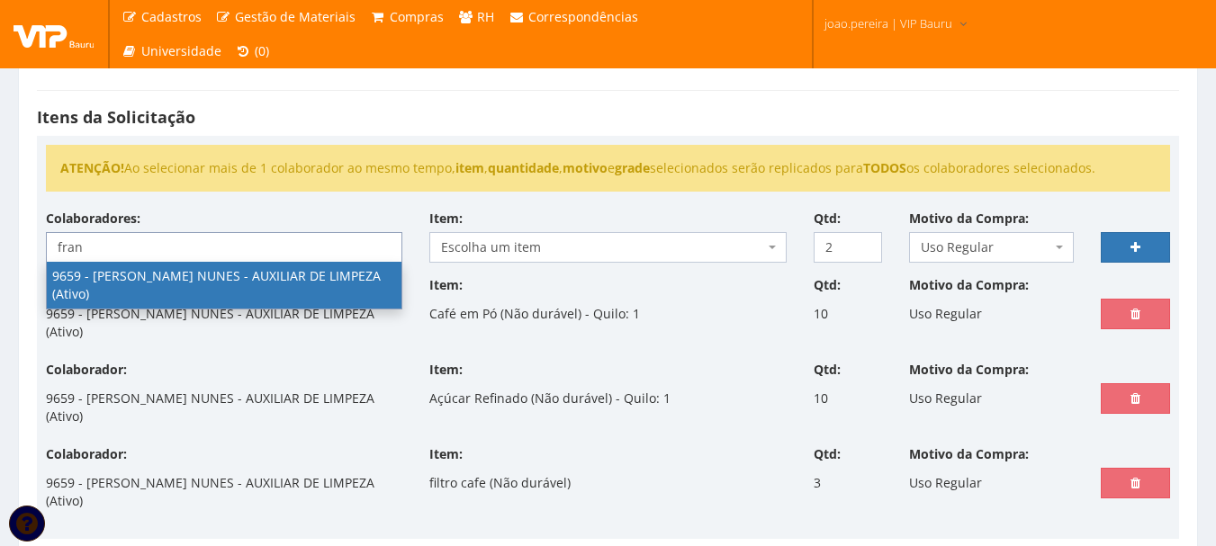
type input "fran"
select select "3869"
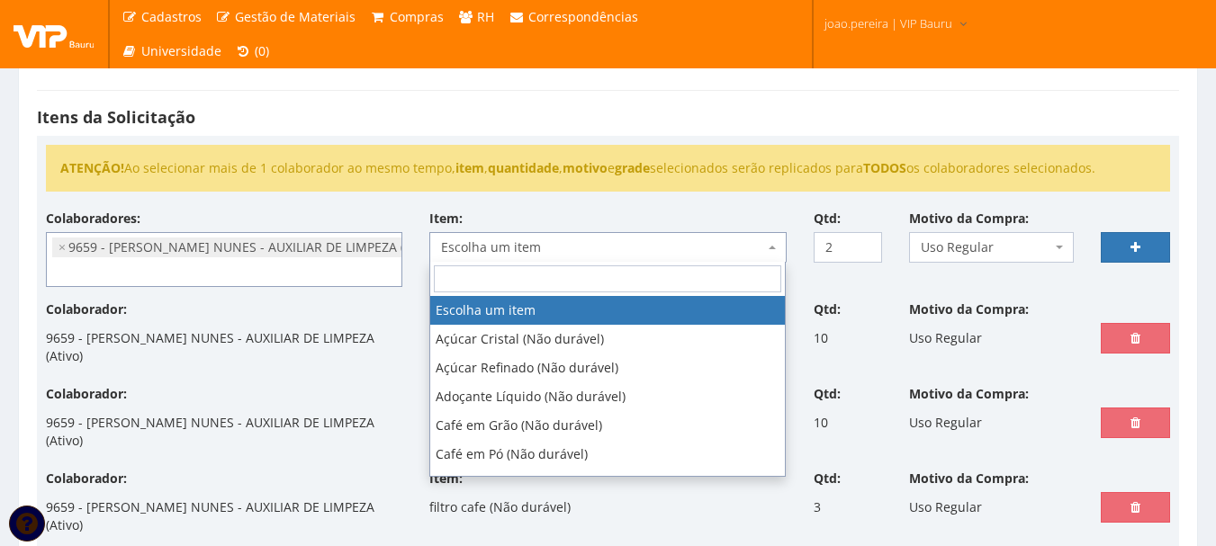
click at [556, 246] on span "Escolha um item" at bounding box center [602, 247] width 322 height 18
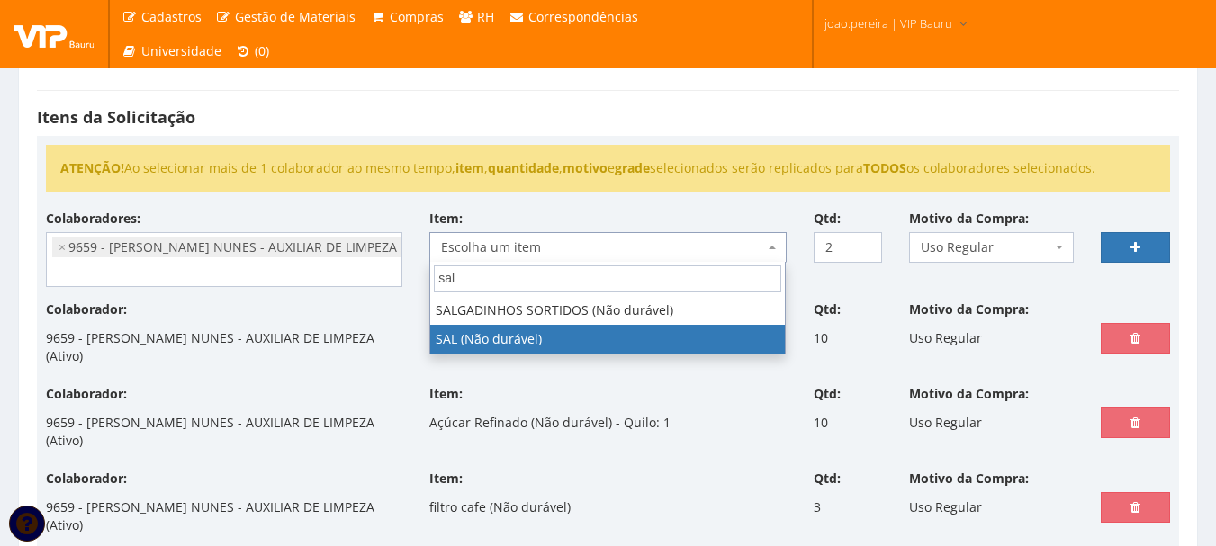
type input "sal"
select select "2935"
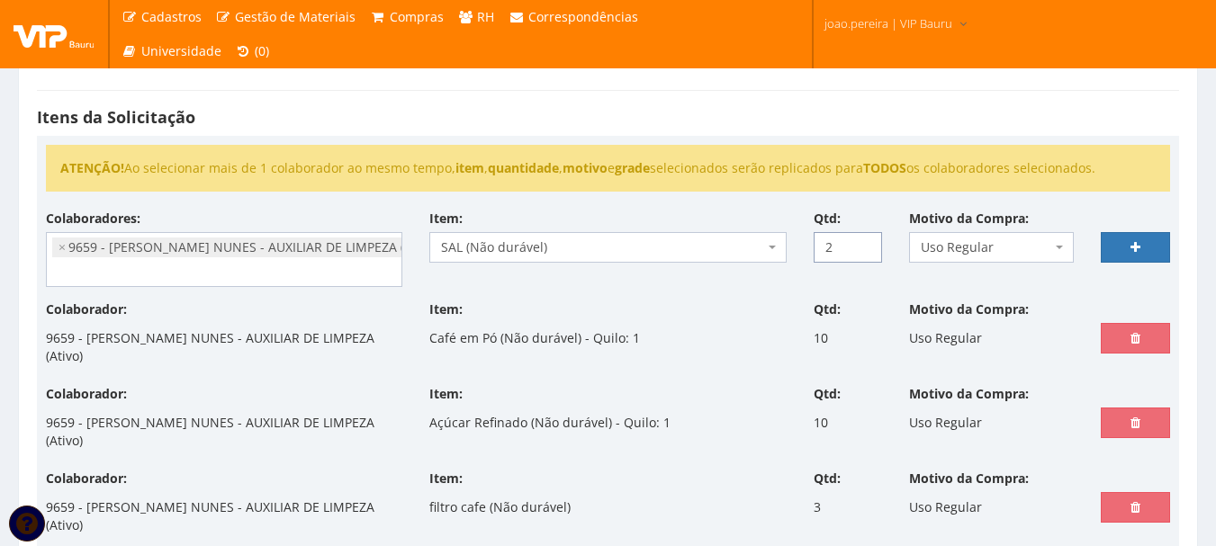
drag, startPoint x: 834, startPoint y: 245, endPoint x: 749, endPoint y: 255, distance: 86.0
click at [749, 255] on div "Colaboradores: 9761 - ADRIANA SILVA DO NASCIMENTO PIRES - EMPREGADA DOMESTICA (…" at bounding box center [607, 255] width 1151 height 91
type input "1"
click at [1141, 234] on link at bounding box center [1134, 247] width 69 height 31
select select
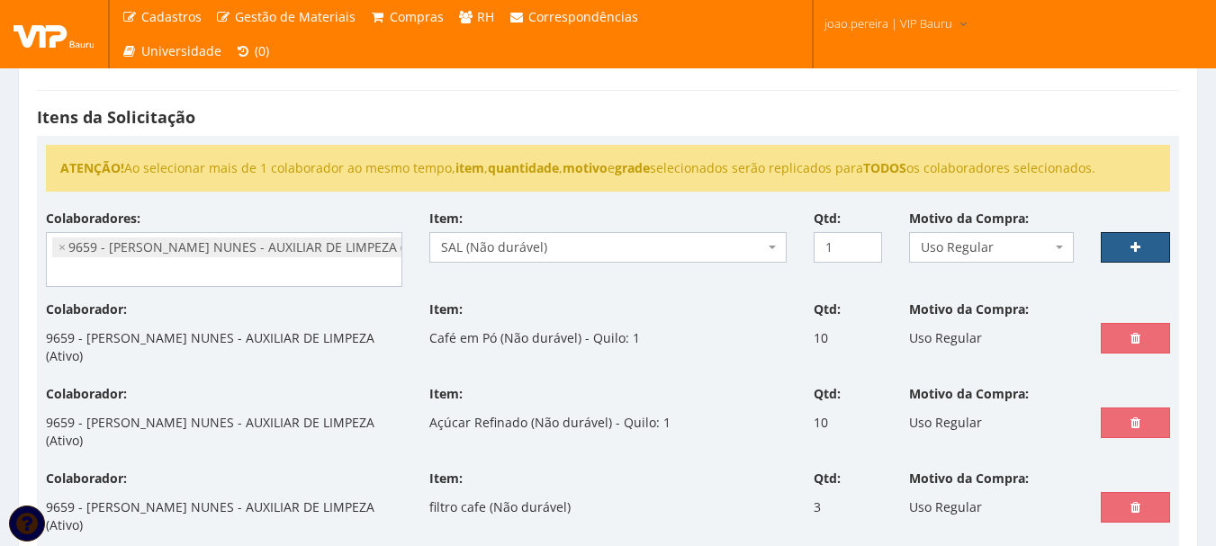
type input "0"
select select
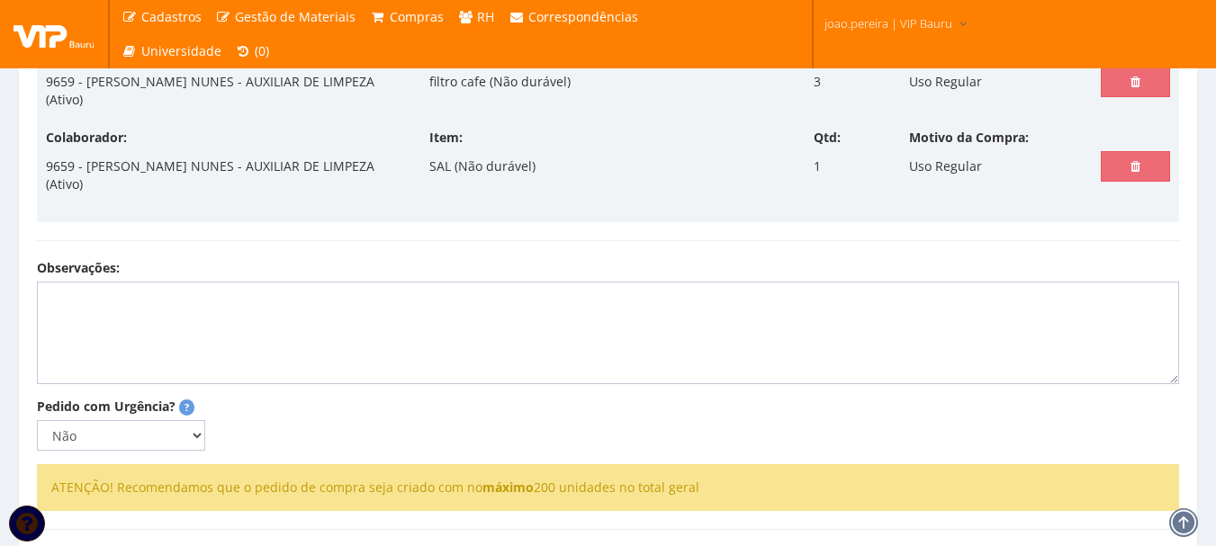
scroll to position [810, 0]
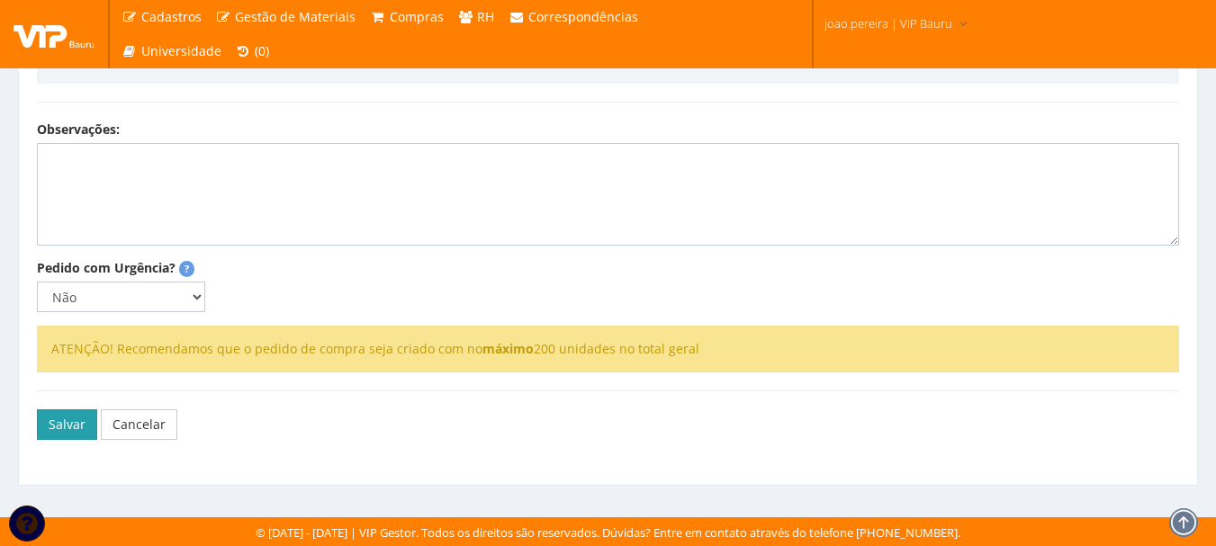
click at [62, 420] on button "Salvar" at bounding box center [67, 424] width 60 height 31
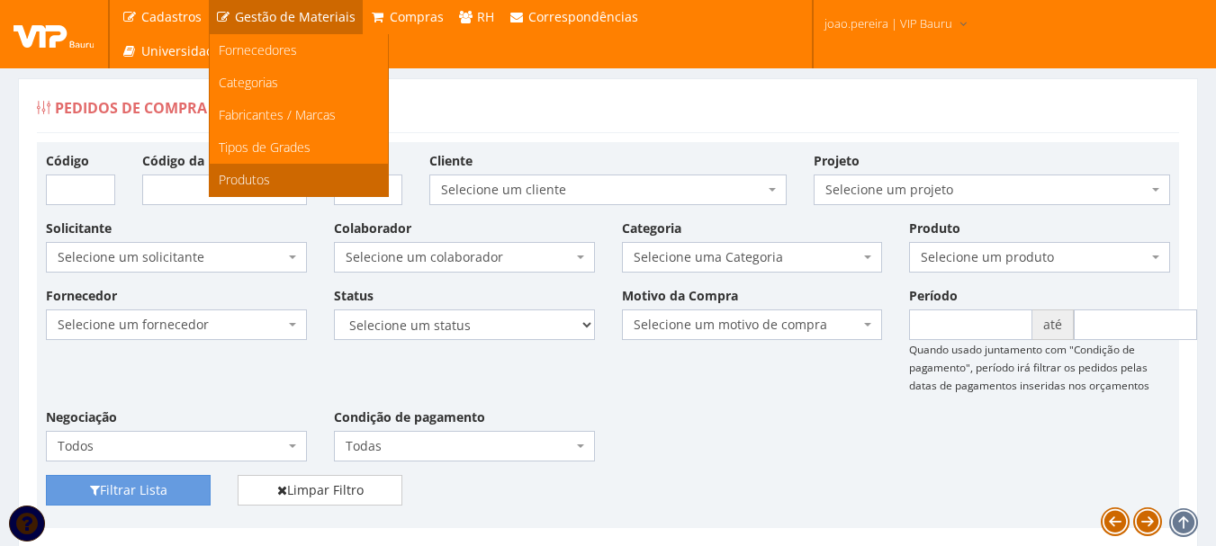
click at [265, 180] on span "Produtos" at bounding box center [244, 179] width 51 height 17
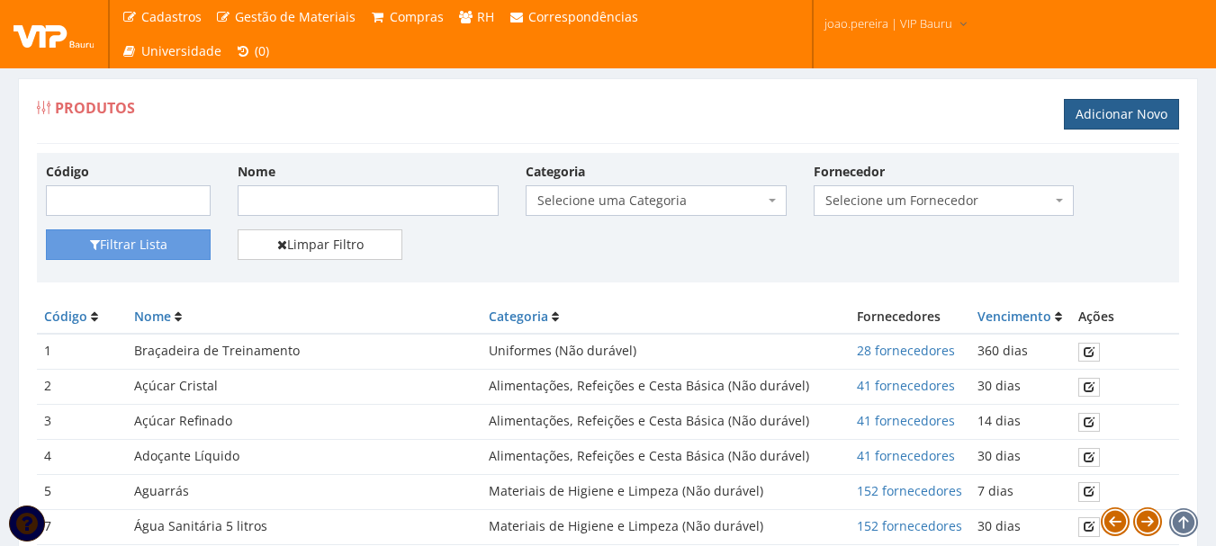
click at [1144, 113] on link "Adicionar Novo" at bounding box center [1120, 114] width 115 height 31
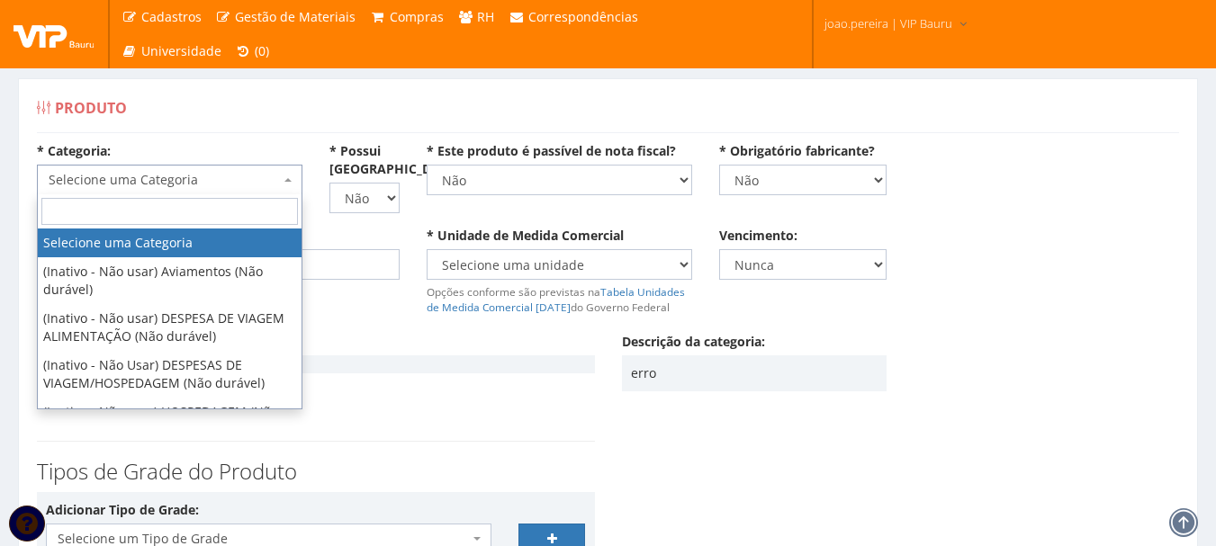
click at [286, 181] on span "Selecione uma Categoria" at bounding box center [169, 180] width 265 height 31
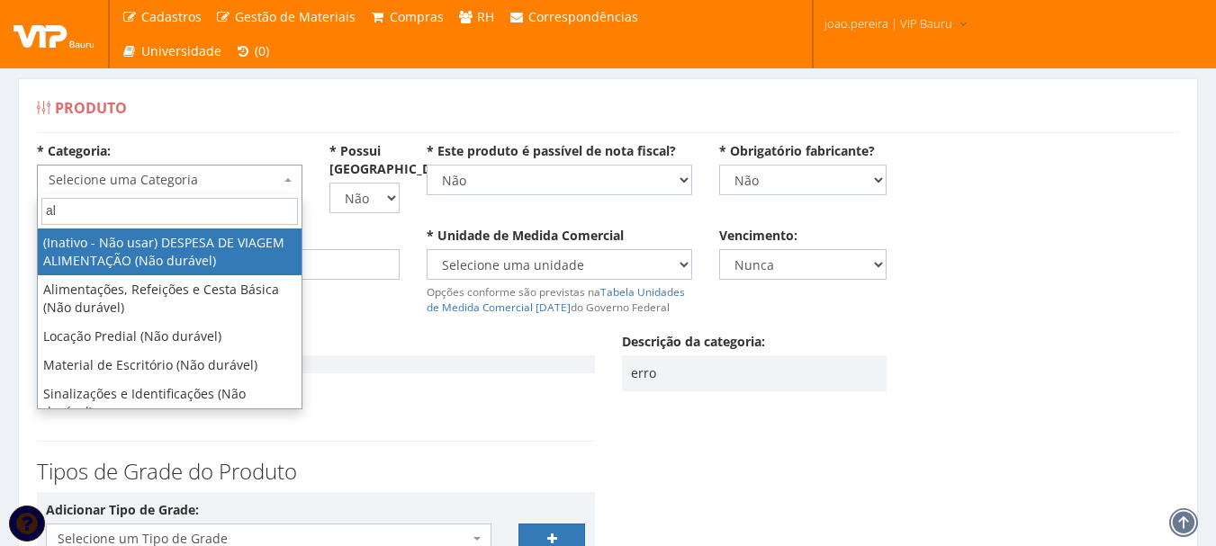
type input "ali"
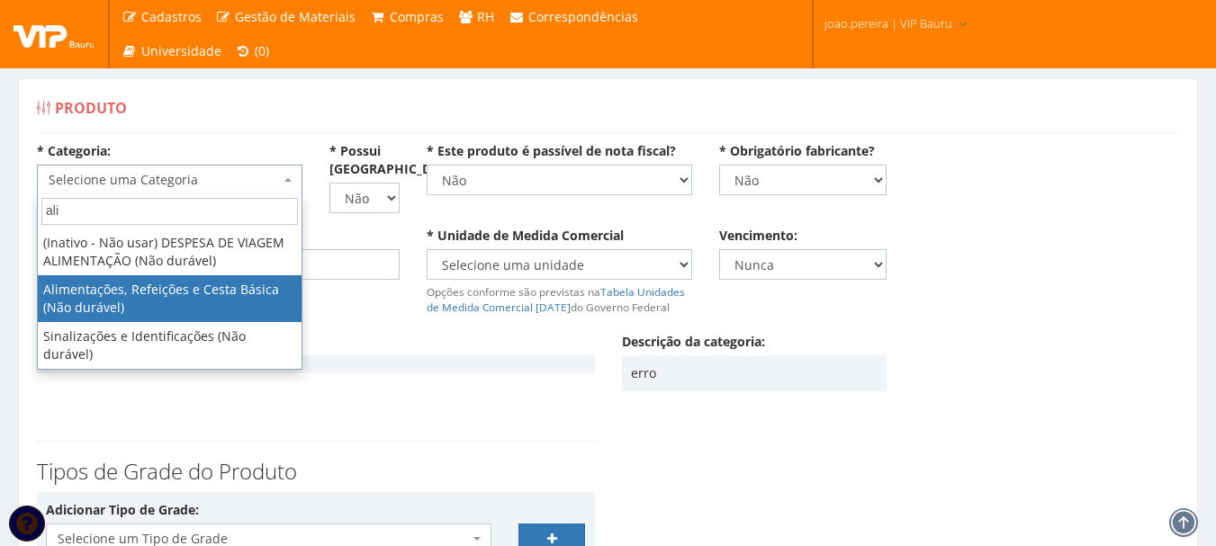
select select "8"
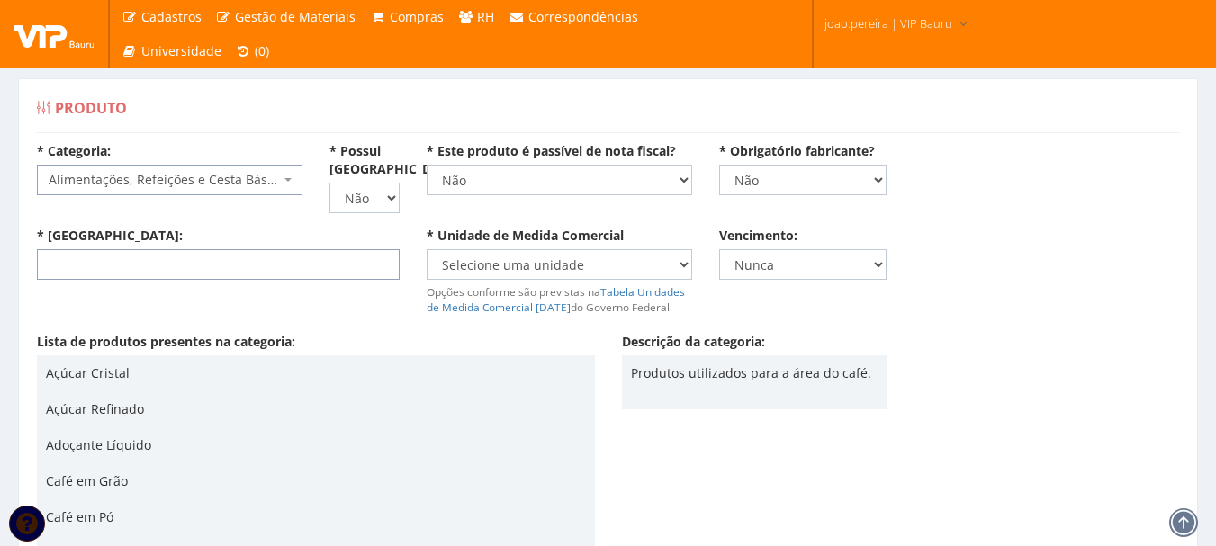
click at [154, 264] on input "* [GEOGRAPHIC_DATA]:" at bounding box center [218, 264] width 363 height 31
type input "SAL"
click at [684, 260] on select "Selecione uma unidade AMPOLA BALDE BANDEJA BARRA BISNAGA BLOCO BOBINA BOMBONA C…" at bounding box center [558, 264] width 265 height 31
select select "KG"
click at [426, 249] on select "Selecione uma unidade AMPOLA BALDE BANDEJA BARRA BISNAGA BLOCO BOBINA BOMBONA C…" at bounding box center [558, 264] width 265 height 31
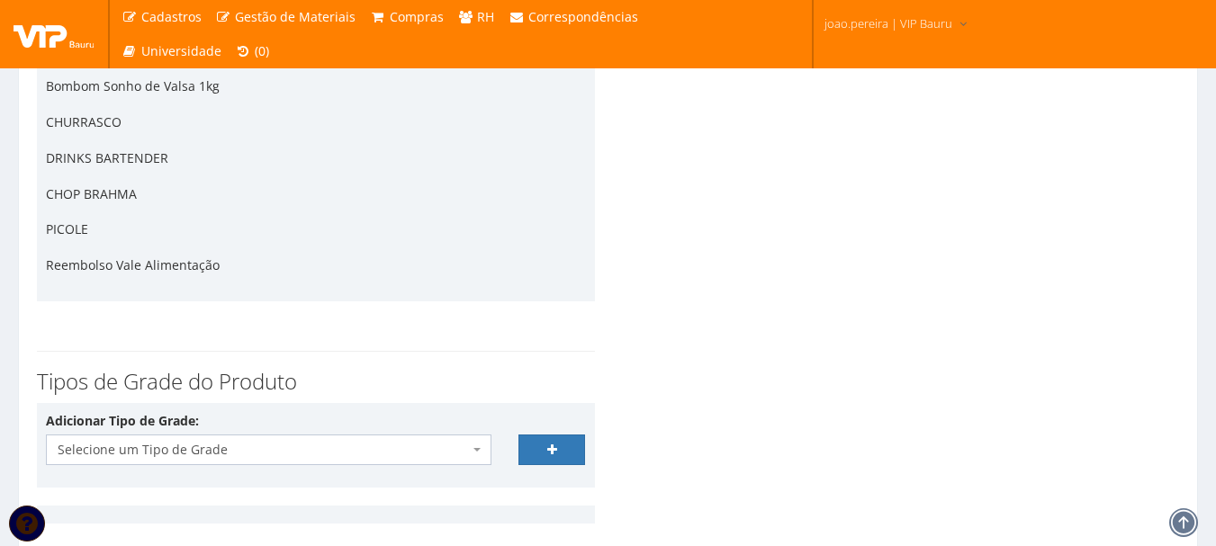
scroll to position [1352, 0]
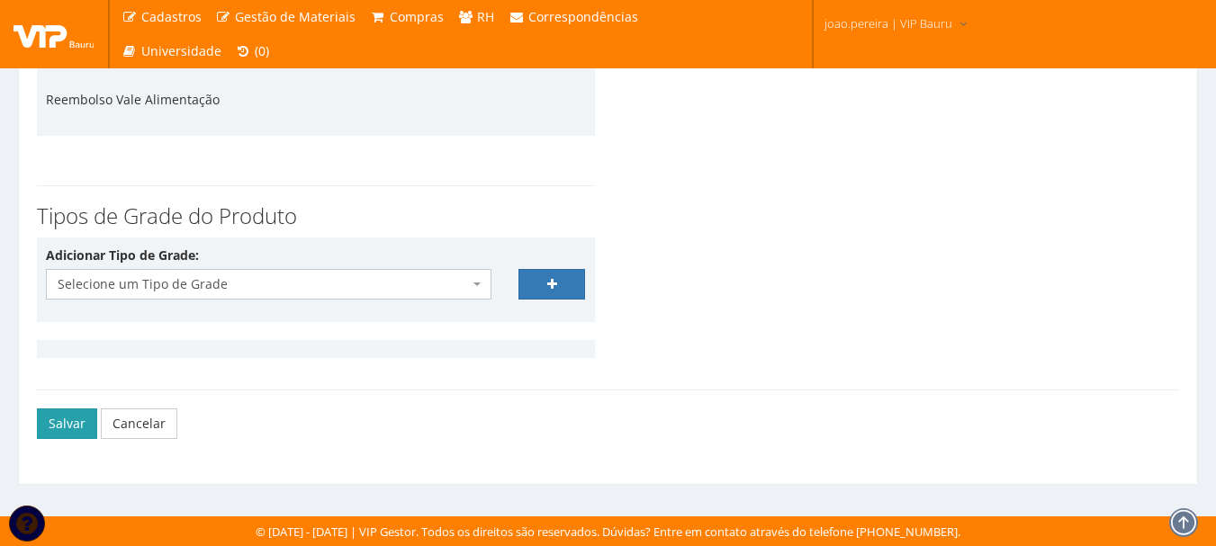
click at [58, 426] on button "Salvar" at bounding box center [67, 423] width 60 height 31
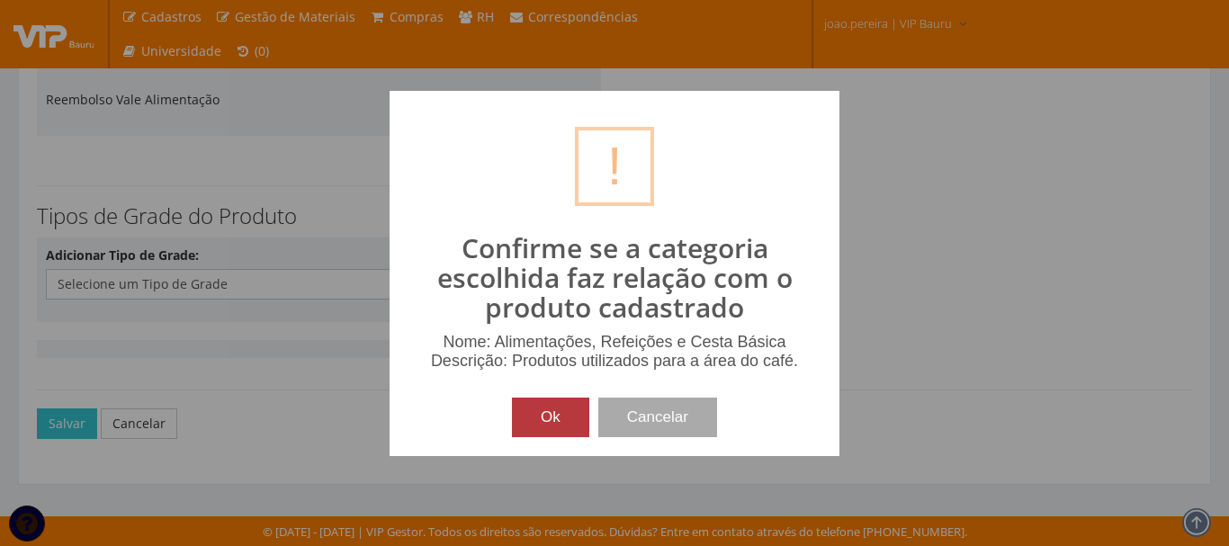
click at [540, 411] on button "Ok" at bounding box center [550, 418] width 77 height 40
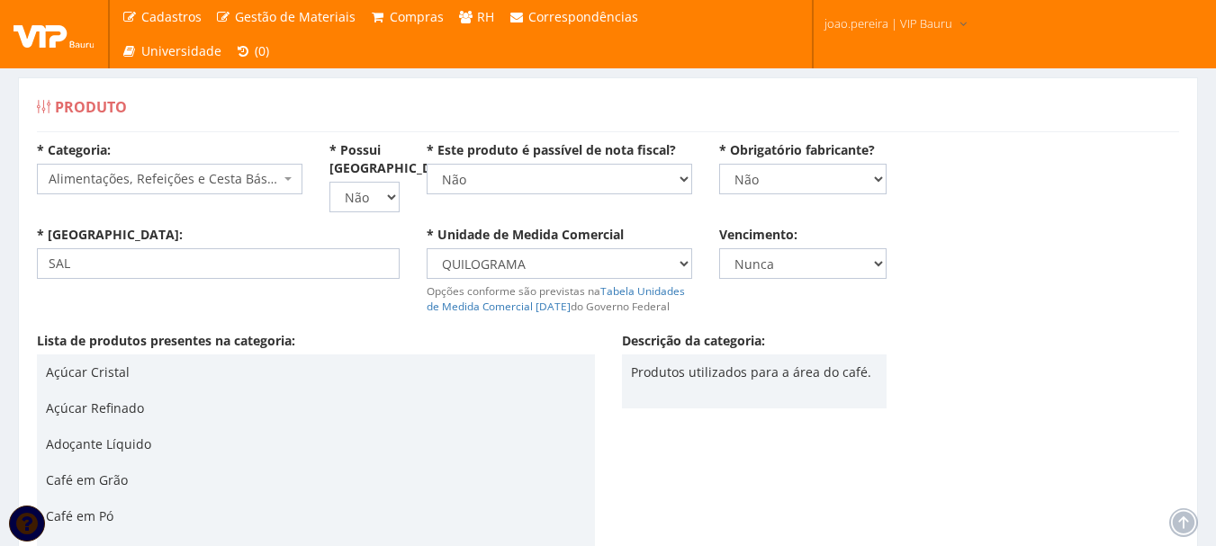
scroll to position [0, 0]
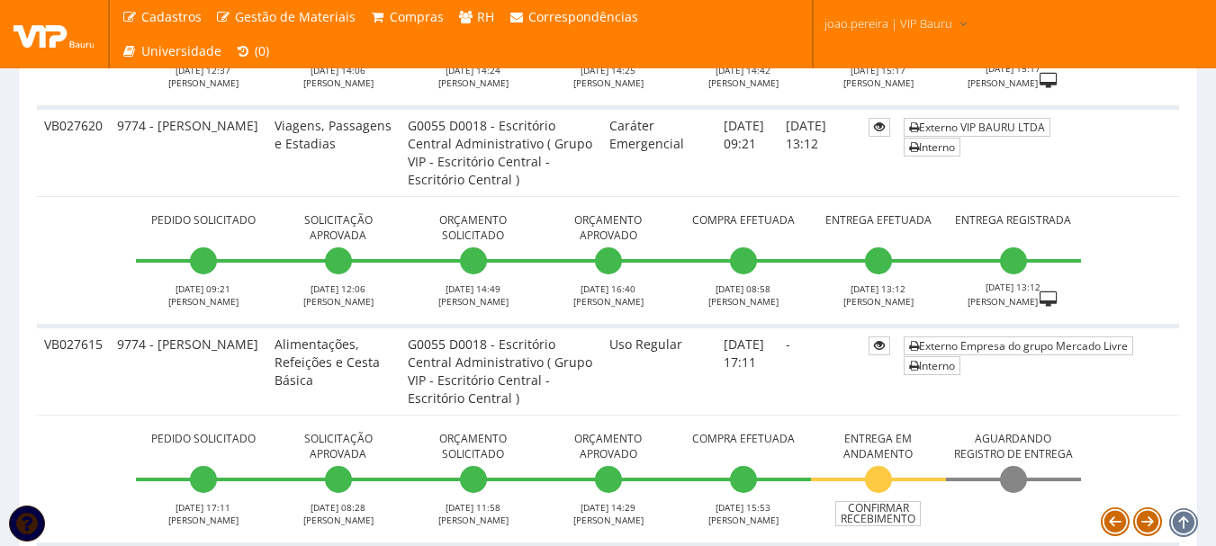
scroll to position [2069, 0]
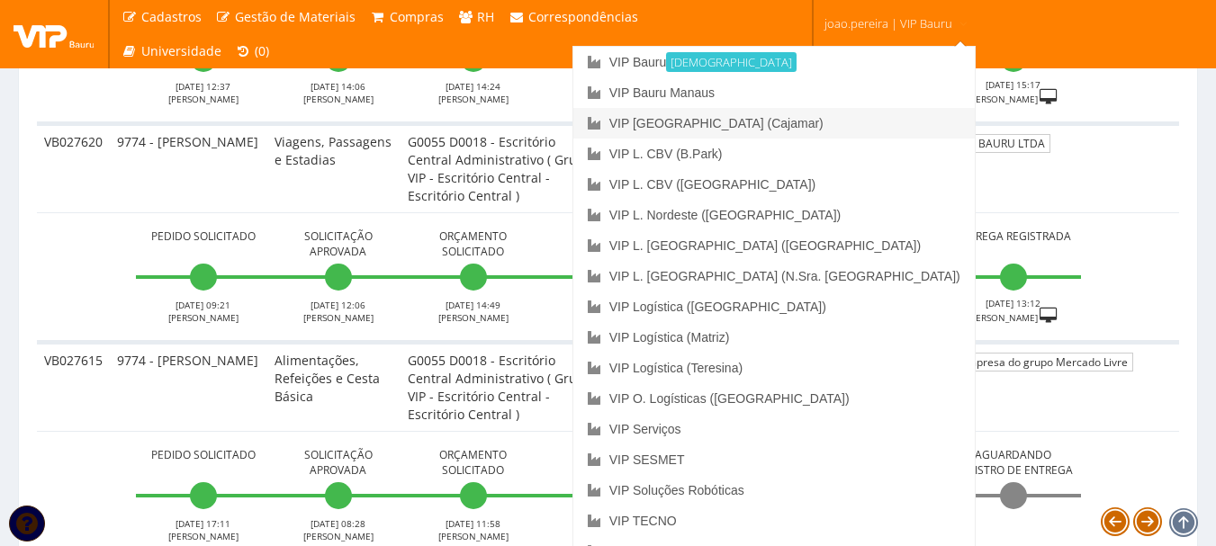
click at [840, 127] on link "VIP [GEOGRAPHIC_DATA] (Cajamar)" at bounding box center [773, 123] width 401 height 31
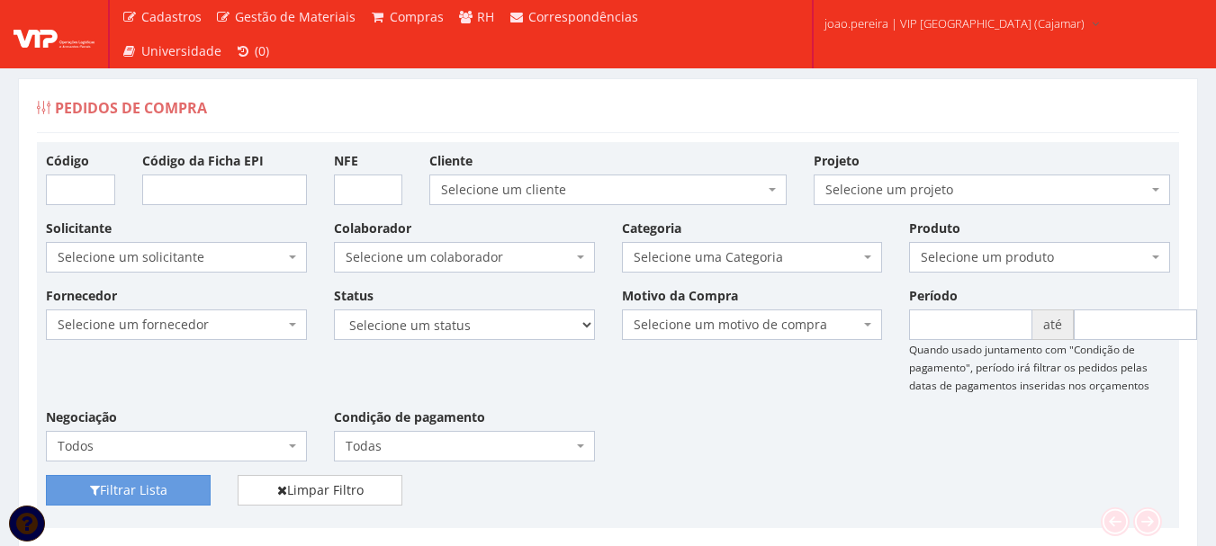
click at [922, 105] on div "Pedidos de Compra" at bounding box center [608, 111] width 1142 height 43
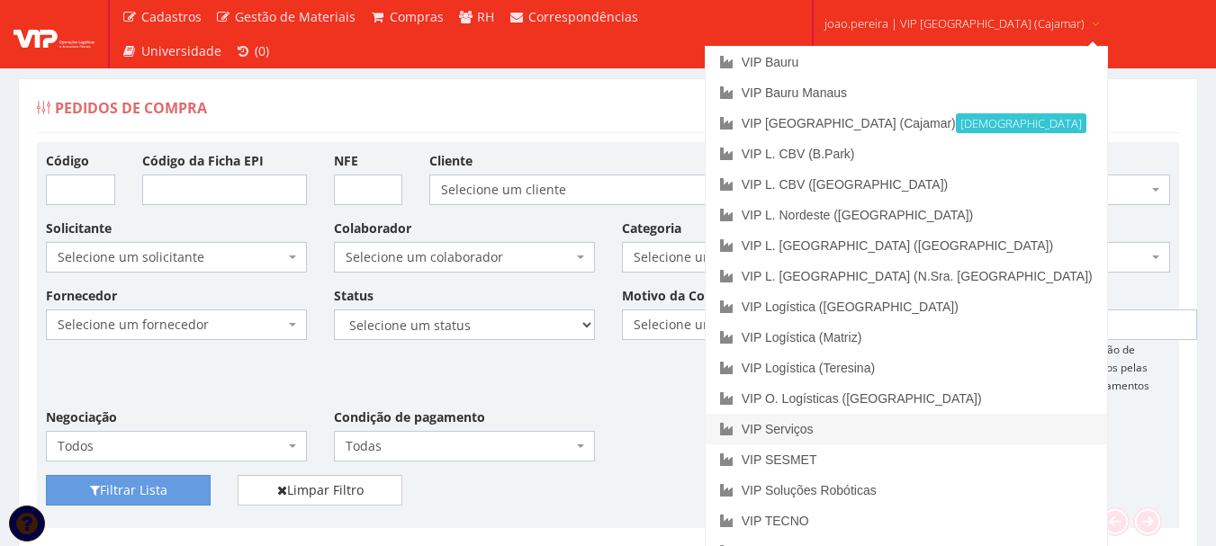
click at [889, 432] on link "VIP Serviços" at bounding box center [905, 429] width 401 height 31
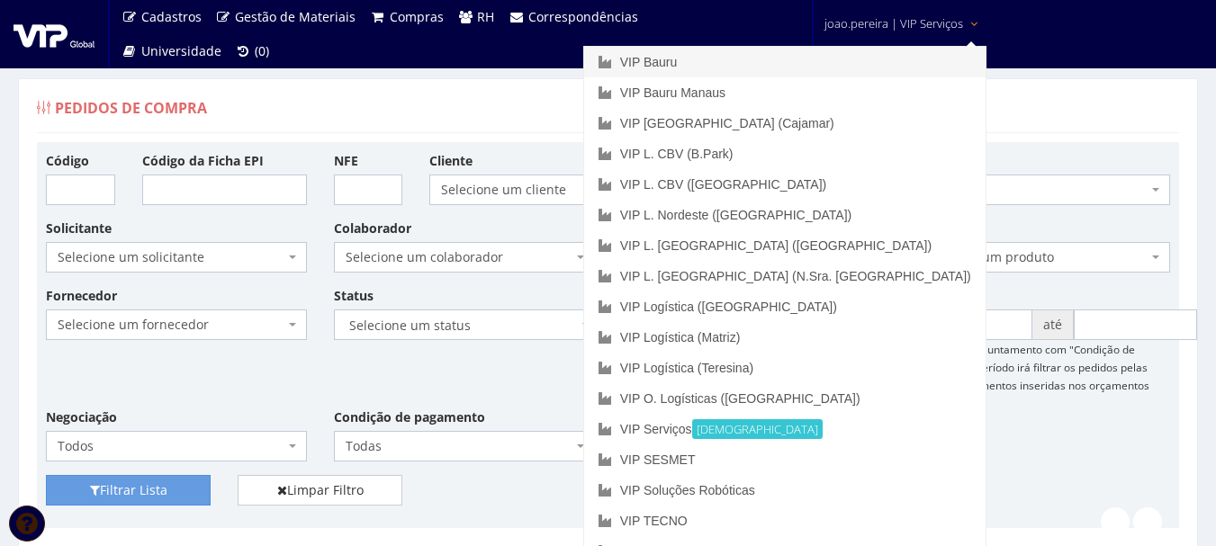
click at [834, 59] on link "VIP Bauru" at bounding box center [784, 62] width 401 height 31
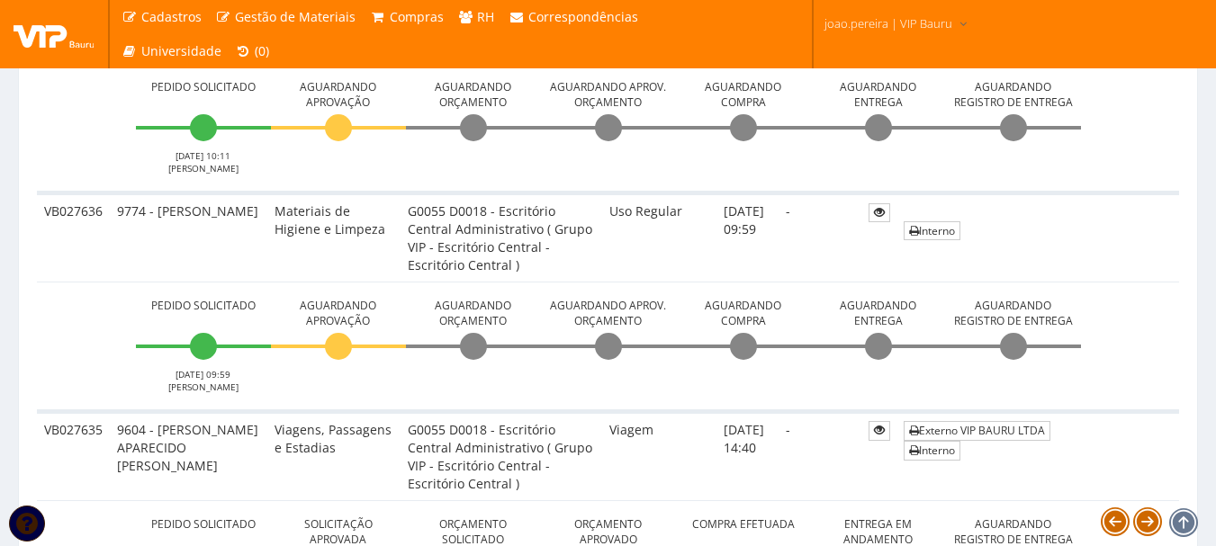
scroll to position [630, 0]
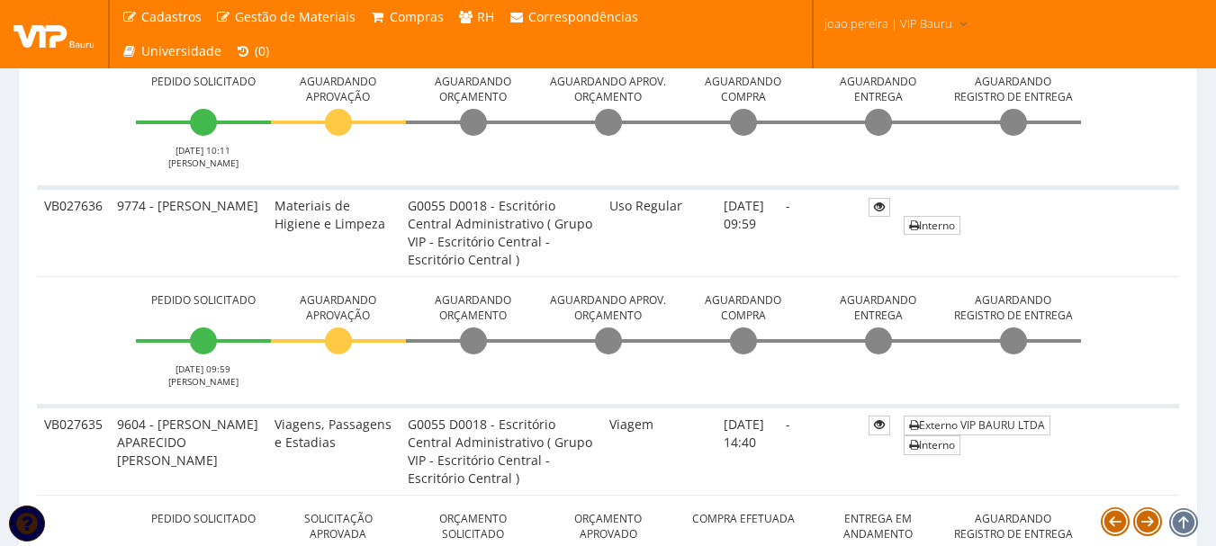
click at [921, 346] on li "Aguardando Entrega" at bounding box center [878, 338] width 135 height 99
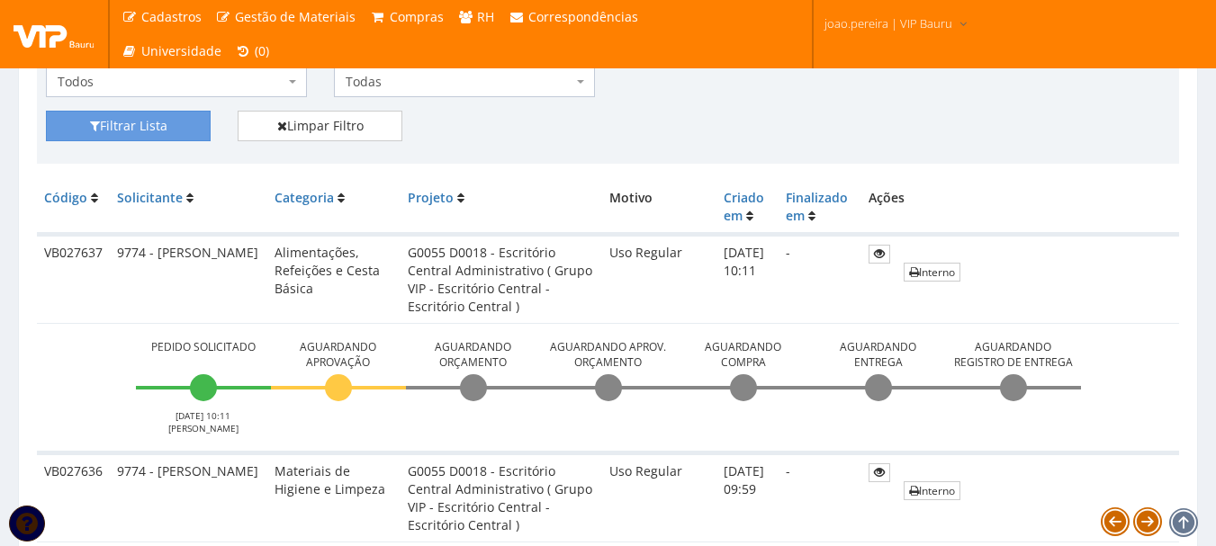
scroll to position [270, 0]
